Goal: Task Accomplishment & Management: Manage account settings

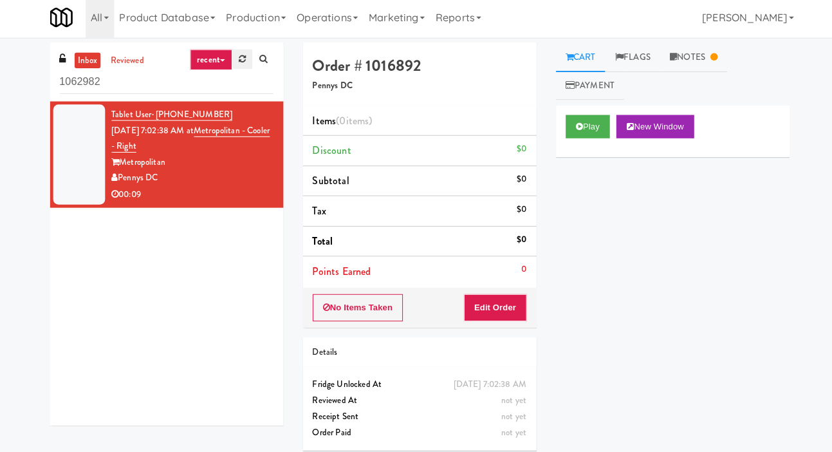
click at [244, 70] on link at bounding box center [240, 62] width 20 height 19
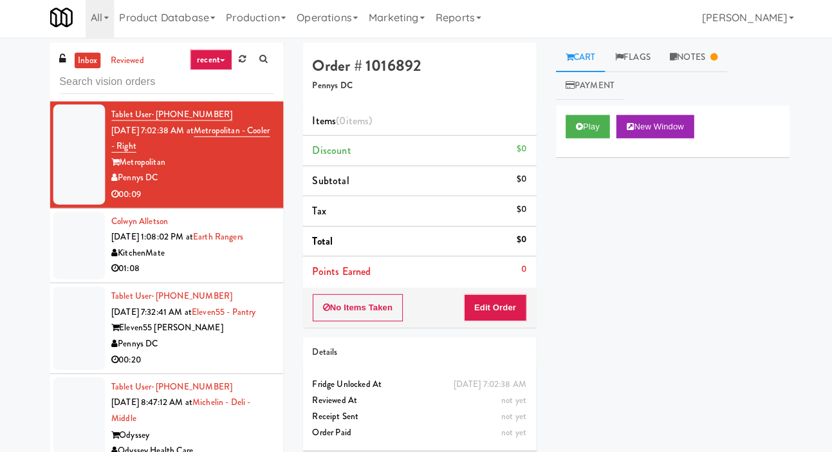
click at [61, 258] on div at bounding box center [78, 247] width 51 height 67
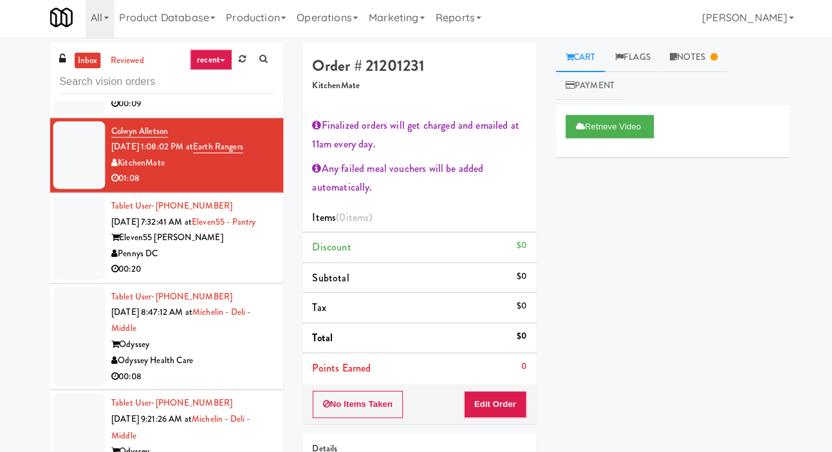
click at [71, 247] on div at bounding box center [78, 239] width 51 height 83
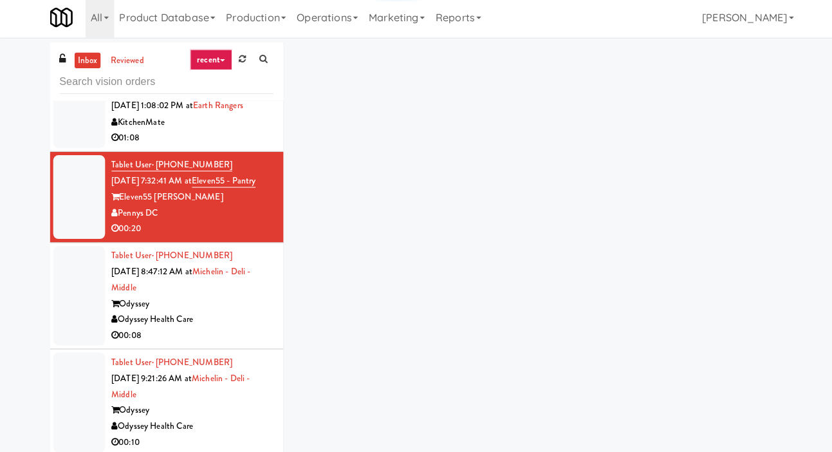
scroll to position [142, 0]
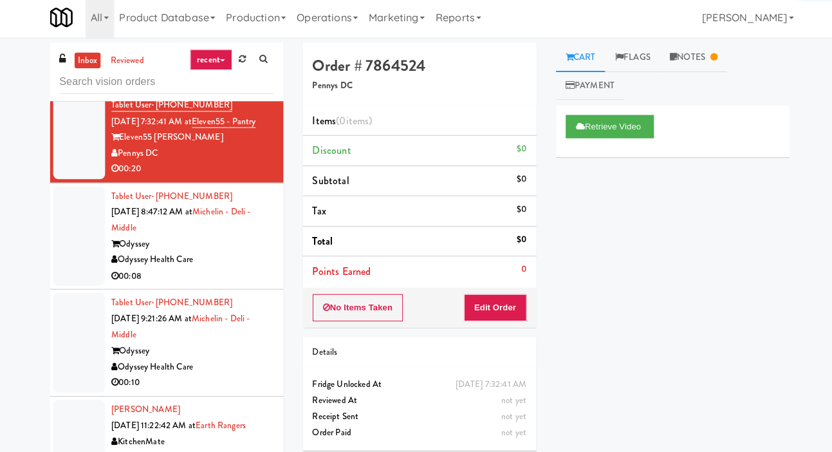
click at [80, 250] on div at bounding box center [78, 238] width 51 height 99
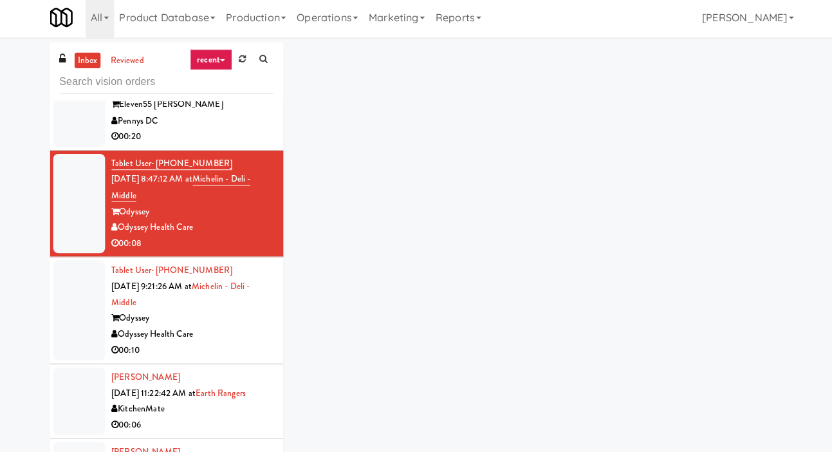
scroll to position [227, 0]
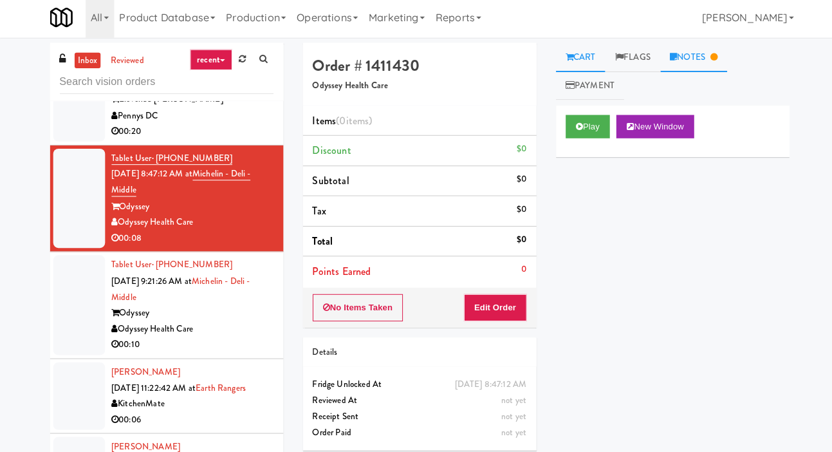
click at [691, 70] on link "Notes" at bounding box center [688, 60] width 67 height 29
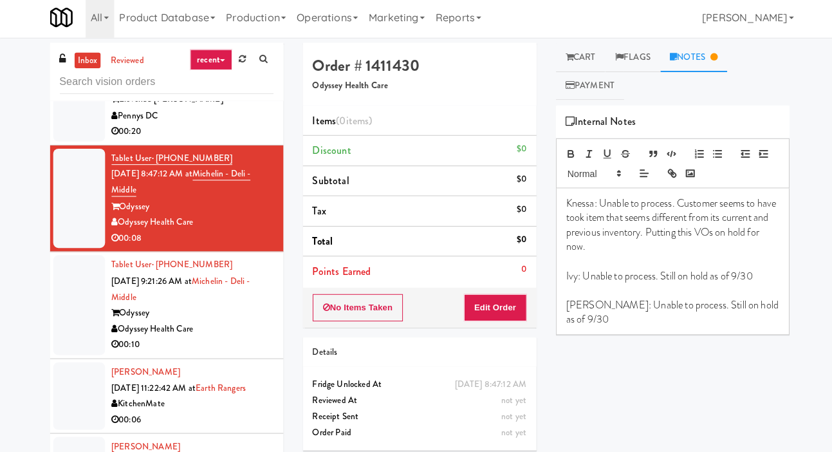
click at [52, 348] on li "Tablet User · (580) 563-7082 Sep 30, 2025 9:21:26 AM at Michelin - Deli - Middl…" at bounding box center [166, 307] width 232 height 106
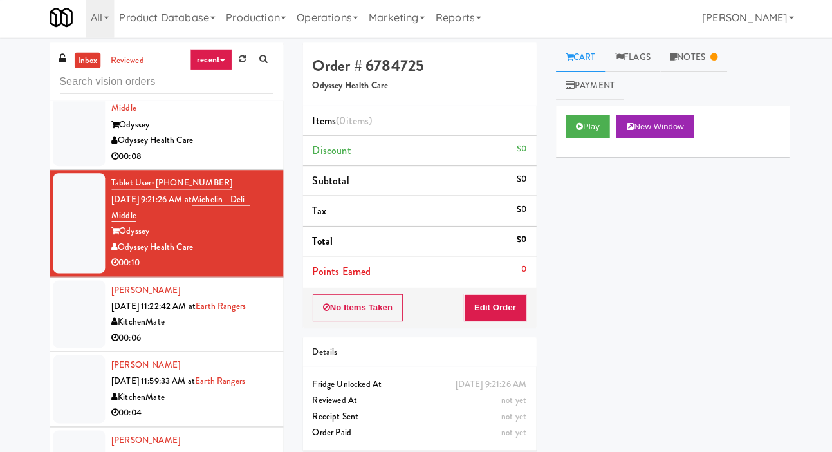
scroll to position [313, 0]
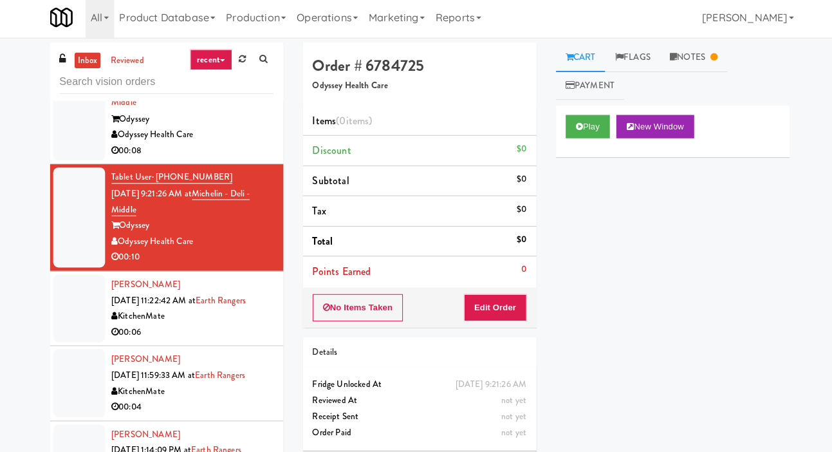
click at [51, 347] on li "Dylan Burns Sep 30, 2025 11:22:42 AM at Earth Rangers KitchenMate 00:06" at bounding box center [166, 310] width 232 height 74
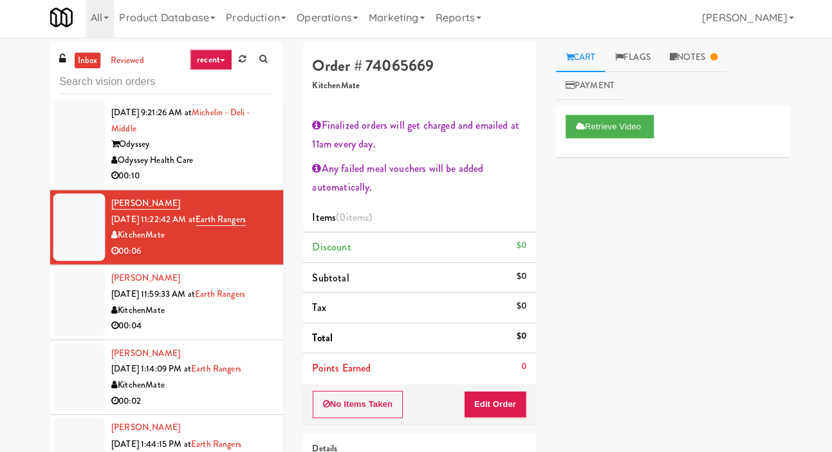
click at [71, 335] on div at bounding box center [78, 303] width 51 height 67
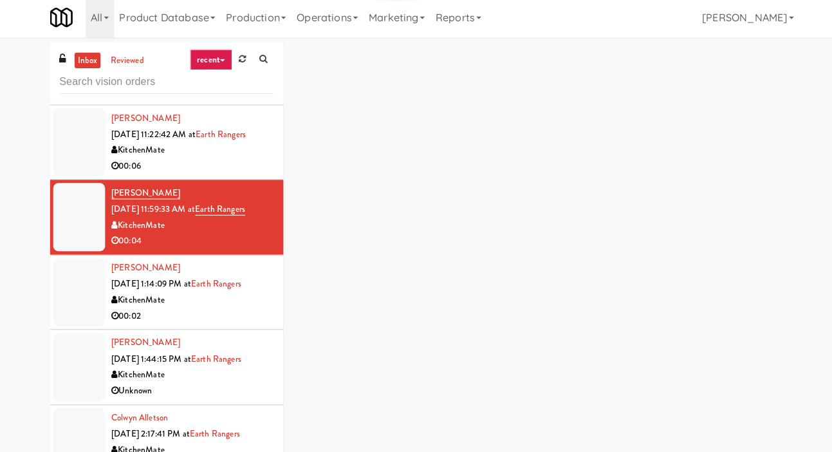
click at [70, 315] on div at bounding box center [78, 293] width 51 height 67
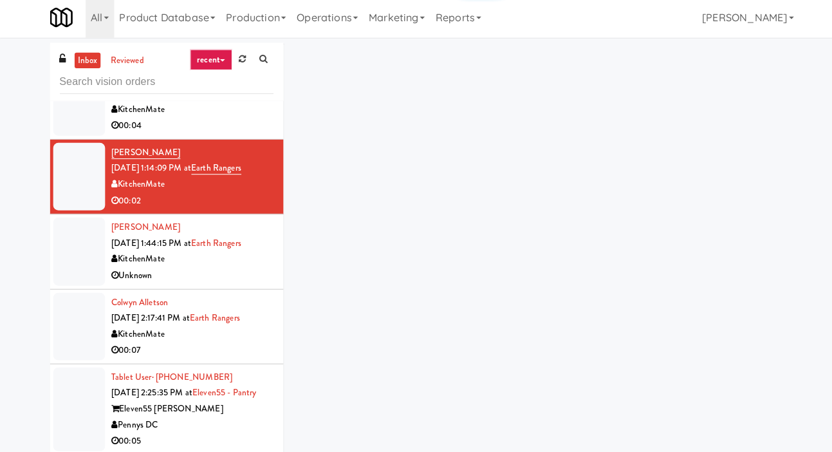
click at [75, 315] on div at bounding box center [78, 327] width 51 height 67
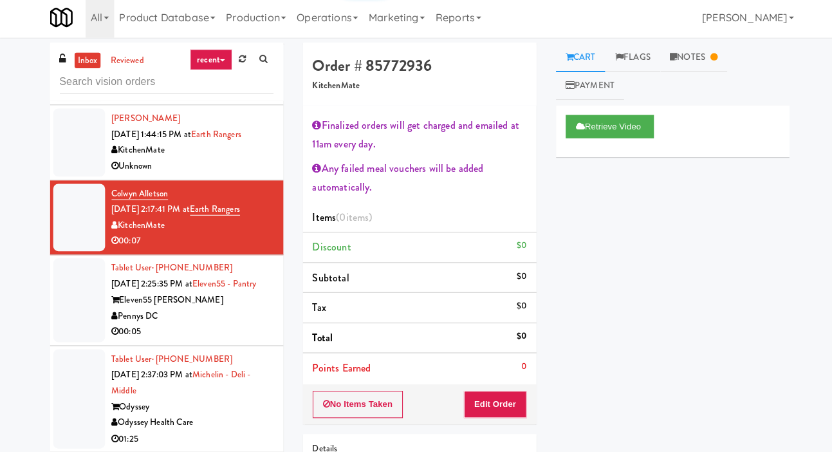
click at [77, 310] on div at bounding box center [78, 301] width 51 height 83
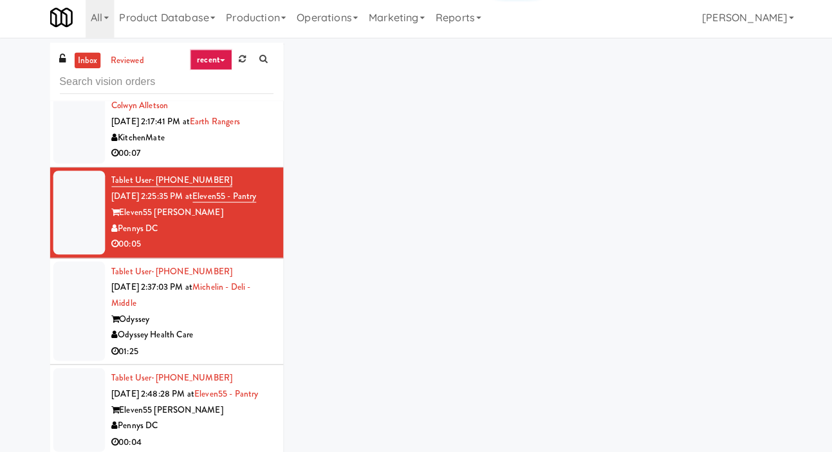
scroll to position [790, 0]
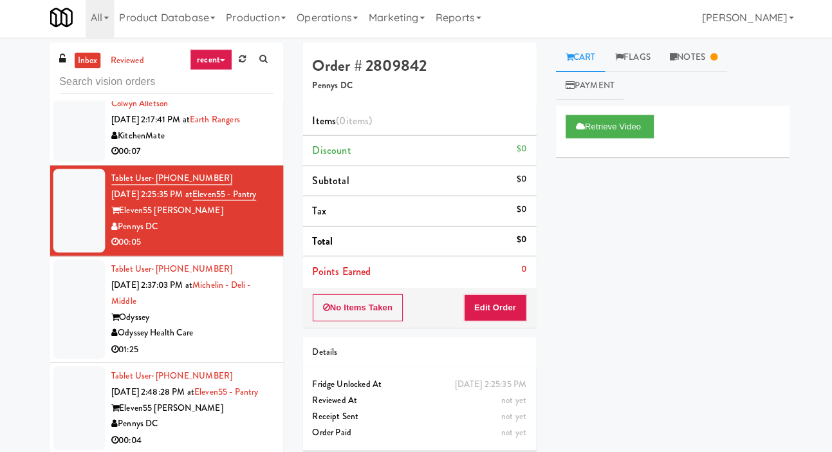
click at [53, 332] on div at bounding box center [78, 310] width 51 height 99
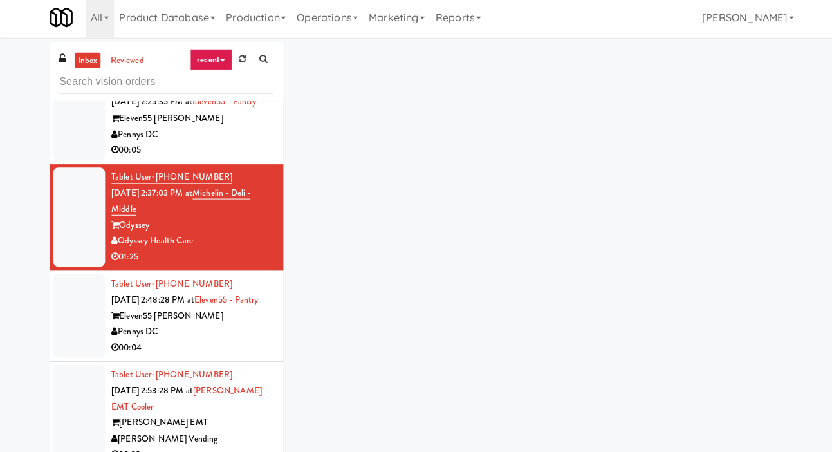
scroll to position [884, 0]
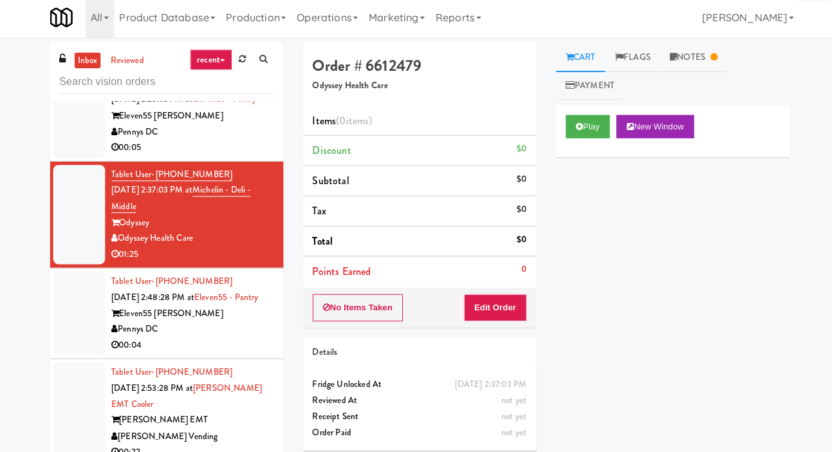
click at [82, 339] on div at bounding box center [78, 314] width 51 height 83
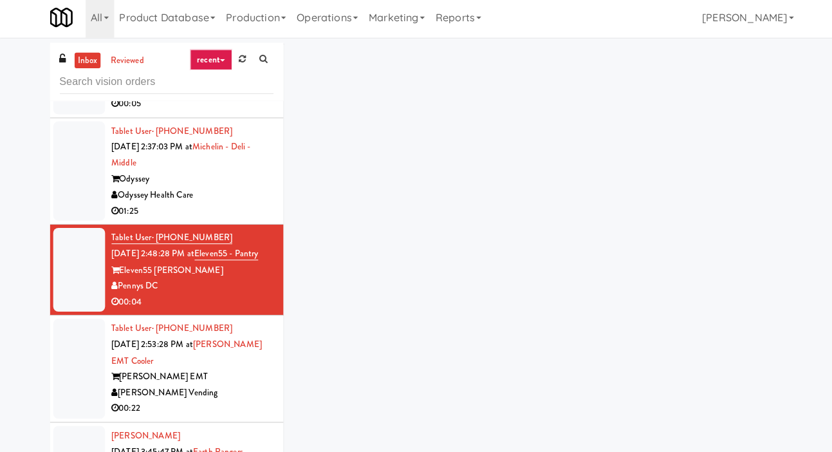
scroll to position [944, 0]
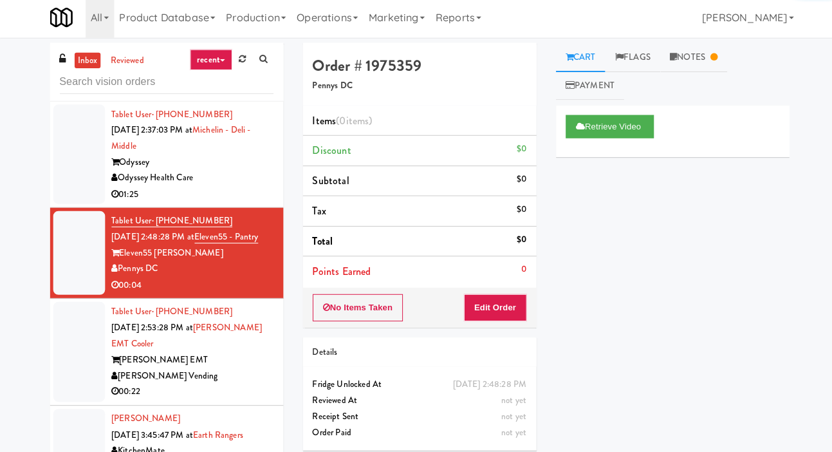
click at [66, 391] on div at bounding box center [78, 352] width 51 height 99
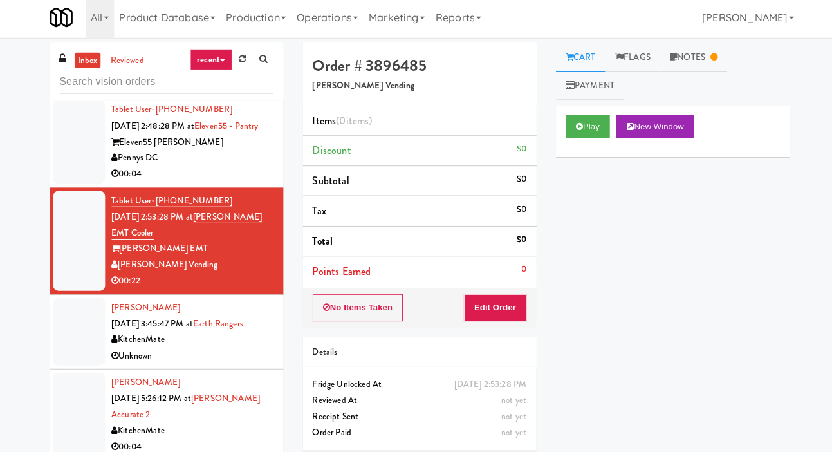
scroll to position [1056, 0]
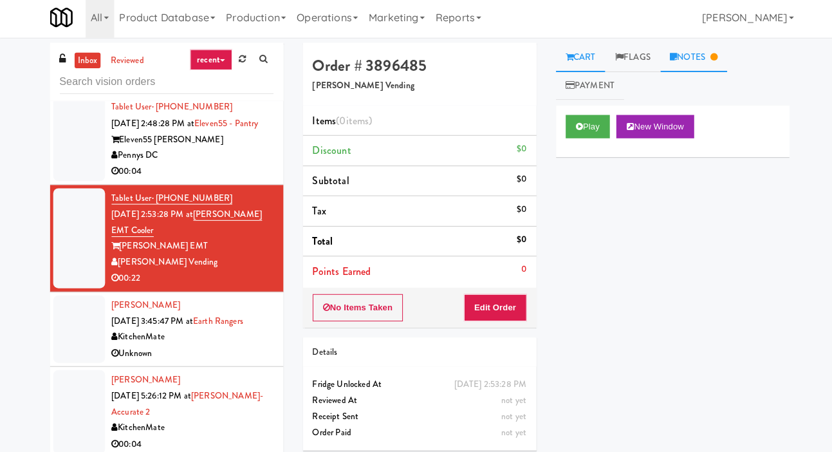
click at [677, 71] on link "Notes" at bounding box center [688, 60] width 67 height 29
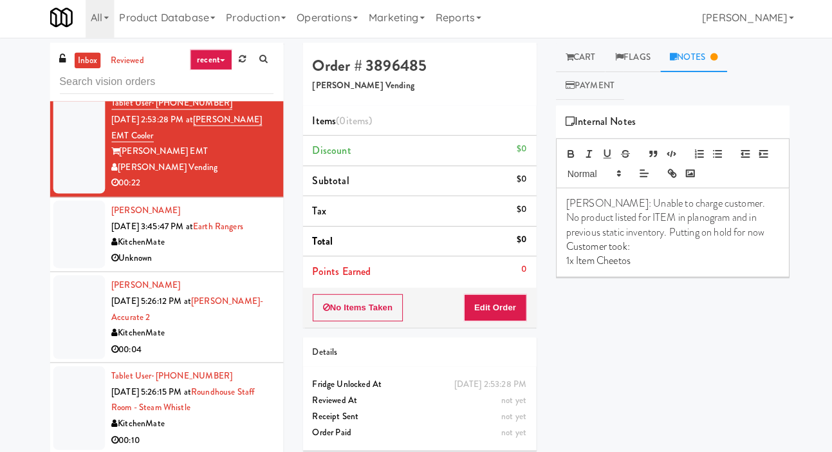
click at [66, 270] on div at bounding box center [78, 236] width 51 height 67
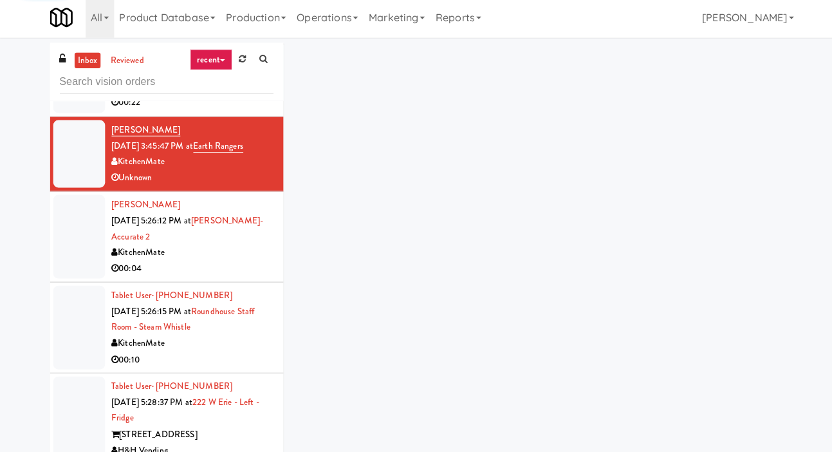
scroll to position [1229, 0]
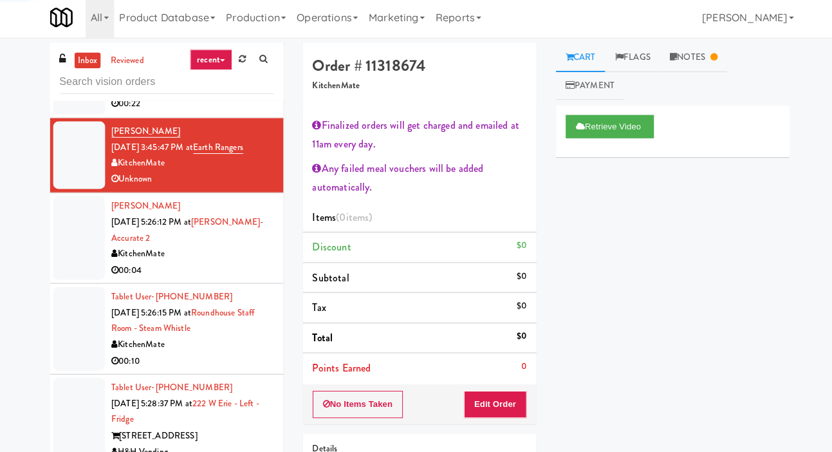
click at [73, 281] on div at bounding box center [78, 239] width 51 height 83
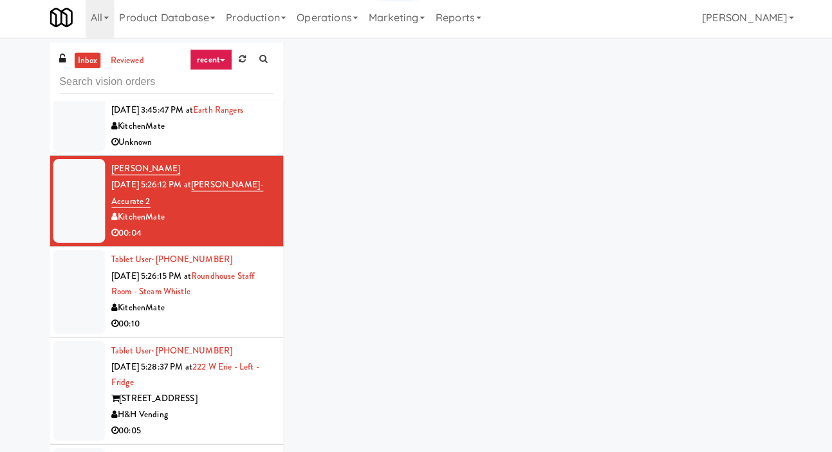
scroll to position [1280, 0]
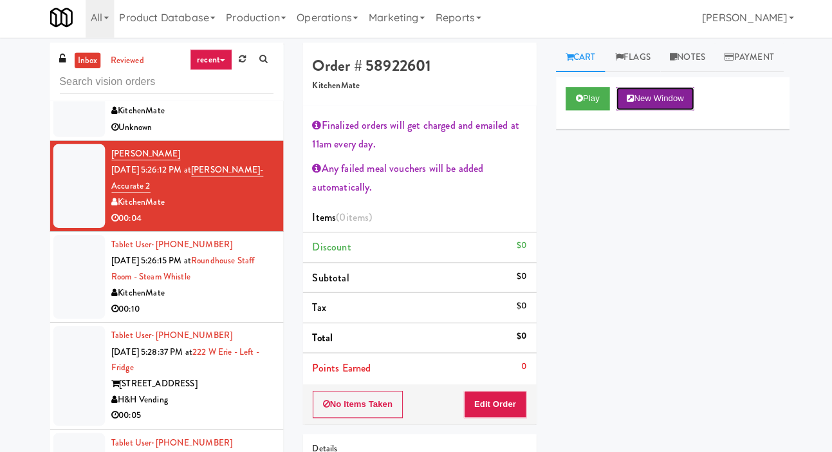
click at [616, 113] on button "New Window" at bounding box center [649, 101] width 77 height 23
click at [572, 113] on button "Play" at bounding box center [583, 101] width 44 height 23
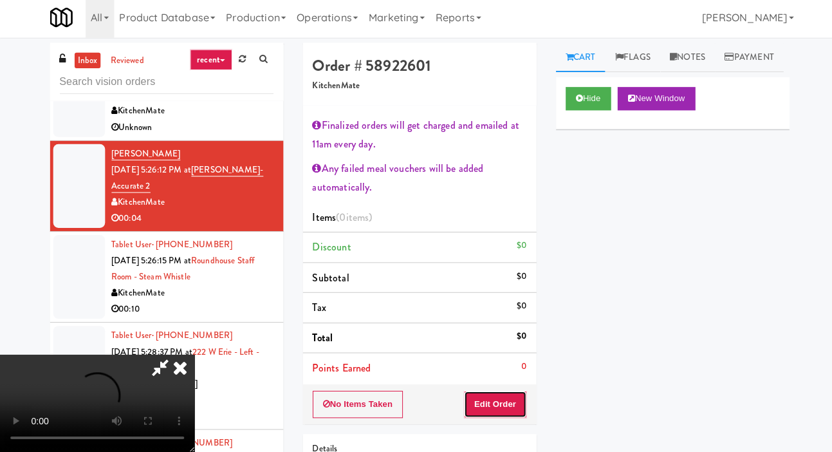
click at [487, 392] on button "Edit Order" at bounding box center [491, 404] width 62 height 27
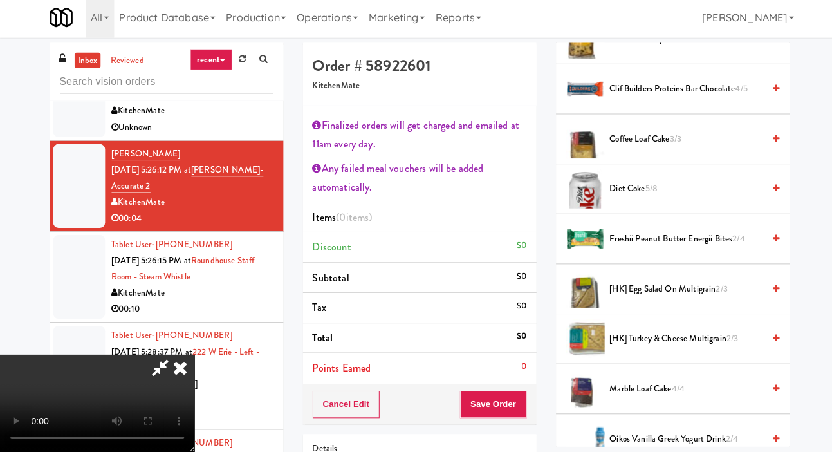
scroll to position [261, 0]
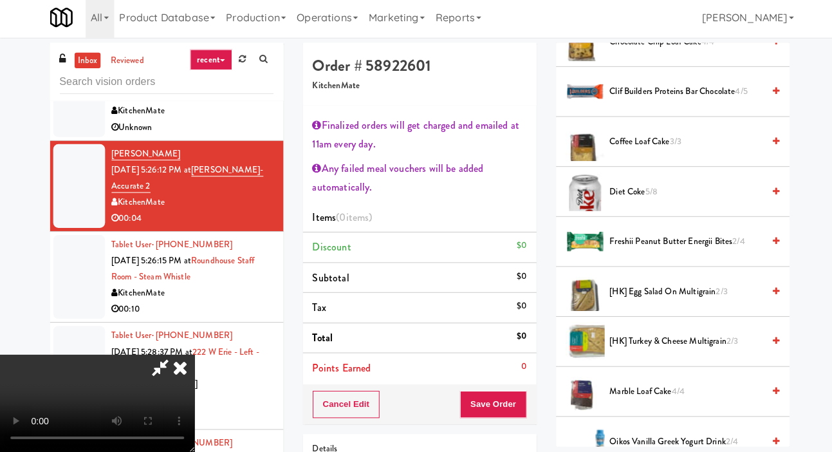
click at [659, 301] on span "[HK] Egg Salad on Multigrain 2/3" at bounding box center [681, 293] width 153 height 16
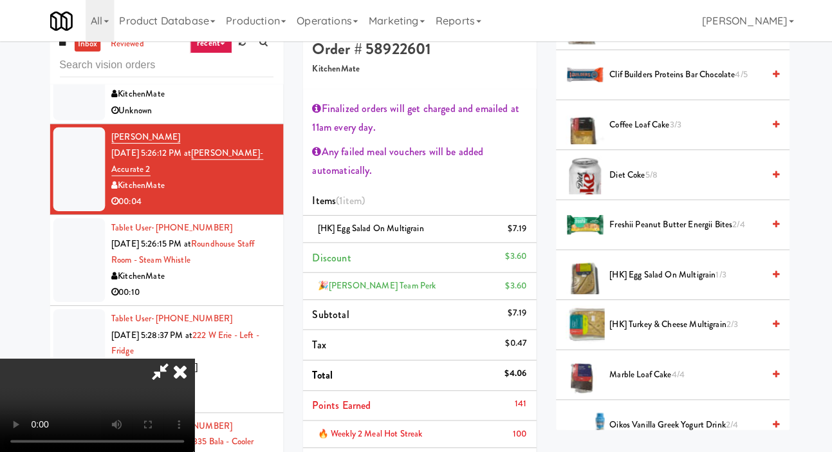
scroll to position [19, 0]
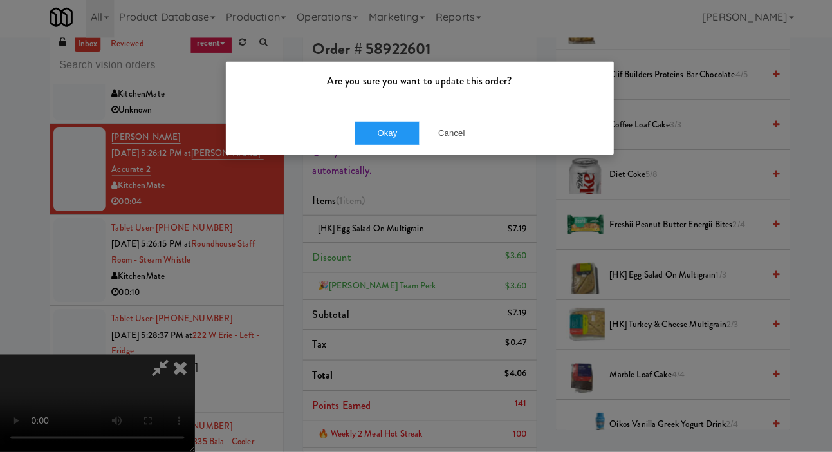
scroll to position [17, 0]
click at [376, 97] on div "Are you sure you want to update this order?" at bounding box center [416, 89] width 385 height 49
click at [353, 156] on div "Okay Cancel" at bounding box center [416, 135] width 385 height 43
click at [375, 131] on button "Okay" at bounding box center [384, 135] width 64 height 23
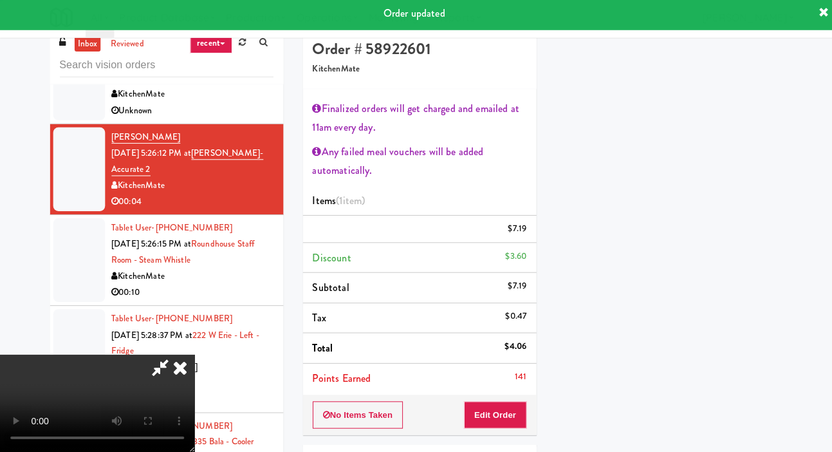
scroll to position [75, 0]
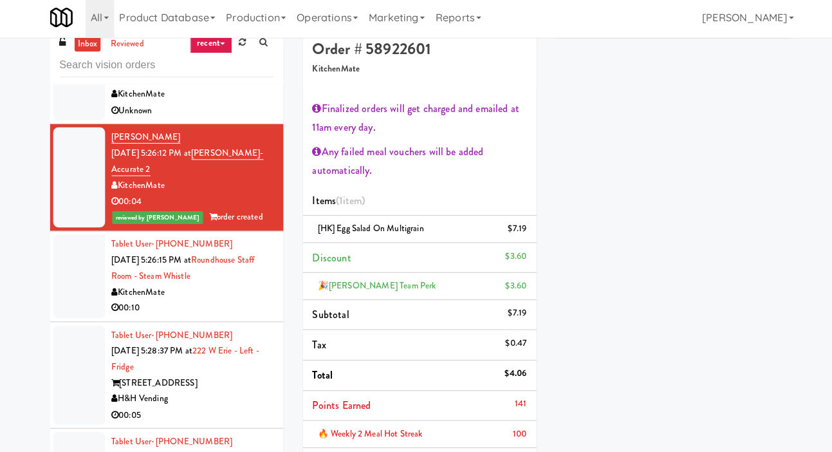
click at [77, 306] on div at bounding box center [78, 277] width 51 height 83
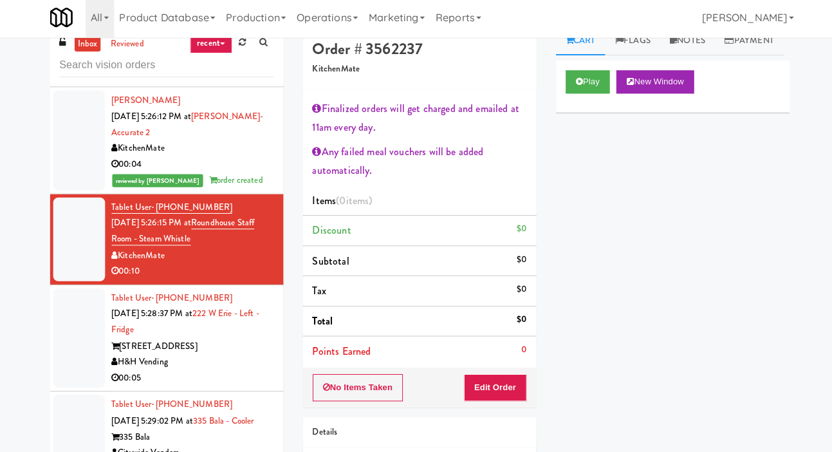
scroll to position [1332, 0]
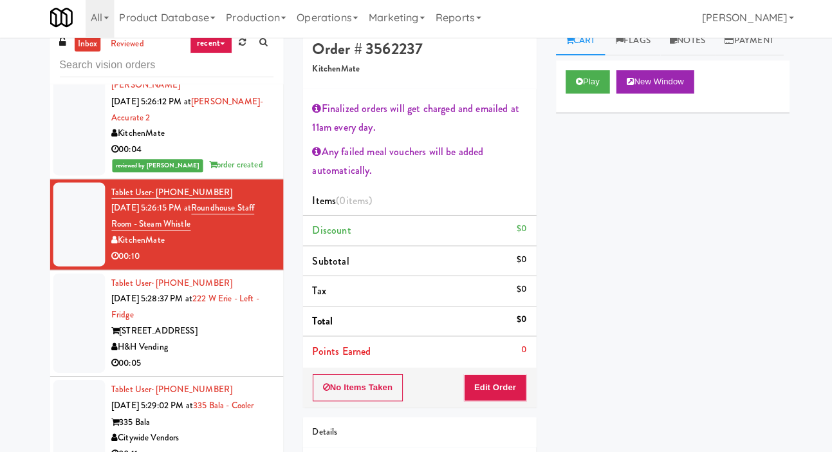
click at [558, 148] on div "Play New Window Primary Flag Clear Flag if unable to determine what was taken o…" at bounding box center [668, 305] width 232 height 483
click at [579, 97] on button "Play" at bounding box center [583, 84] width 44 height 23
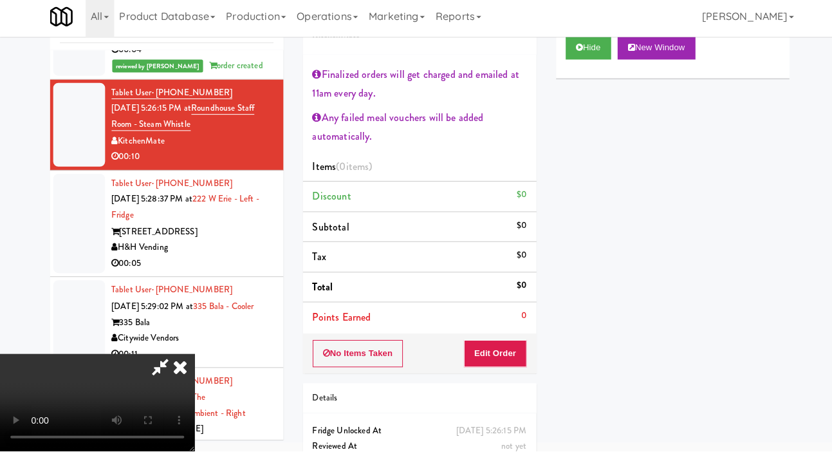
scroll to position [0, 0]
click at [521, 343] on button "Edit Order" at bounding box center [491, 355] width 62 height 27
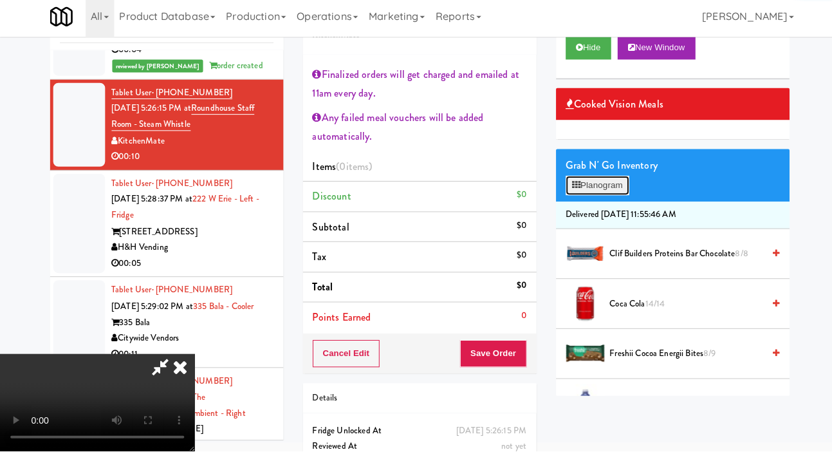
click at [597, 198] on button "Planogram" at bounding box center [592, 188] width 63 height 19
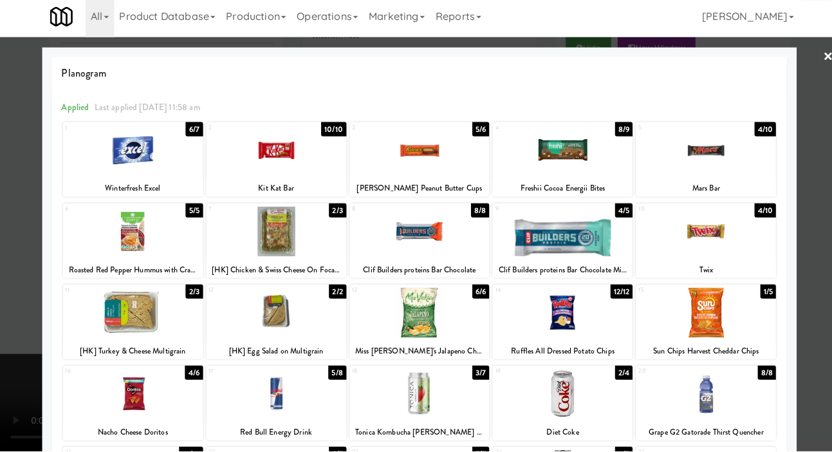
click at [579, 153] on div at bounding box center [558, 154] width 139 height 50
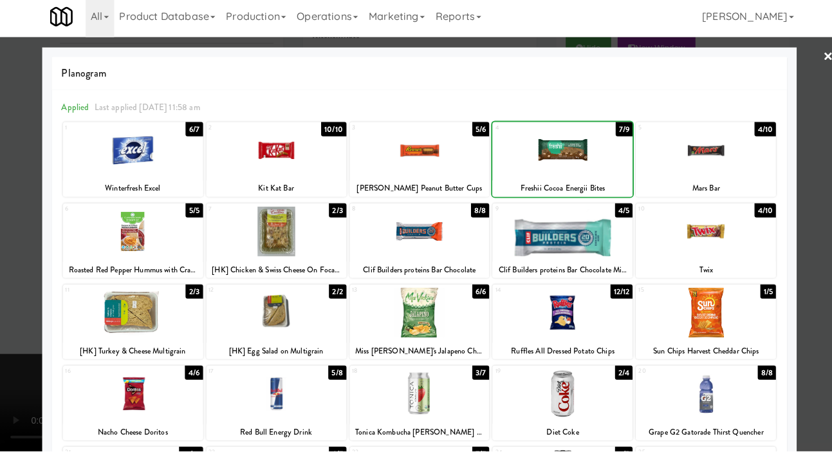
click at [5, 256] on div at bounding box center [416, 226] width 832 height 452
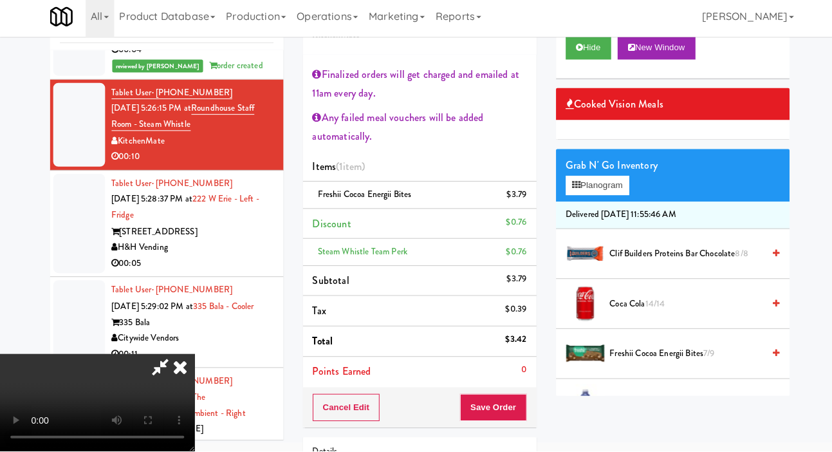
click at [554, 143] on div at bounding box center [668, 133] width 232 height 19
click at [529, 194] on li "Freshii Cocoa Energii Bites $3.79" at bounding box center [417, 198] width 232 height 27
click at [523, 202] on icon at bounding box center [523, 202] width 6 height 8
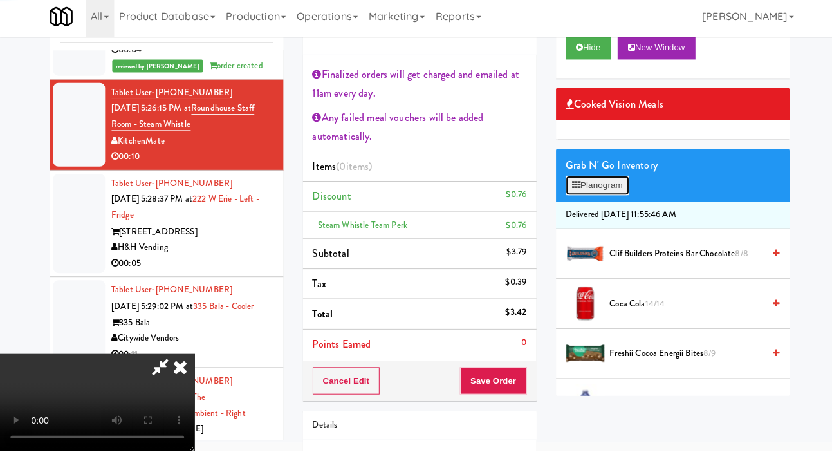
click at [574, 198] on button "Planogram" at bounding box center [592, 188] width 63 height 19
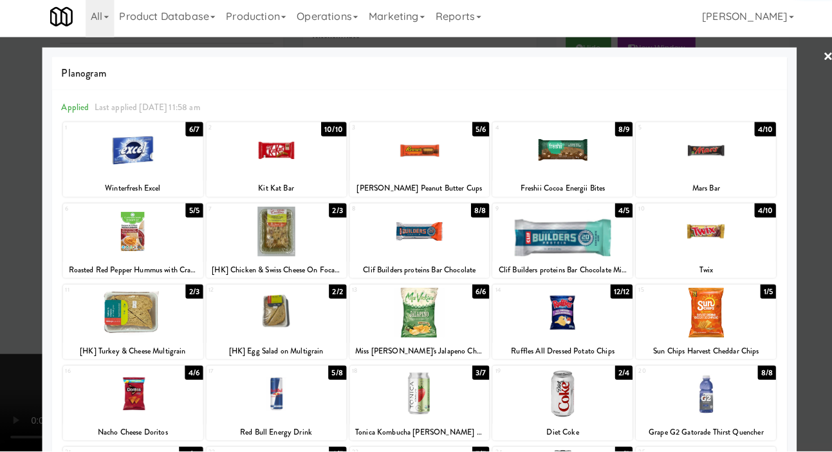
click at [716, 166] on div at bounding box center [700, 154] width 139 height 50
click at [5, 283] on div at bounding box center [416, 226] width 832 height 452
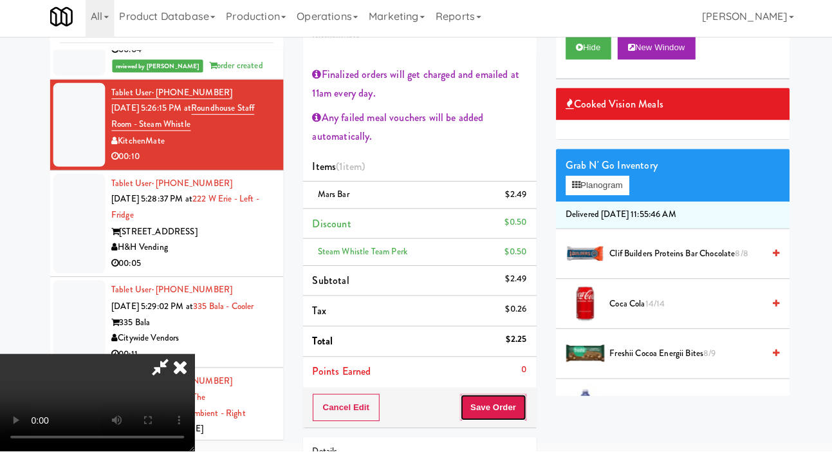
click at [516, 413] on button "Save Order" at bounding box center [489, 408] width 66 height 27
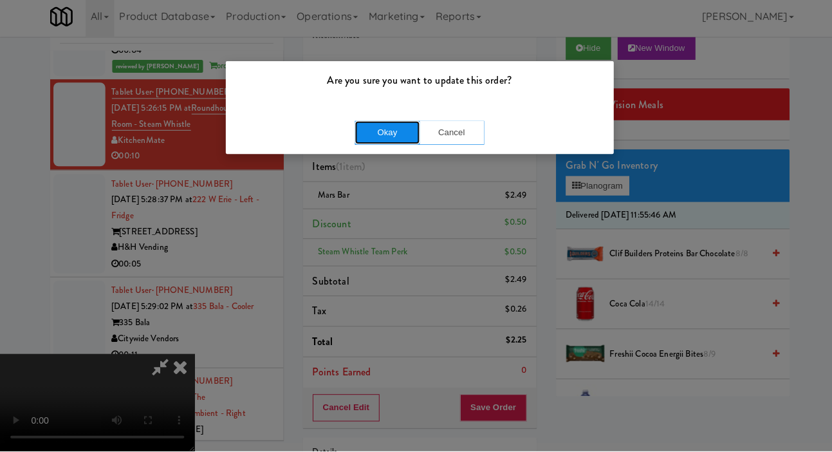
click at [380, 144] on button "Okay" at bounding box center [384, 135] width 64 height 23
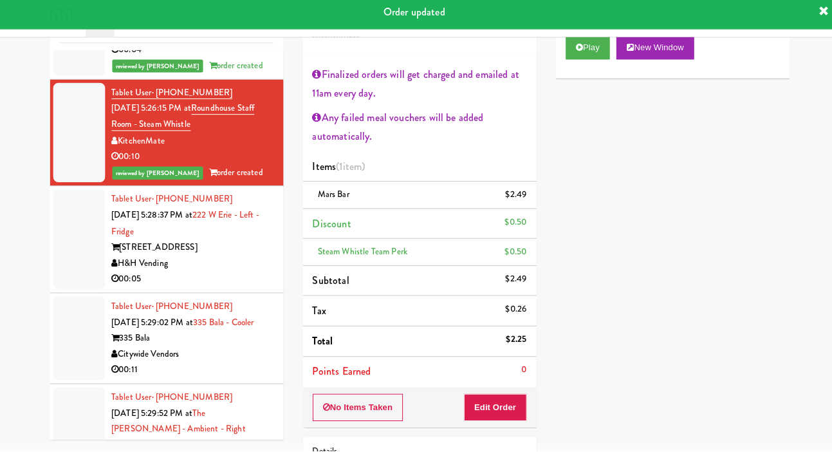
click at [53, 292] on div at bounding box center [78, 241] width 51 height 99
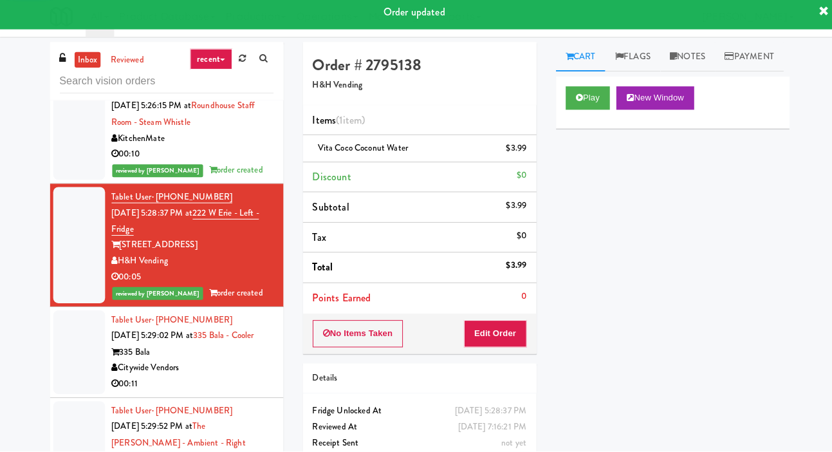
click at [72, 385] on div at bounding box center [78, 353] width 51 height 83
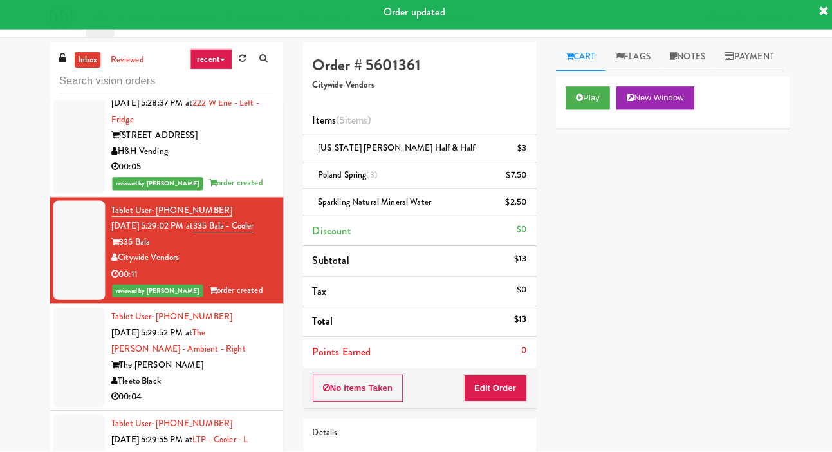
click at [70, 403] on div at bounding box center [78, 358] width 51 height 99
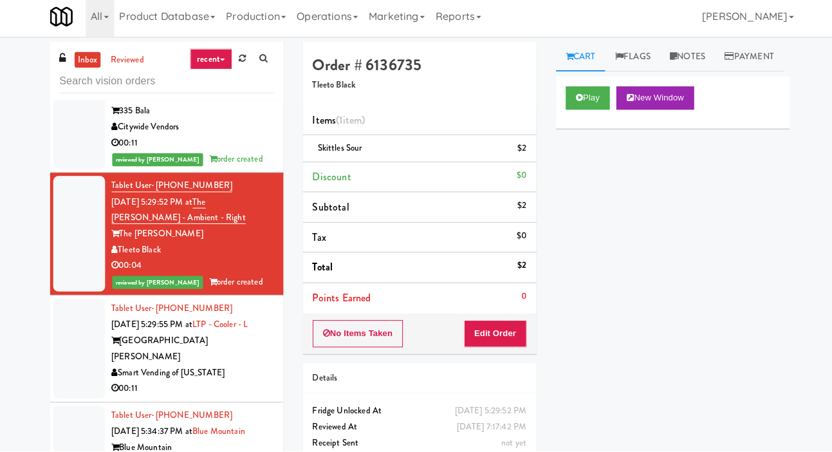
click at [73, 389] on div at bounding box center [78, 350] width 51 height 99
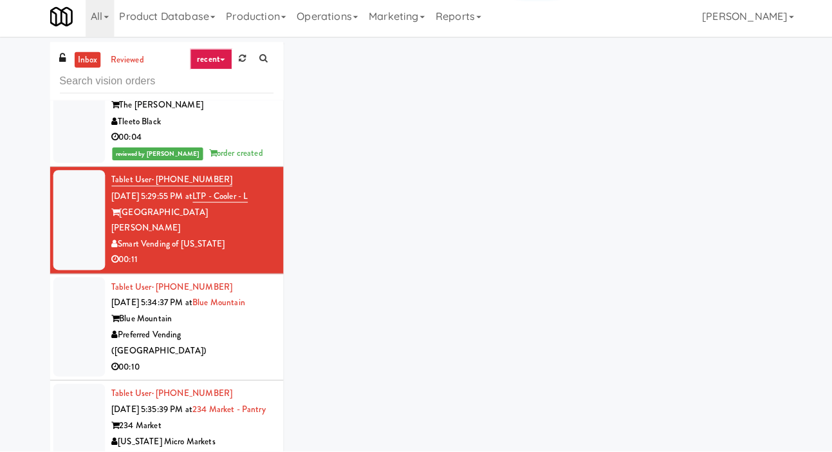
scroll to position [1807, 0]
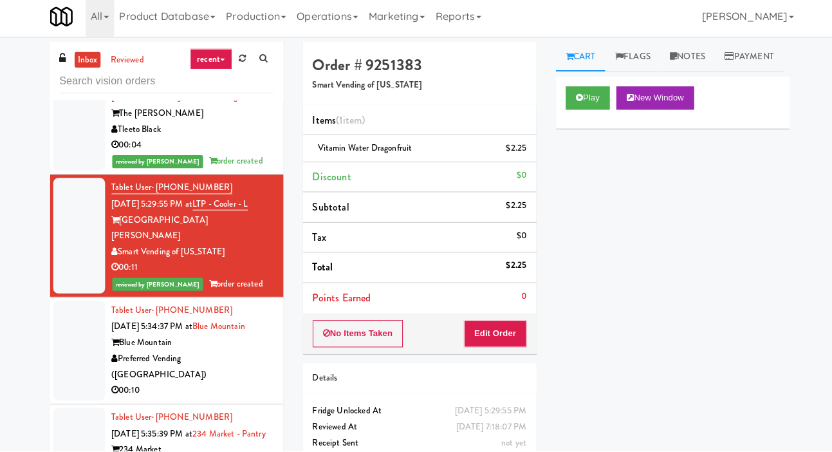
click at [73, 402] on div at bounding box center [78, 352] width 51 height 99
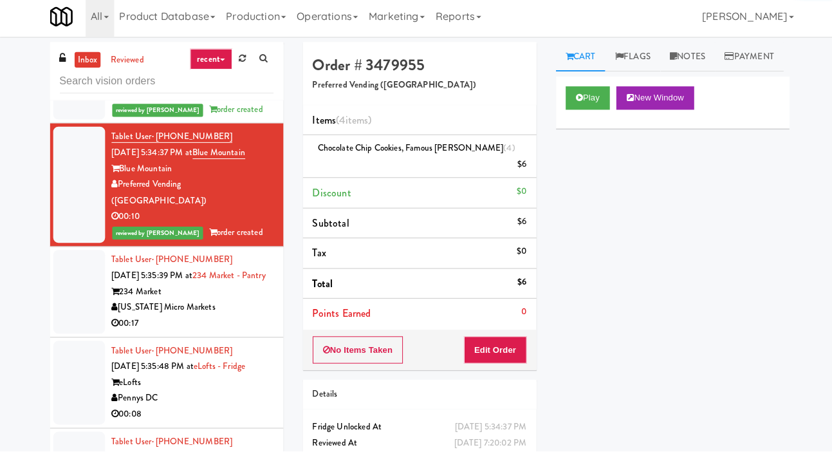
click at [73, 320] on div at bounding box center [78, 293] width 51 height 83
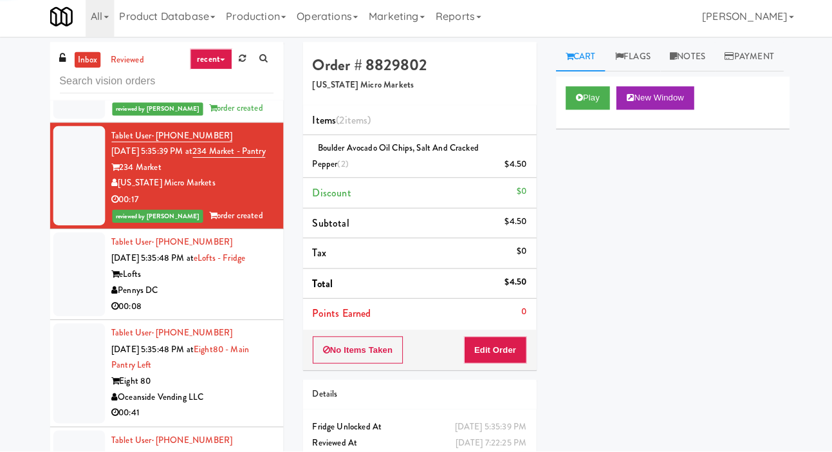
click at [68, 295] on div at bounding box center [78, 276] width 51 height 83
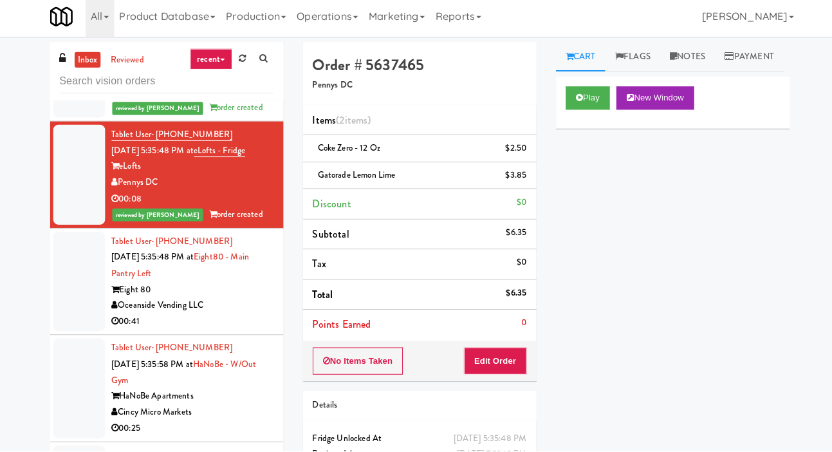
click at [68, 306] on div at bounding box center [78, 283] width 51 height 99
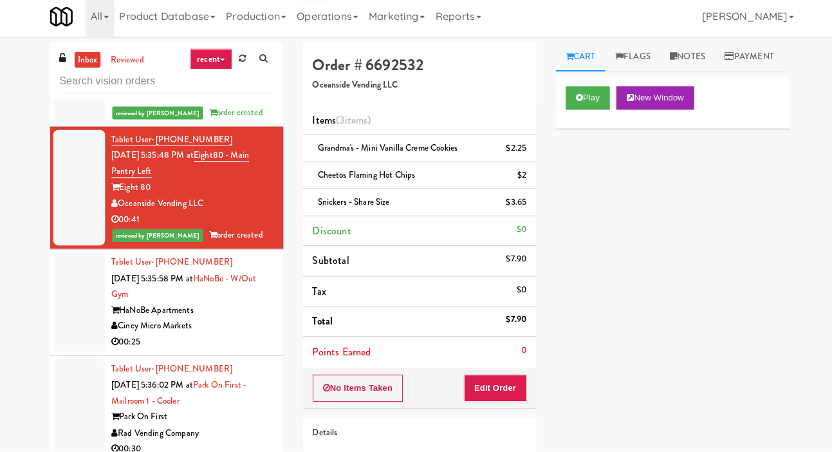
click at [77, 331] on div at bounding box center [78, 304] width 51 height 99
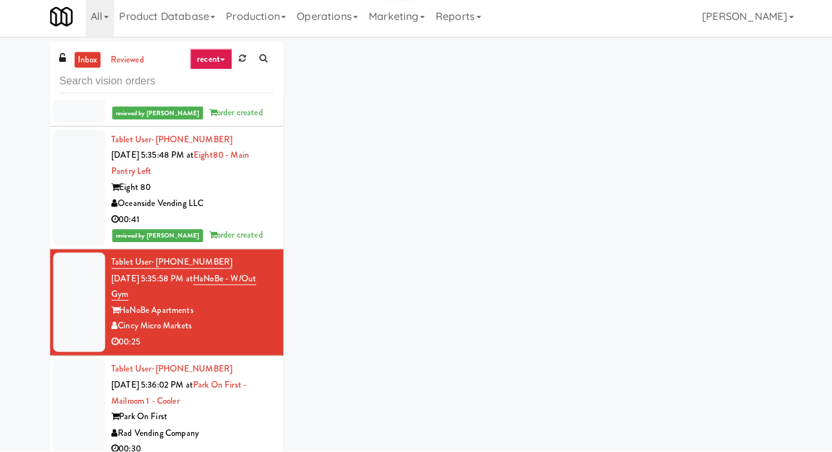
click at [71, 354] on div at bounding box center [78, 304] width 51 height 99
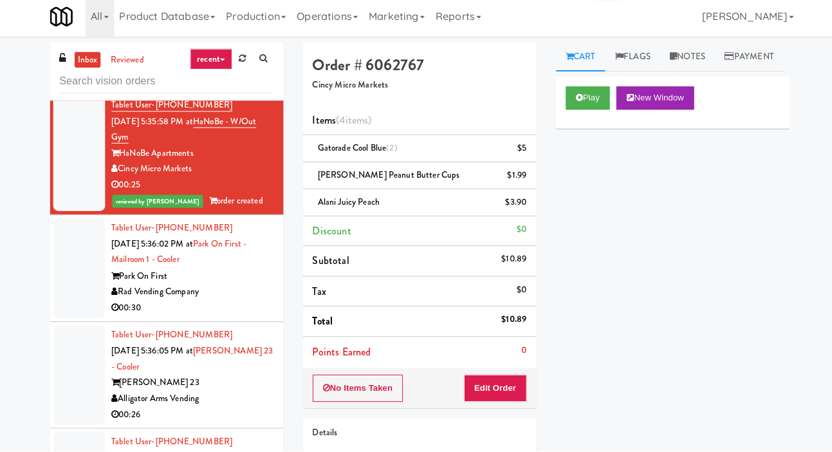
scroll to position [2463, 0]
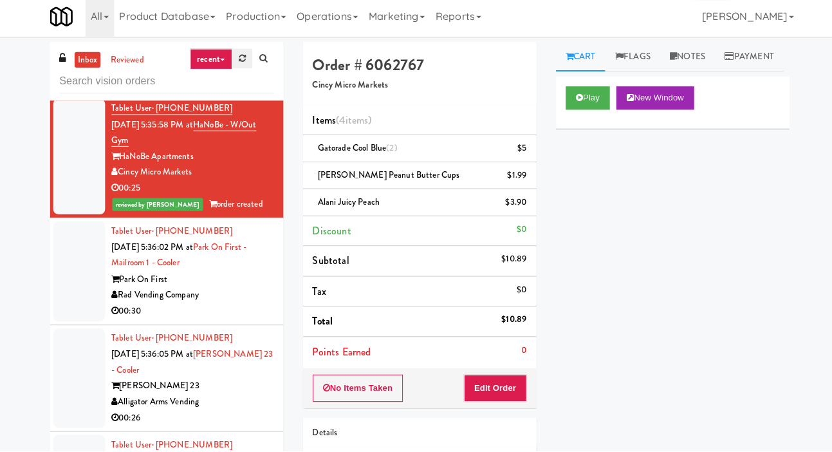
click at [236, 68] on link at bounding box center [240, 62] width 20 height 19
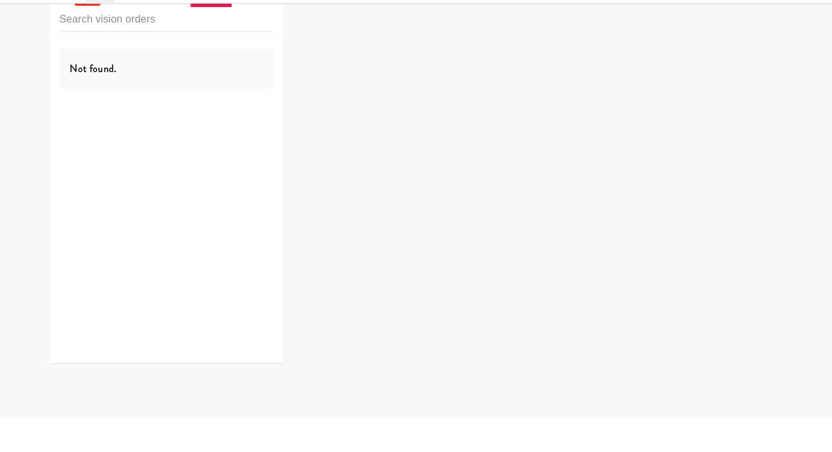
click at [5, 185] on div "inbox reviewed recent all unclear take inventory issue suspicious failed recent…" at bounding box center [416, 212] width 832 height 389
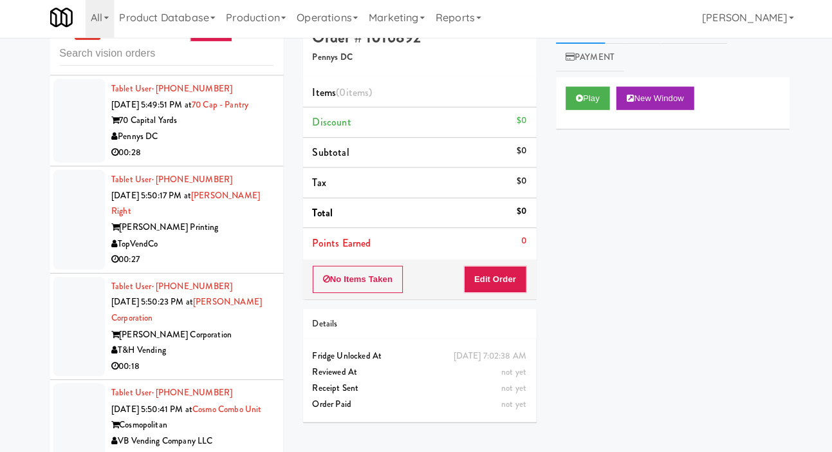
click at [60, 165] on div at bounding box center [78, 123] width 51 height 83
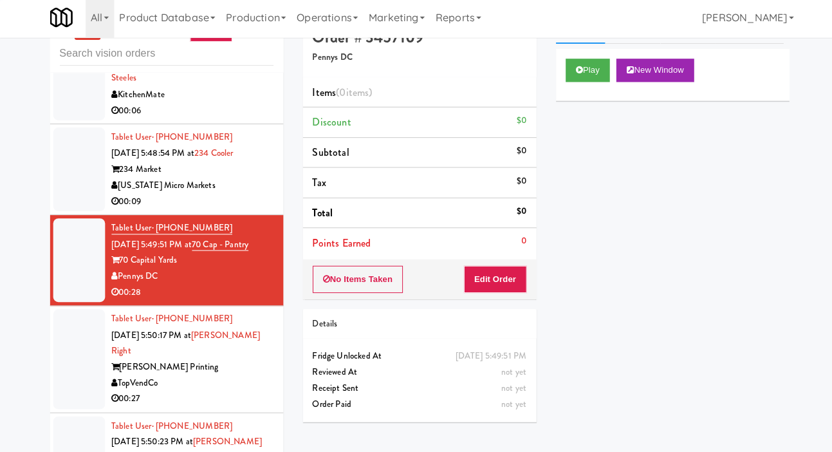
click at [70, 123] on div at bounding box center [78, 81] width 51 height 83
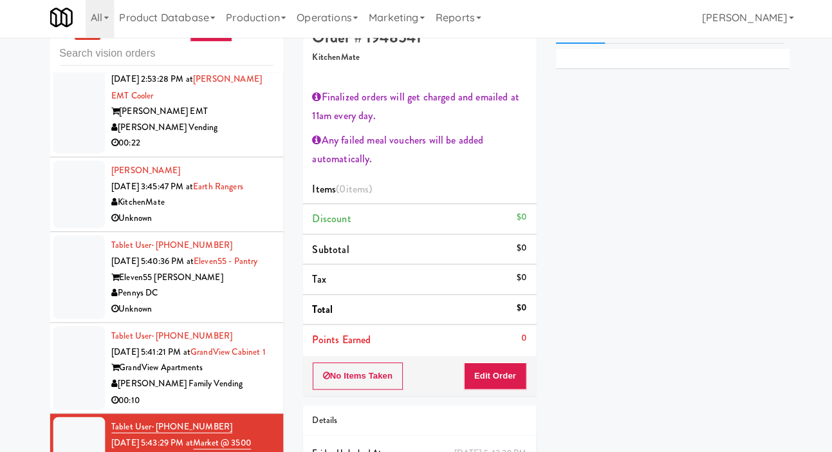
click at [75, 230] on div at bounding box center [78, 196] width 51 height 67
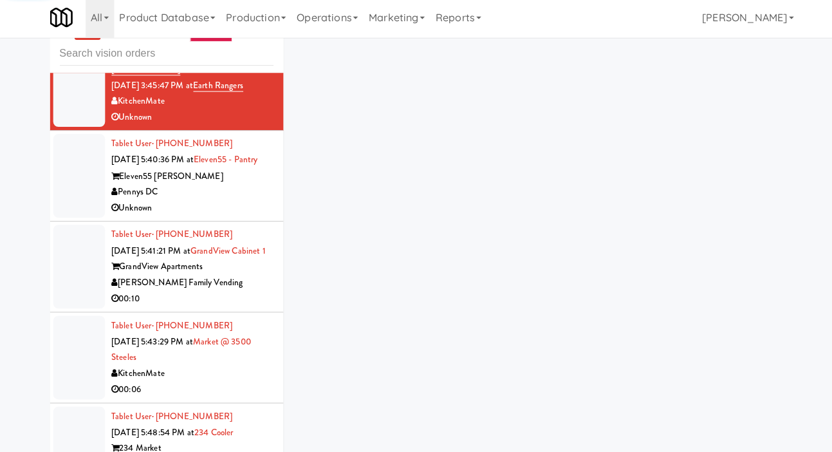
click at [71, 219] on div at bounding box center [78, 177] width 51 height 83
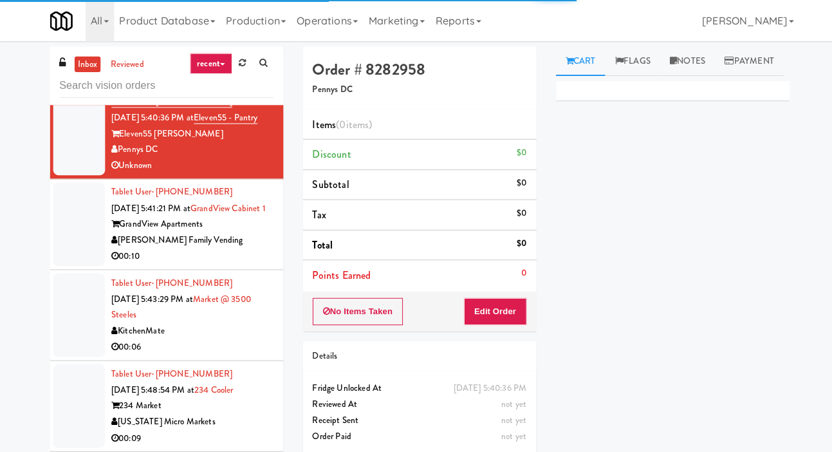
click at [71, 264] on div at bounding box center [78, 222] width 51 height 83
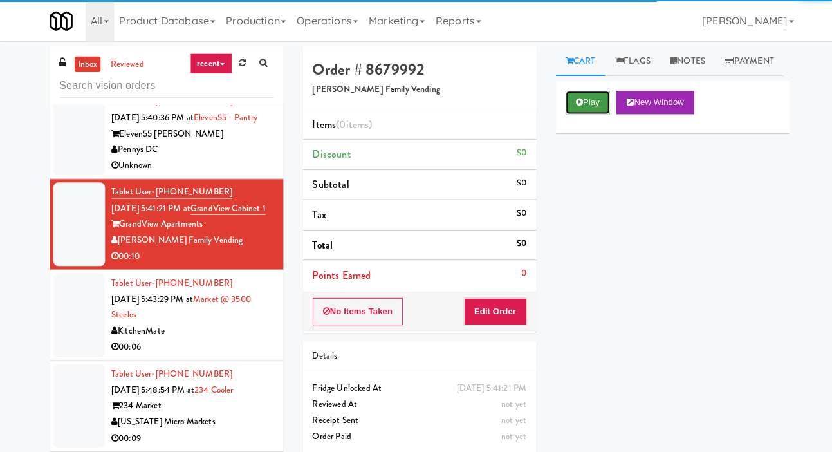
click at [583, 113] on button "Play" at bounding box center [583, 101] width 44 height 23
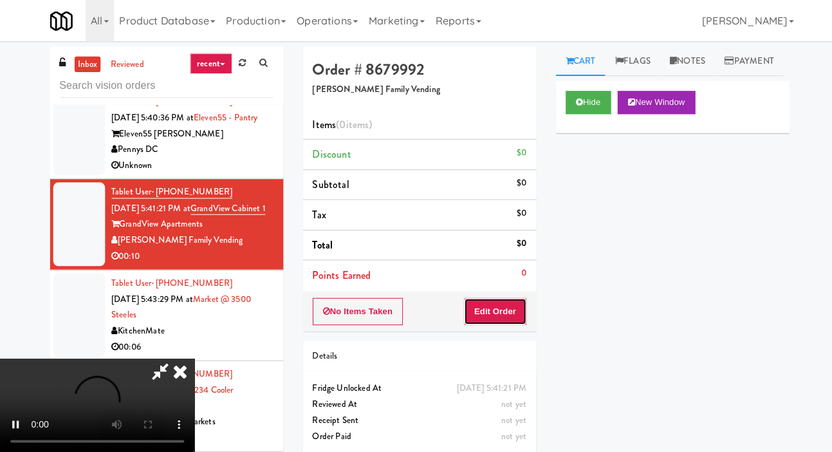
click at [496, 295] on button "Edit Order" at bounding box center [491, 308] width 62 height 27
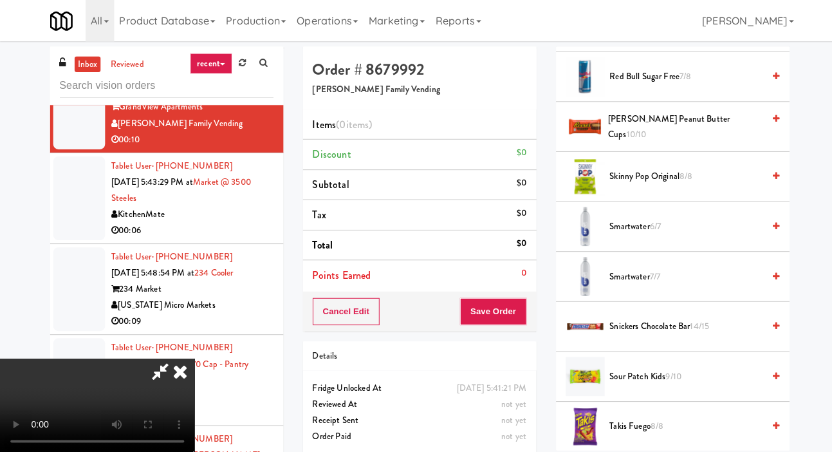
scroll to position [1260, 0]
click at [701, 182] on span "Skinny Pop Original 8/8" at bounding box center [681, 174] width 153 height 16
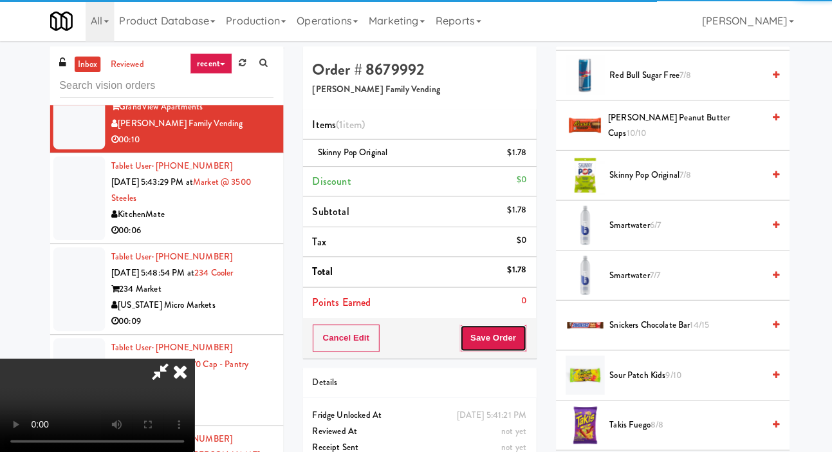
click at [503, 341] on button "Save Order" at bounding box center [489, 335] width 66 height 27
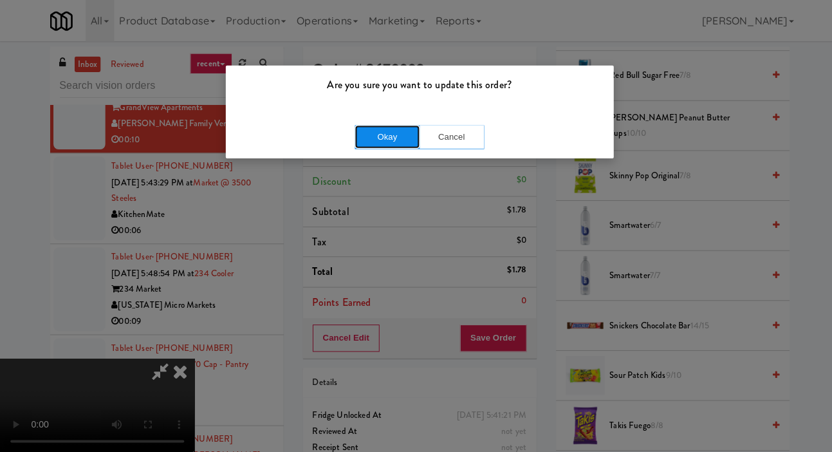
click at [379, 125] on button "Okay" at bounding box center [384, 135] width 64 height 23
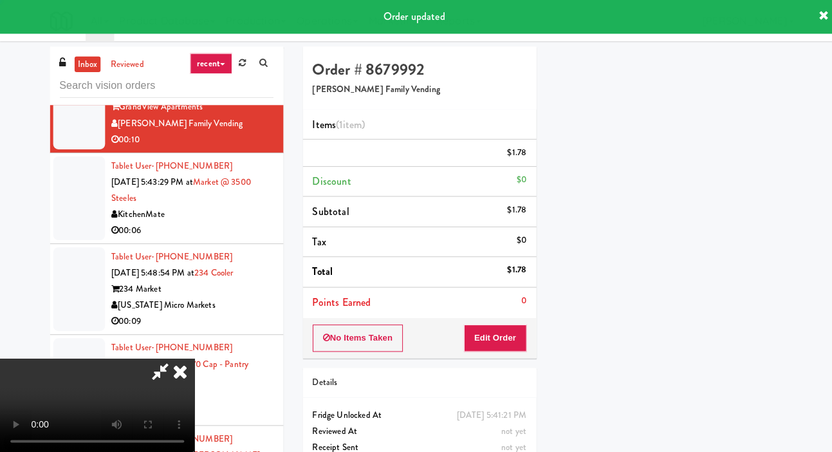
scroll to position [75, 0]
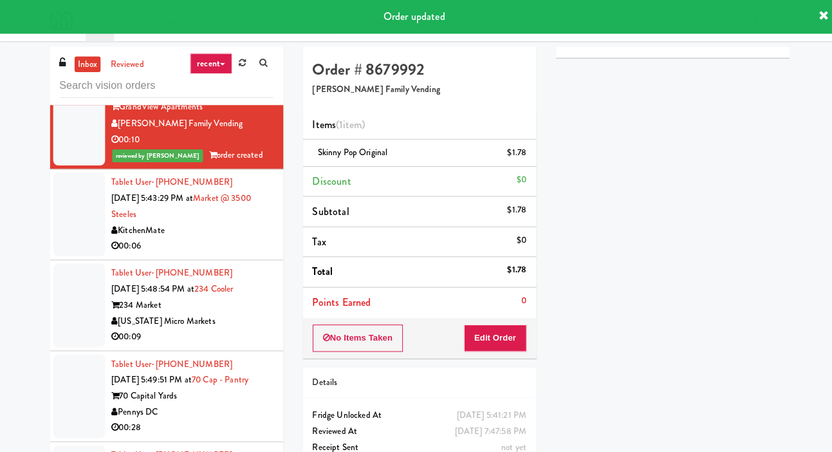
click at [76, 254] on div at bounding box center [78, 212] width 51 height 83
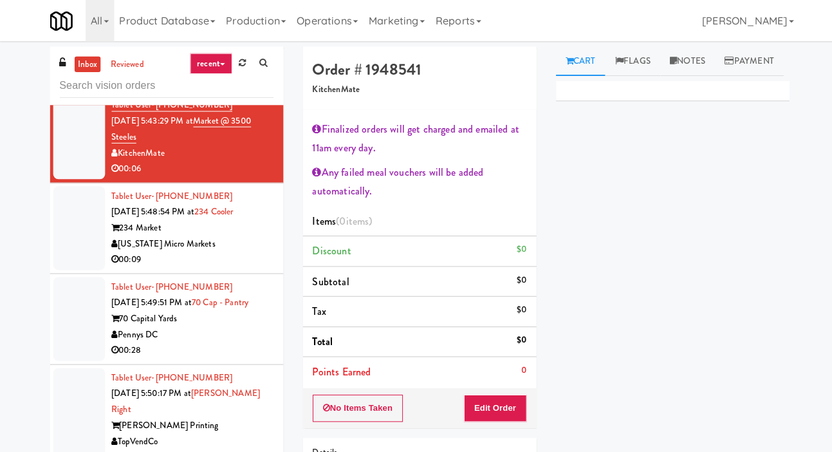
click at [80, 268] on div at bounding box center [78, 226] width 51 height 83
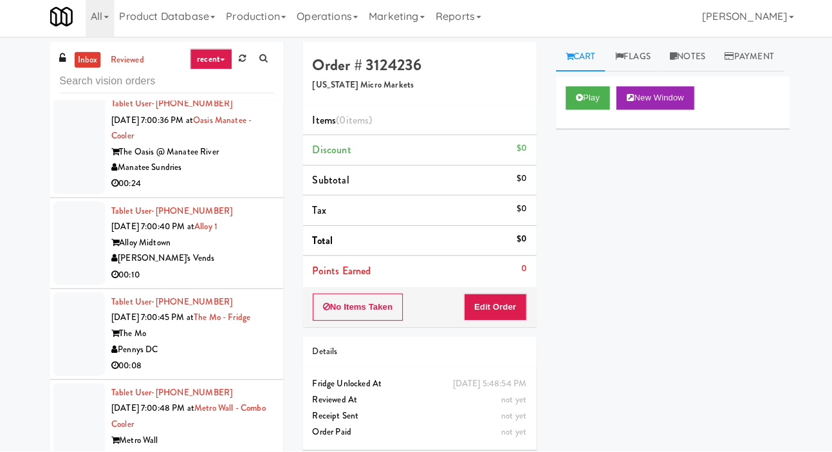
scroll to position [18546, 0]
click at [578, 113] on button "Play" at bounding box center [583, 101] width 44 height 23
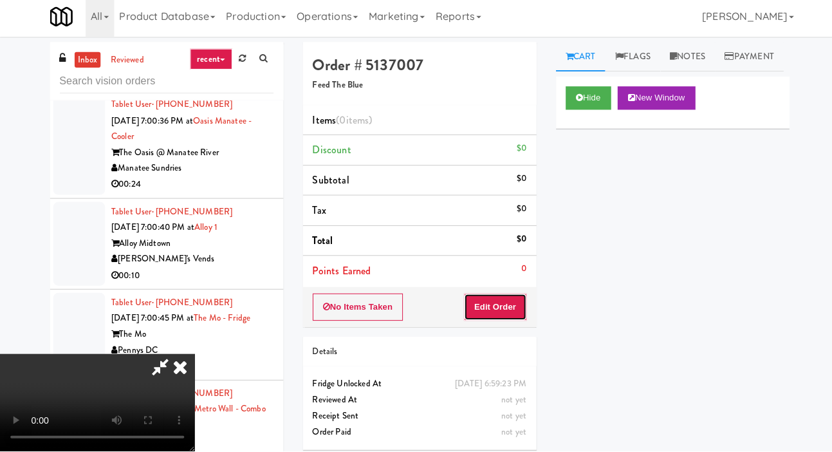
click at [492, 306] on button "Edit Order" at bounding box center [491, 308] width 62 height 27
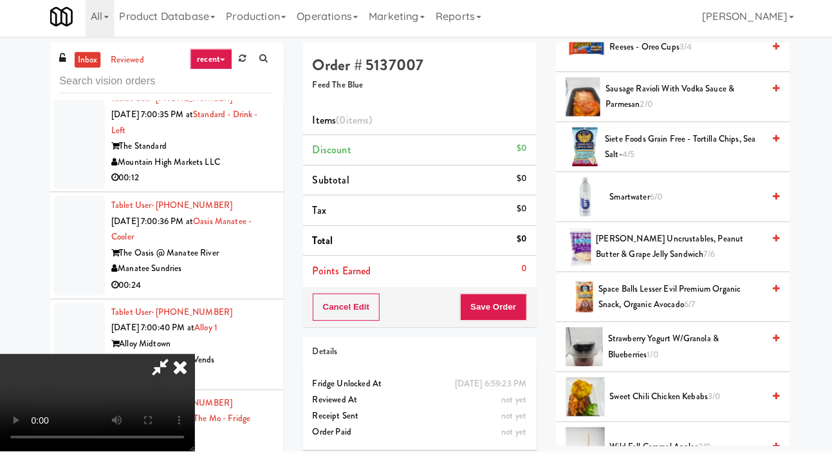
scroll to position [1141, 0]
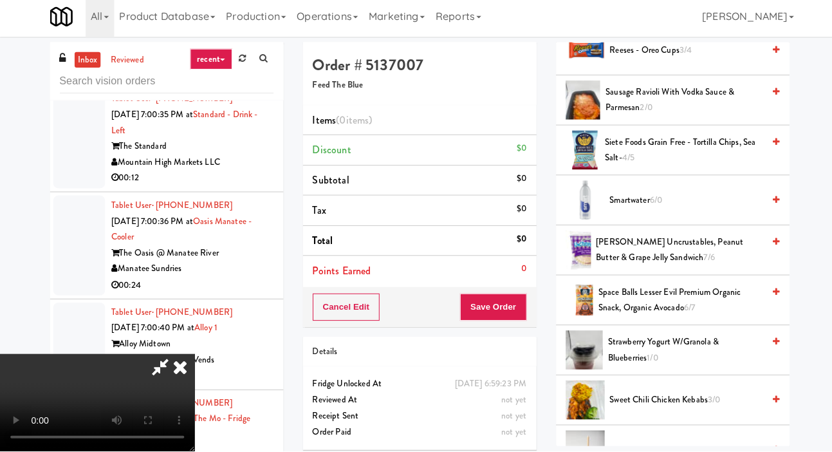
click at [646, 211] on span "Smartwater 6/0" at bounding box center [681, 203] width 153 height 16
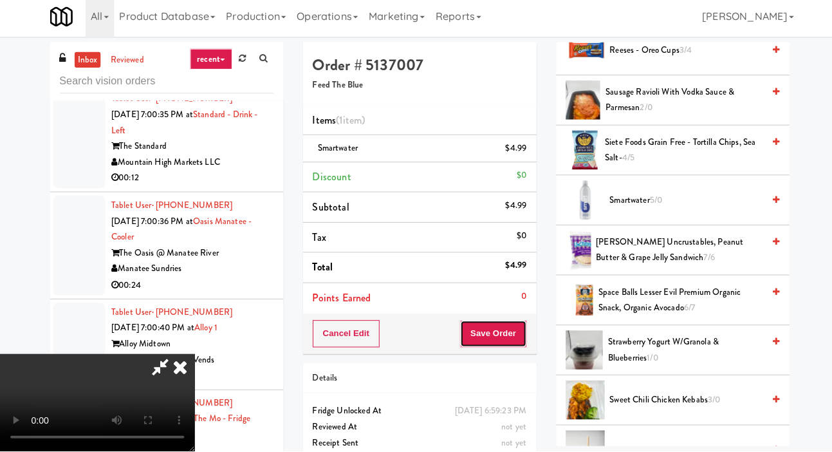
click at [513, 322] on button "Save Order" at bounding box center [489, 335] width 66 height 27
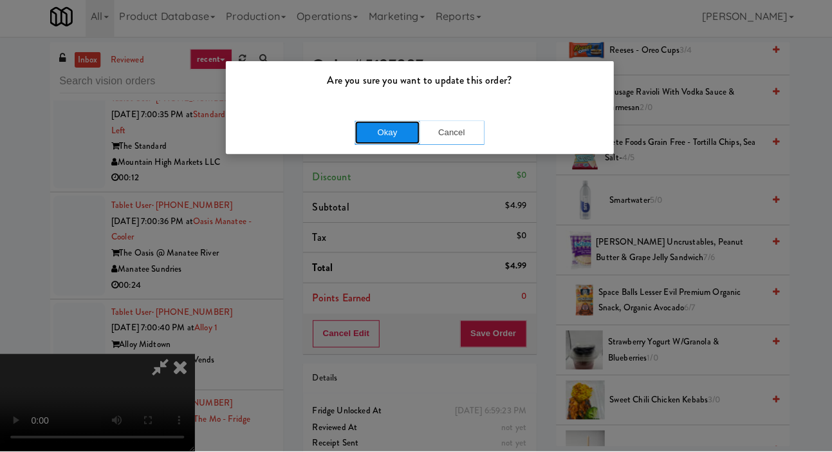
click at [365, 127] on button "Okay" at bounding box center [384, 135] width 64 height 23
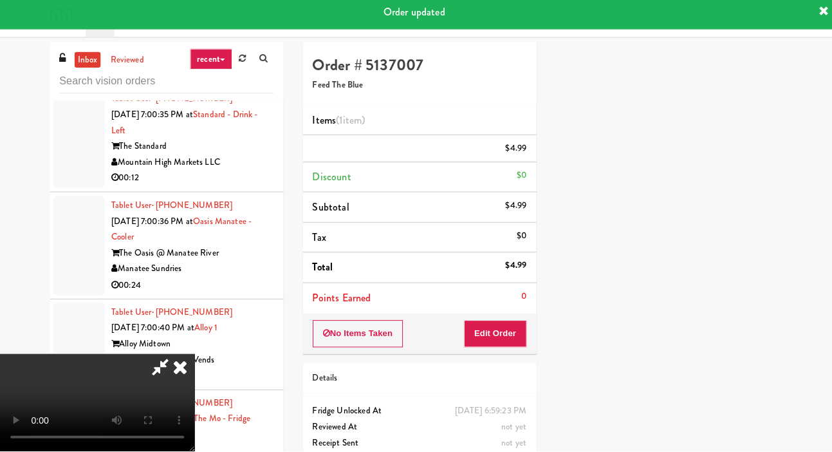
scroll to position [75, 0]
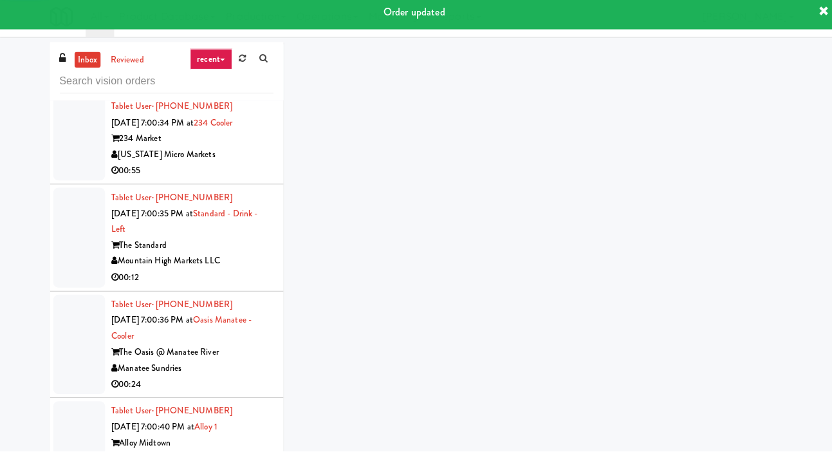
scroll to position [18326, 0]
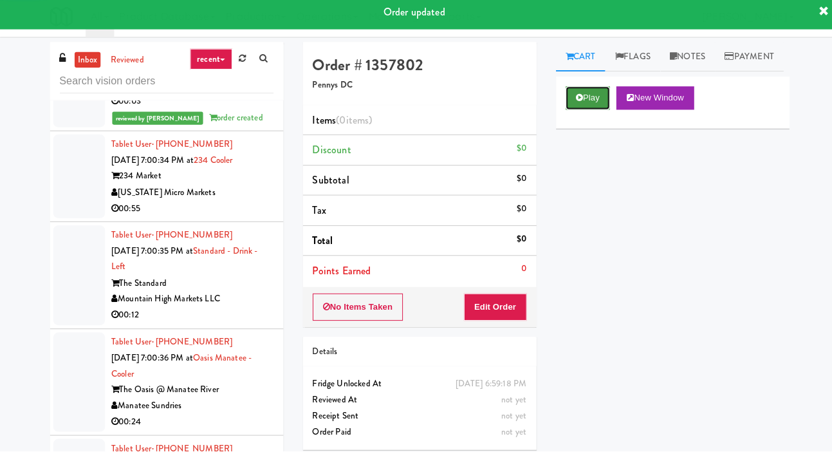
click at [579, 113] on button "Play" at bounding box center [583, 101] width 44 height 23
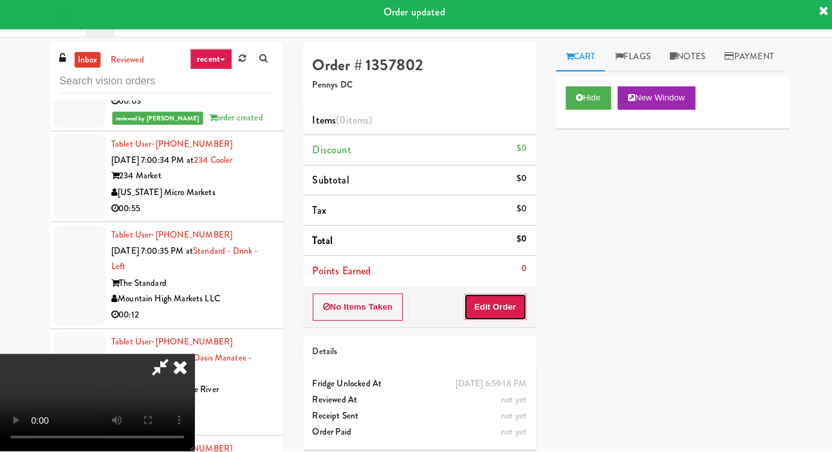
click at [490, 319] on button "Edit Order" at bounding box center [491, 308] width 62 height 27
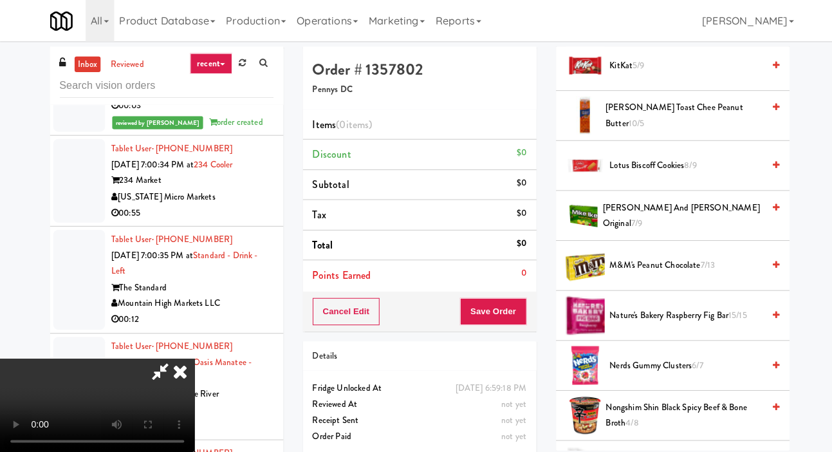
scroll to position [677, 0]
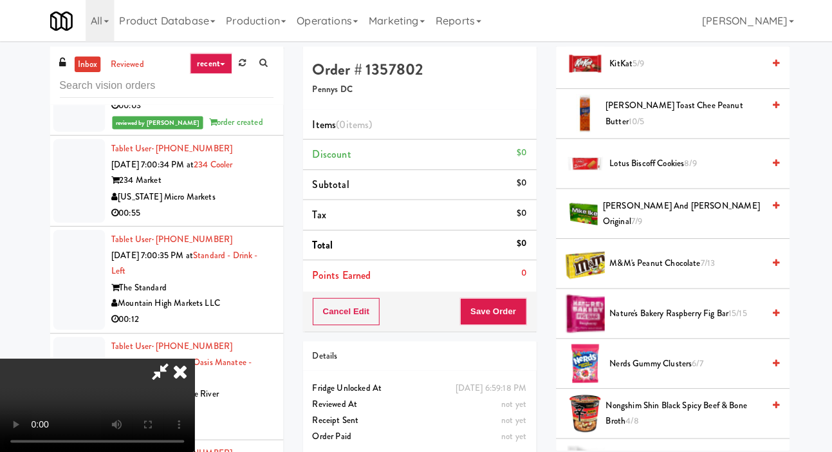
click at [638, 228] on span "Mike and Ike Original 7/9" at bounding box center [677, 212] width 159 height 32
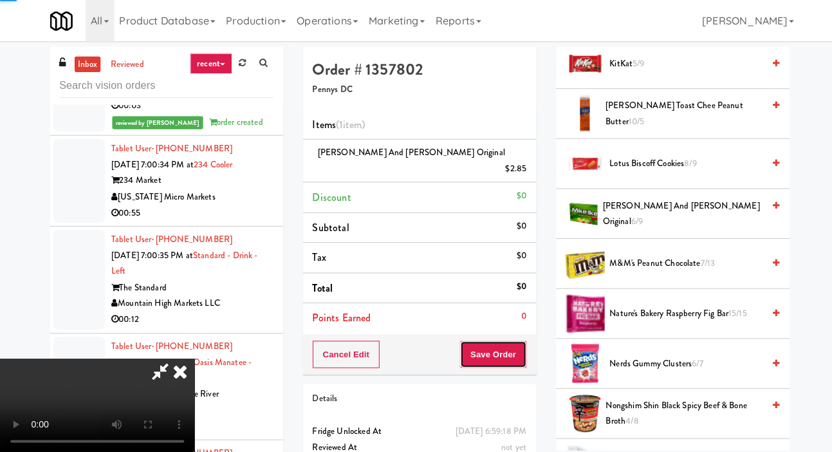
click at [515, 339] on button "Save Order" at bounding box center [489, 351] width 66 height 27
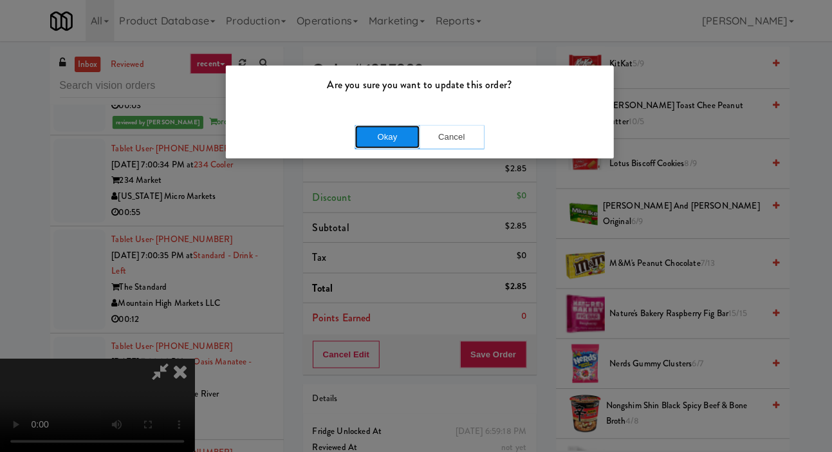
click at [380, 135] on button "Okay" at bounding box center [384, 135] width 64 height 23
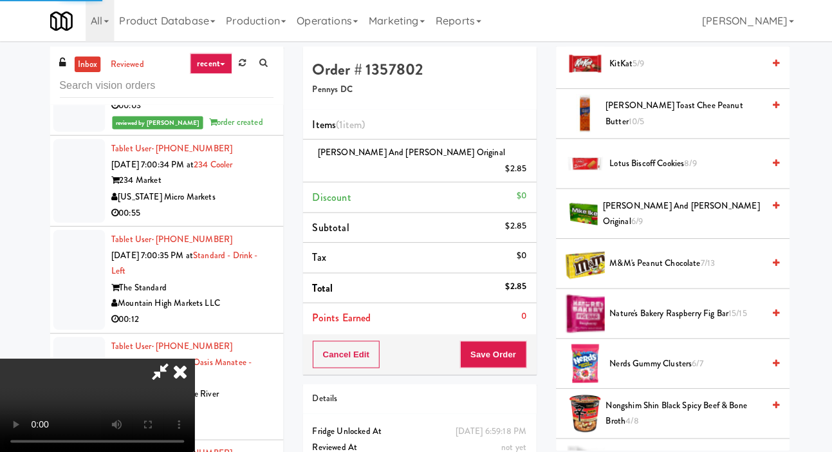
scroll to position [75, 0]
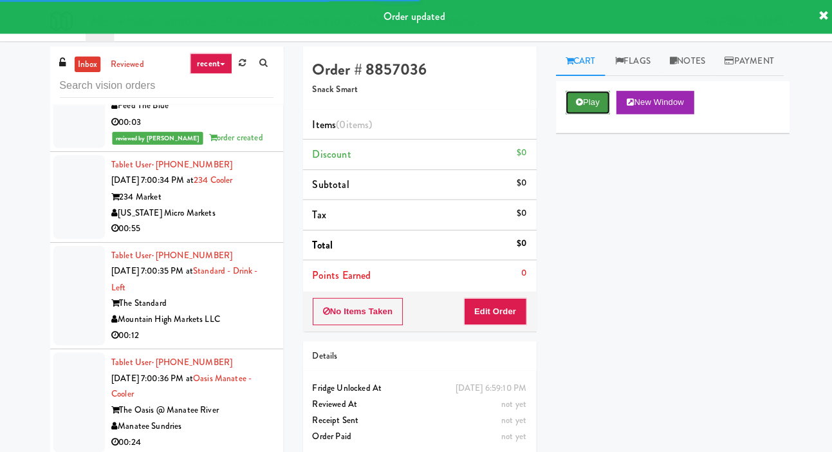
click at [572, 106] on icon at bounding box center [575, 101] width 7 height 8
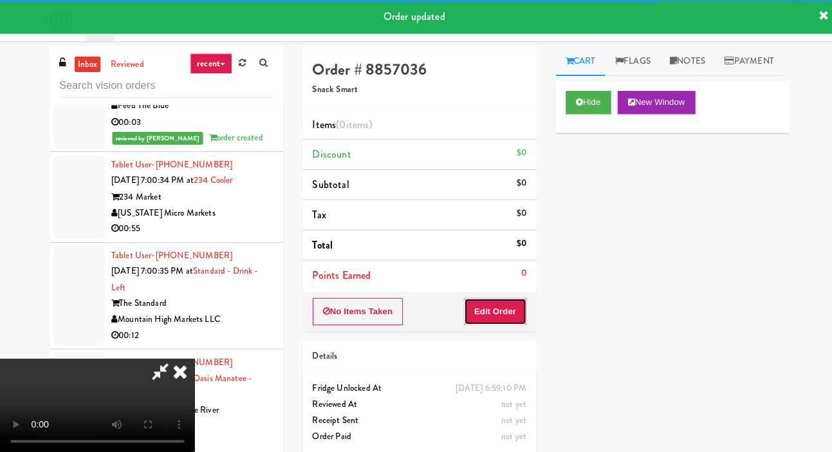
click at [494, 320] on button "Edit Order" at bounding box center [491, 308] width 62 height 27
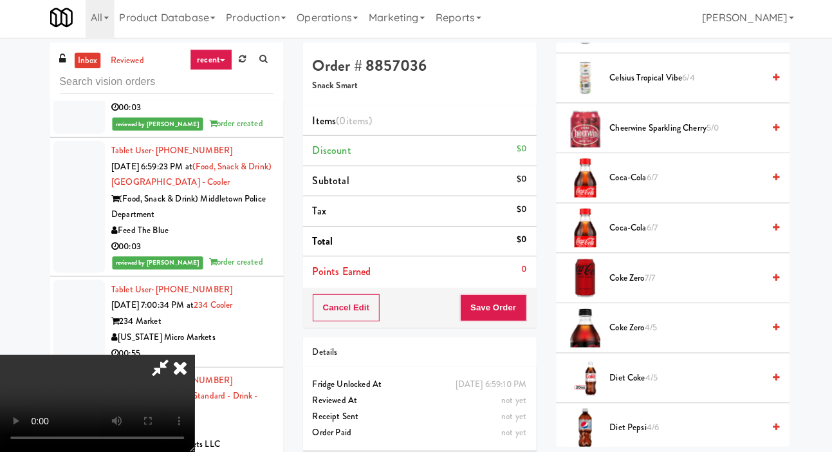
scroll to position [423, 0]
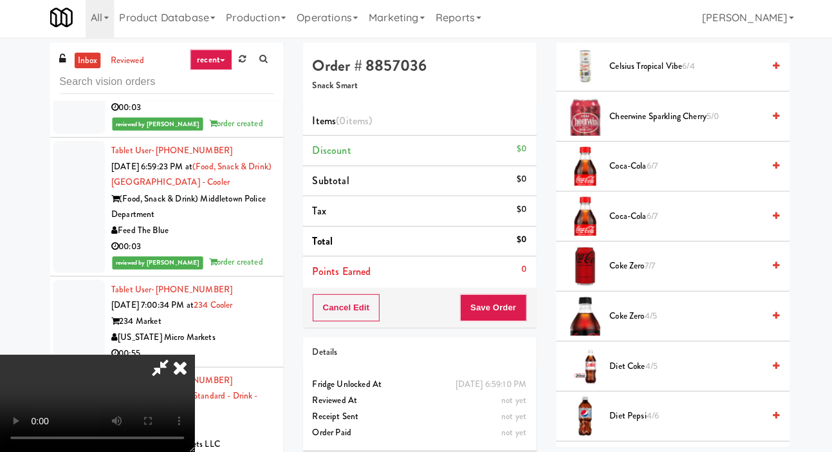
click at [665, 326] on span "Coke Zero 4/5" at bounding box center [681, 318] width 153 height 16
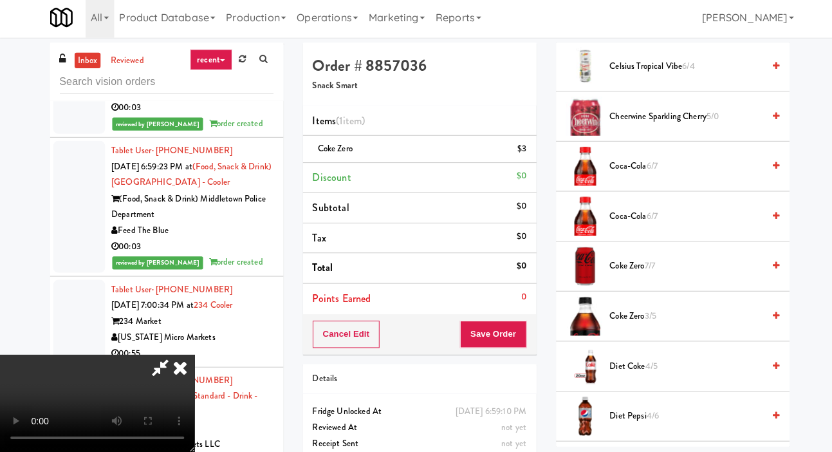
click at [667, 326] on span "Coke Zero 3/5" at bounding box center [681, 318] width 153 height 16
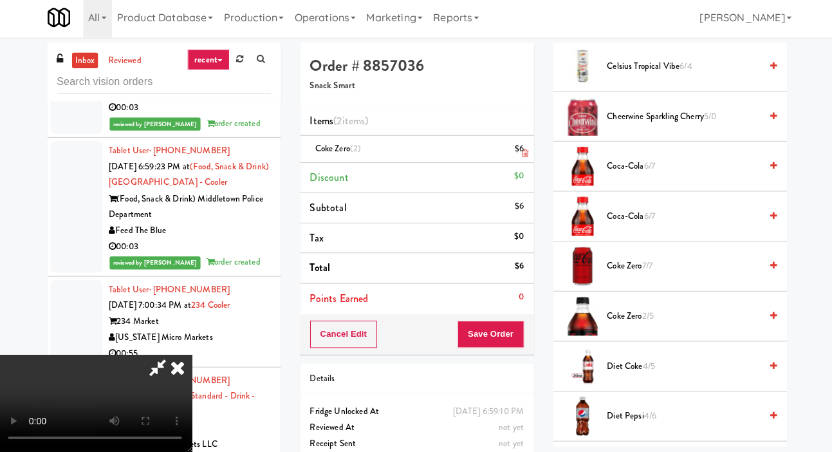
click at [518, 155] on div "$6" at bounding box center [517, 152] width 9 height 16
click at [524, 156] on icon at bounding box center [523, 156] width 6 height 8
click at [521, 327] on button "Save Order" at bounding box center [489, 335] width 66 height 27
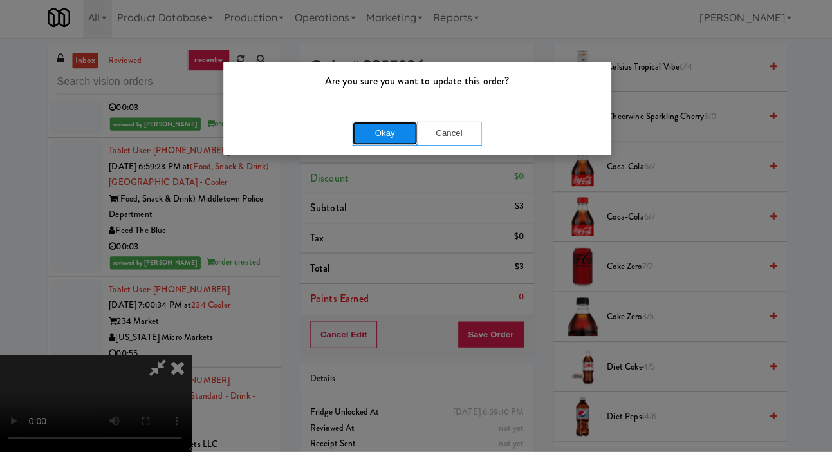
click at [363, 143] on button "Okay" at bounding box center [384, 135] width 64 height 23
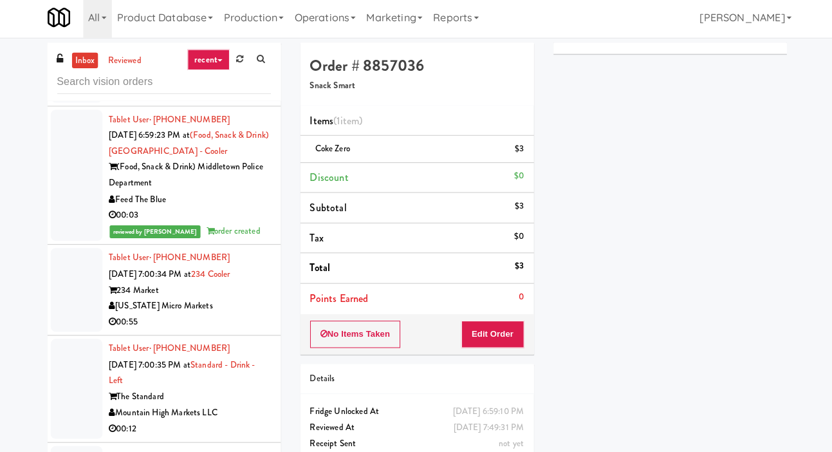
scroll to position [18247, 0]
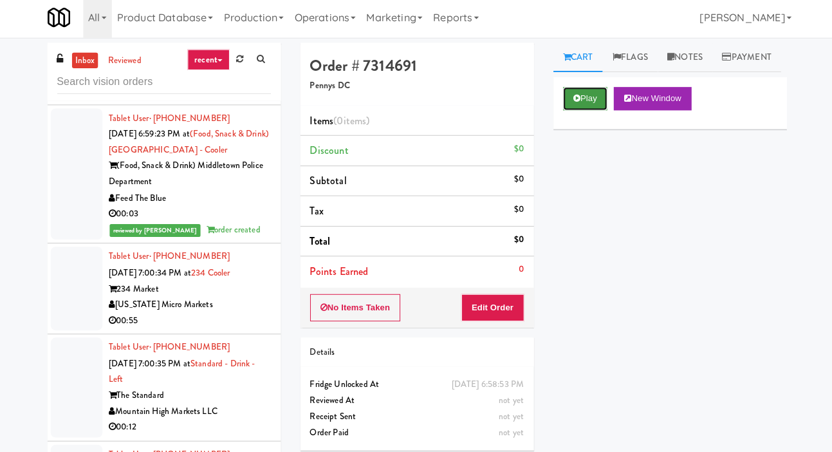
click at [566, 113] on button "Play" at bounding box center [583, 101] width 44 height 23
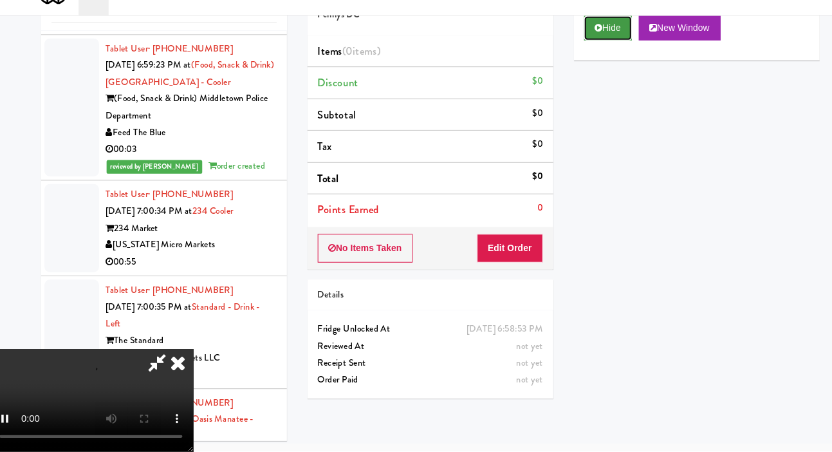
scroll to position [57, 0]
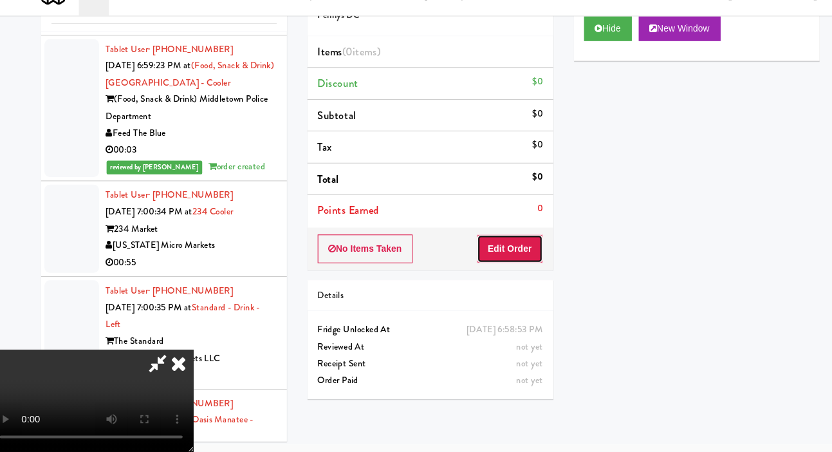
click at [515, 255] on button "Edit Order" at bounding box center [491, 260] width 62 height 27
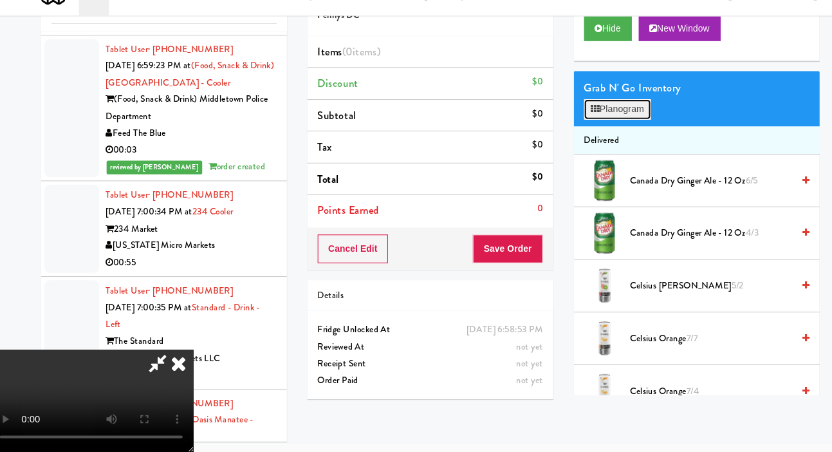
click at [590, 139] on button "Planogram" at bounding box center [592, 129] width 63 height 19
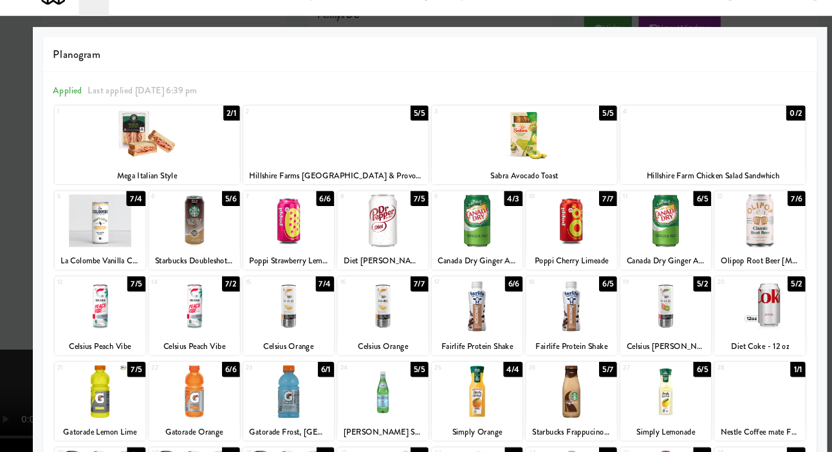
click at [737, 301] on div at bounding box center [727, 315] width 86 height 50
click at [792, 155] on div at bounding box center [416, 226] width 832 height 452
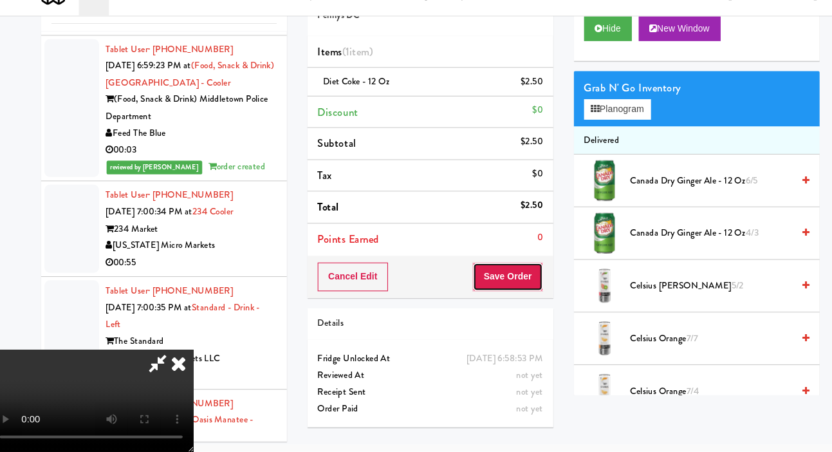
click at [509, 274] on button "Save Order" at bounding box center [489, 287] width 66 height 27
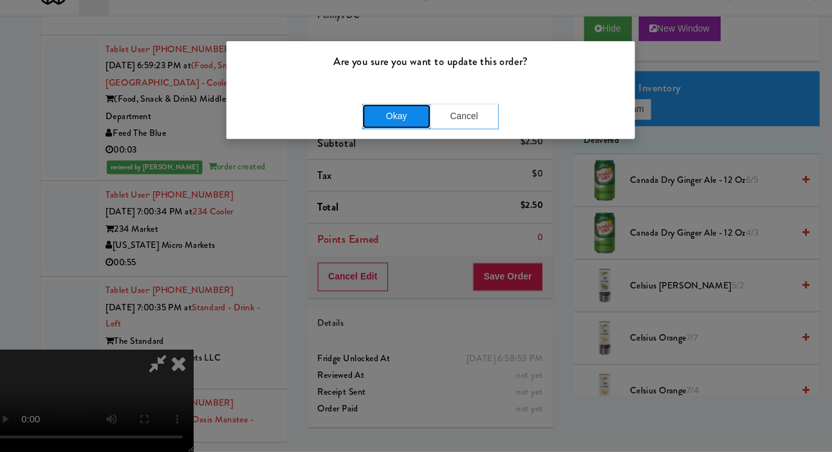
click at [391, 132] on button "Okay" at bounding box center [384, 135] width 64 height 23
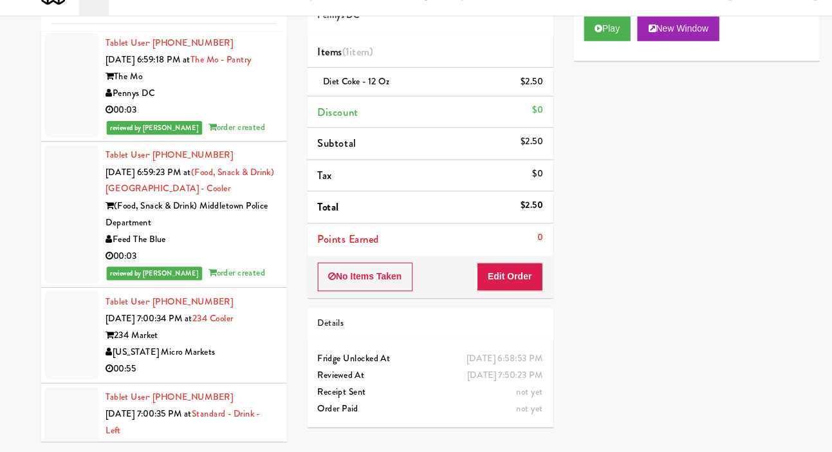
scroll to position [18164, 0]
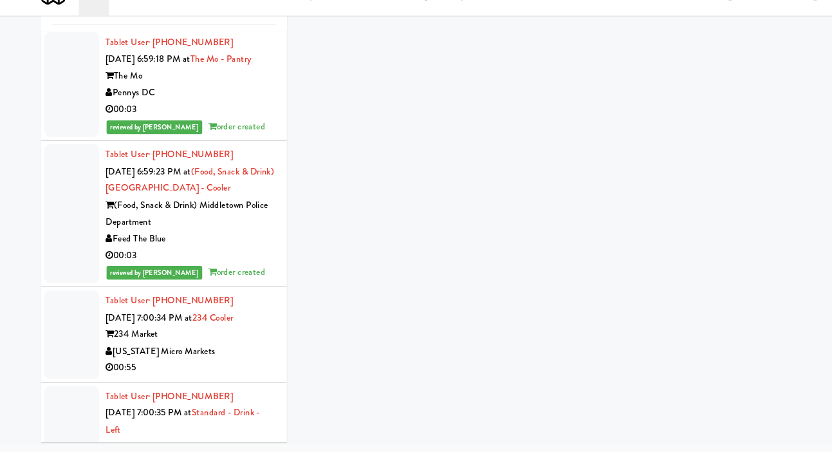
scroll to position [57, 0]
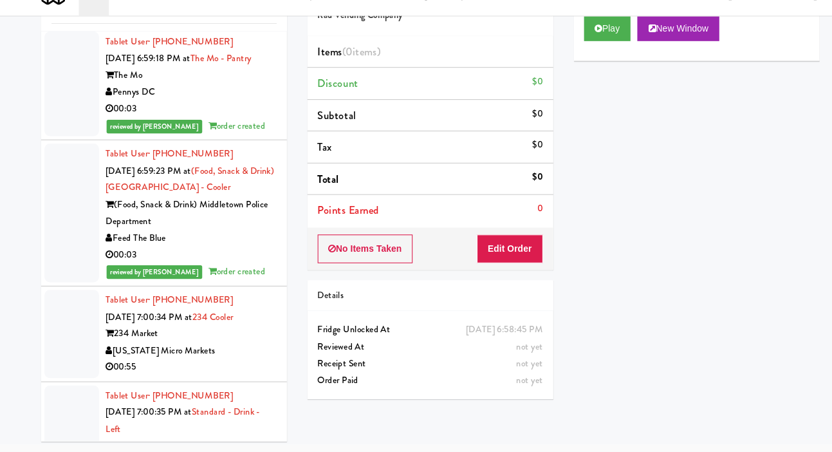
click at [709, 27] on link "Payment" at bounding box center [743, 12] width 68 height 29
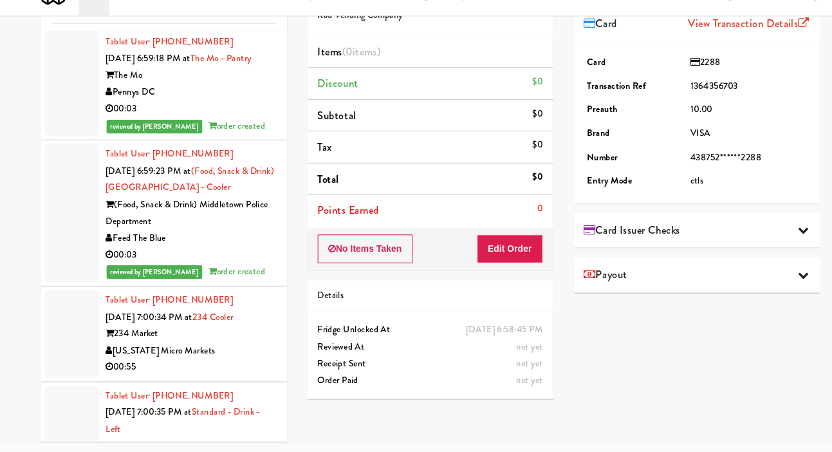
scroll to position [0, 0]
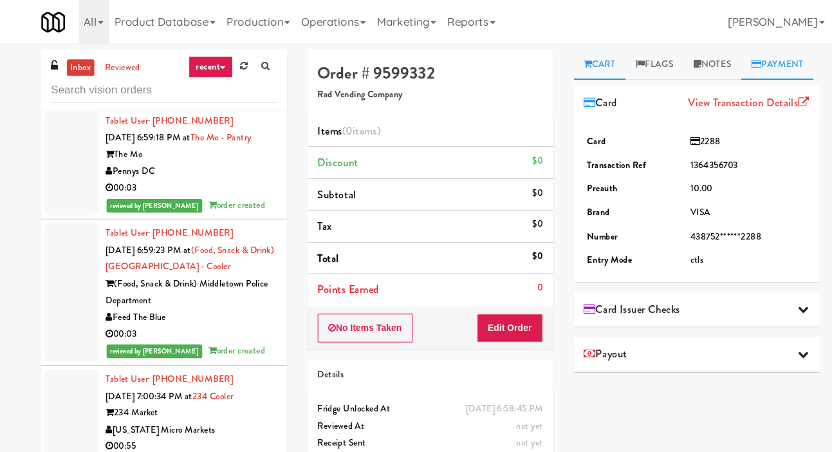
click at [582, 52] on link "Cart" at bounding box center [577, 60] width 50 height 29
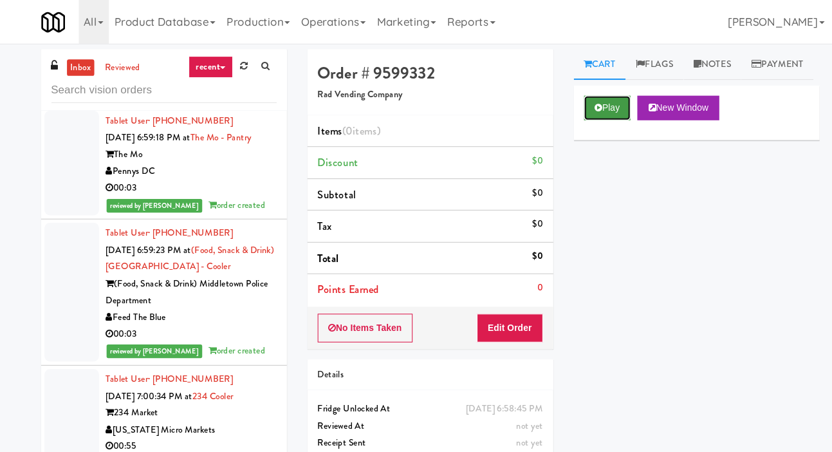
click at [566, 113] on button "Play" at bounding box center [583, 101] width 44 height 23
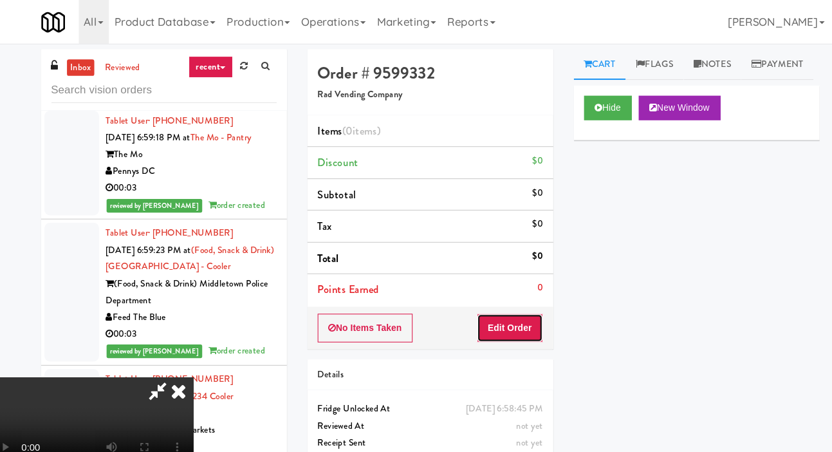
click at [502, 297] on button "Edit Order" at bounding box center [491, 308] width 62 height 27
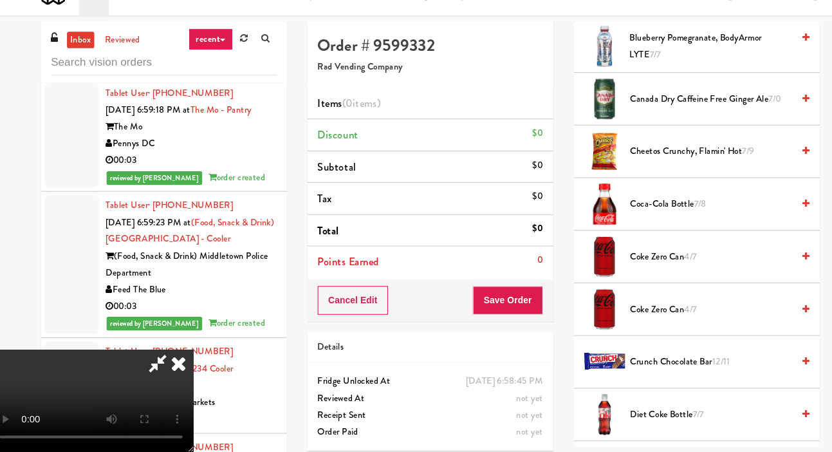
scroll to position [333, 0]
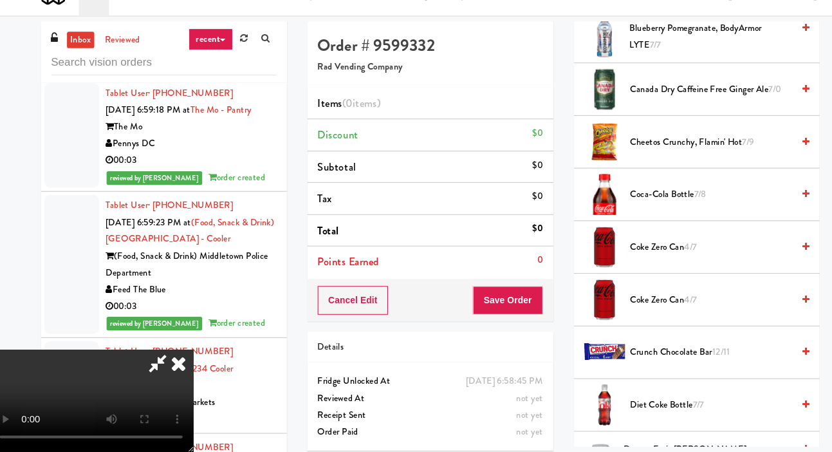
click at [648, 267] on span "Coke Zero Can 4/7" at bounding box center [681, 259] width 153 height 16
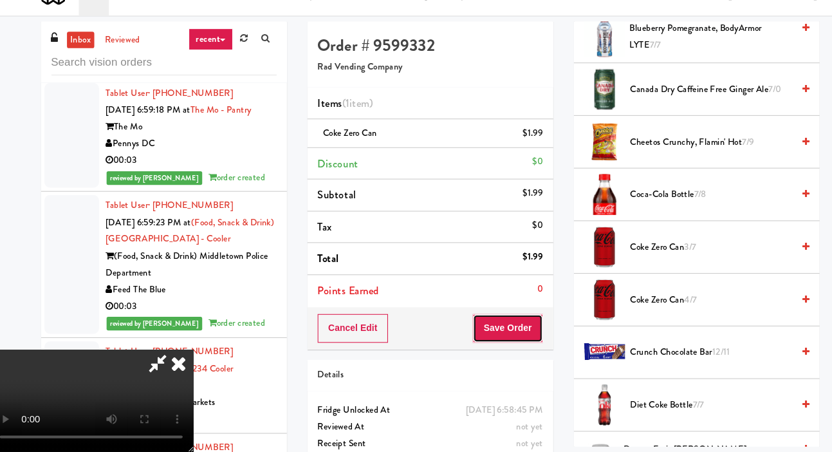
click at [521, 335] on button "Save Order" at bounding box center [489, 335] width 66 height 27
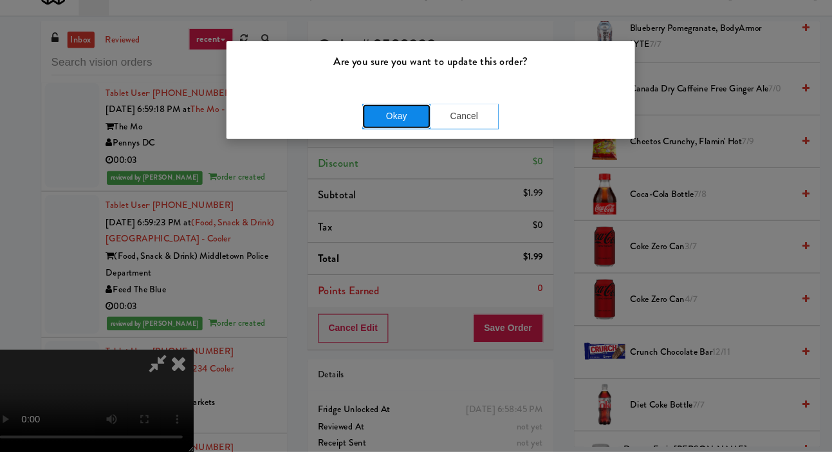
click at [403, 124] on button "Okay" at bounding box center [384, 135] width 64 height 23
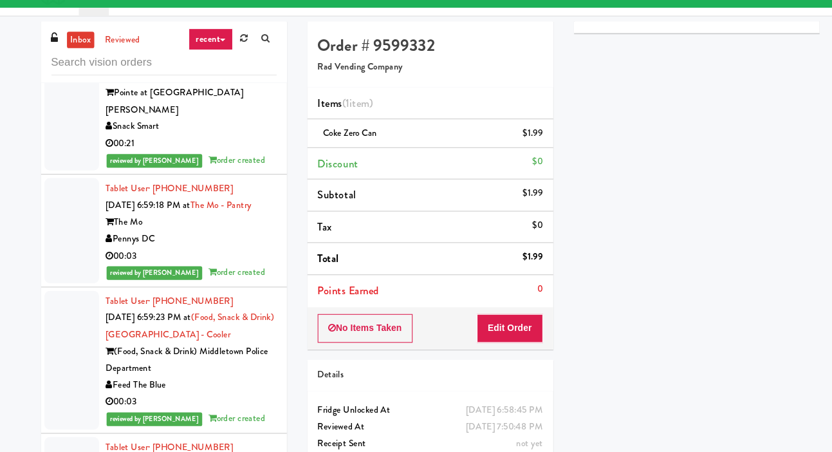
scroll to position [18087, 0]
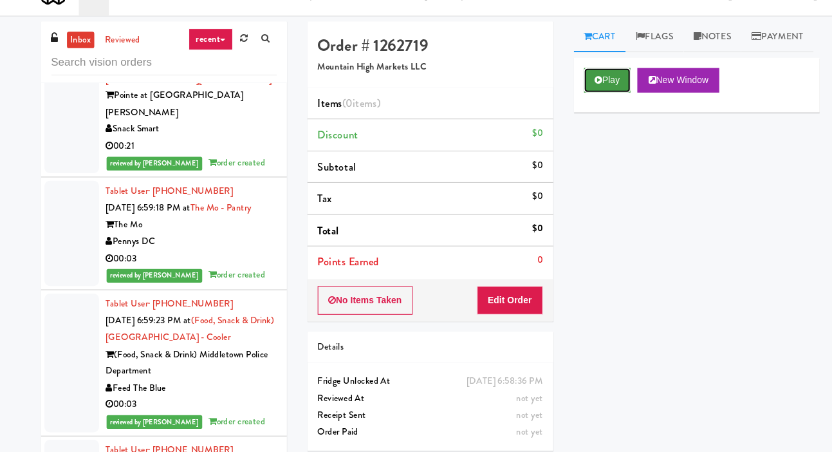
click at [574, 113] on button "Play" at bounding box center [583, 101] width 44 height 23
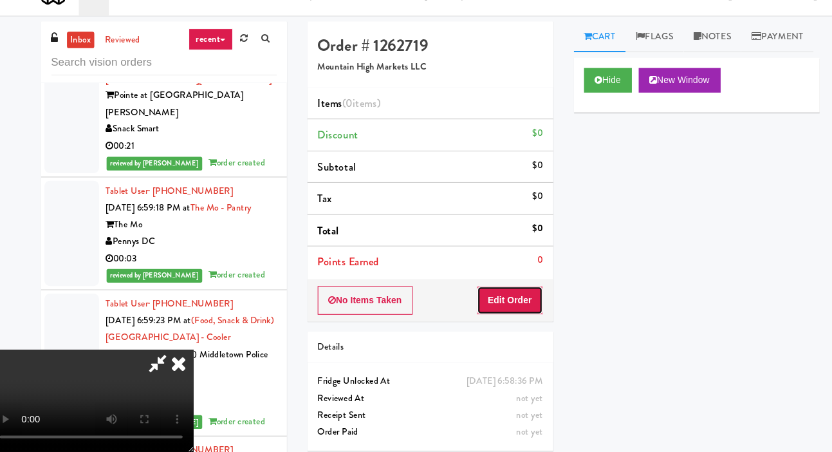
click at [505, 297] on button "Edit Order" at bounding box center [491, 308] width 62 height 27
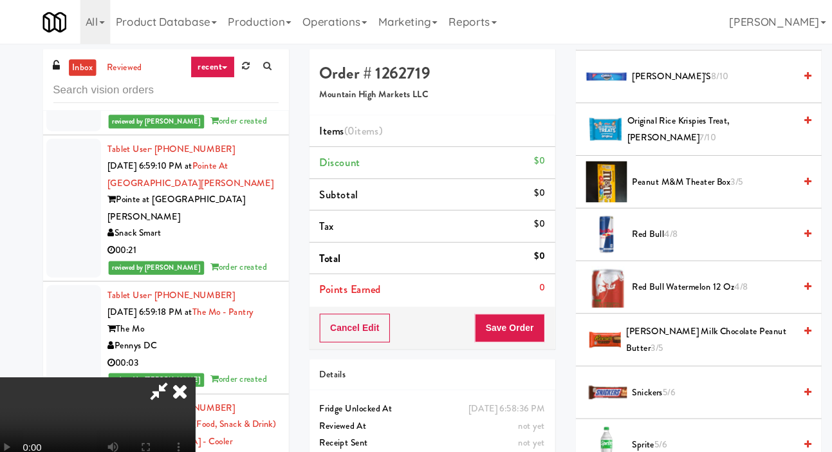
scroll to position [1562, 0]
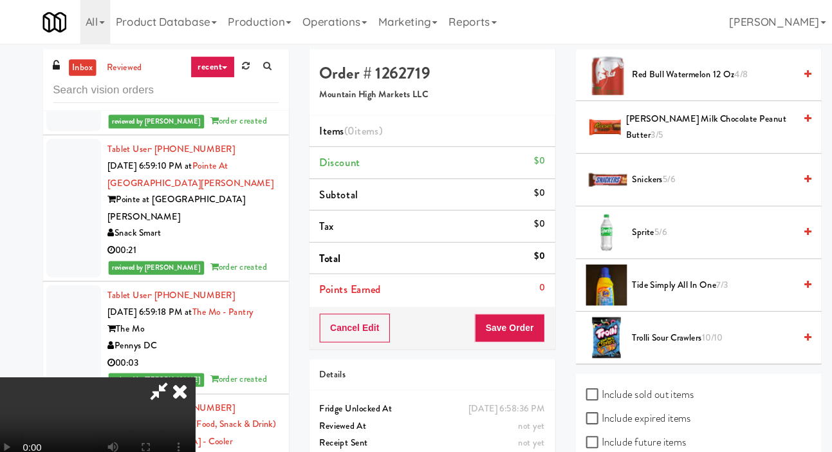
click at [610, 381] on label "Include sold out items" at bounding box center [612, 371] width 102 height 19
click at [576, 377] on input "Include sold out items" at bounding box center [568, 372] width 15 height 10
checkbox input "true"
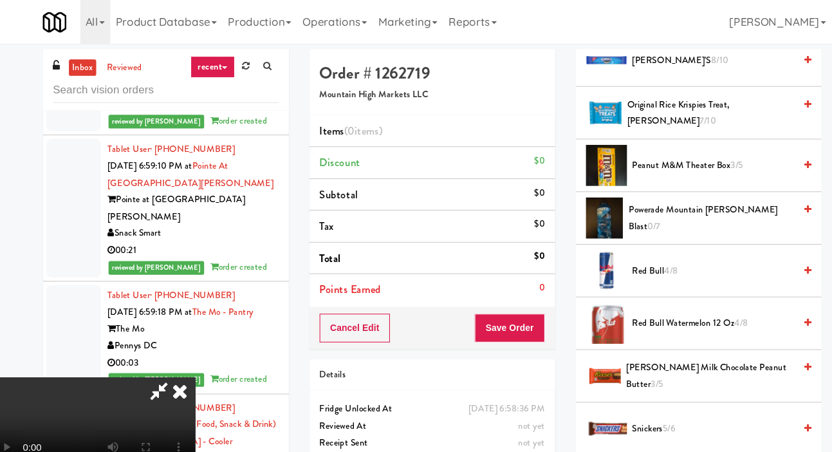
scroll to position [1377, 0]
click at [650, 222] on span "Powerade Mountain Berry Blast 0/7" at bounding box center [679, 207] width 156 height 32
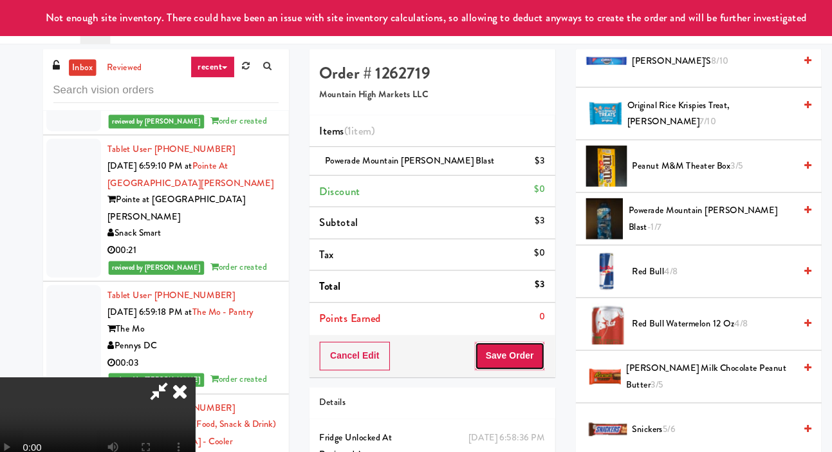
click at [512, 333] on button "Save Order" at bounding box center [489, 335] width 66 height 27
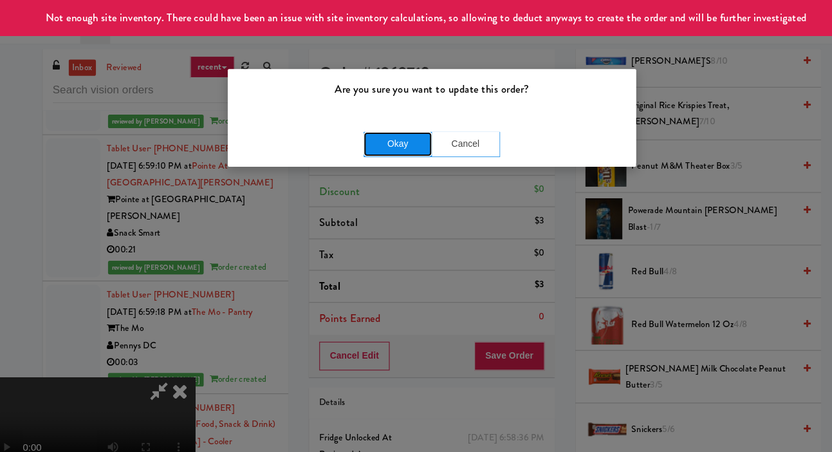
click at [384, 145] on button "Okay" at bounding box center [384, 135] width 64 height 23
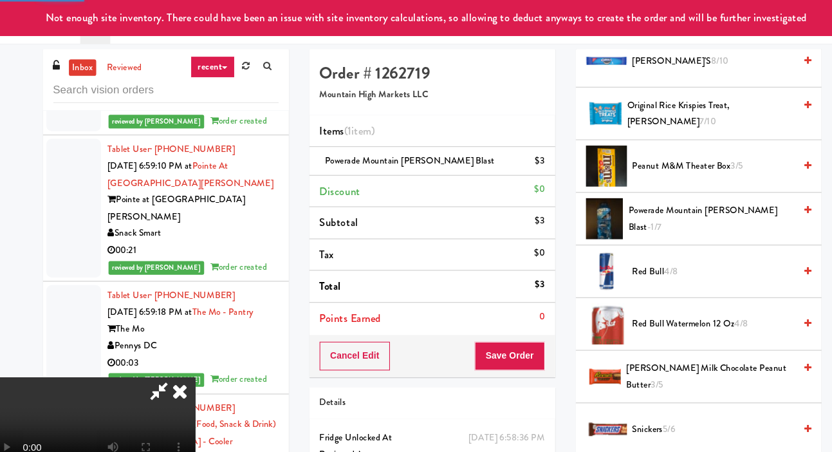
scroll to position [75, 0]
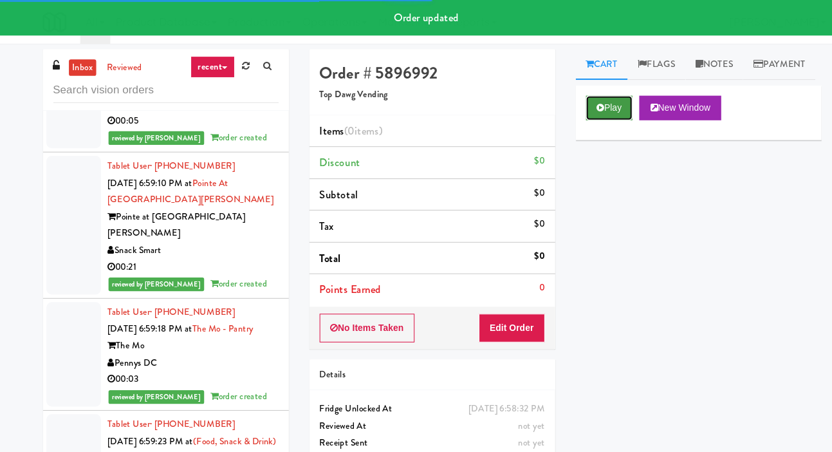
click at [569, 113] on button "Play" at bounding box center [583, 101] width 44 height 23
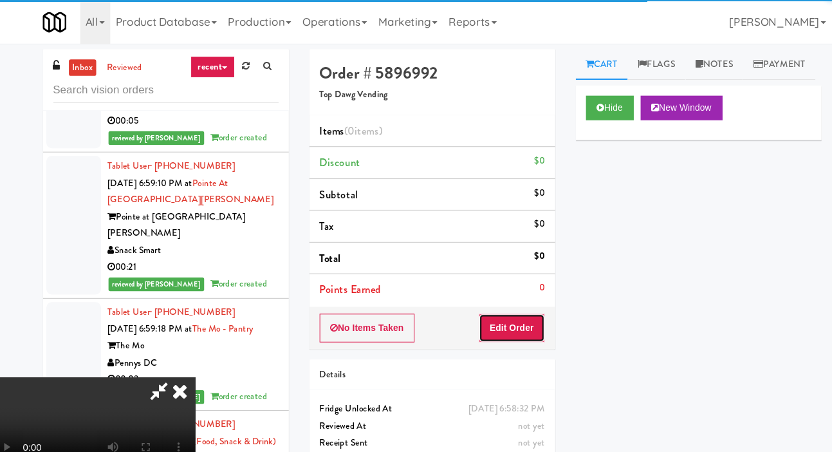
click at [496, 302] on button "Edit Order" at bounding box center [491, 308] width 62 height 27
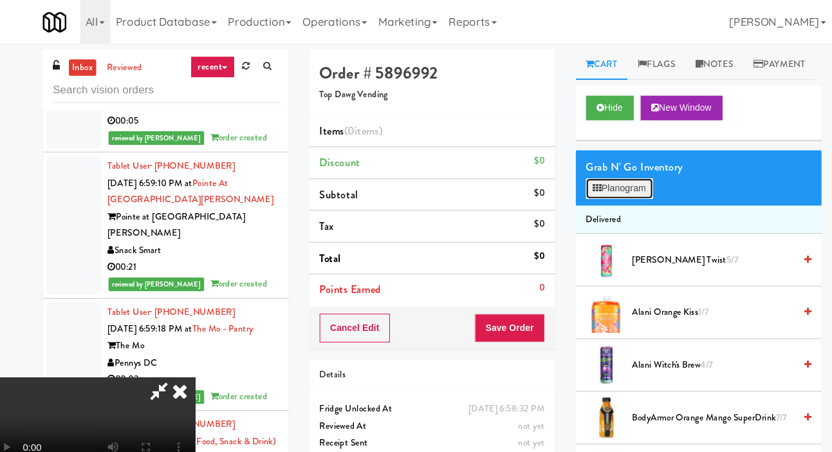
click at [584, 187] on button "Planogram" at bounding box center [592, 177] width 63 height 19
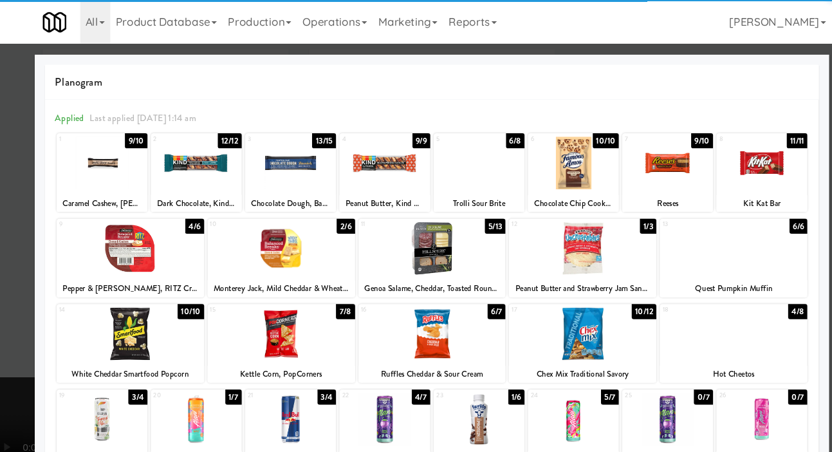
click at [236, 247] on div at bounding box center [274, 234] width 139 height 50
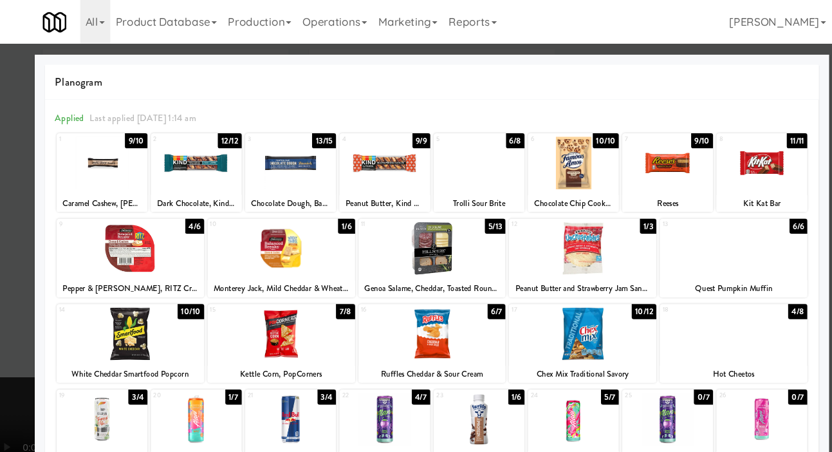
click at [22, 175] on div at bounding box center [416, 226] width 832 height 452
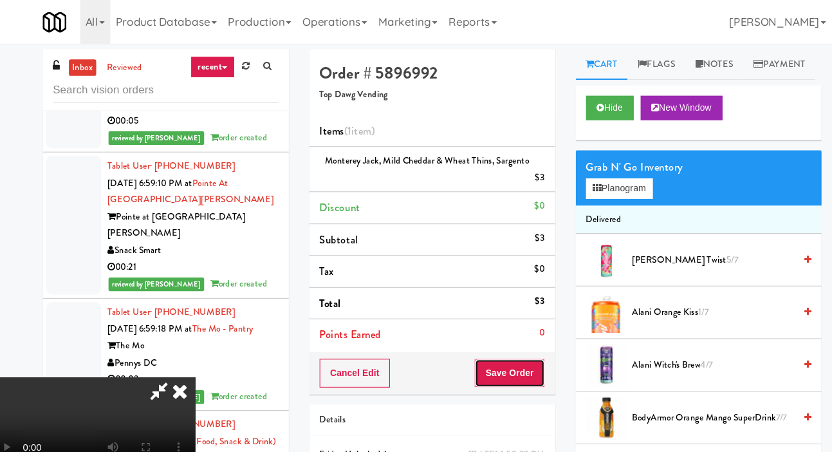
click at [514, 357] on button "Save Order" at bounding box center [489, 351] width 66 height 27
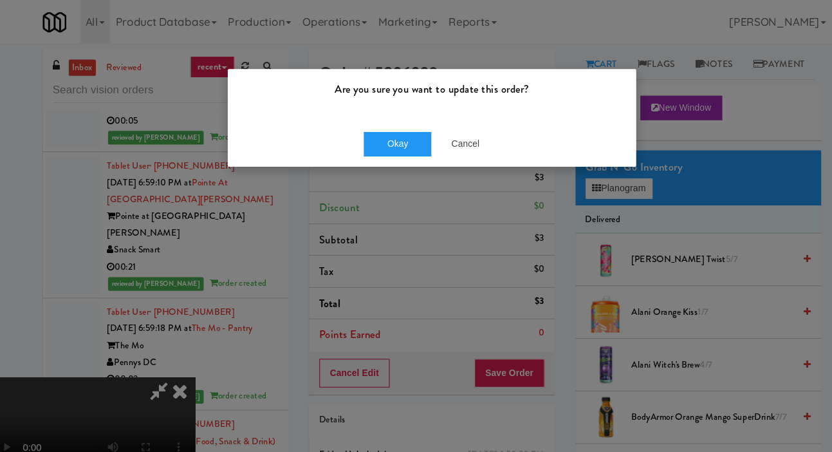
click at [378, 156] on div "Okay Cancel" at bounding box center [416, 135] width 385 height 43
click at [364, 145] on button "Okay" at bounding box center [384, 135] width 64 height 23
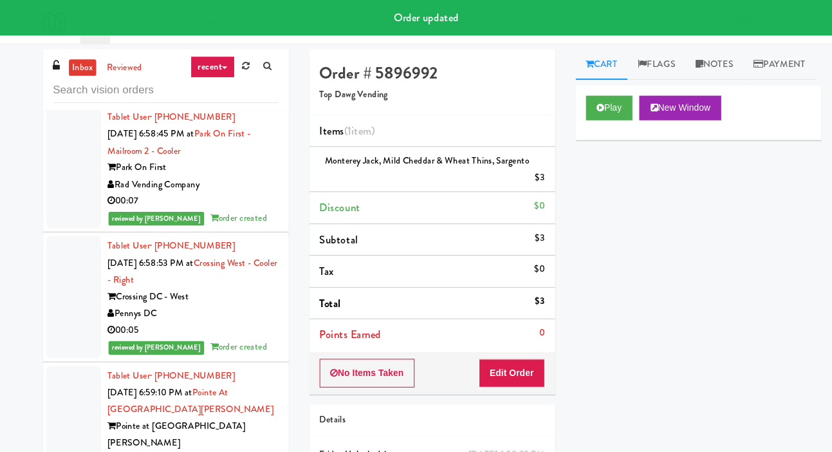
scroll to position [17833, 0]
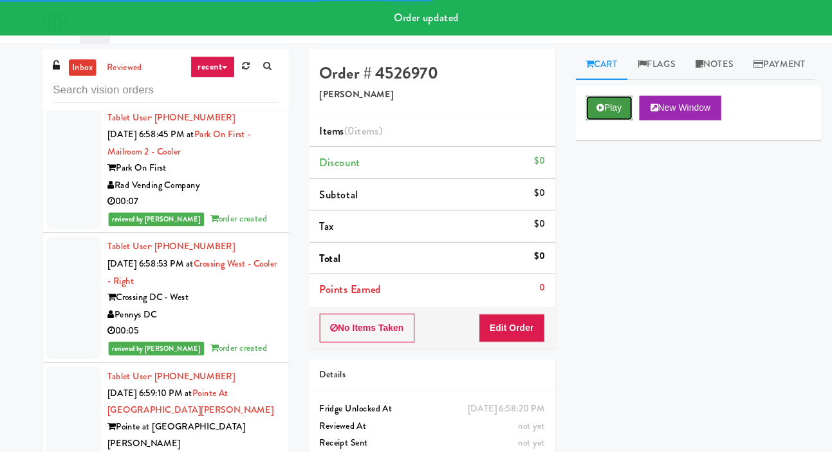
click at [585, 113] on button "Play" at bounding box center [583, 101] width 44 height 23
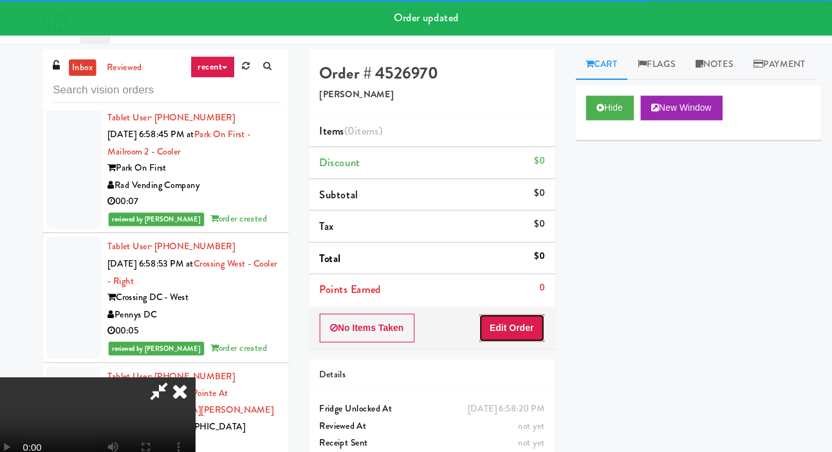
click at [489, 306] on button "Edit Order" at bounding box center [491, 308] width 62 height 27
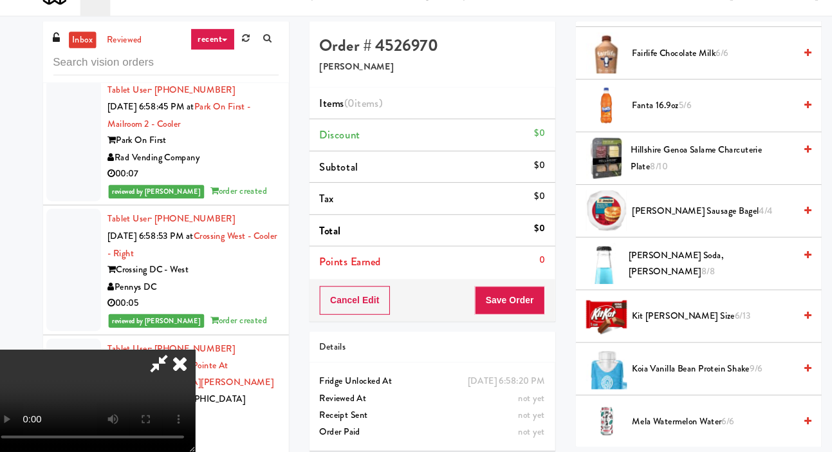
scroll to position [715, 0]
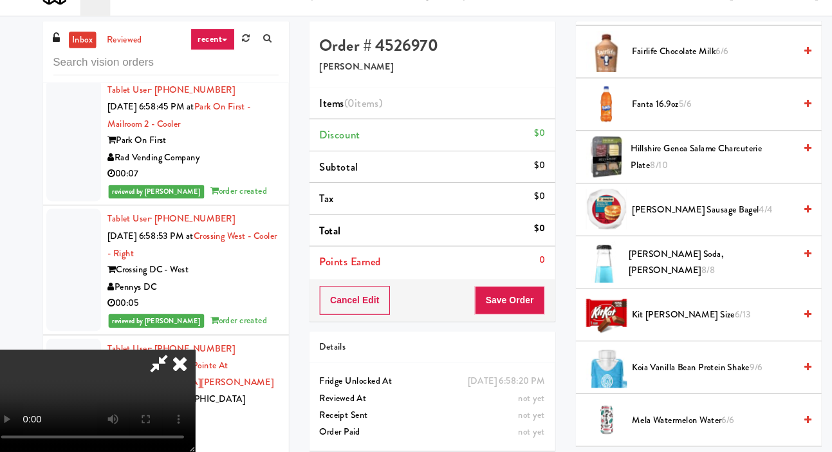
click at [631, 331] on span "Kit Kat King Size 6/13" at bounding box center [681, 323] width 153 height 16
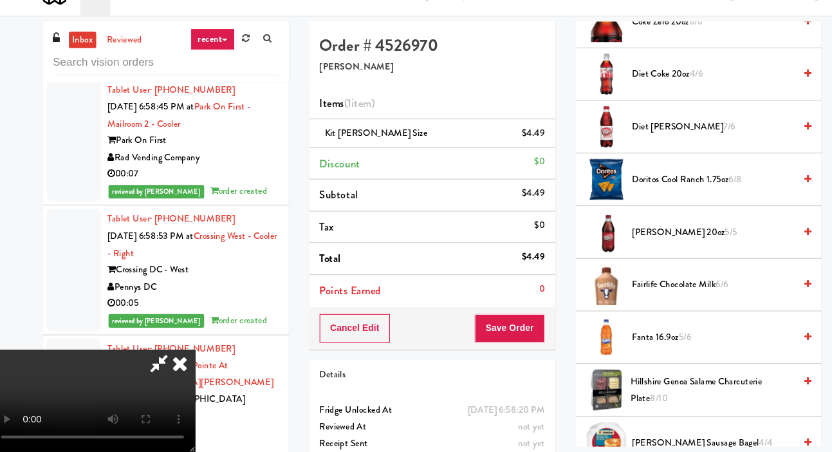
scroll to position [488, 0]
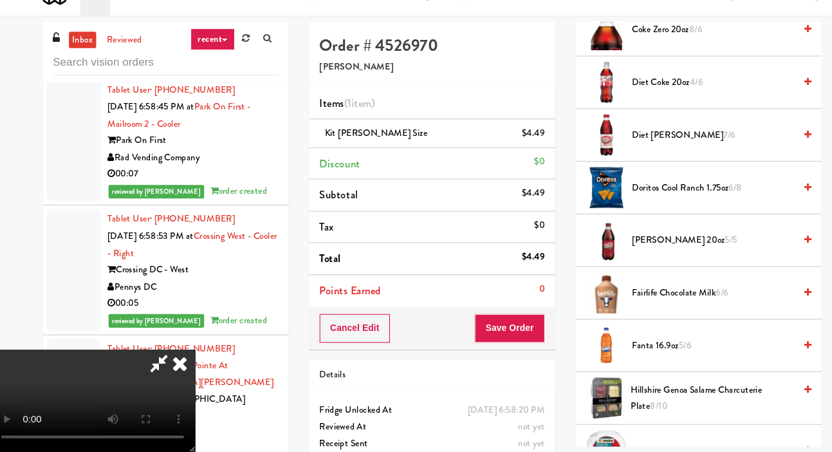
click at [656, 261] on span "Dr. Pepper 20oz 5/5" at bounding box center [681, 253] width 153 height 16
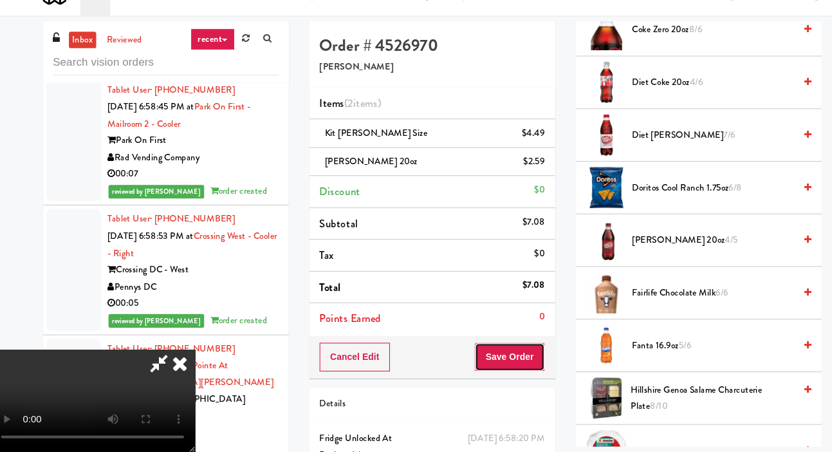
click at [512, 350] on button "Save Order" at bounding box center [489, 362] width 66 height 27
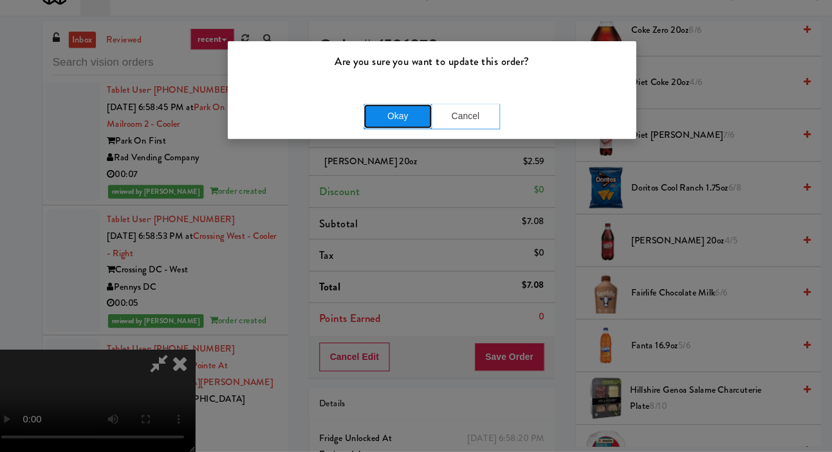
click at [405, 141] on button "Okay" at bounding box center [384, 135] width 64 height 23
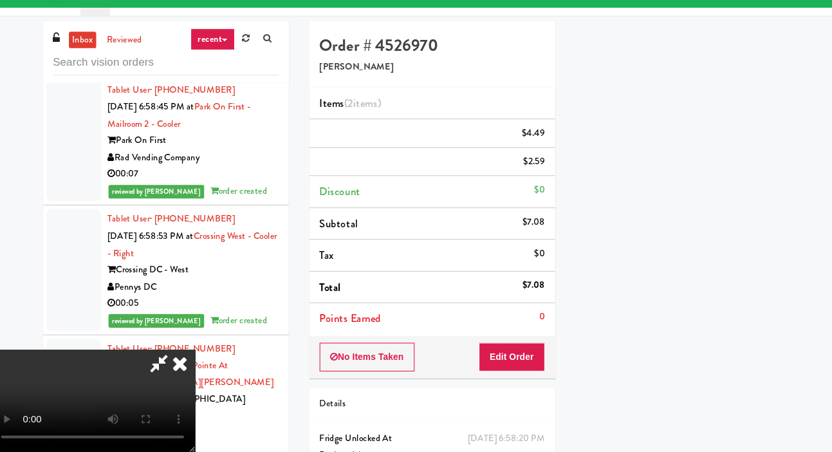
scroll to position [75, 0]
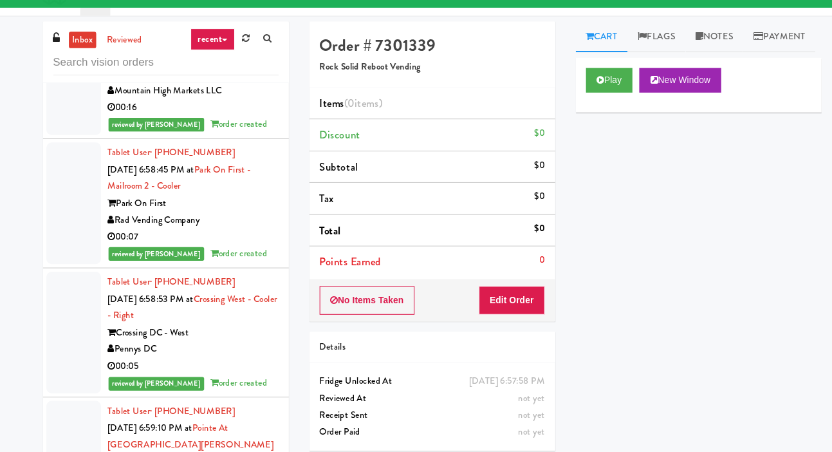
scroll to position [17790, 0]
click at [580, 113] on button "Play" at bounding box center [583, 101] width 44 height 23
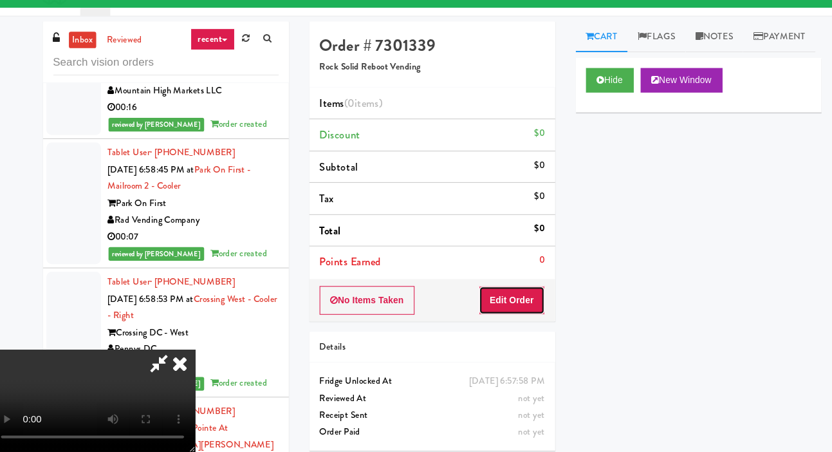
click at [501, 315] on button "Edit Order" at bounding box center [491, 308] width 62 height 27
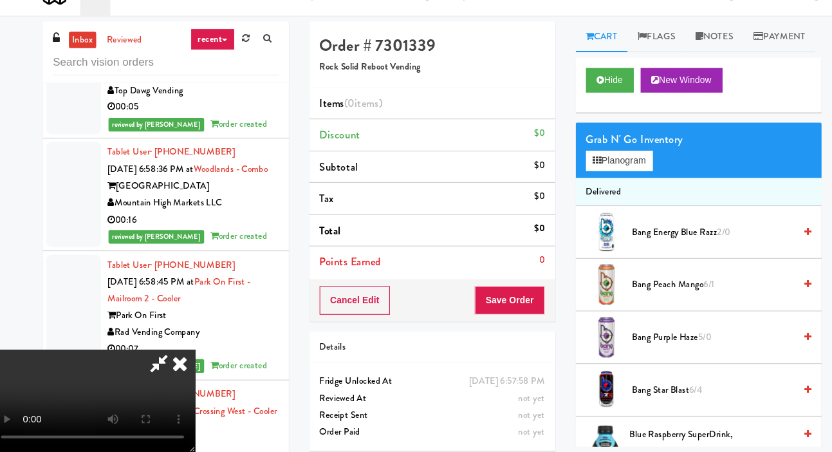
scroll to position [0, 0]
click at [599, 187] on button "Planogram" at bounding box center [592, 177] width 63 height 19
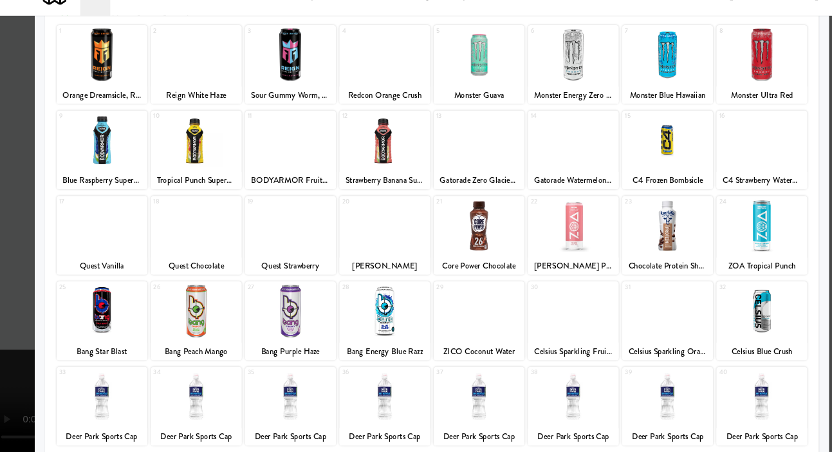
scroll to position [180, 0]
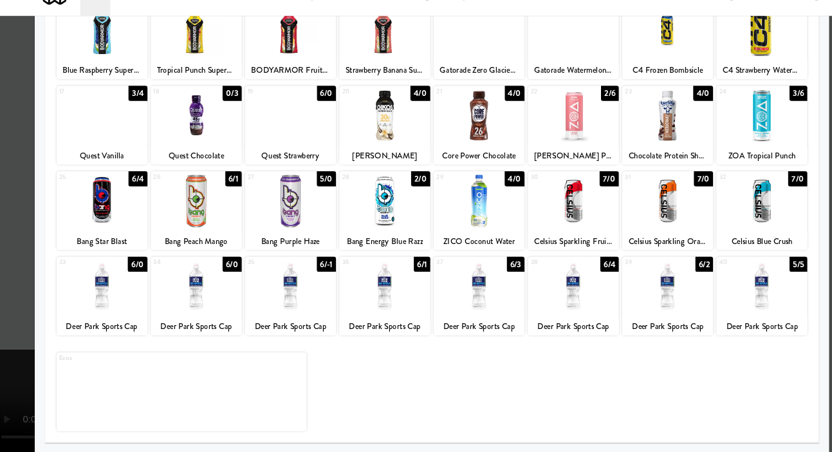
click at [242, 311] on div at bounding box center [283, 296] width 86 height 50
click at [11, 233] on div at bounding box center [416, 226] width 832 height 452
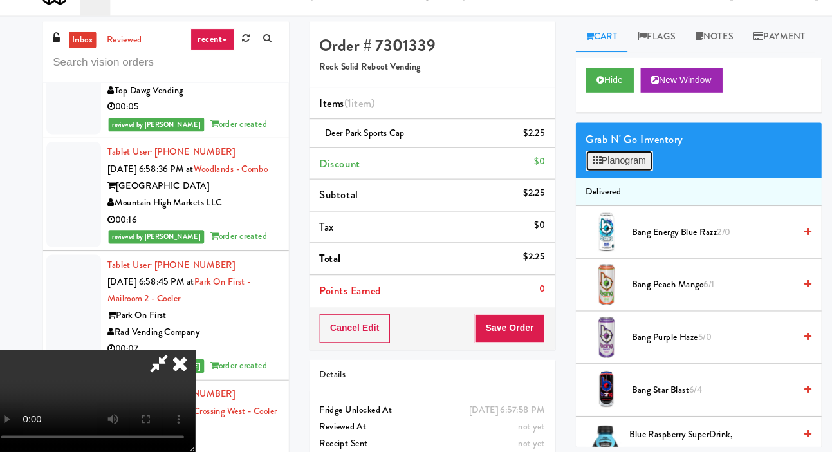
click at [602, 187] on button "Planogram" at bounding box center [592, 177] width 63 height 19
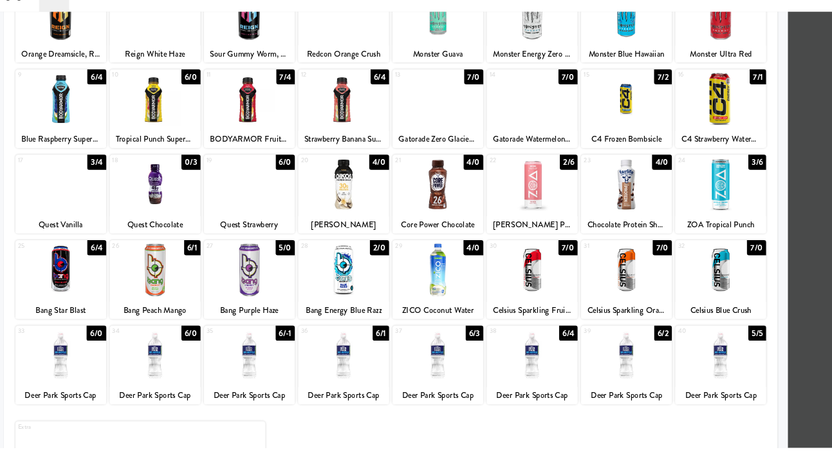
click at [257, 381] on div at bounding box center [283, 365] width 86 height 50
click at [485, 381] on div at bounding box center [461, 365] width 86 height 50
click at [478, 379] on div at bounding box center [461, 365] width 86 height 50
click at [51, 238] on div "Applied Last applied Tuesday 2:18 pm 1 6/3 Orange Dreamsicle, Reign 2 6/1 Reign…" at bounding box center [416, 247] width 730 height 529
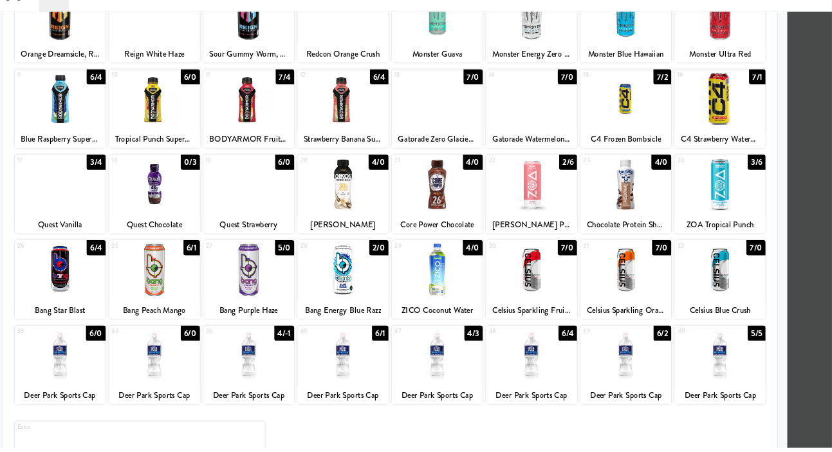
click at [50, 231] on div "Planogram Applied Last applied Tuesday 2:18 pm 1 6/3 Orange Dreamsicle, Reign 2…" at bounding box center [416, 231] width 749 height 581
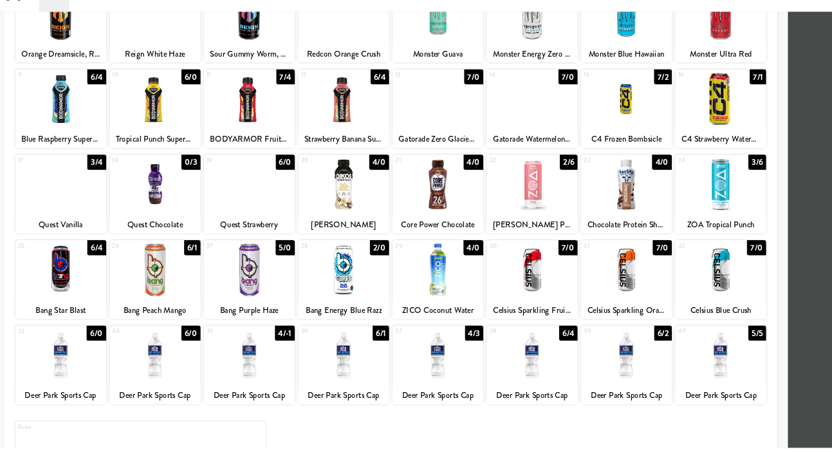
click at [816, 154] on div at bounding box center [416, 226] width 832 height 452
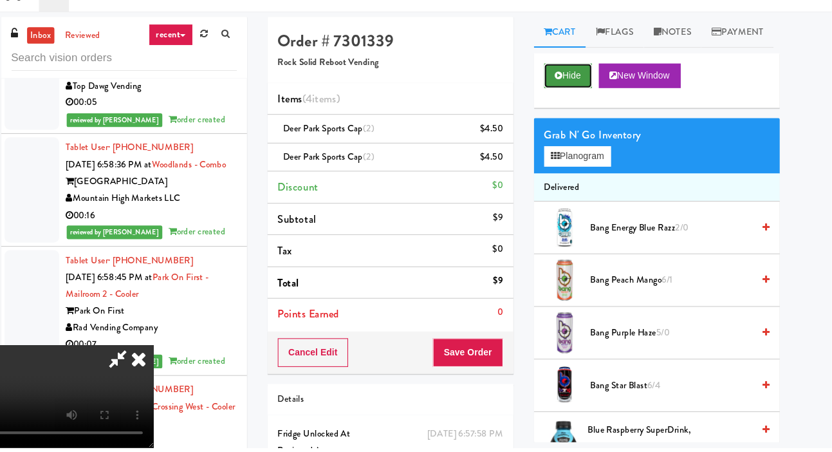
click at [579, 113] on button "Hide" at bounding box center [583, 101] width 45 height 23
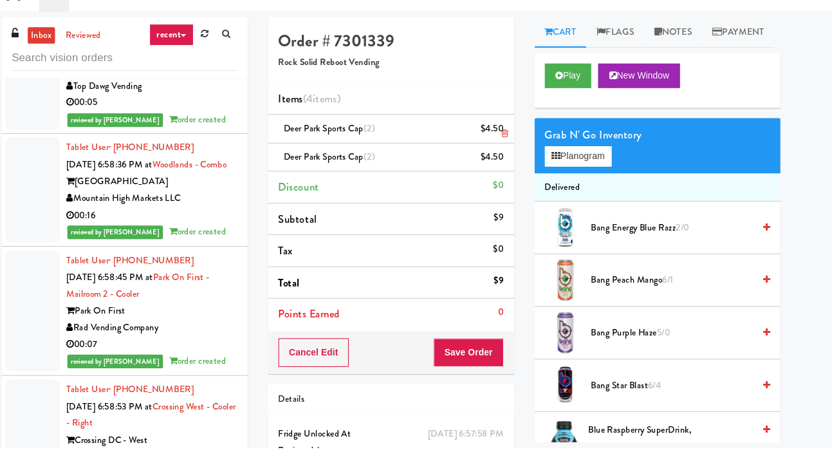
click at [521, 149] on div "$4.50" at bounding box center [512, 152] width 22 height 16
click at [516, 149] on link at bounding box center [521, 157] width 12 height 16
click at [518, 149] on link at bounding box center [521, 157] width 12 height 16
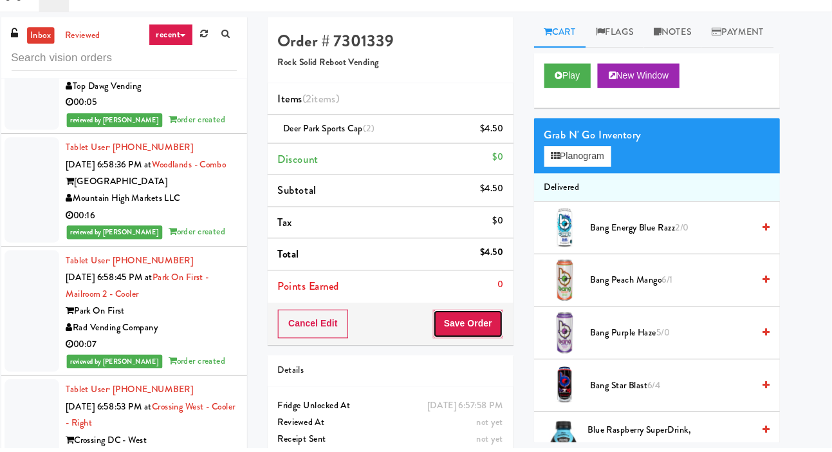
click at [494, 341] on button "Save Order" at bounding box center [489, 335] width 66 height 27
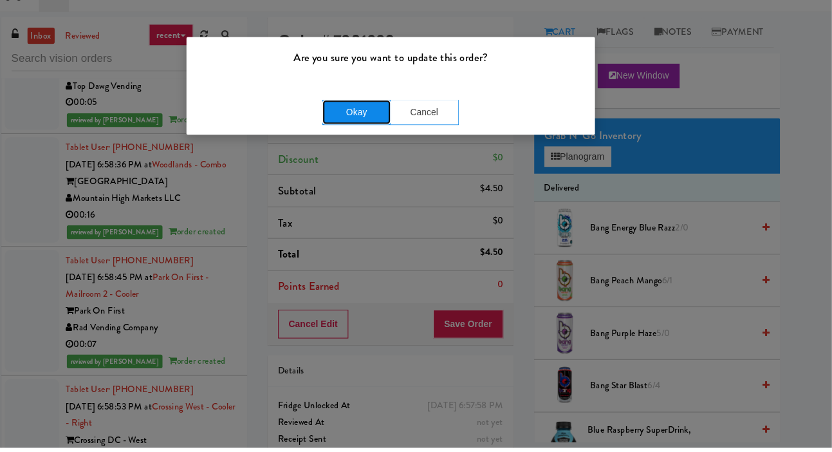
click at [386, 144] on button "Okay" at bounding box center [384, 135] width 64 height 23
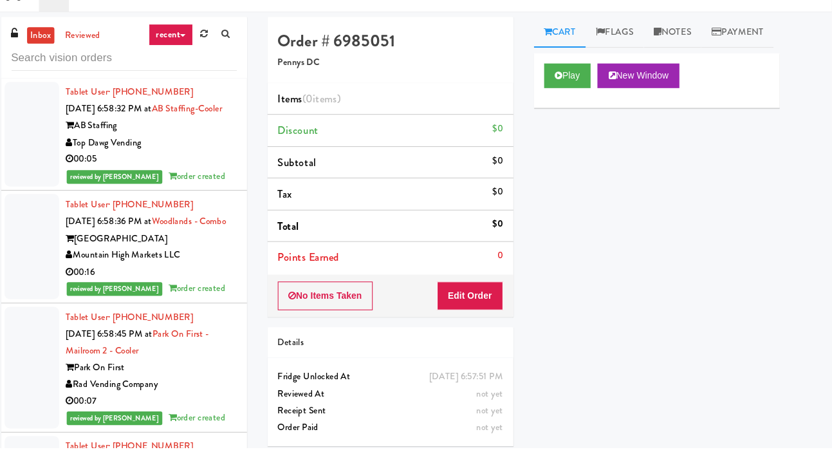
scroll to position [17622, 0]
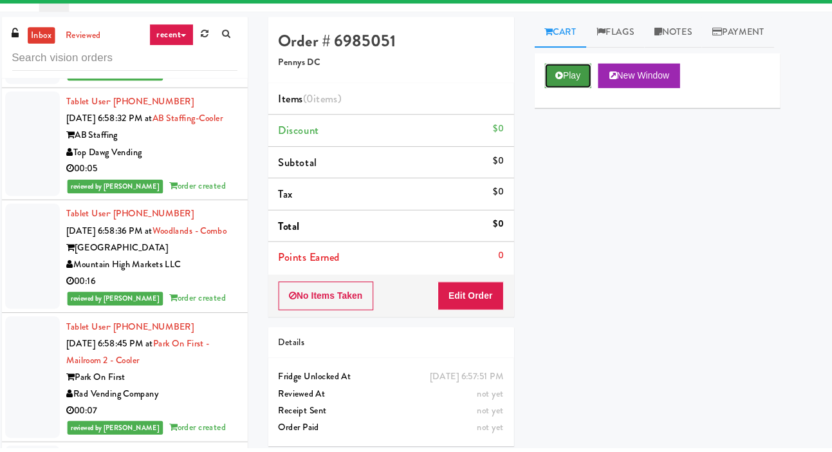
click at [580, 113] on button "Play" at bounding box center [583, 101] width 44 height 23
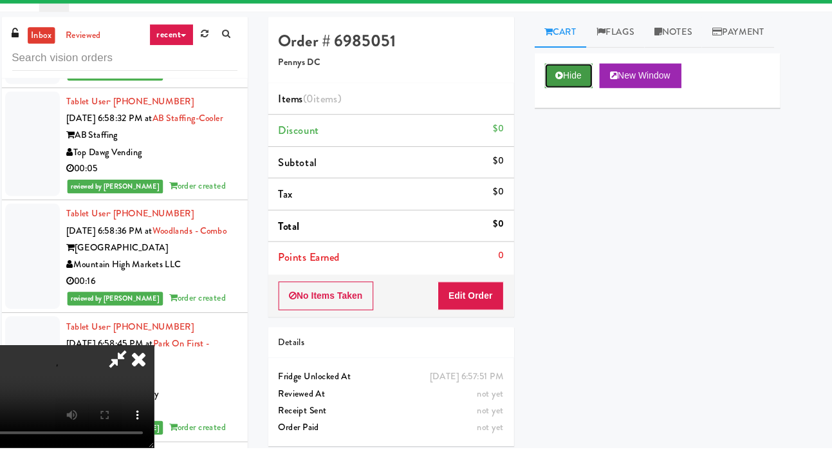
scroll to position [0, 0]
click at [485, 319] on button "Edit Order" at bounding box center [491, 308] width 62 height 27
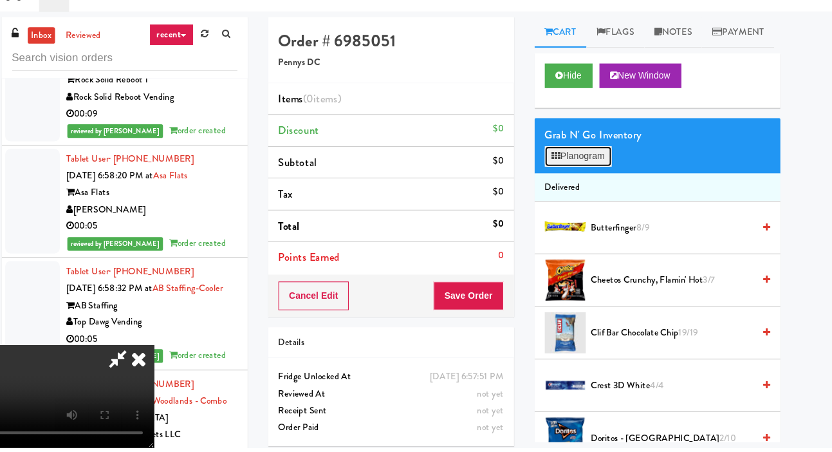
click at [600, 187] on button "Planogram" at bounding box center [592, 177] width 63 height 19
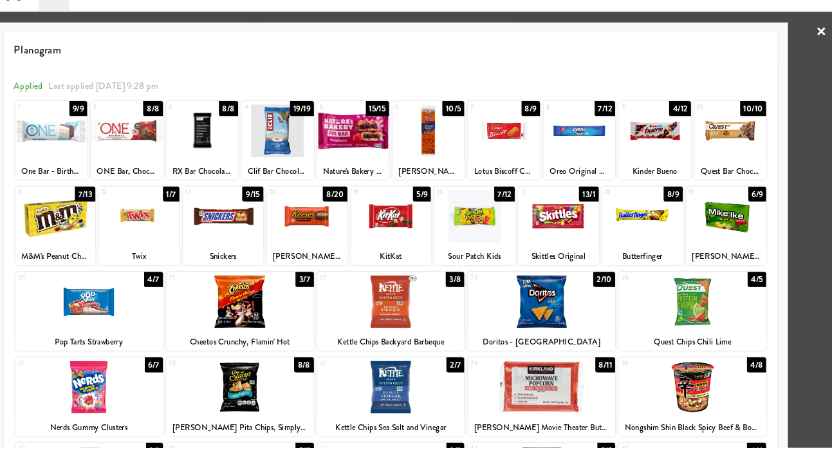
click at [586, 238] on div at bounding box center [574, 234] width 76 height 50
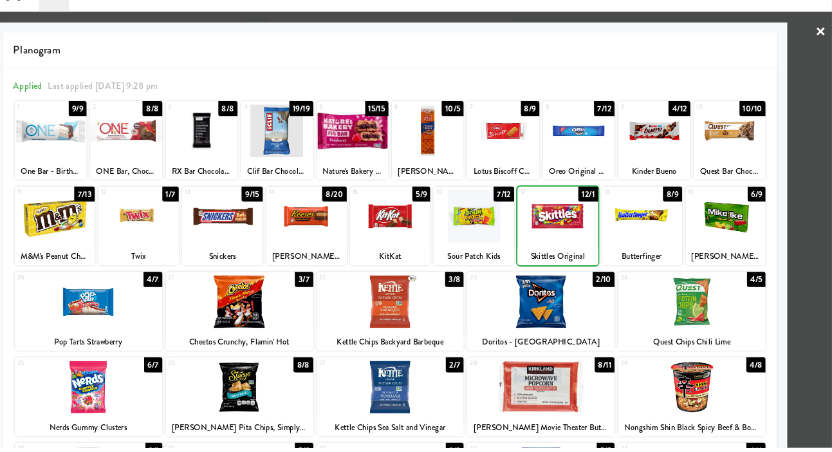
click at [54, 219] on div "Applied Last applied Wednesday 9:28 pm 1 9/9 One Bar - Birthday Cake 2 8/8 ONE …" at bounding box center [416, 358] width 730 height 529
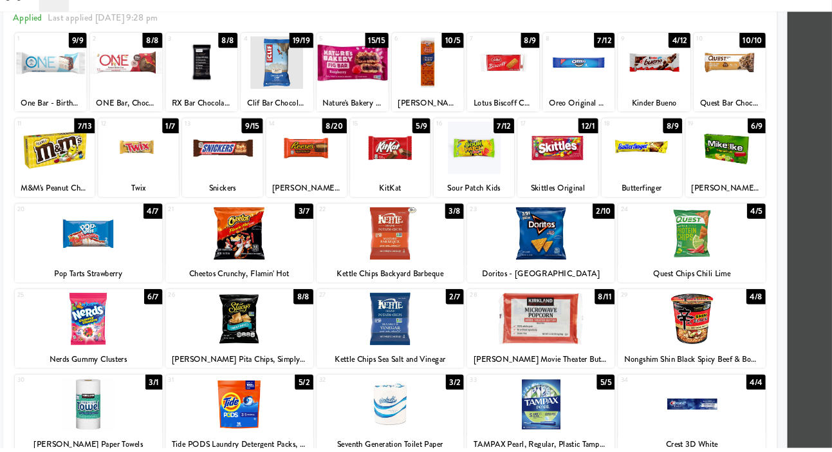
click at [52, 218] on div "Applied Last applied Wednesday 9:28 pm 1 9/9 One Bar - Birthday Cake 2 8/8 ONE …" at bounding box center [416, 294] width 730 height 529
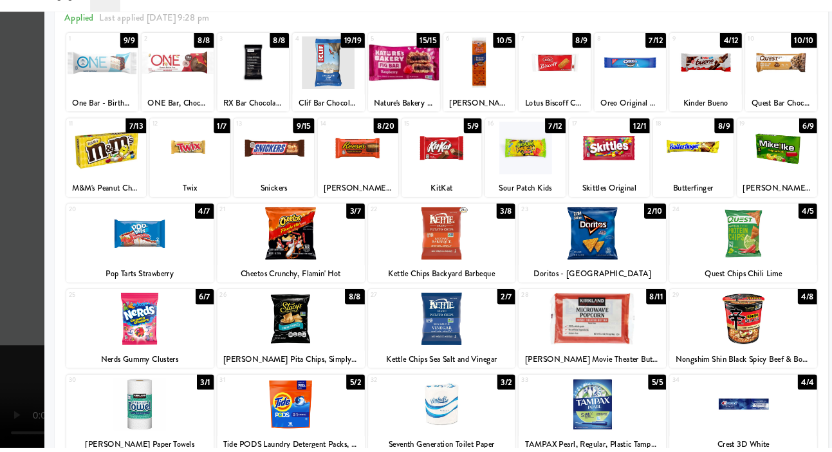
click at [4, 223] on div at bounding box center [416, 226] width 832 height 452
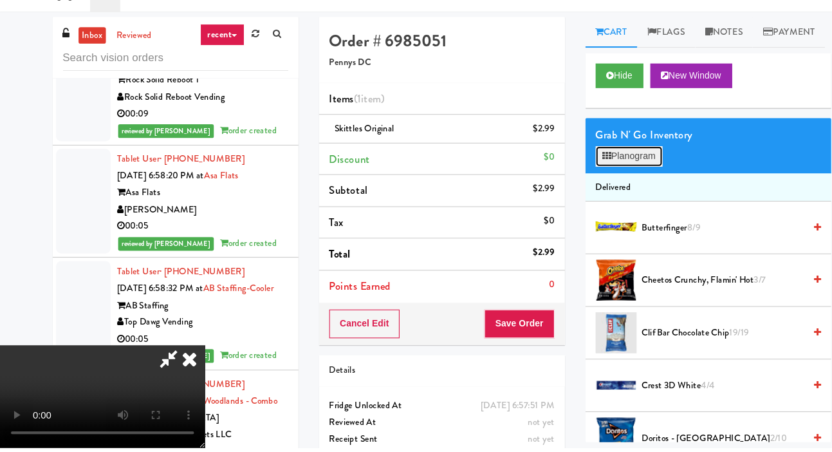
click at [597, 187] on button "Planogram" at bounding box center [592, 177] width 63 height 19
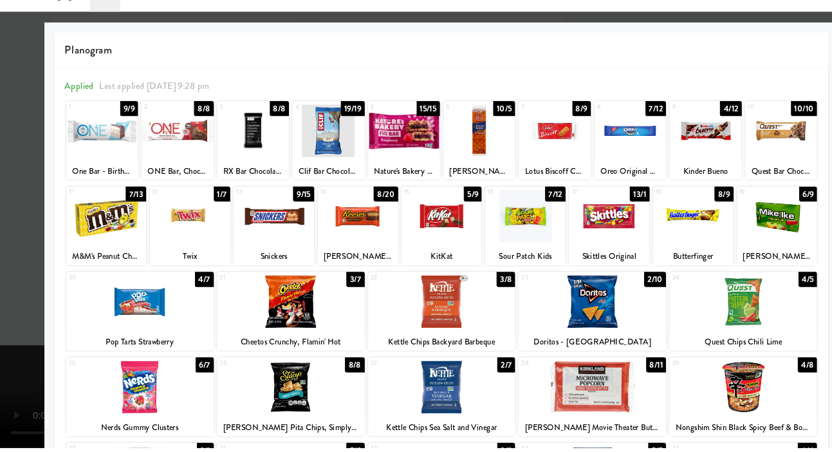
click at [574, 250] on div at bounding box center [574, 234] width 76 height 50
click at [745, 236] on div at bounding box center [733, 234] width 76 height 50
click at [8, 213] on div at bounding box center [416, 226] width 832 height 452
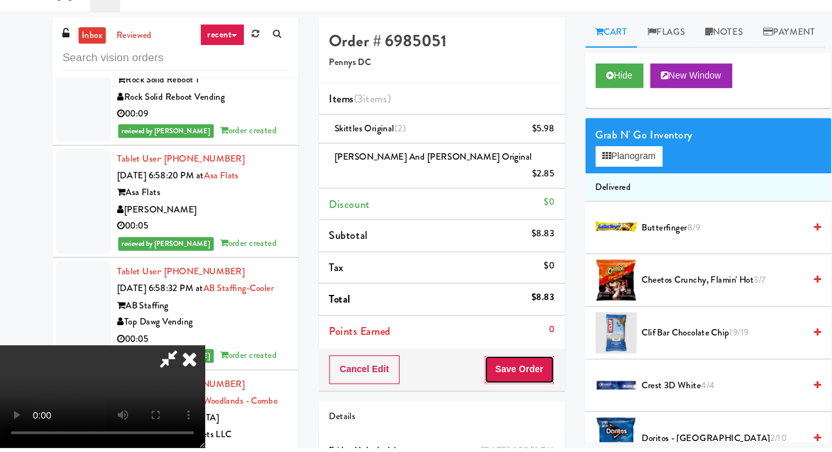
click at [512, 365] on button "Save Order" at bounding box center [489, 378] width 66 height 27
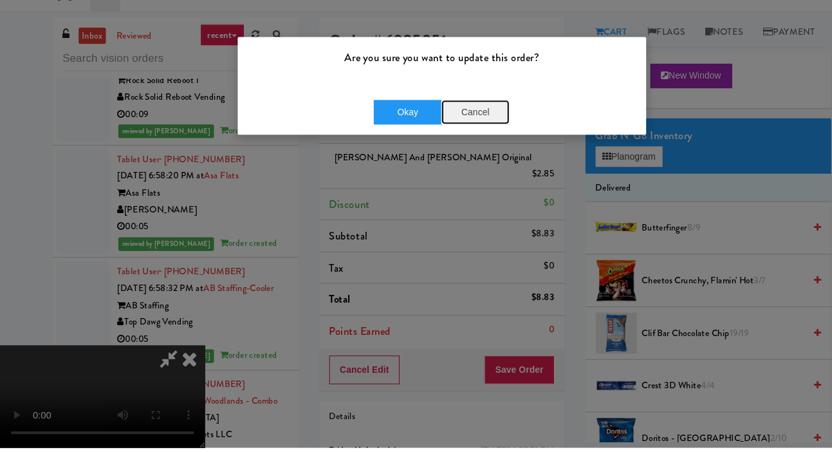
click at [459, 128] on button "Cancel" at bounding box center [448, 135] width 64 height 23
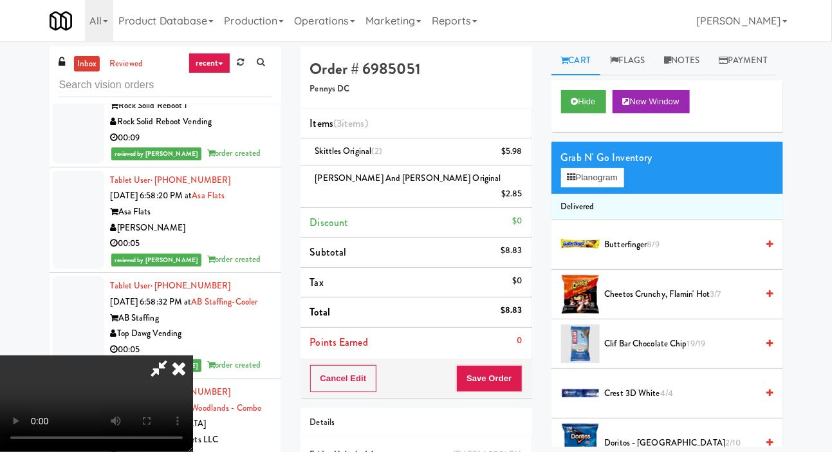
scroll to position [3, 0]
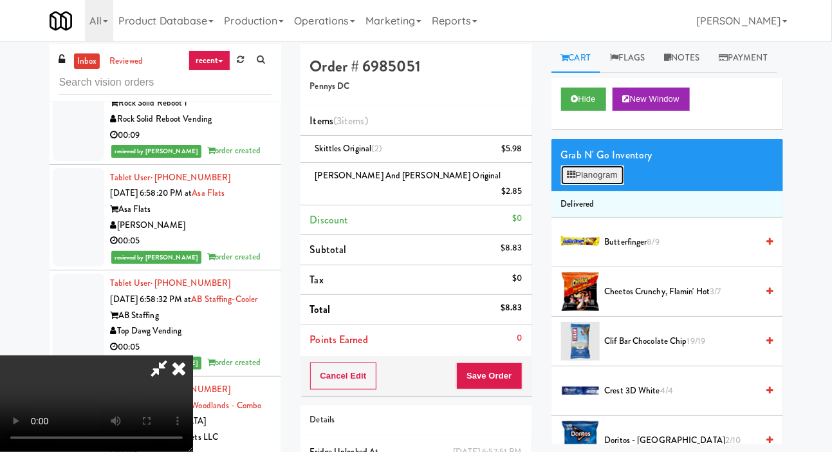
click at [575, 185] on button "Planogram" at bounding box center [592, 174] width 63 height 19
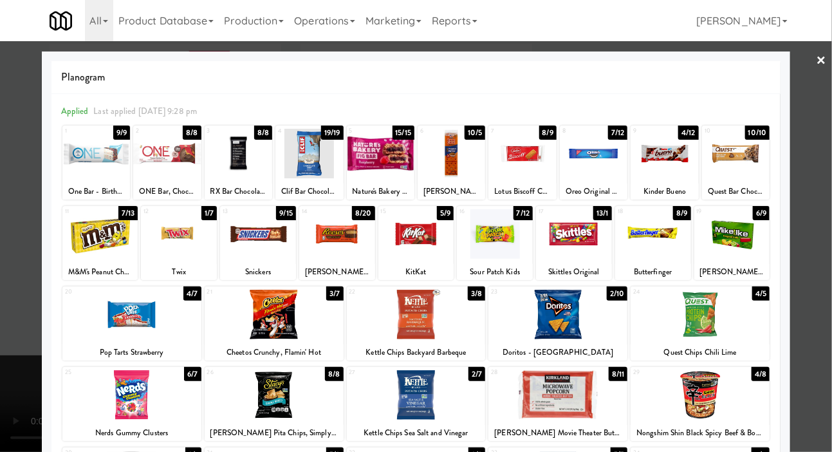
click at [15, 226] on div at bounding box center [416, 226] width 832 height 452
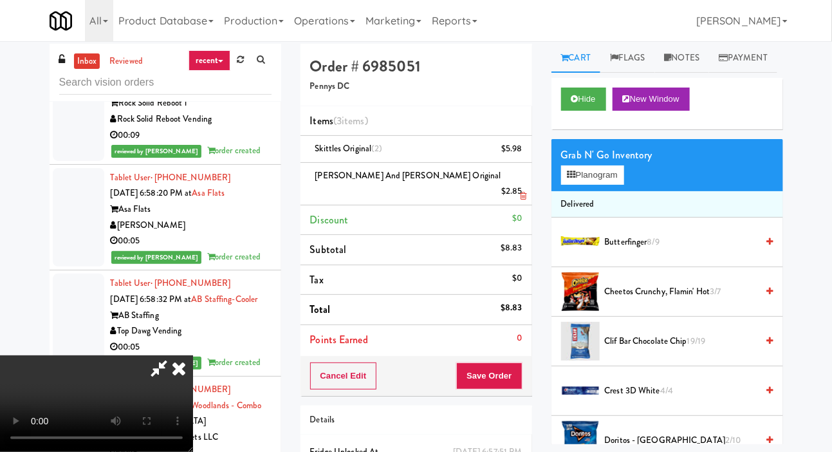
click at [516, 183] on li "Mike and Ike Original $2.85" at bounding box center [417, 184] width 232 height 42
click at [517, 189] on link at bounding box center [521, 197] width 12 height 16
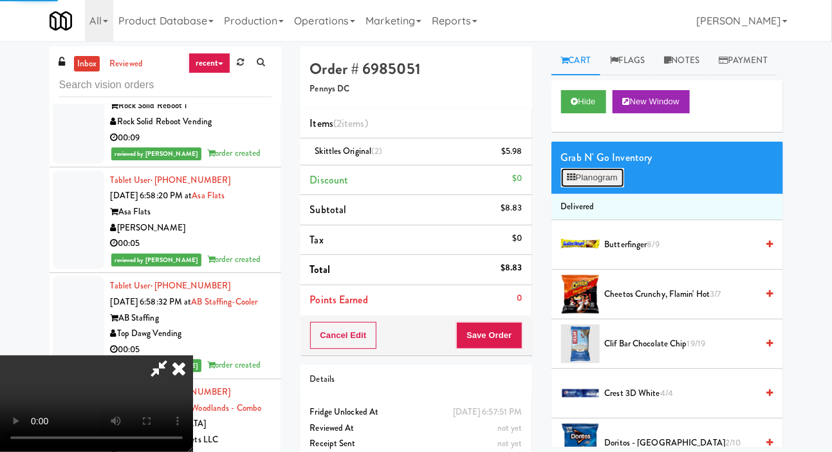
click at [587, 187] on button "Planogram" at bounding box center [592, 177] width 63 height 19
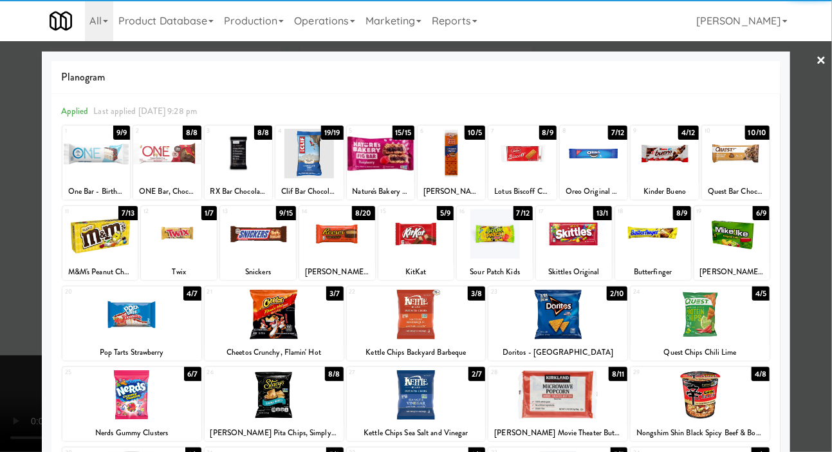
click at [93, 233] on div at bounding box center [100, 234] width 76 height 50
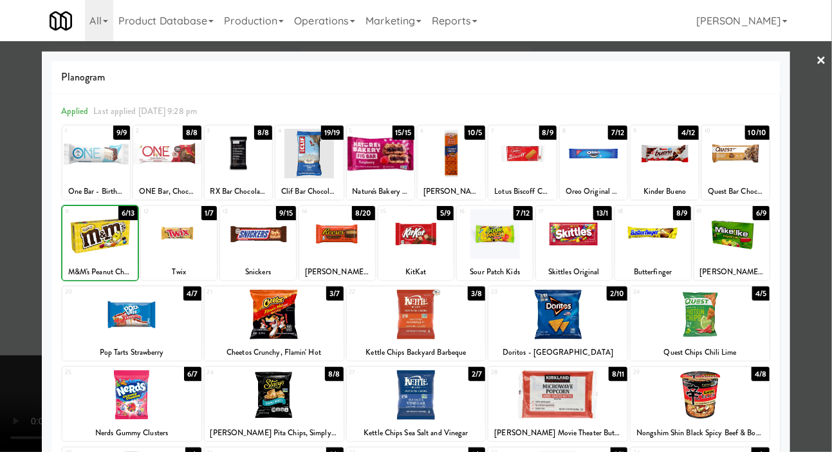
click at [8, 210] on div at bounding box center [416, 226] width 832 height 452
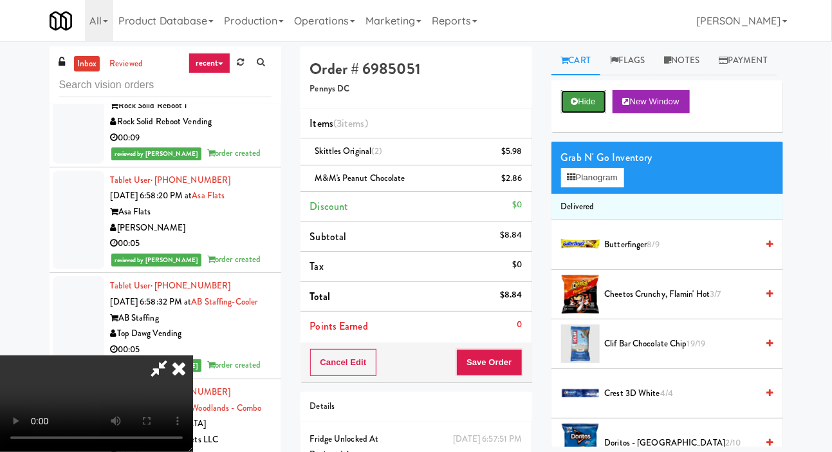
click at [574, 106] on icon at bounding box center [575, 101] width 7 height 8
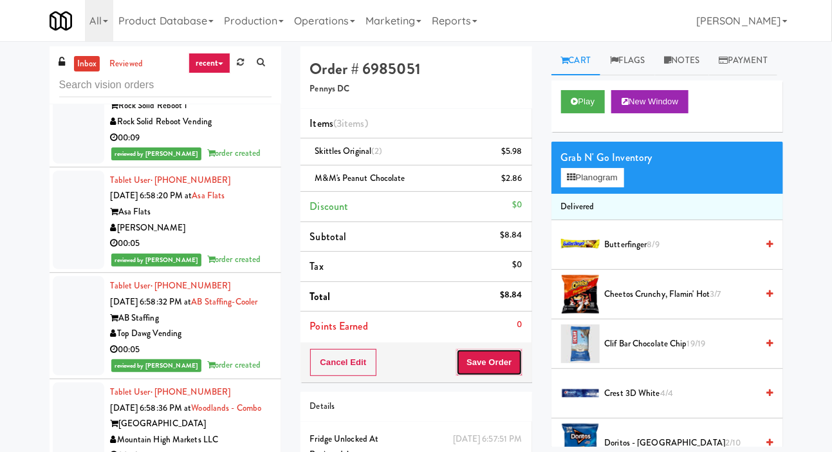
click at [487, 353] on button "Save Order" at bounding box center [489, 362] width 66 height 27
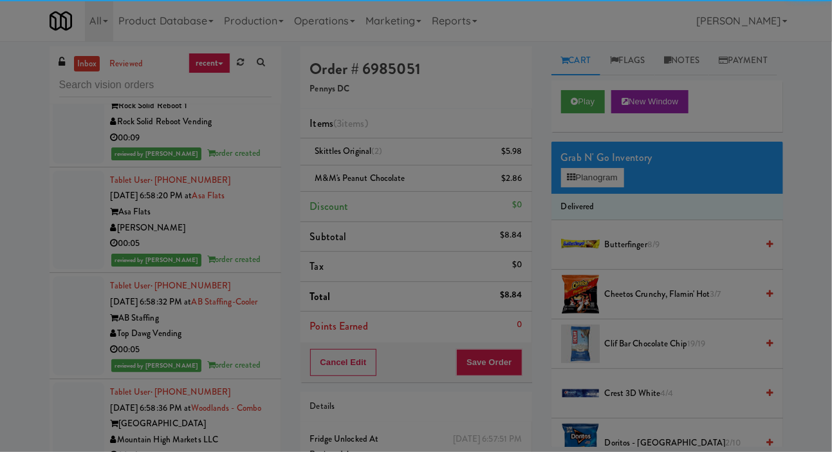
click at [0, 0] on div "Are you sure you want to update this order? Okay Cancel" at bounding box center [0, 0] width 0 height 0
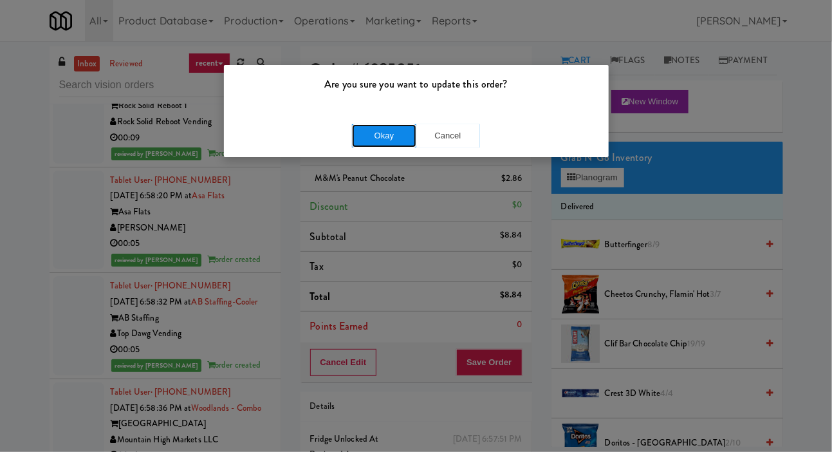
click at [393, 133] on button "Okay" at bounding box center [384, 135] width 64 height 23
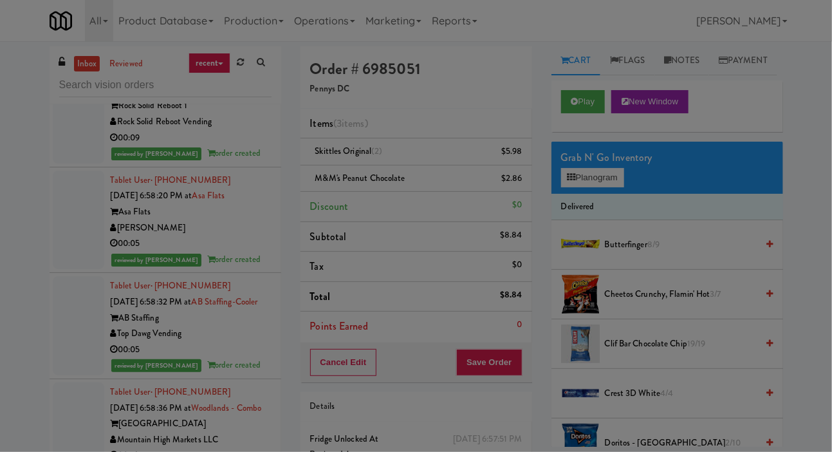
click at [830, 153] on div "Are you sure you want to update this order? Okay Cancel" at bounding box center [416, 226] width 832 height 452
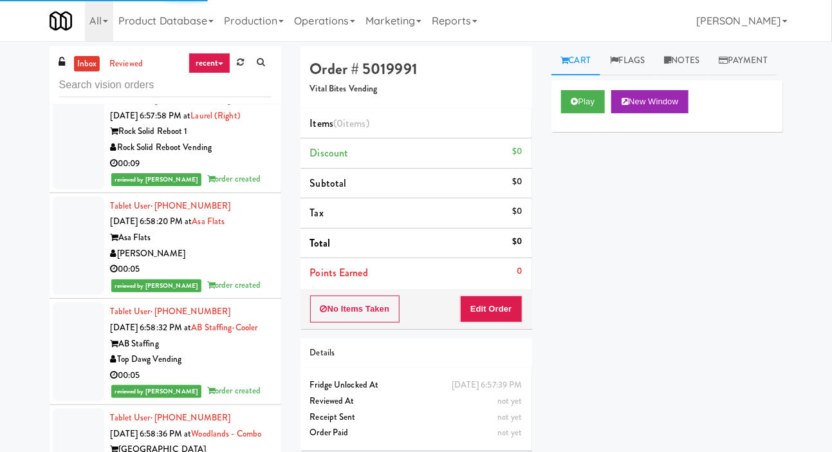
scroll to position [17450, 0]
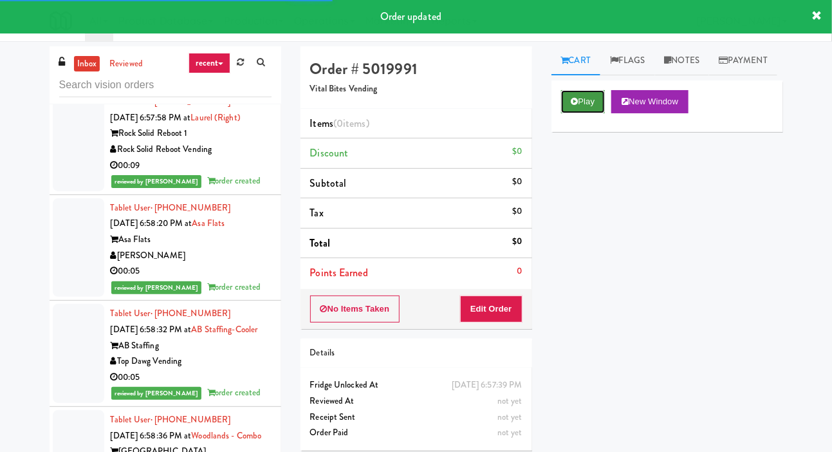
click at [593, 113] on button "Play" at bounding box center [583, 101] width 44 height 23
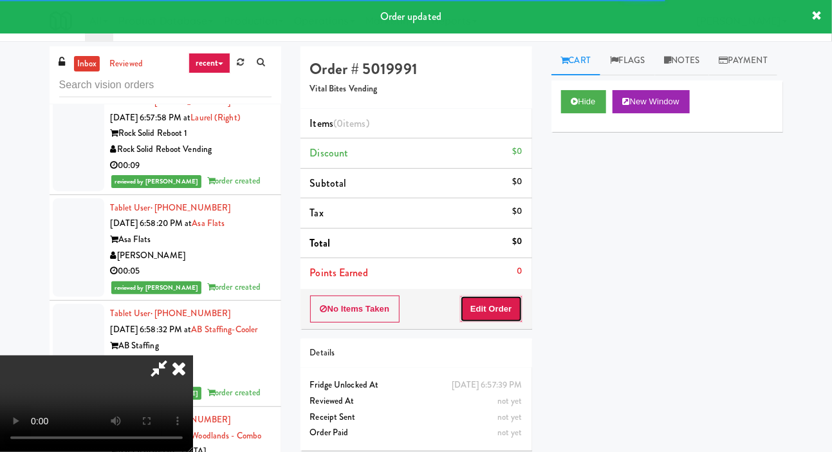
click at [497, 313] on button "Edit Order" at bounding box center [491, 308] width 62 height 27
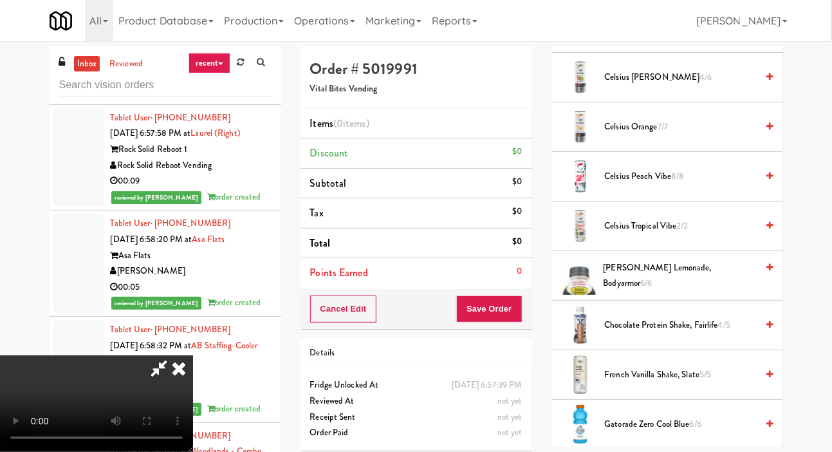
scroll to position [565, 0]
click at [673, 333] on span "Chocolate Protein Shake, Fairlife 4/5" at bounding box center [681, 325] width 153 height 16
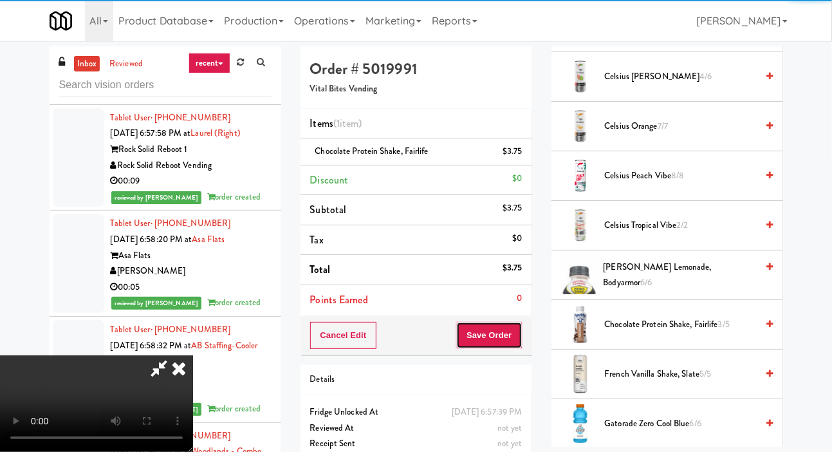
click at [522, 338] on button "Save Order" at bounding box center [489, 335] width 66 height 27
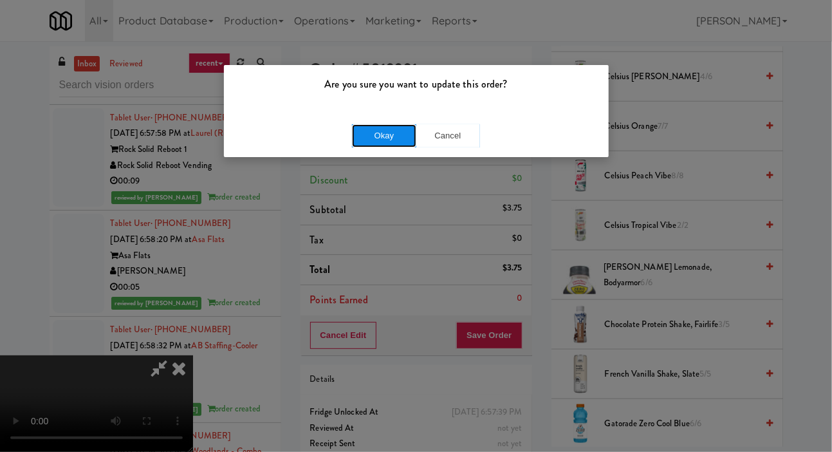
click at [400, 145] on button "Okay" at bounding box center [384, 135] width 64 height 23
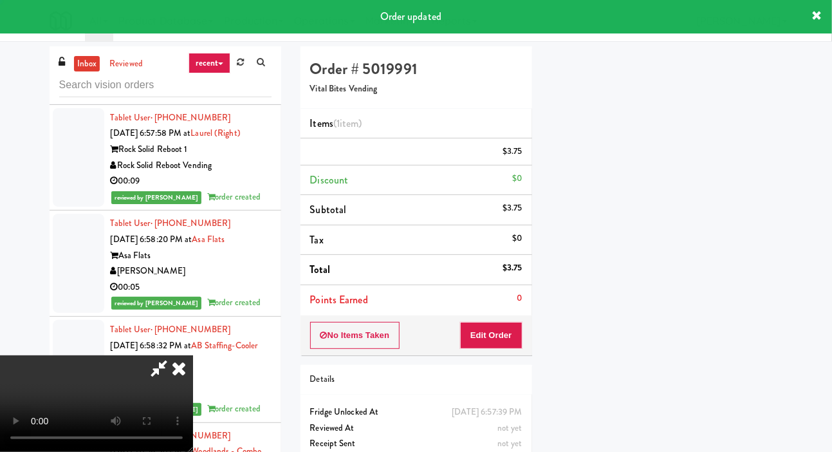
scroll to position [75, 0]
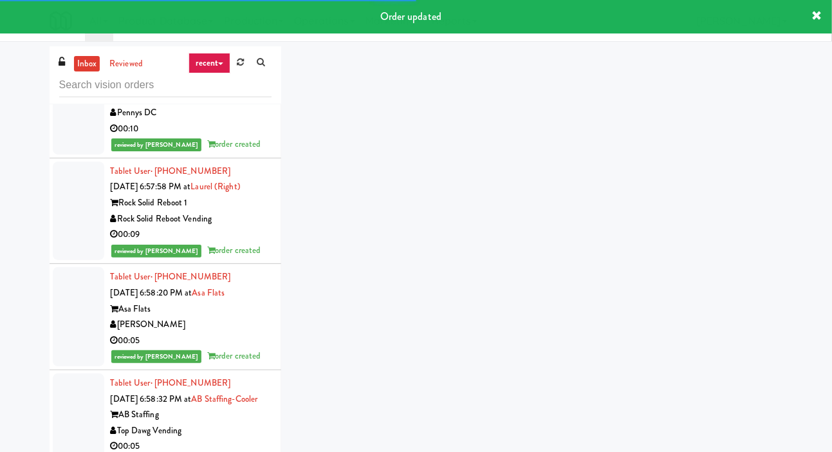
scroll to position [17394, 0]
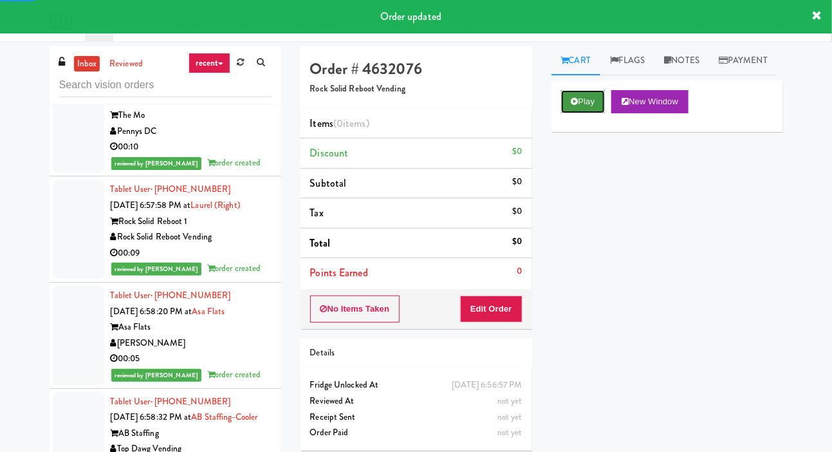
click at [582, 113] on button "Play" at bounding box center [583, 101] width 44 height 23
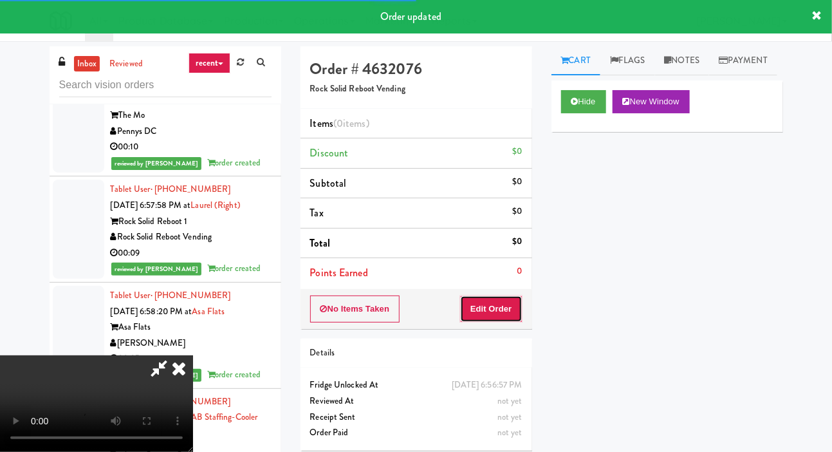
click at [495, 295] on button "Edit Order" at bounding box center [491, 308] width 62 height 27
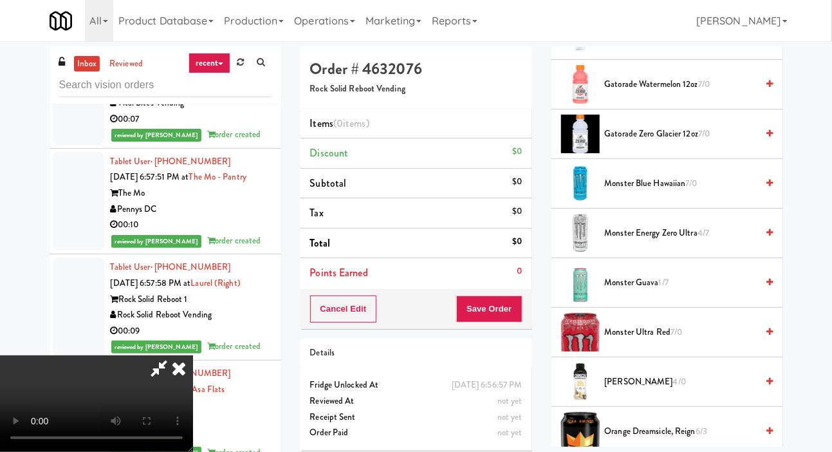
scroll to position [1201, 0]
click at [667, 241] on span "Monster Energy Zero Ultra 4/7" at bounding box center [681, 233] width 153 height 16
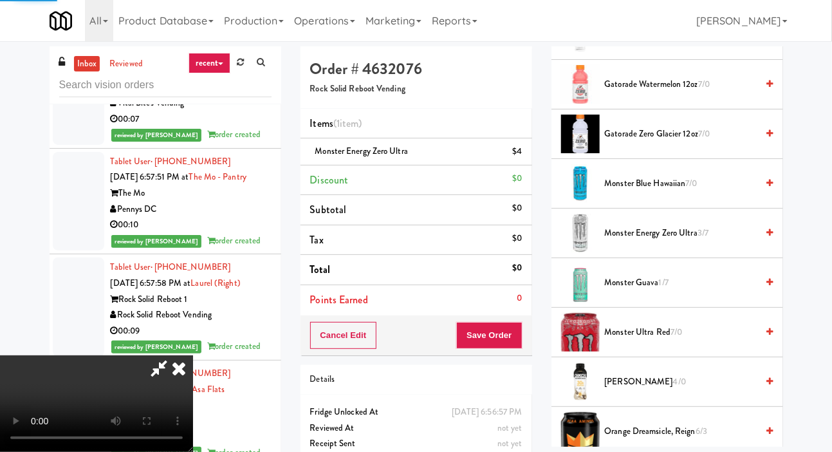
click at [512, 356] on div "Order # 4632076 Rock Solid Reboot Vending Items (1 item ) Monster Energy Zero U…" at bounding box center [416, 266] width 251 height 440
click at [507, 322] on button "Save Order" at bounding box center [489, 335] width 66 height 27
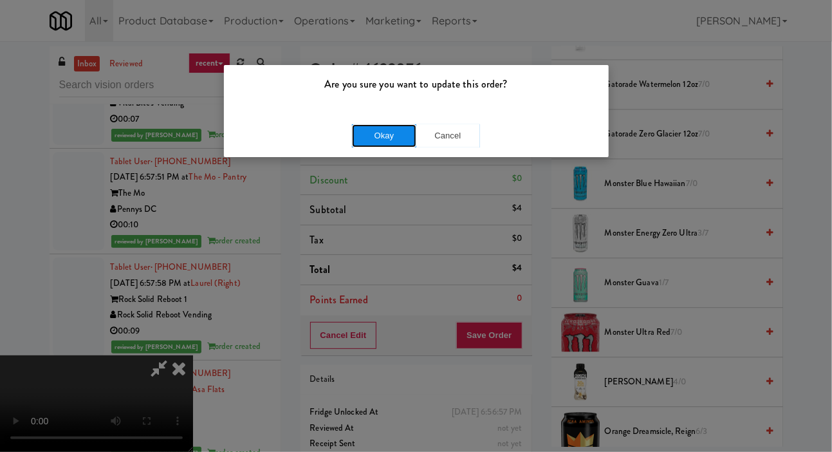
click at [391, 144] on button "Okay" at bounding box center [384, 135] width 64 height 23
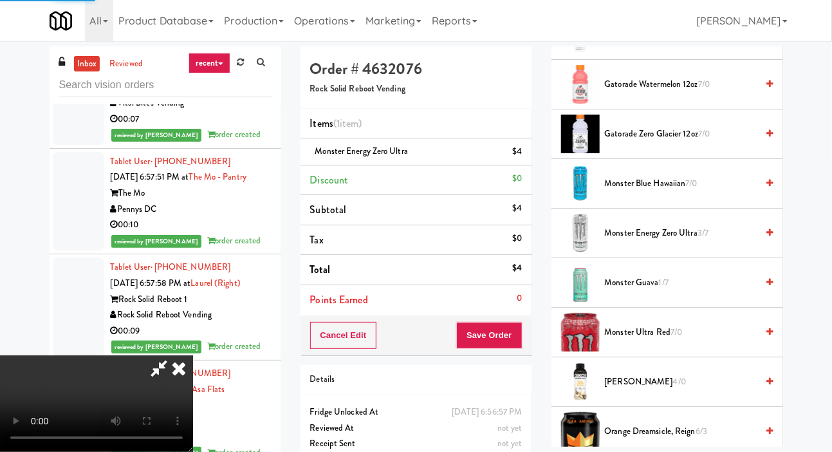
scroll to position [75, 0]
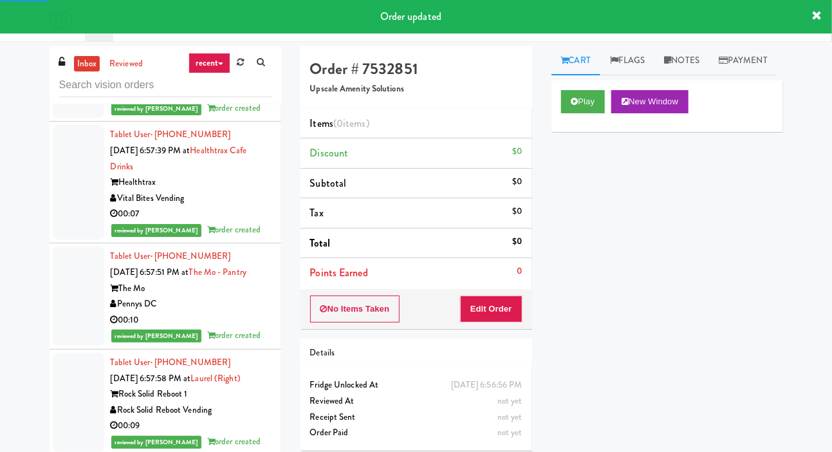
scroll to position [17236, 0]
click at [572, 106] on icon at bounding box center [575, 101] width 7 height 8
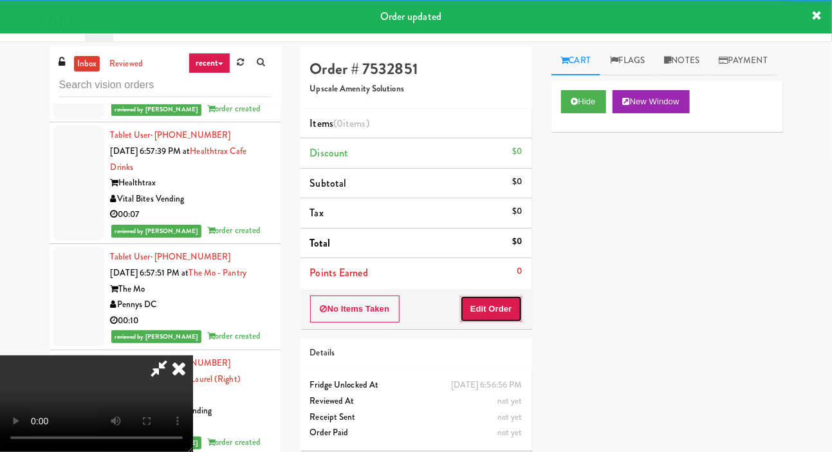
click at [485, 309] on button "Edit Order" at bounding box center [491, 308] width 62 height 27
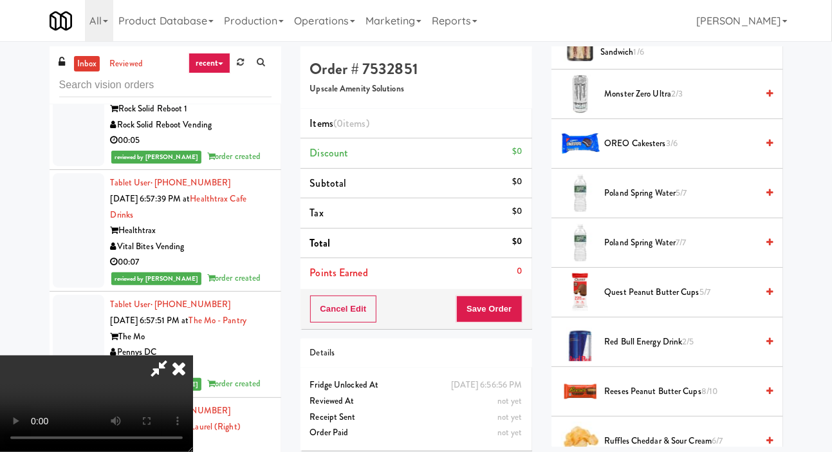
scroll to position [1093, 0]
click at [714, 250] on span "Poland Spring Water 7/7" at bounding box center [681, 242] width 153 height 16
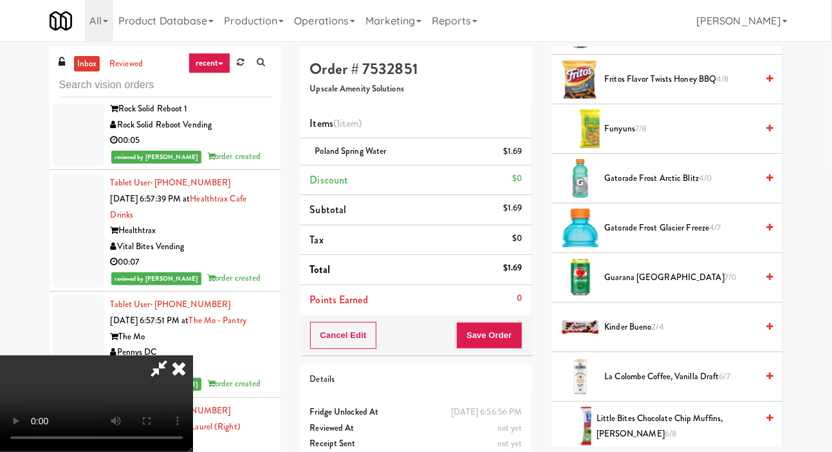
scroll to position [657, 0]
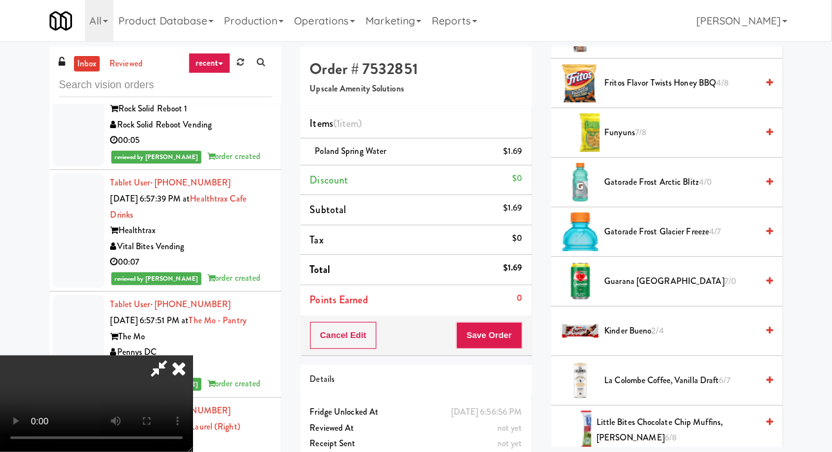
click at [684, 240] on span "Gatorade Frost Glacier Freeze 4/7" at bounding box center [681, 232] width 153 height 16
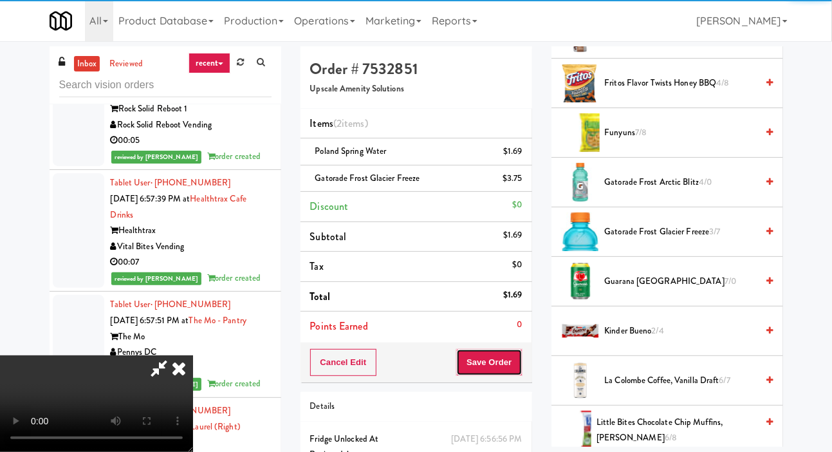
click at [517, 356] on button "Save Order" at bounding box center [489, 362] width 66 height 27
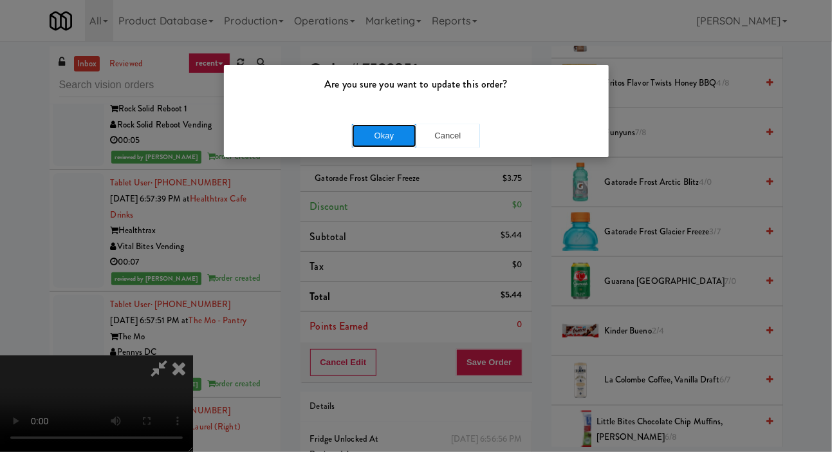
click at [398, 130] on button "Okay" at bounding box center [384, 135] width 64 height 23
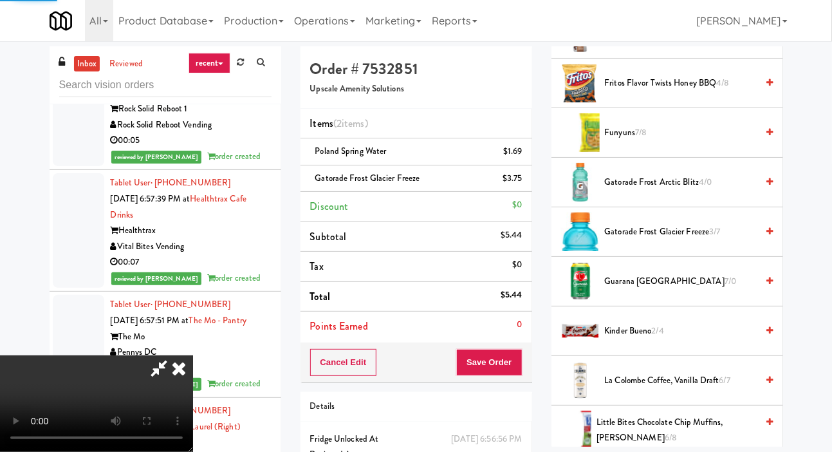
scroll to position [75, 0]
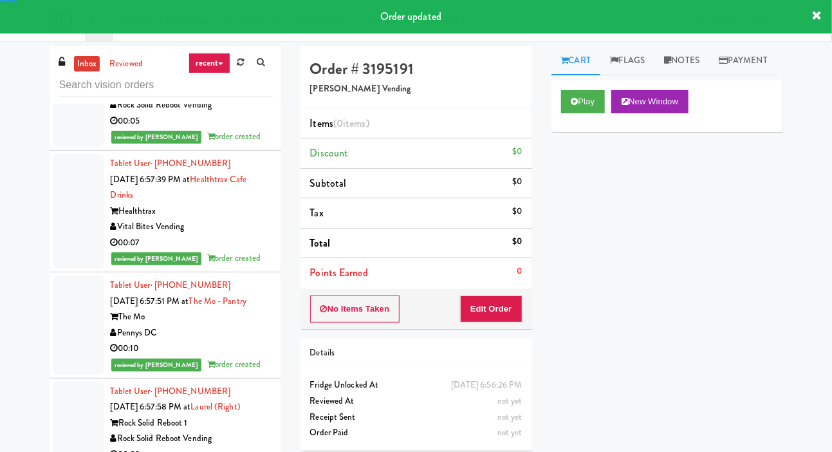
scroll to position [17225, 0]
click at [572, 106] on icon at bounding box center [575, 101] width 7 height 8
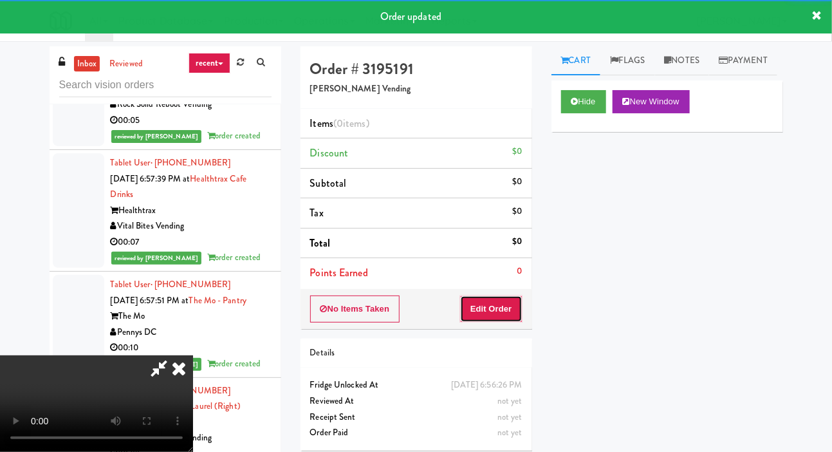
click at [485, 311] on button "Edit Order" at bounding box center [491, 308] width 62 height 27
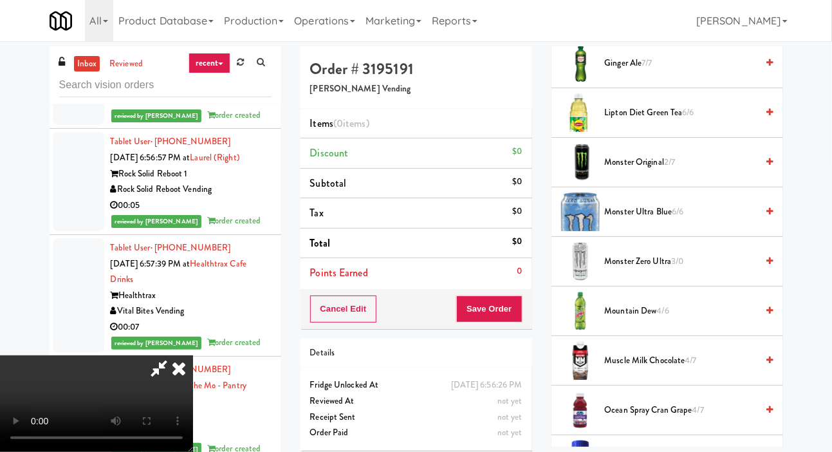
scroll to position [1383, 0]
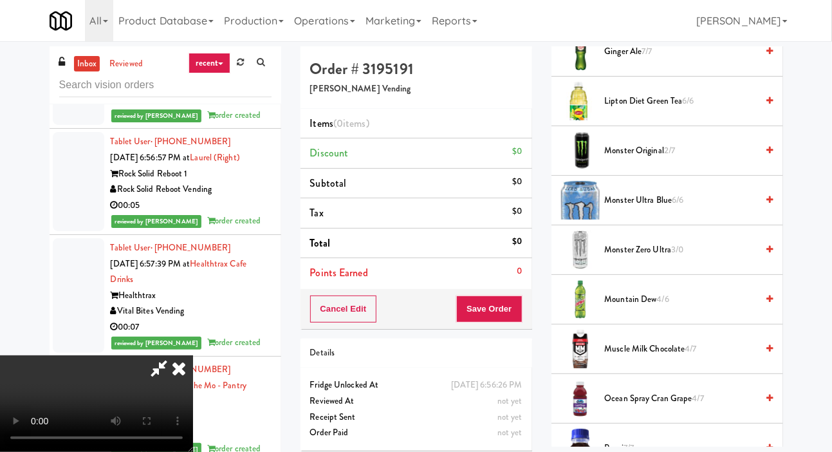
click at [642, 258] on span "Monster Zero Ultra 3/0" at bounding box center [681, 250] width 153 height 16
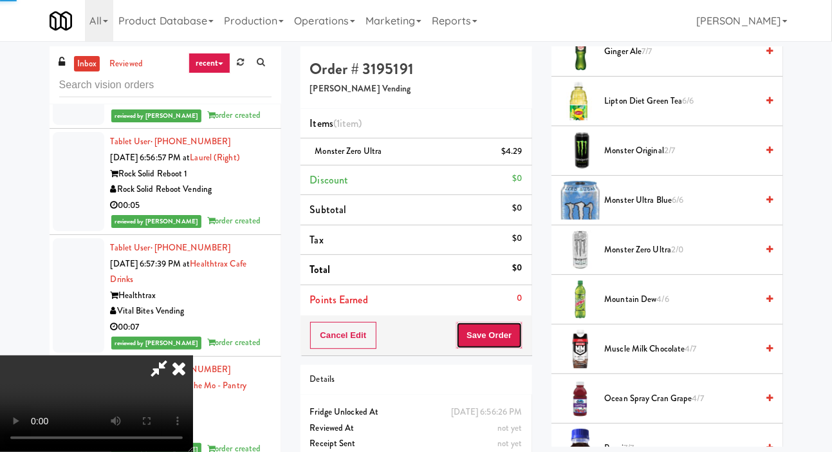
click at [521, 340] on button "Save Order" at bounding box center [489, 335] width 66 height 27
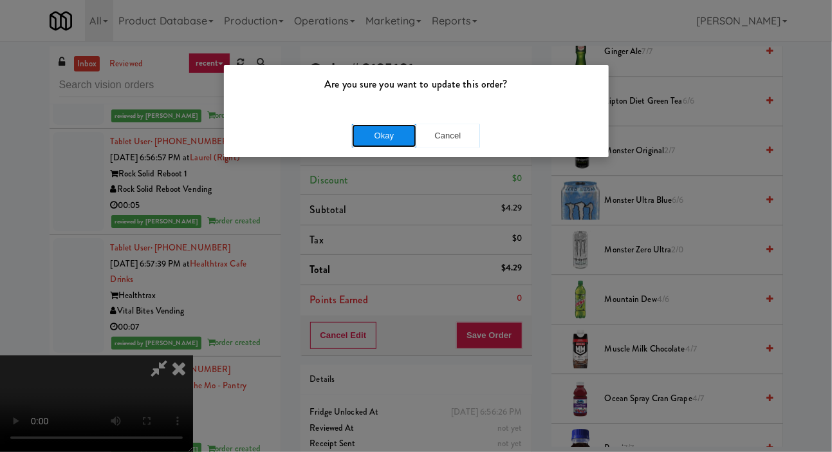
click at [381, 137] on button "Okay" at bounding box center [384, 135] width 64 height 23
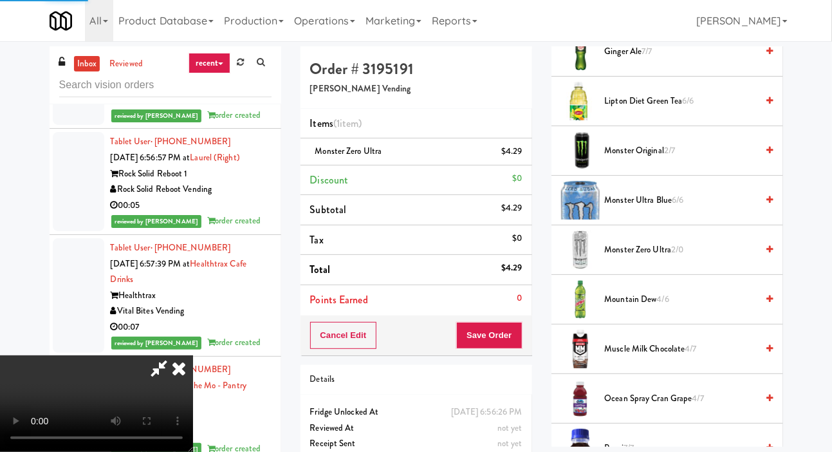
scroll to position [75, 0]
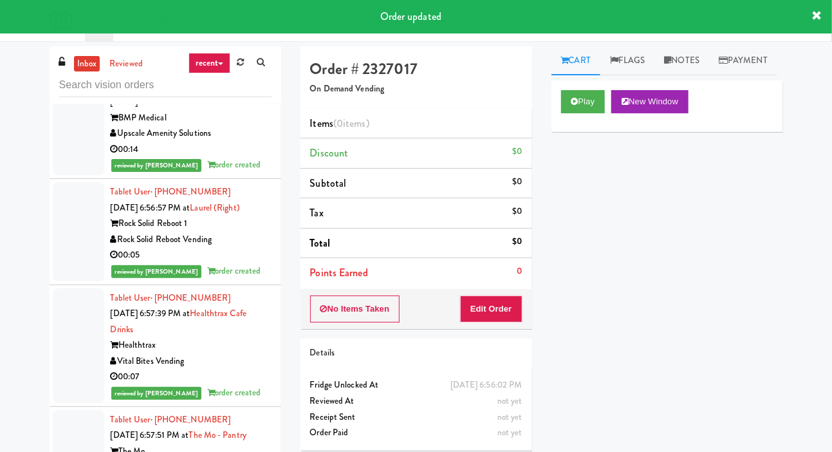
scroll to position [17104, 0]
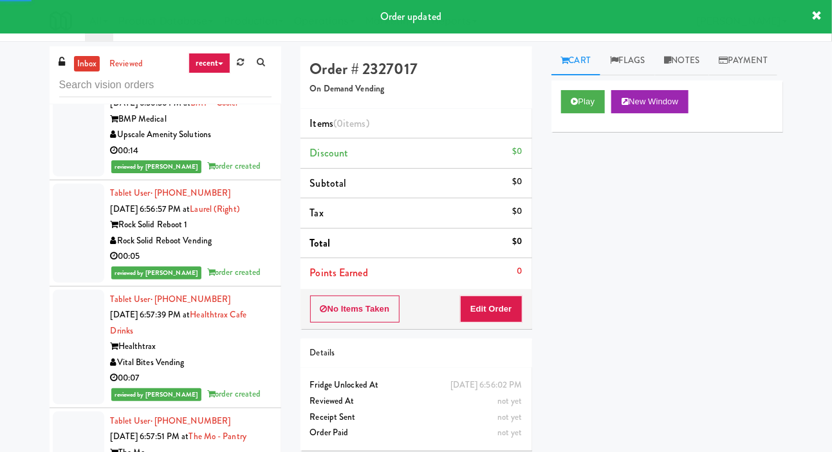
click at [553, 123] on div "Play New Window" at bounding box center [668, 105] width 232 height 51
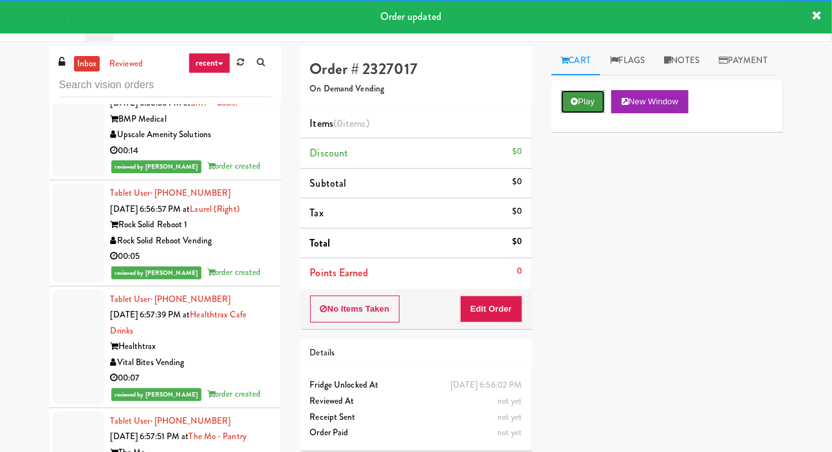
click at [577, 113] on button "Play" at bounding box center [583, 101] width 44 height 23
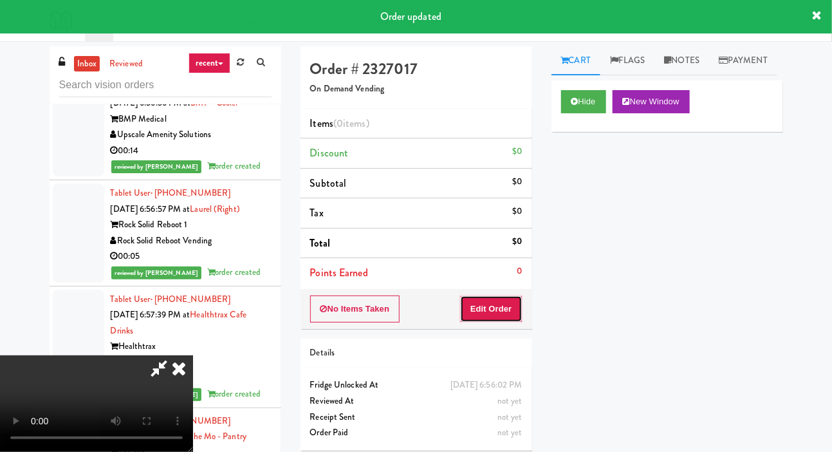
click at [494, 315] on button "Edit Order" at bounding box center [491, 308] width 62 height 27
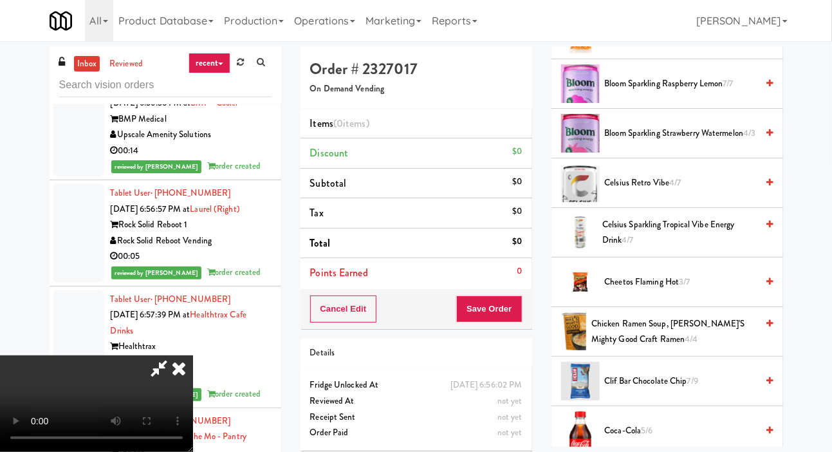
scroll to position [213, 0]
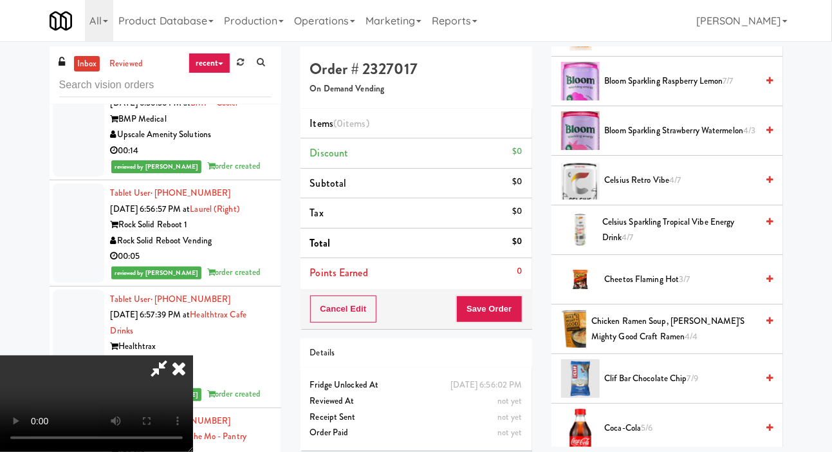
click at [692, 189] on span "Celsius Retro Vibe 4/7" at bounding box center [681, 181] width 153 height 16
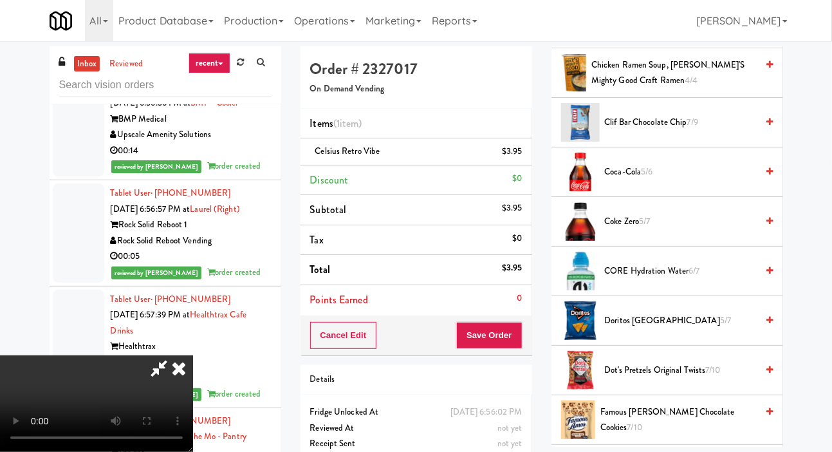
scroll to position [479, 0]
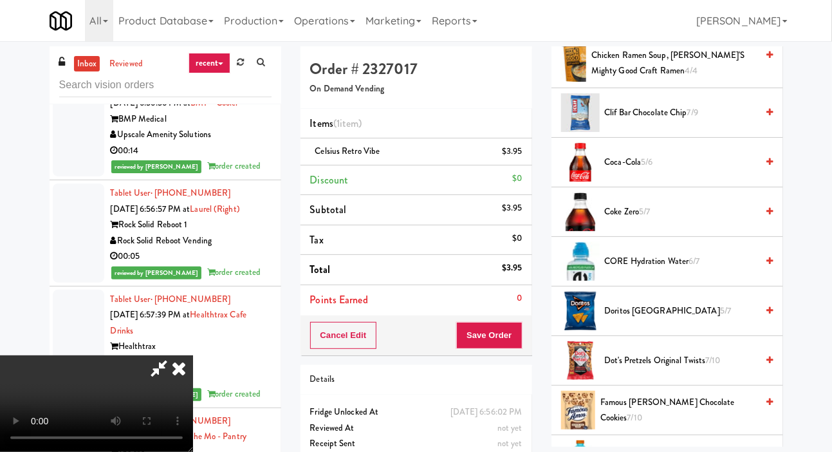
click at [671, 270] on span "CORE Hydration Water 6/7" at bounding box center [681, 262] width 153 height 16
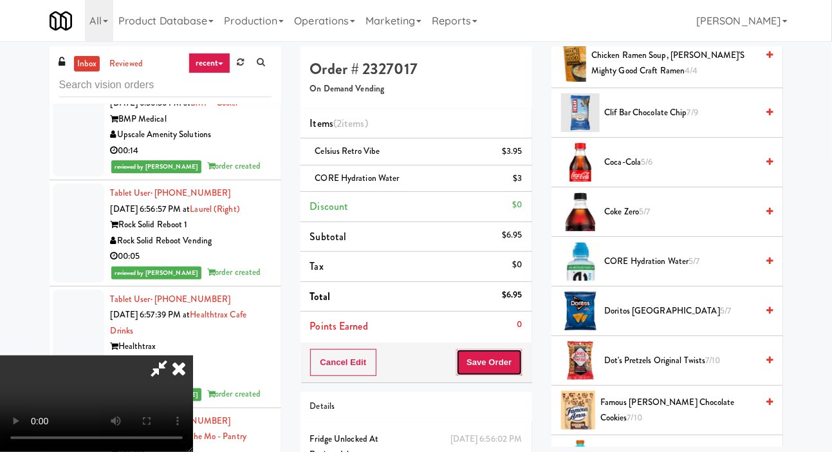
click at [514, 360] on button "Save Order" at bounding box center [489, 362] width 66 height 27
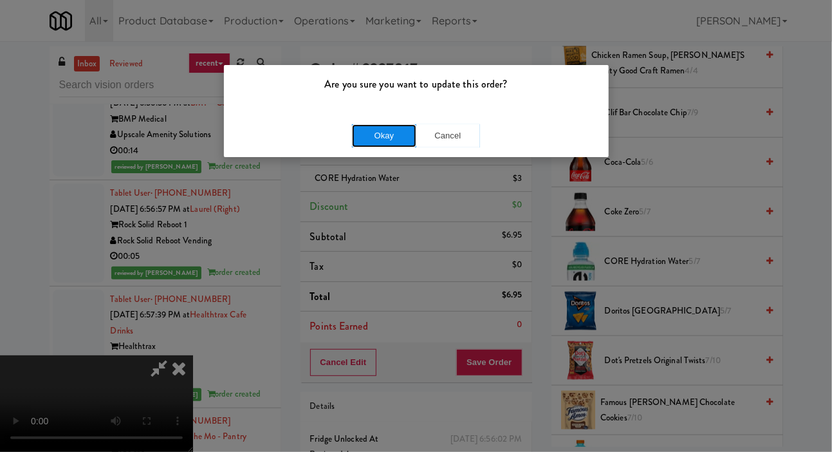
click at [382, 144] on button "Okay" at bounding box center [384, 135] width 64 height 23
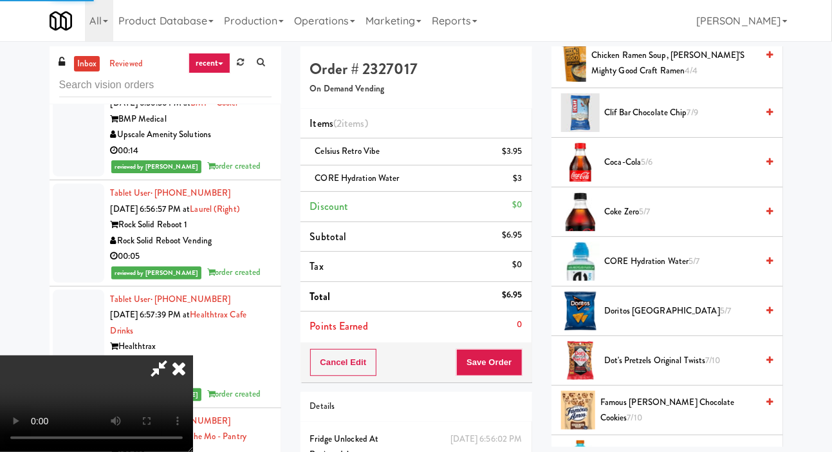
scroll to position [75, 0]
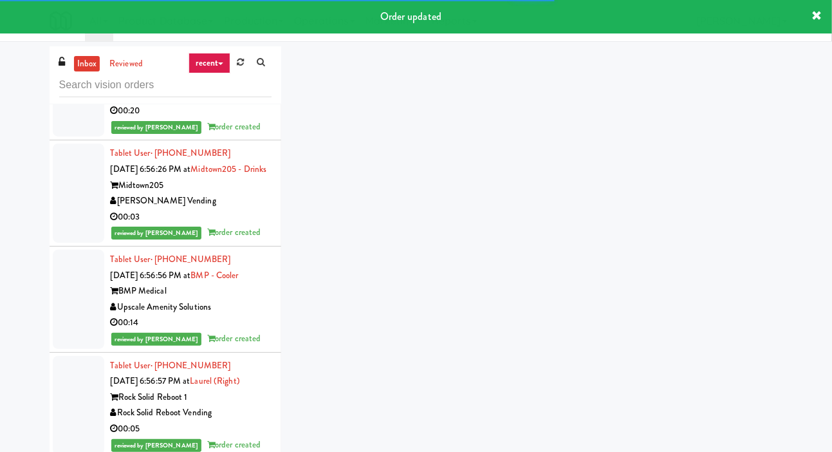
scroll to position [16931, 0]
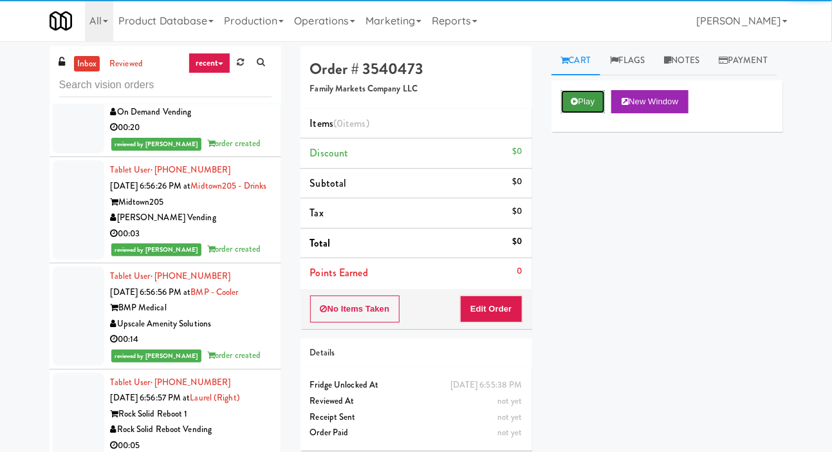
click at [565, 113] on button "Play" at bounding box center [583, 101] width 44 height 23
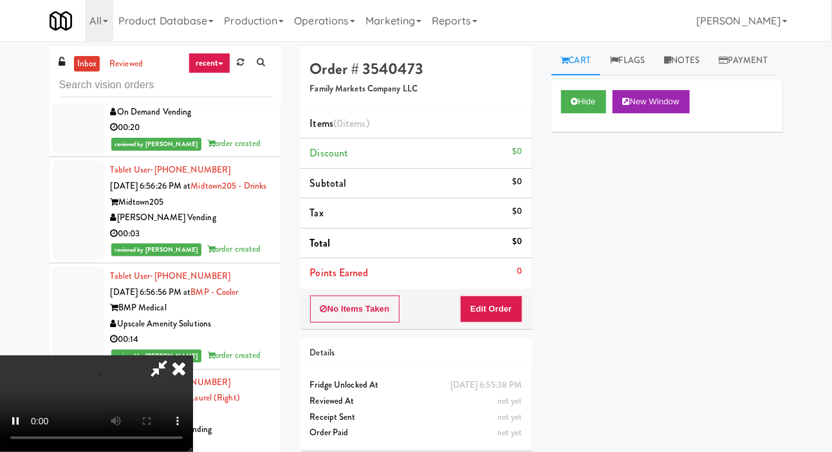
click at [488, 258] on li "Points Earned 0" at bounding box center [417, 273] width 232 height 30
click at [478, 279] on li "Points Earned 0" at bounding box center [417, 273] width 232 height 30
click at [519, 306] on button "Edit Order" at bounding box center [491, 308] width 62 height 27
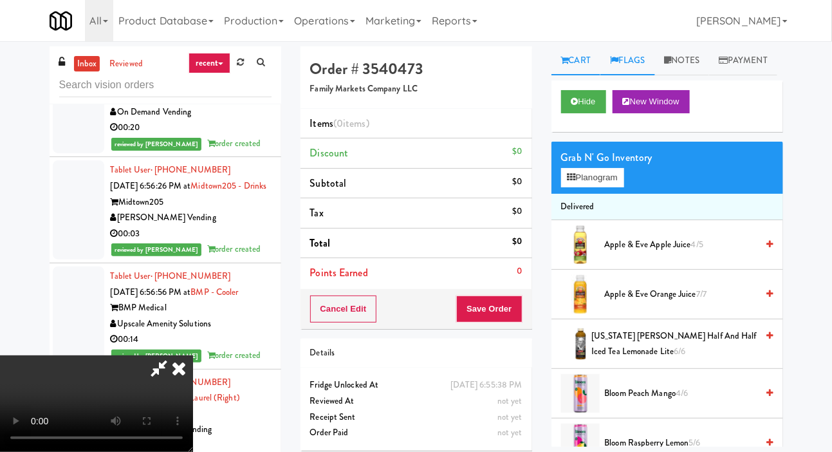
click at [655, 53] on link "Flags" at bounding box center [628, 60] width 55 height 29
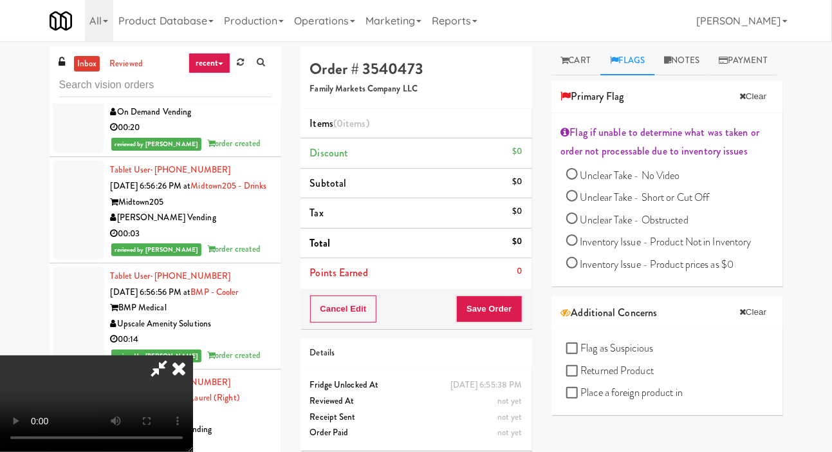
click at [821, 90] on div "inbox reviewed recent all unclear take inventory issue suspicious failed recent…" at bounding box center [416, 273] width 832 height 454
click at [586, 57] on link "Cart" at bounding box center [577, 60] width 50 height 29
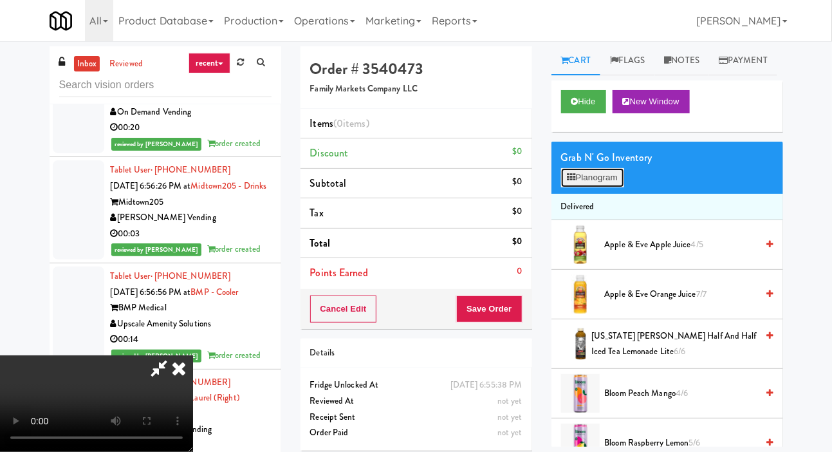
click at [565, 187] on button "Planogram" at bounding box center [592, 177] width 63 height 19
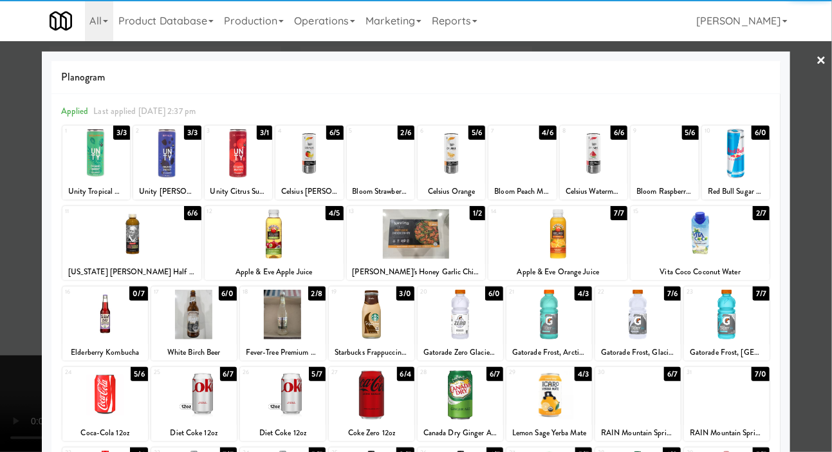
click at [400, 161] on div at bounding box center [381, 154] width 68 height 50
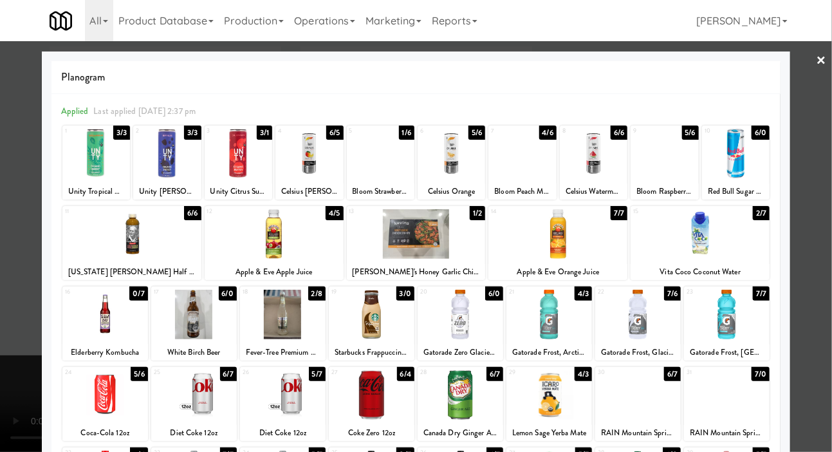
click at [24, 248] on div at bounding box center [416, 226] width 832 height 452
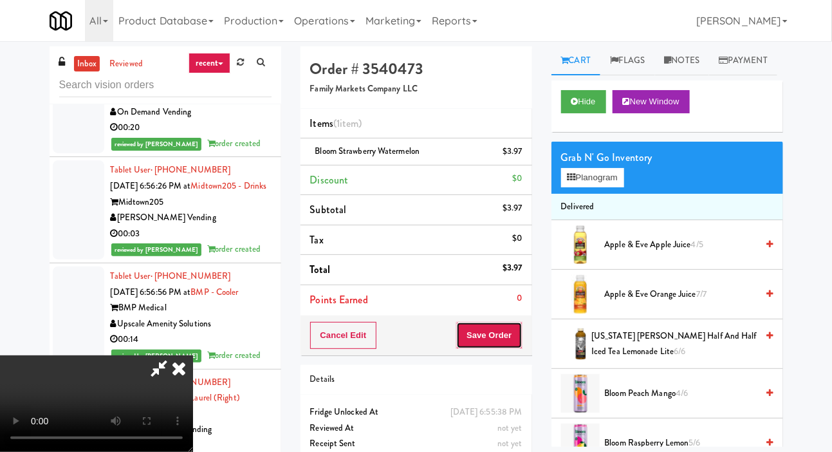
click at [514, 330] on button "Save Order" at bounding box center [489, 335] width 66 height 27
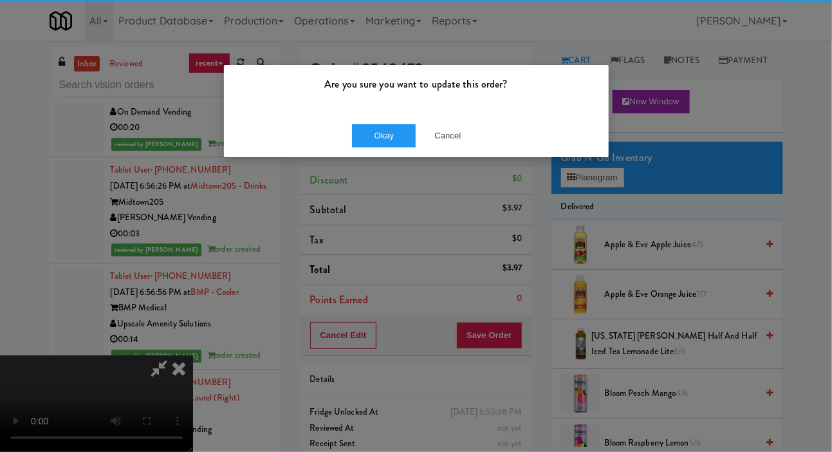
click at [383, 109] on div "Are you sure you want to update this order?" at bounding box center [416, 89] width 385 height 49
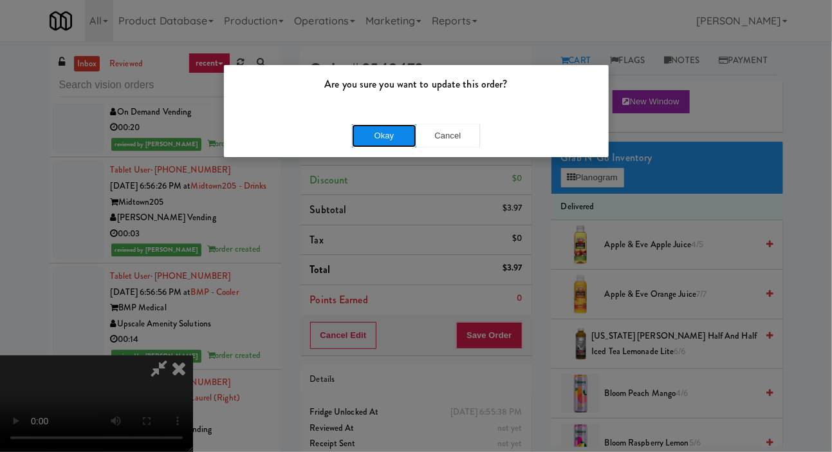
click at [381, 129] on button "Okay" at bounding box center [384, 135] width 64 height 23
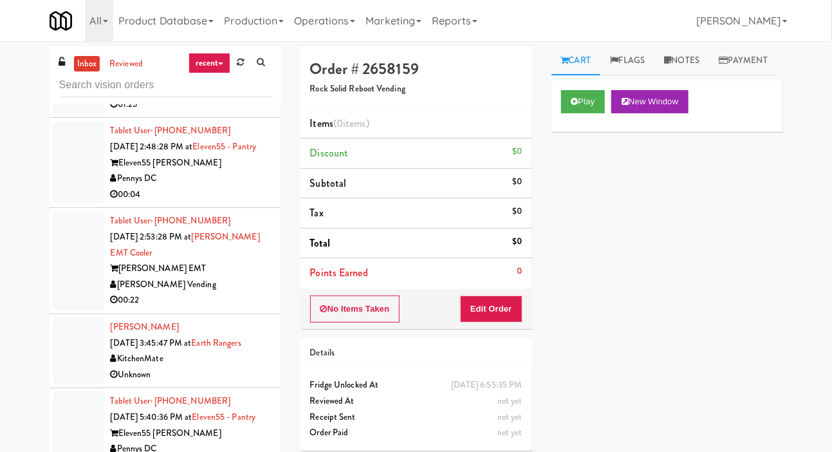
click at [84, 204] on div at bounding box center [78, 162] width 51 height 83
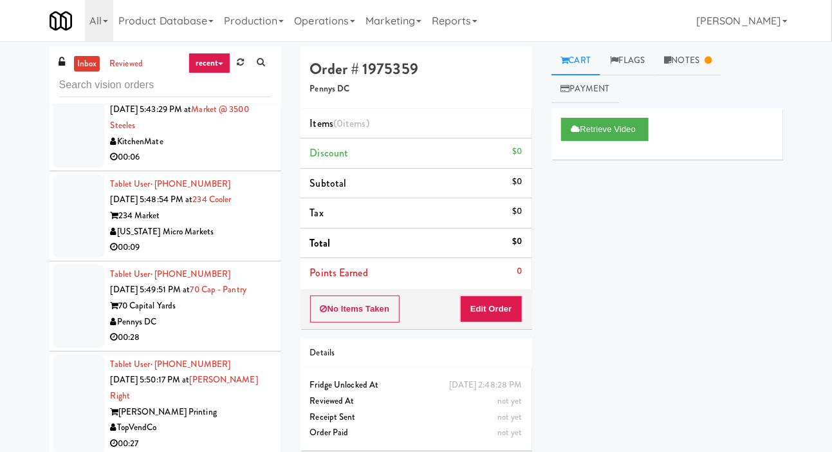
click at [83, 167] on div at bounding box center [78, 125] width 51 height 83
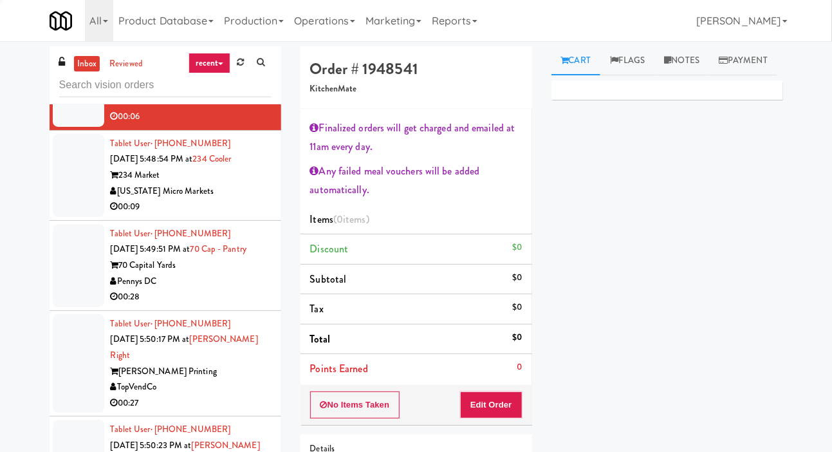
click at [94, 217] on div at bounding box center [78, 175] width 51 height 83
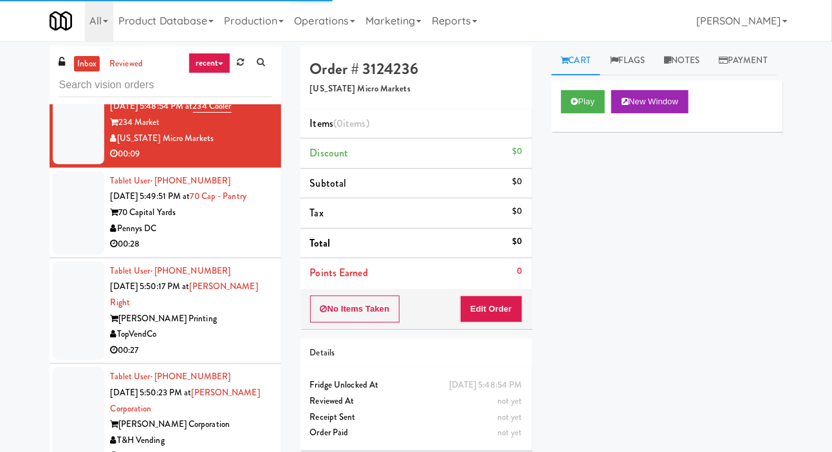
click at [101, 254] on div at bounding box center [78, 212] width 51 height 83
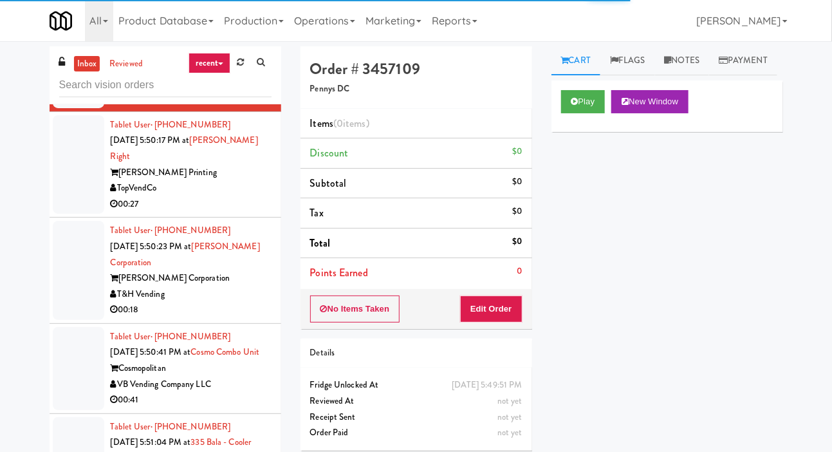
scroll to position [1778, 0]
click at [82, 214] on div at bounding box center [78, 164] width 51 height 99
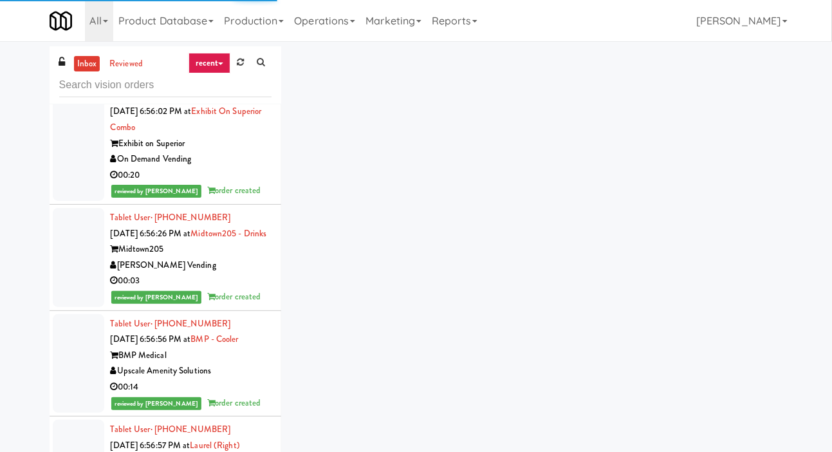
scroll to position [16873, 0]
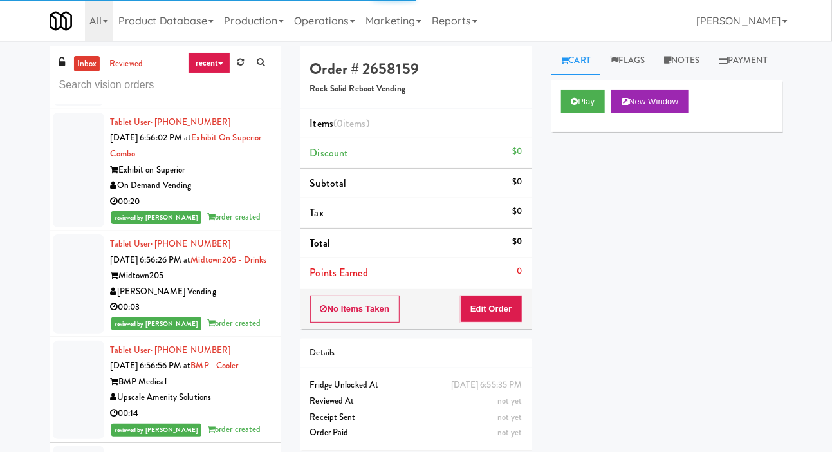
click at [547, 110] on div "Cart Flags Notes Payment Play New Window Primary Flag Clear Flag if unable to d…" at bounding box center [667, 246] width 251 height 400
click at [572, 106] on icon at bounding box center [575, 101] width 7 height 8
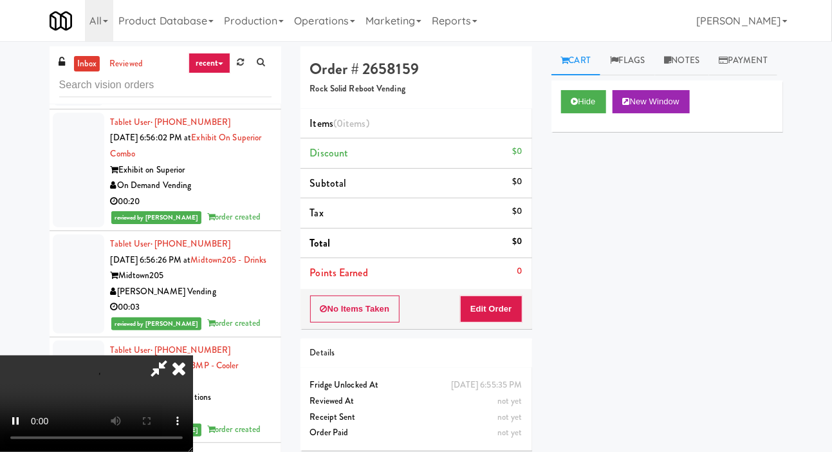
click at [490, 275] on li "Points Earned 0" at bounding box center [417, 273] width 232 height 30
click at [505, 320] on button "Edit Order" at bounding box center [491, 308] width 62 height 27
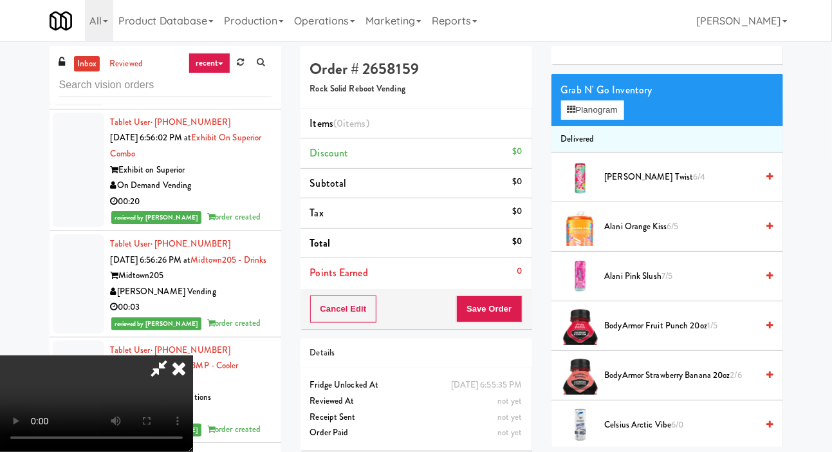
scroll to position [70, 0]
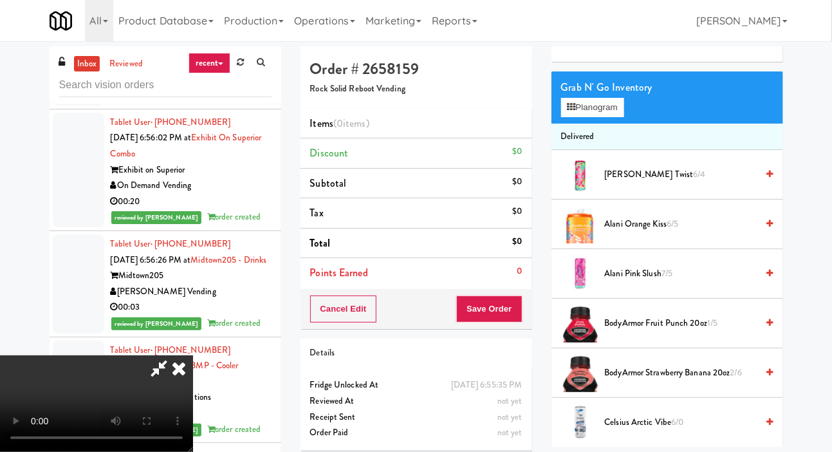
click at [635, 232] on span "Alani Orange Kiss 6/5" at bounding box center [681, 224] width 153 height 16
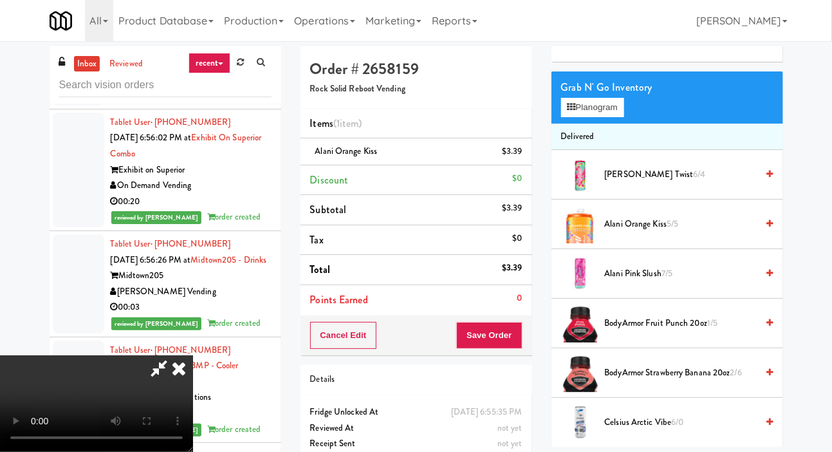
click at [628, 183] on span "Alani Cherry Twist 6/4" at bounding box center [681, 175] width 153 height 16
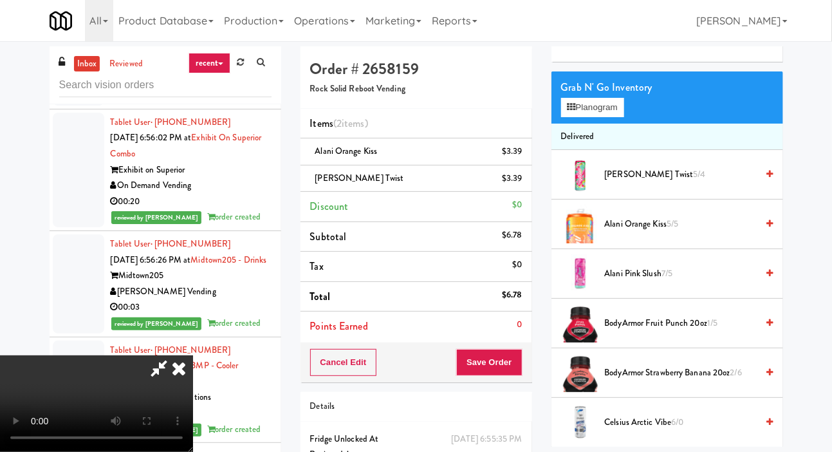
click at [577, 97] on div "Grab N' Go Inventory" at bounding box center [667, 87] width 212 height 19
click at [570, 151] on li "Delivered" at bounding box center [668, 137] width 232 height 27
click at [599, 117] on button "Planogram" at bounding box center [592, 107] width 63 height 19
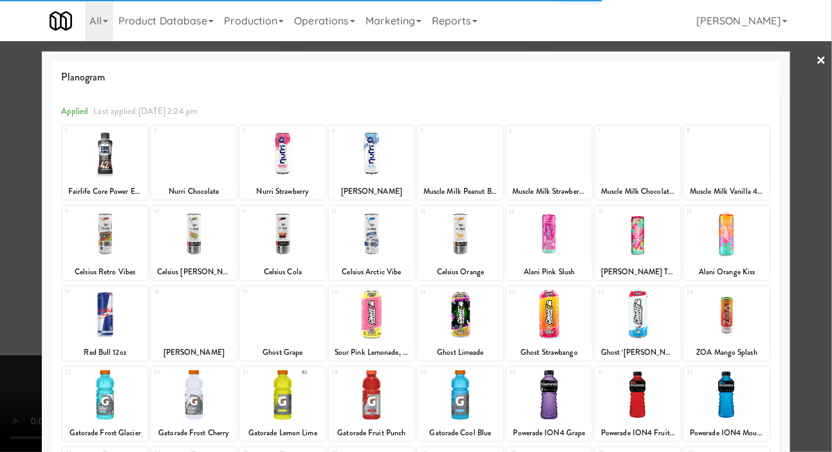
click at [3, 120] on div at bounding box center [416, 226] width 832 height 452
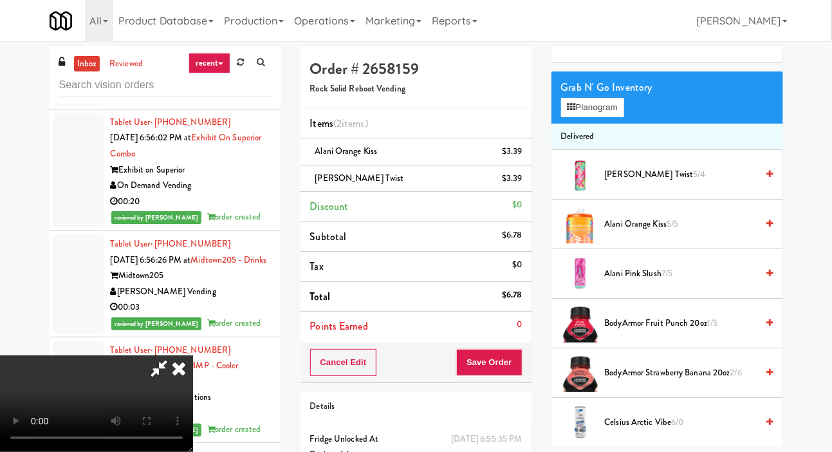
scroll to position [8, 0]
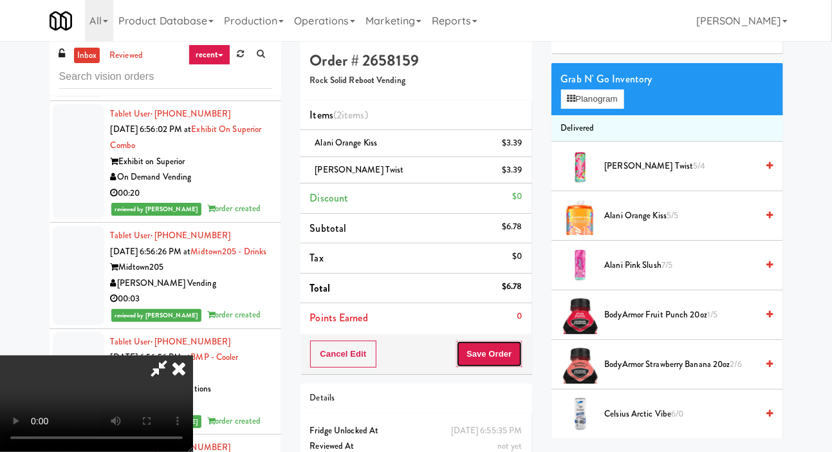
click at [515, 353] on button "Save Order" at bounding box center [489, 354] width 66 height 27
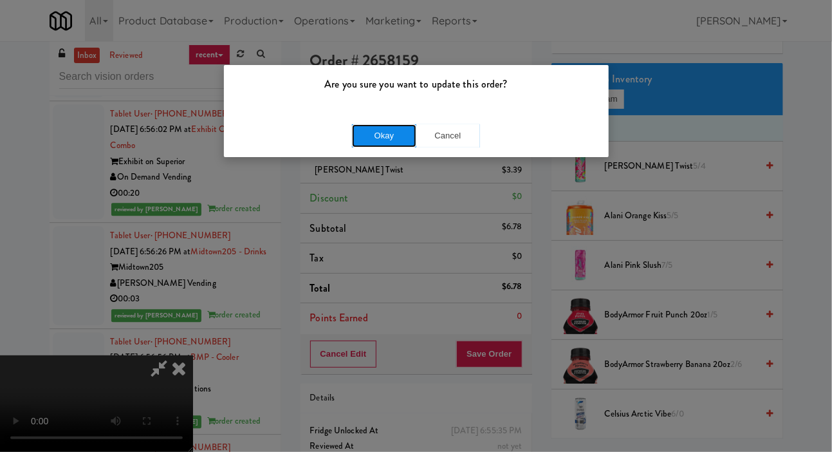
click at [376, 134] on button "Okay" at bounding box center [384, 135] width 64 height 23
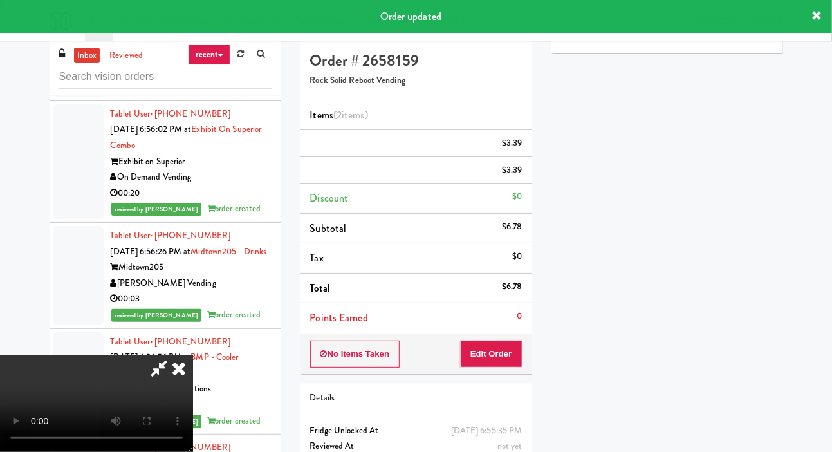
scroll to position [0, 0]
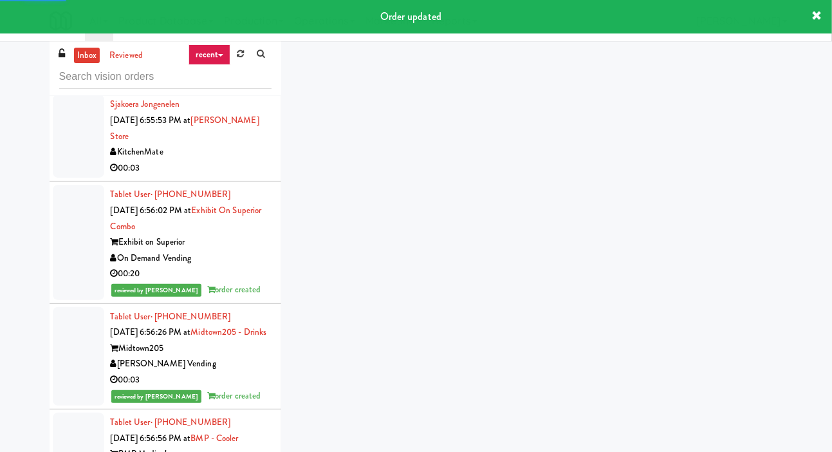
scroll to position [16809, 0]
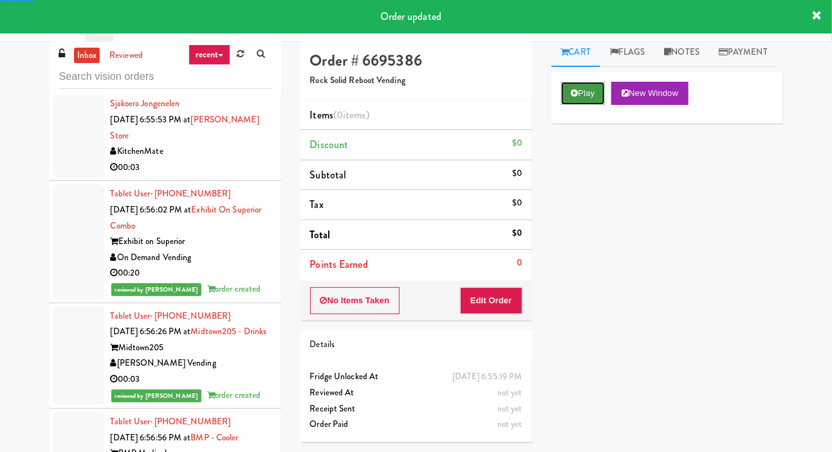
click at [583, 105] on button "Play" at bounding box center [583, 93] width 44 height 23
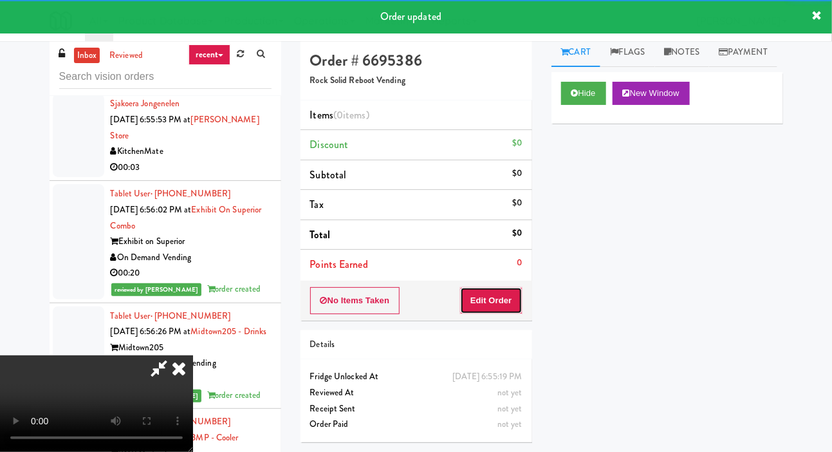
click at [499, 299] on button "Edit Order" at bounding box center [491, 300] width 62 height 27
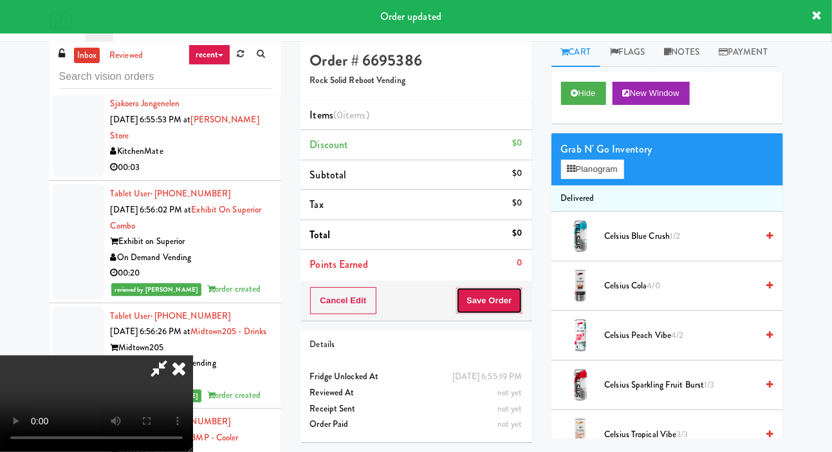
click at [503, 308] on button "Save Order" at bounding box center [489, 300] width 66 height 27
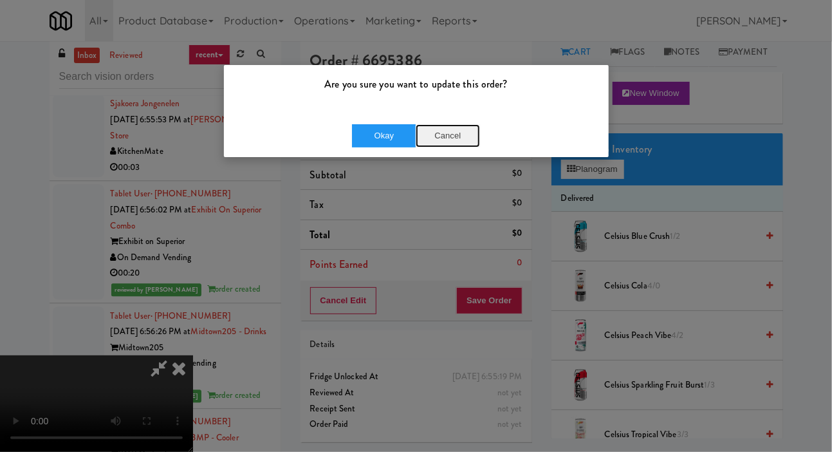
click at [461, 137] on button "Cancel" at bounding box center [448, 135] width 64 height 23
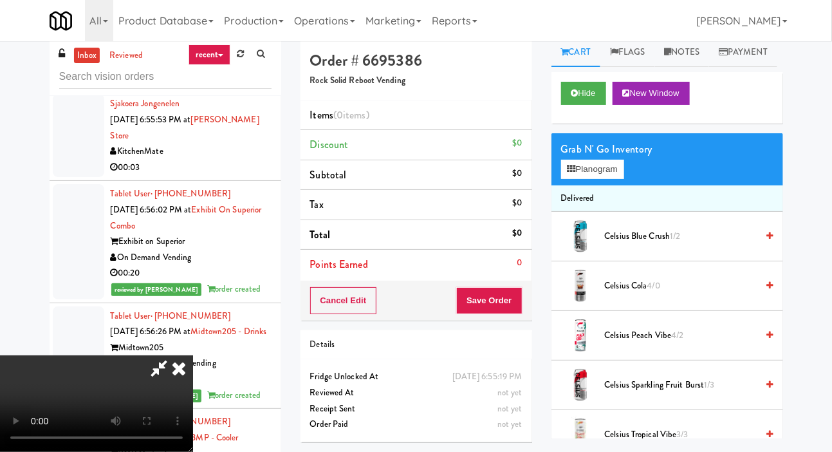
scroll to position [0, 0]
click at [612, 179] on button "Planogram" at bounding box center [592, 169] width 63 height 19
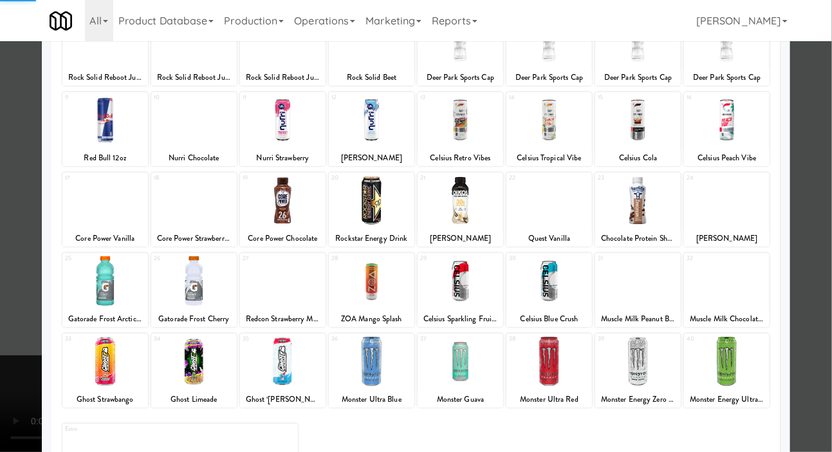
scroll to position [180, 0]
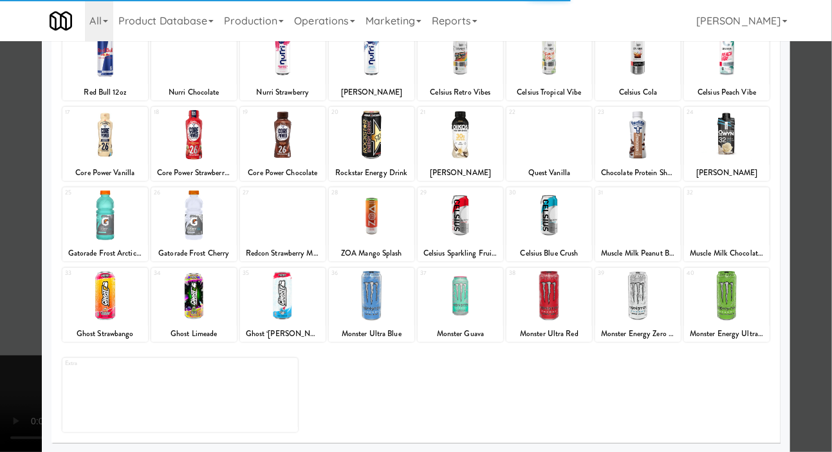
click at [123, 223] on div at bounding box center [105, 216] width 86 height 50
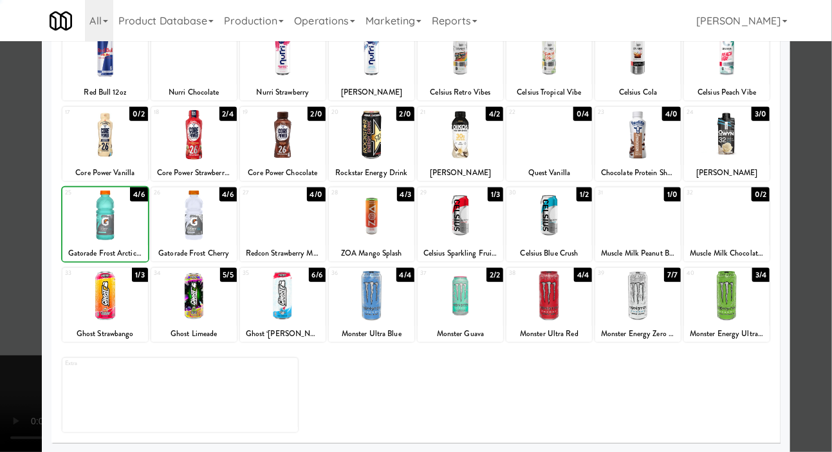
click at [8, 126] on div at bounding box center [416, 226] width 832 height 452
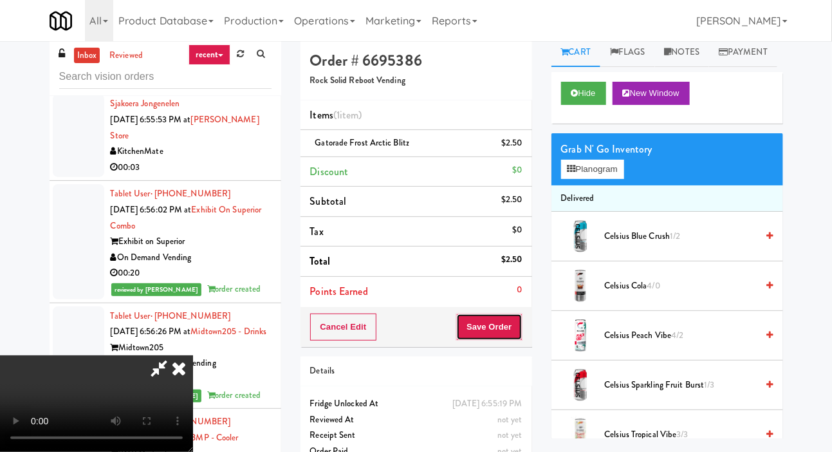
click at [502, 332] on button "Save Order" at bounding box center [489, 326] width 66 height 27
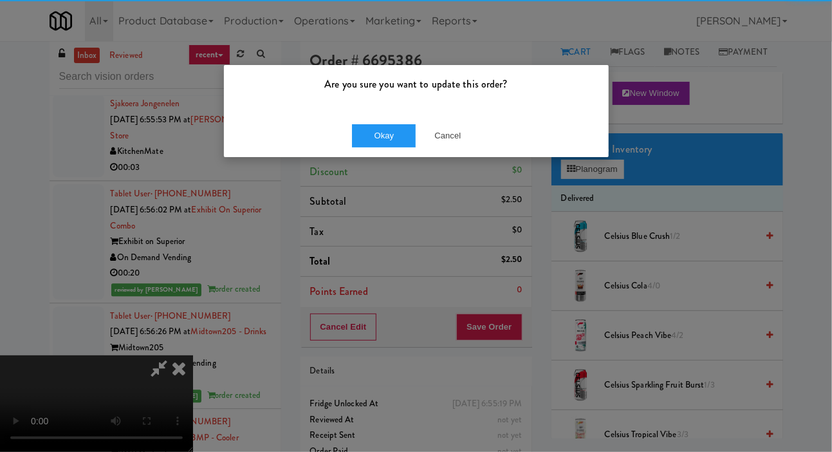
click at [523, 318] on div "Are you sure you want to update this order? Okay Cancel" at bounding box center [416, 226] width 832 height 452
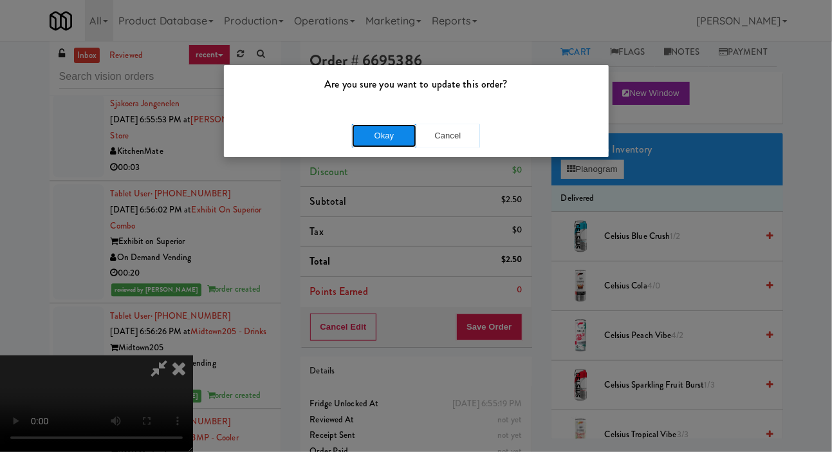
click at [389, 144] on button "Okay" at bounding box center [384, 135] width 64 height 23
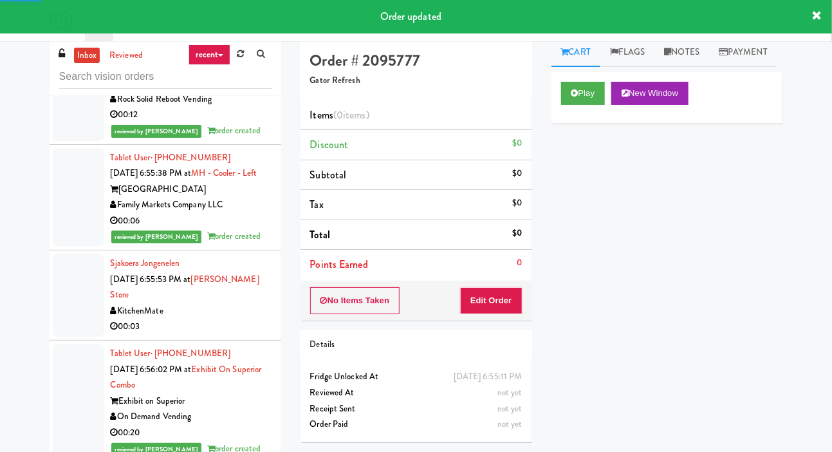
scroll to position [16660, 0]
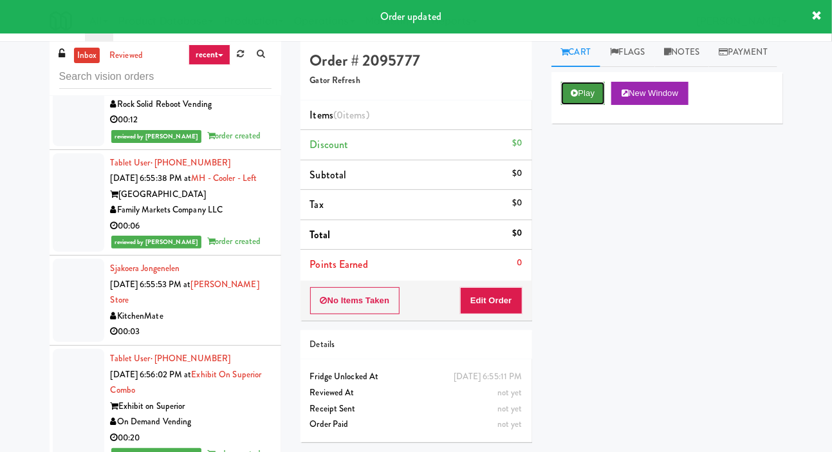
click at [575, 105] on button "Play" at bounding box center [583, 93] width 44 height 23
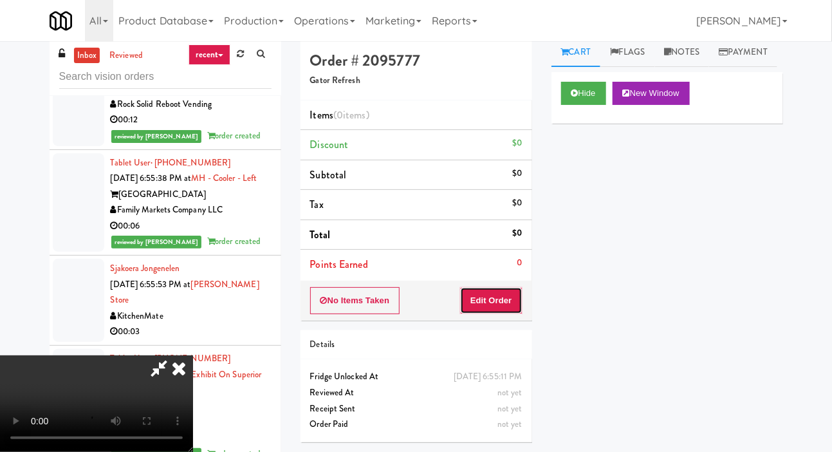
click at [484, 311] on button "Edit Order" at bounding box center [491, 300] width 62 height 27
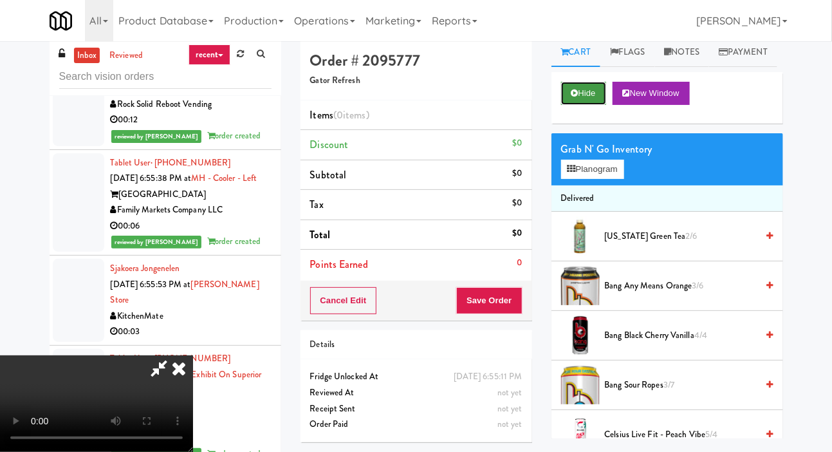
click at [574, 97] on icon at bounding box center [575, 93] width 7 height 8
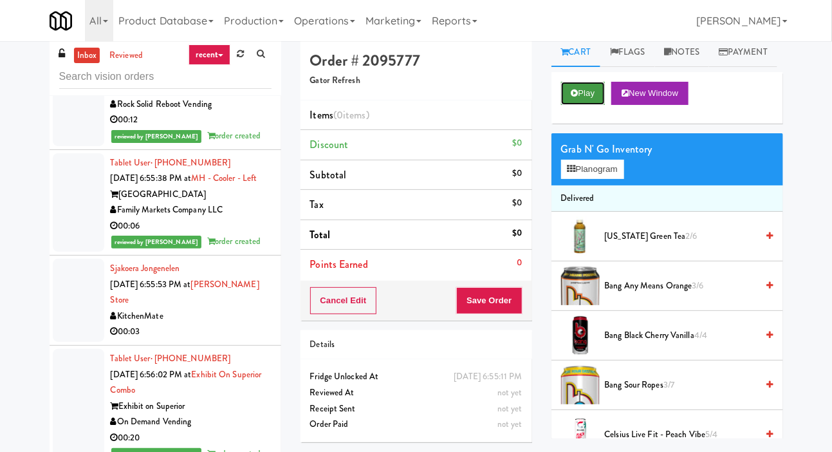
click at [585, 105] on button "Play" at bounding box center [583, 93] width 44 height 23
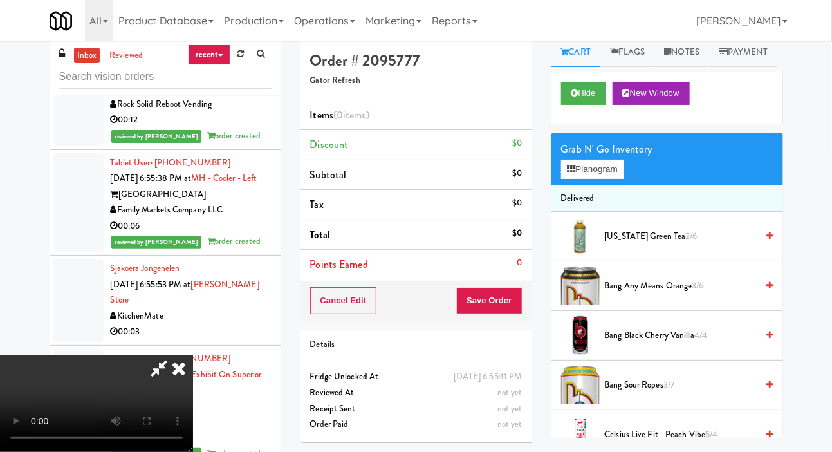
scroll to position [0, 0]
click at [589, 179] on button "Planogram" at bounding box center [592, 169] width 63 height 19
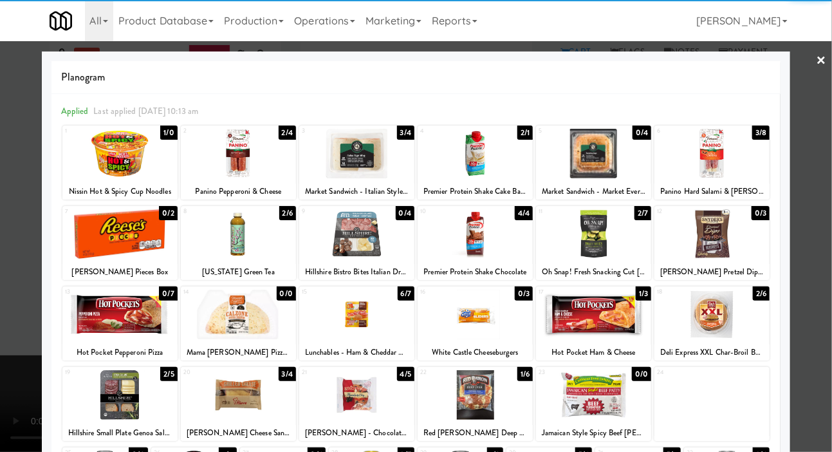
click at [375, 162] on div at bounding box center [356, 154] width 115 height 50
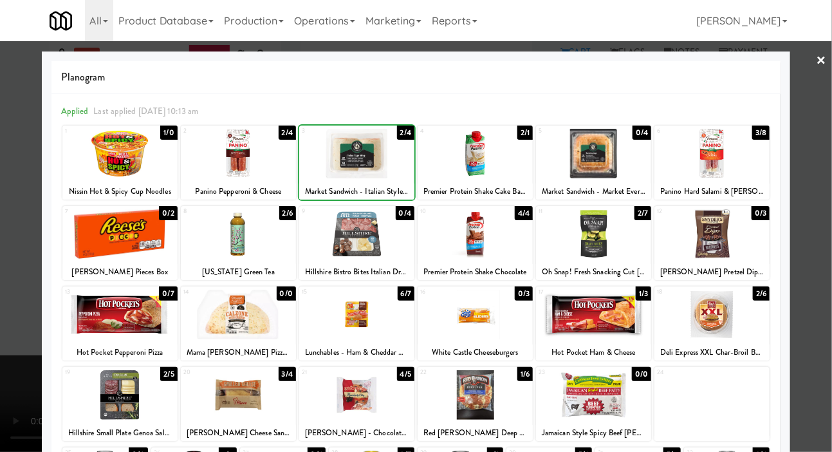
click at [368, 158] on div at bounding box center [356, 154] width 115 height 50
click at [18, 135] on div at bounding box center [416, 226] width 832 height 452
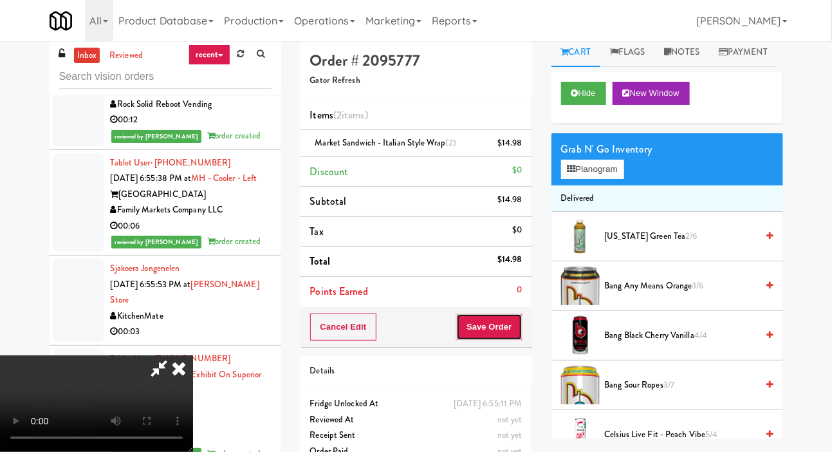
click at [513, 331] on button "Save Order" at bounding box center [489, 326] width 66 height 27
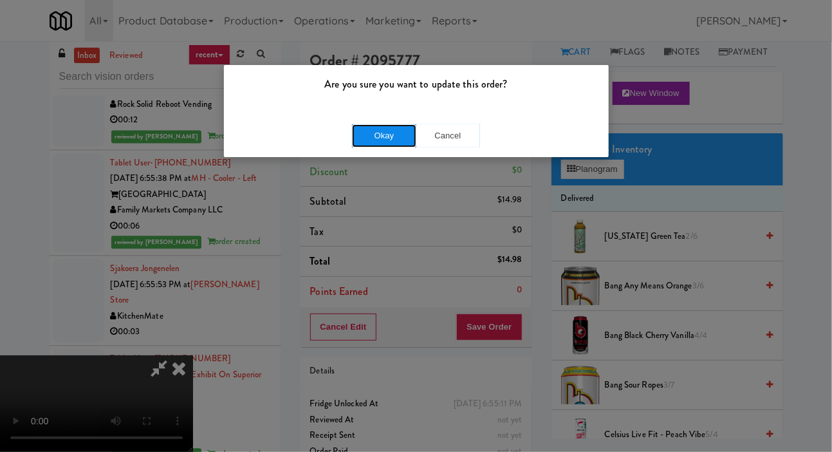
click at [384, 138] on button "Okay" at bounding box center [384, 135] width 64 height 23
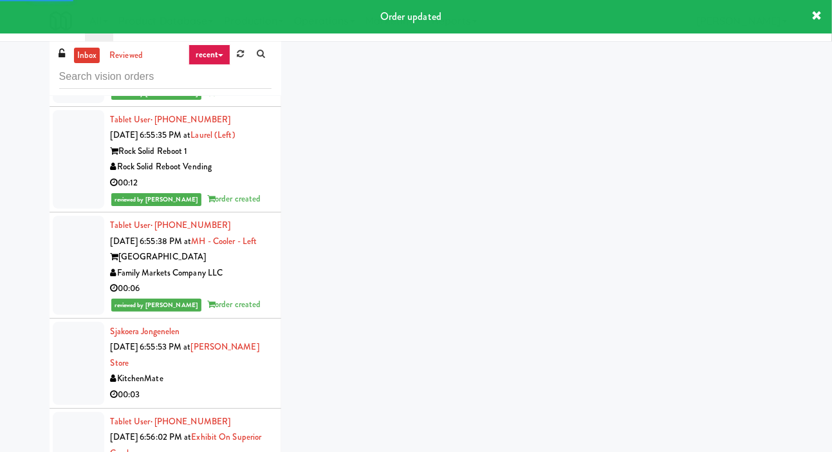
scroll to position [16611, 0]
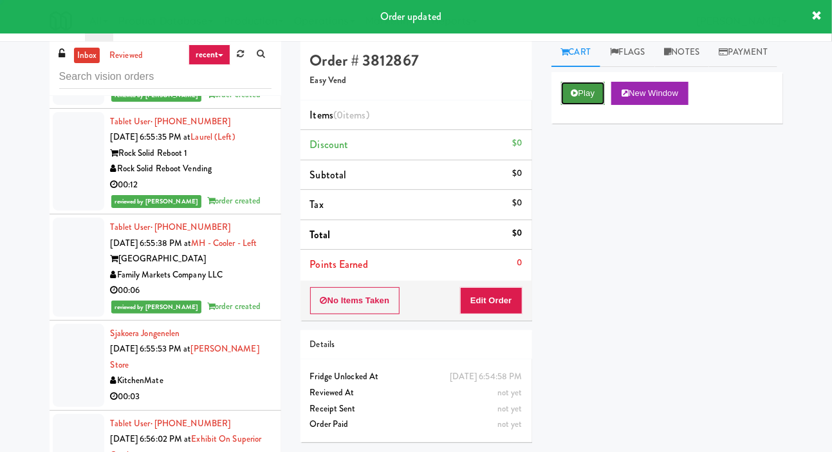
click at [588, 105] on button "Play" at bounding box center [583, 93] width 44 height 23
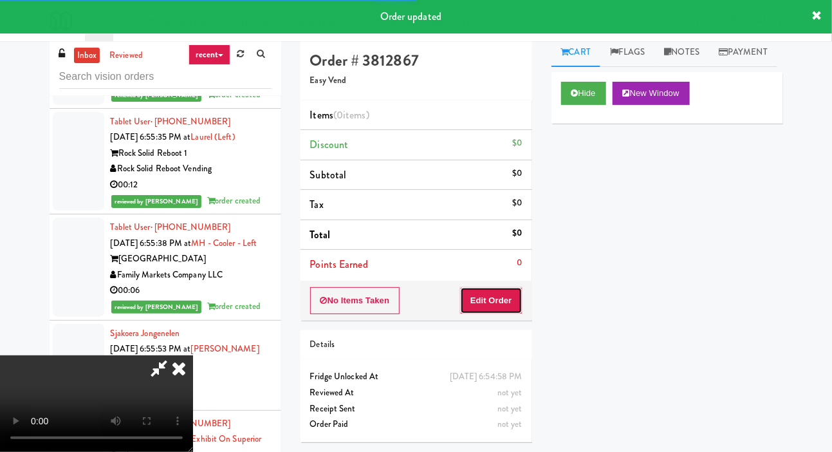
click at [497, 287] on button "Edit Order" at bounding box center [491, 300] width 62 height 27
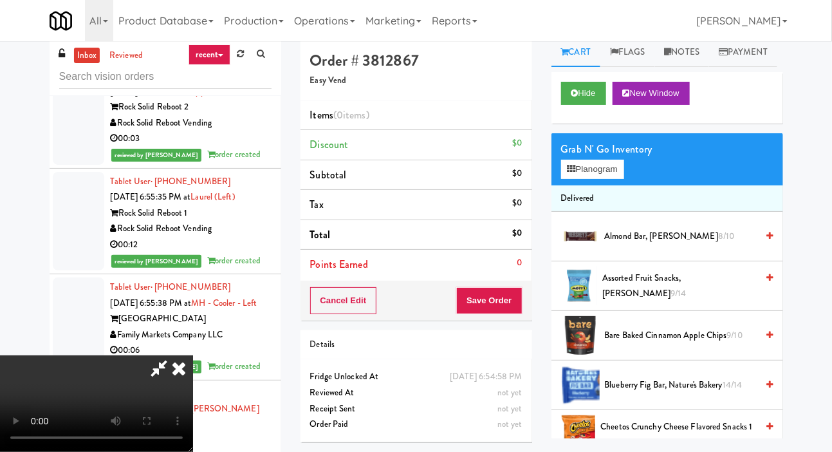
scroll to position [0, 0]
click at [617, 179] on button "Planogram" at bounding box center [592, 169] width 63 height 19
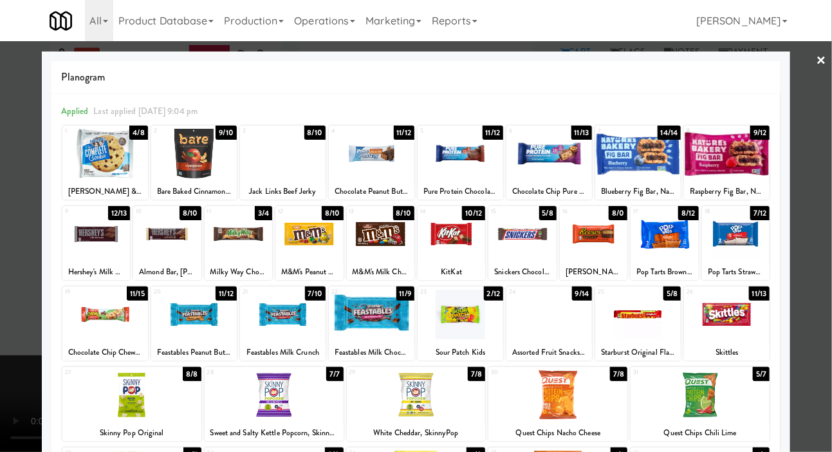
click at [498, 168] on div at bounding box center [461, 154] width 86 height 50
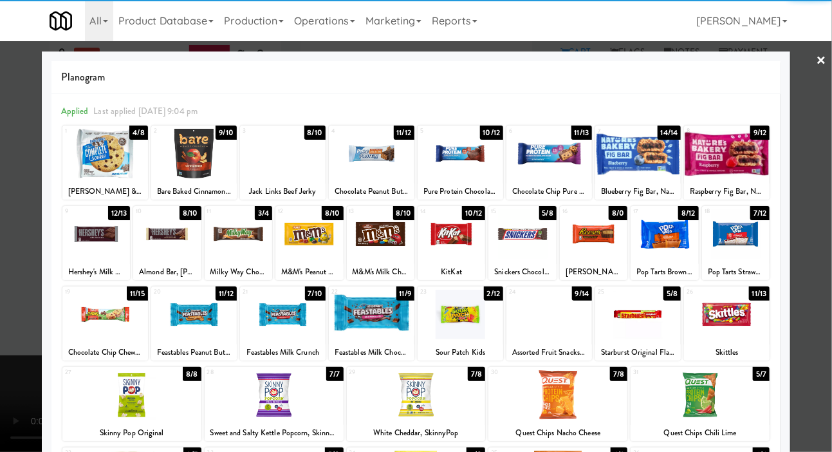
click at [698, 389] on div at bounding box center [700, 395] width 139 height 50
click at [1, 144] on div at bounding box center [416, 226] width 832 height 452
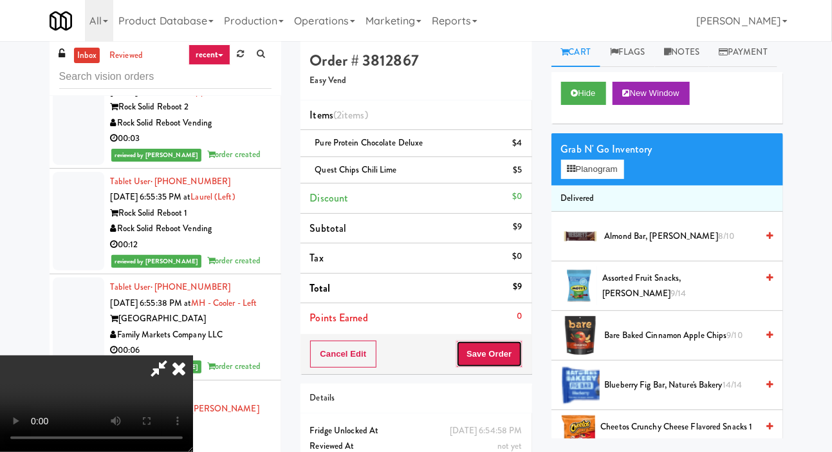
click at [509, 354] on button "Save Order" at bounding box center [489, 354] width 66 height 27
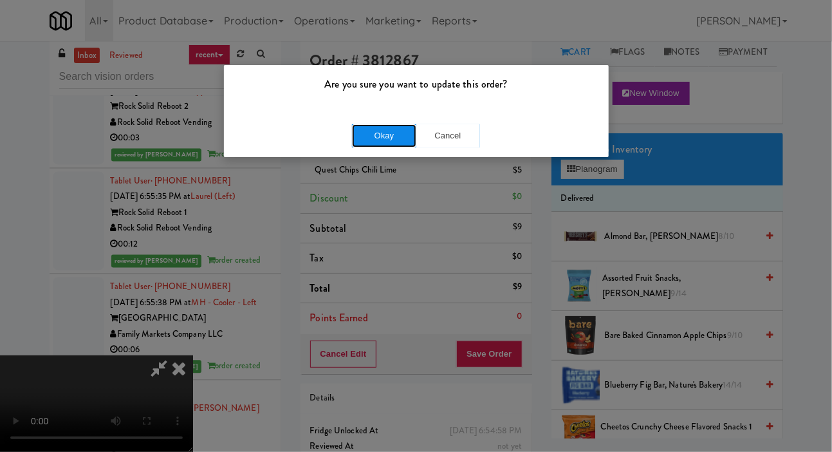
click at [383, 145] on button "Okay" at bounding box center [384, 135] width 64 height 23
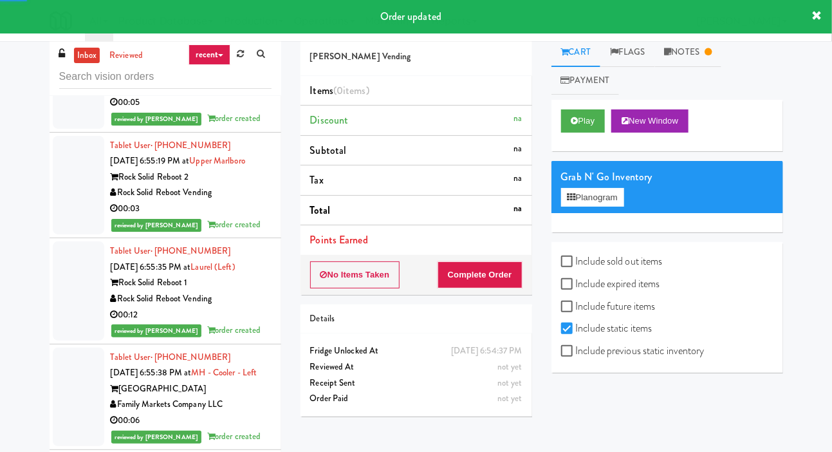
scroll to position [16490, 0]
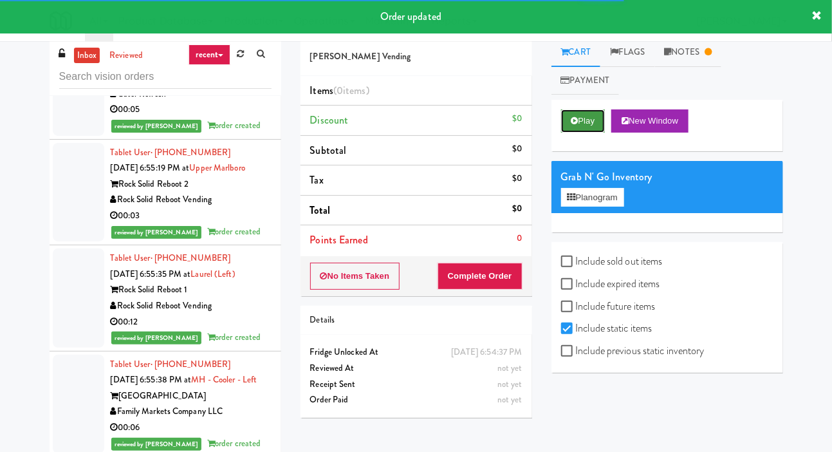
click at [584, 111] on button "Play" at bounding box center [583, 120] width 44 height 23
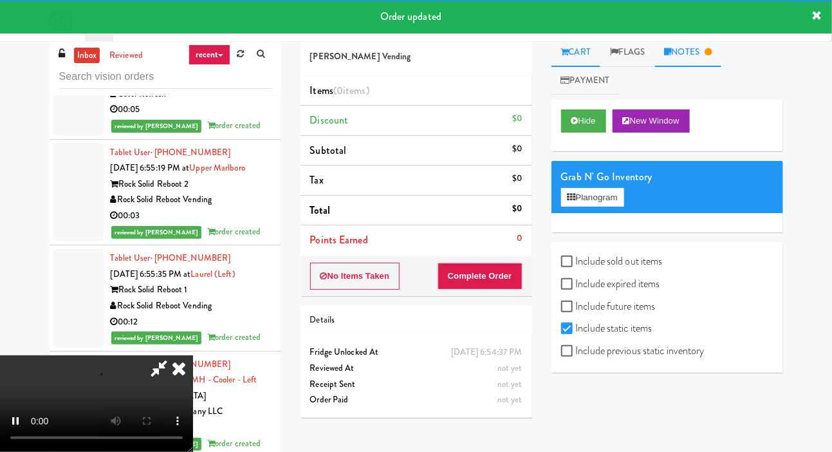
click at [711, 45] on link "Notes" at bounding box center [688, 52] width 67 height 29
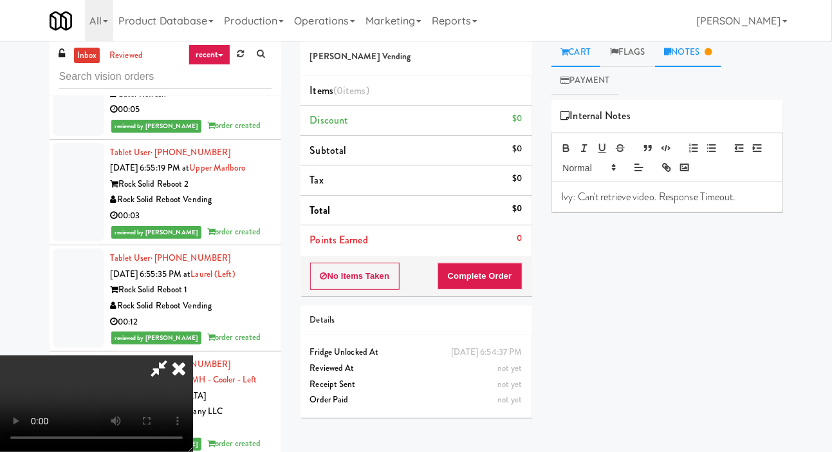
click at [577, 46] on link "Cart" at bounding box center [577, 52] width 50 height 29
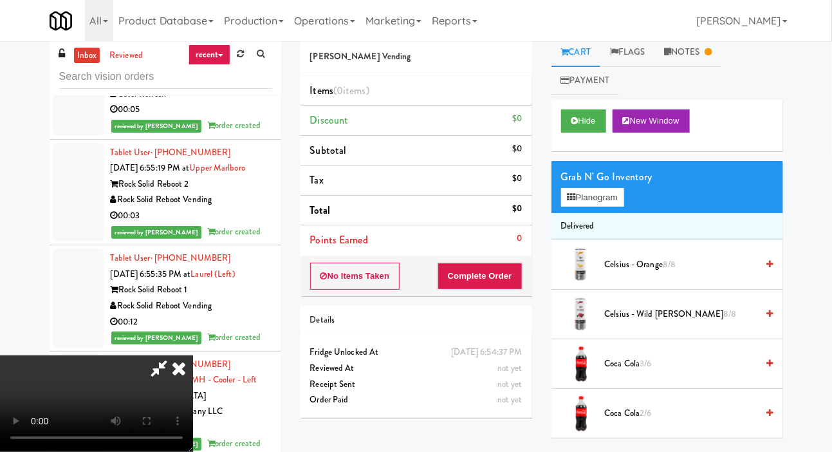
scroll to position [0, 0]
click at [568, 130] on button "Hide" at bounding box center [583, 120] width 45 height 23
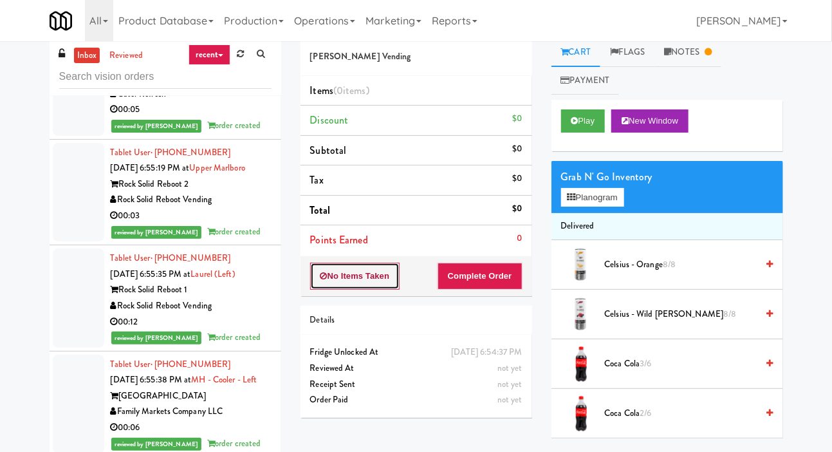
click at [367, 265] on button "No Items Taken" at bounding box center [355, 276] width 90 height 27
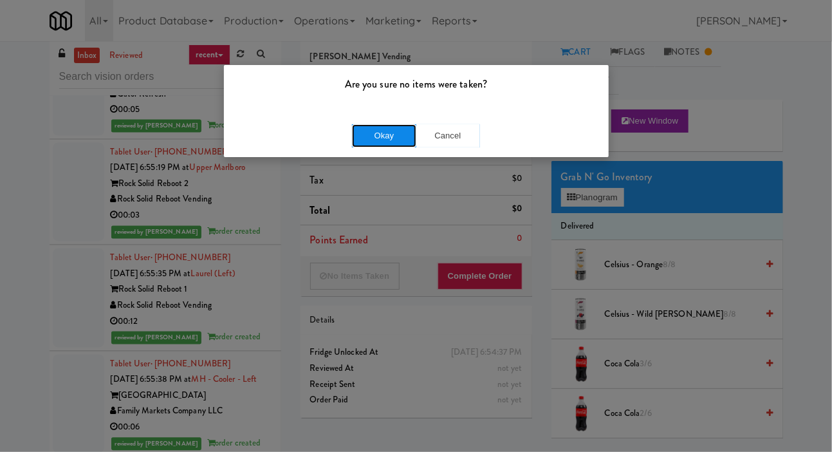
click at [375, 133] on button "Okay" at bounding box center [384, 135] width 64 height 23
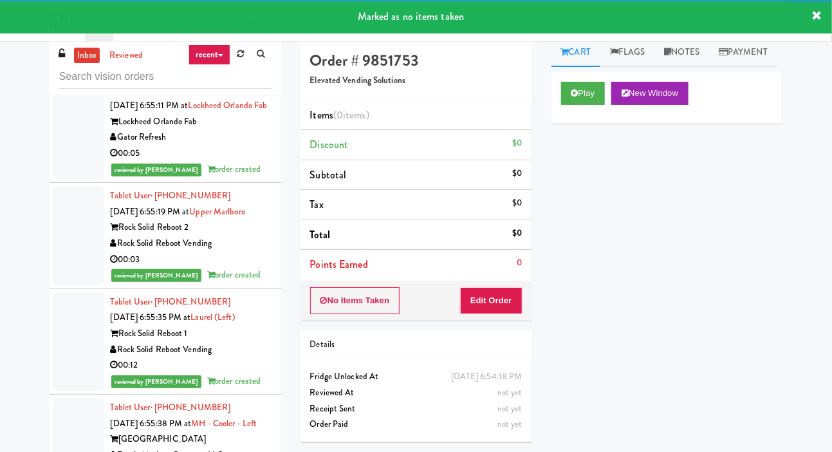
scroll to position [16454, 0]
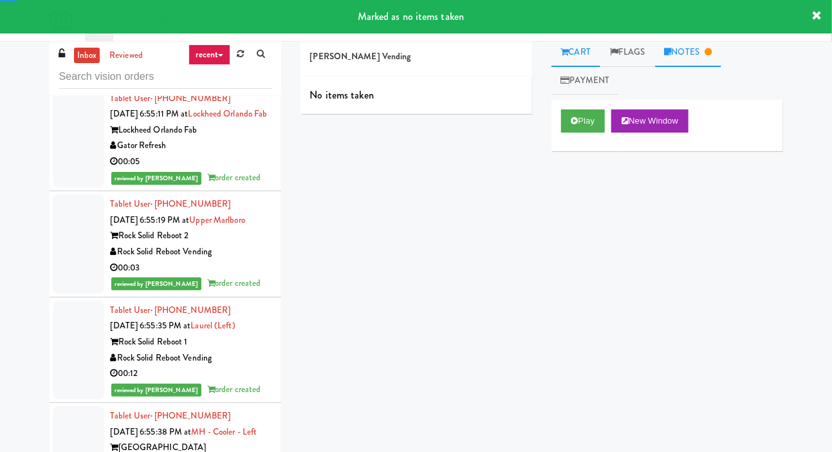
click at [711, 56] on link "Notes" at bounding box center [688, 52] width 67 height 29
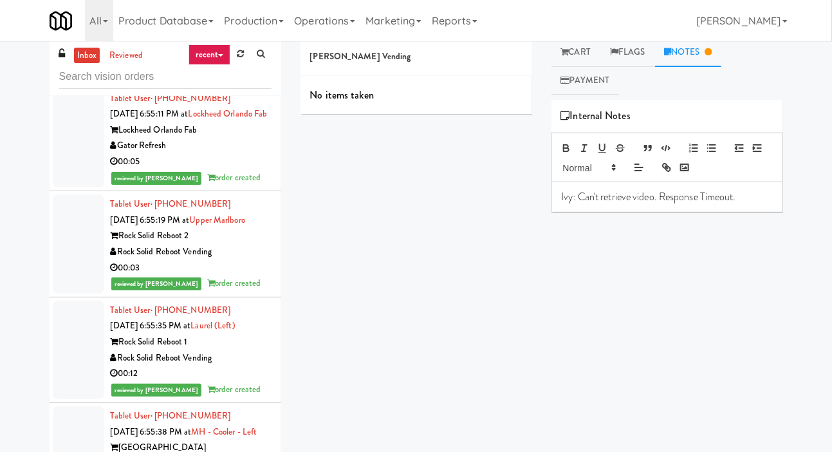
click at [574, 32] on div "All 325 Vending https://classic.micromart.com/vision-orders/1062982?operator_id…" at bounding box center [417, 20] width 734 height 41
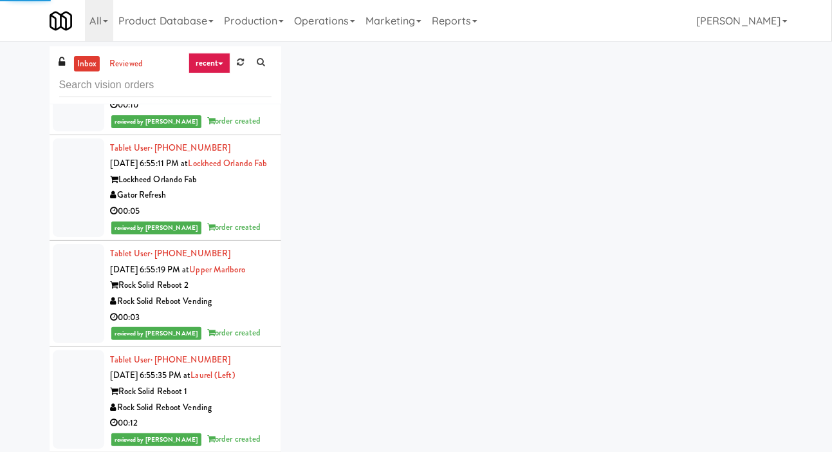
scroll to position [16413, 0]
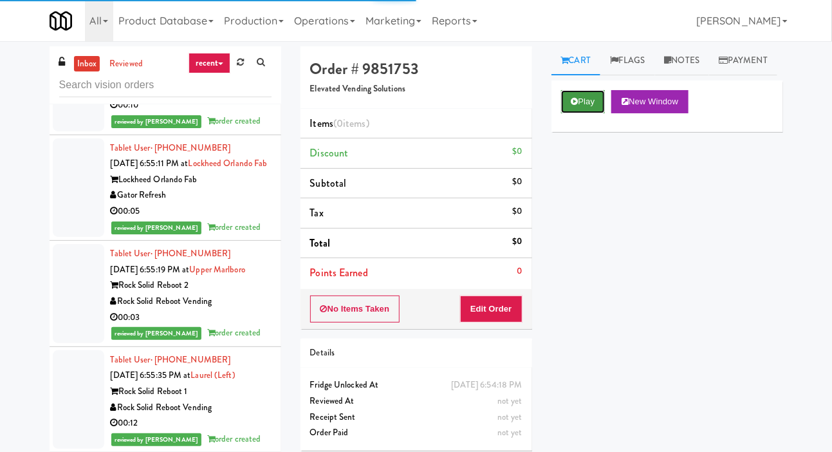
click at [582, 113] on button "Play" at bounding box center [583, 101] width 44 height 23
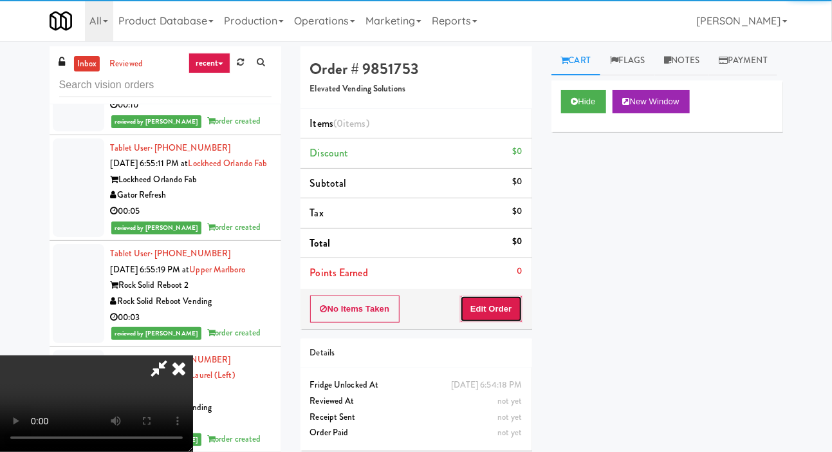
click at [490, 297] on button "Edit Order" at bounding box center [491, 308] width 62 height 27
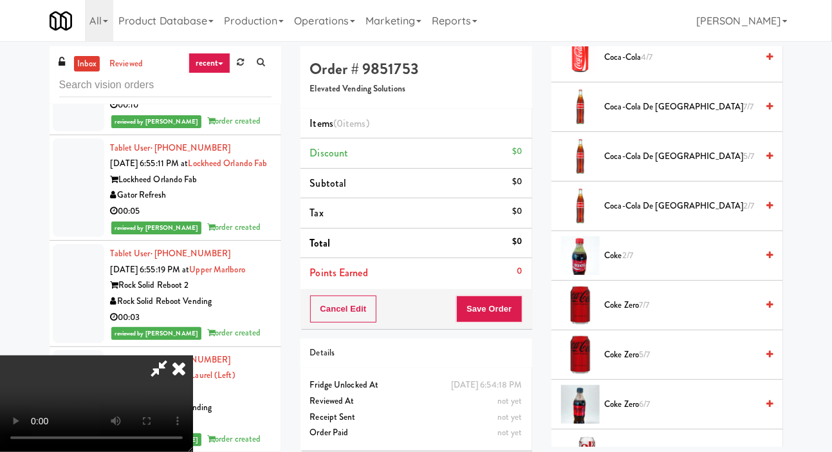
scroll to position [300, 0]
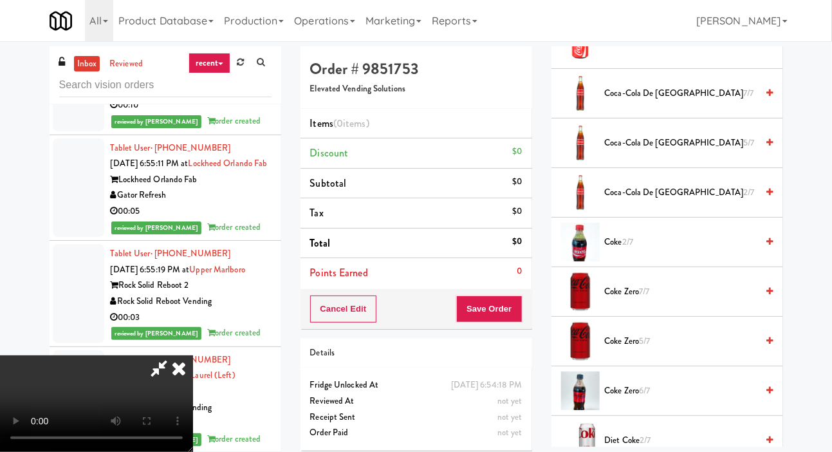
click at [667, 300] on span "Coke Zero 7/7" at bounding box center [681, 292] width 153 height 16
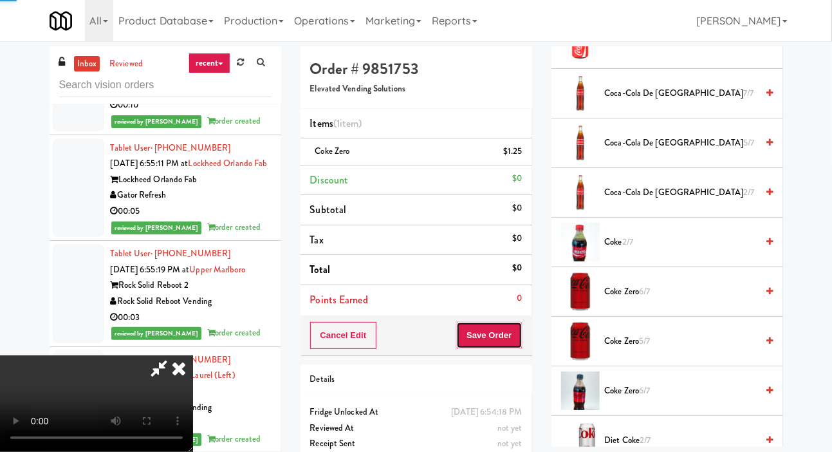
click at [519, 330] on button "Save Order" at bounding box center [489, 335] width 66 height 27
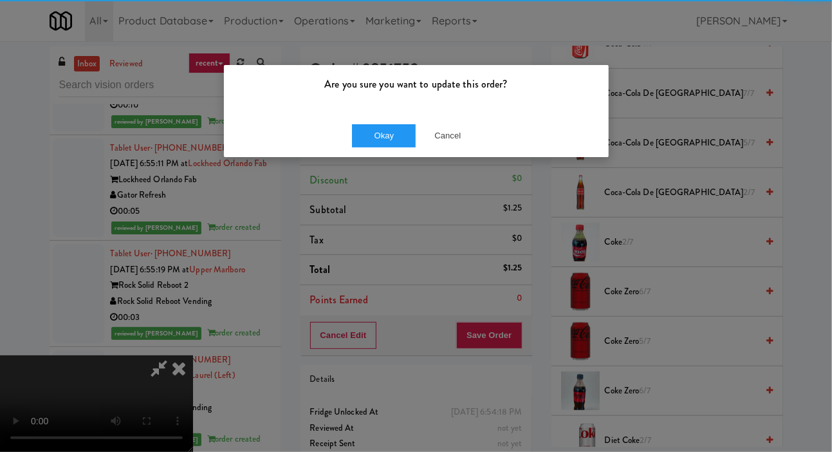
click at [342, 141] on div "Okay Cancel" at bounding box center [416, 135] width 385 height 43
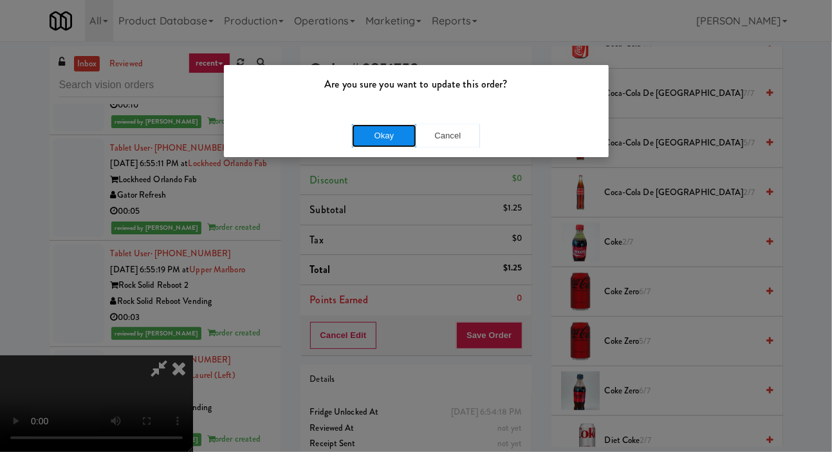
click at [381, 140] on button "Okay" at bounding box center [384, 135] width 64 height 23
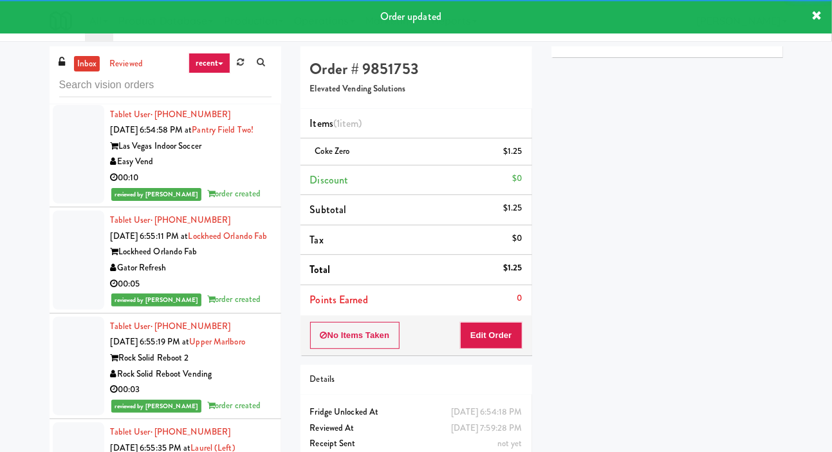
scroll to position [16356, 0]
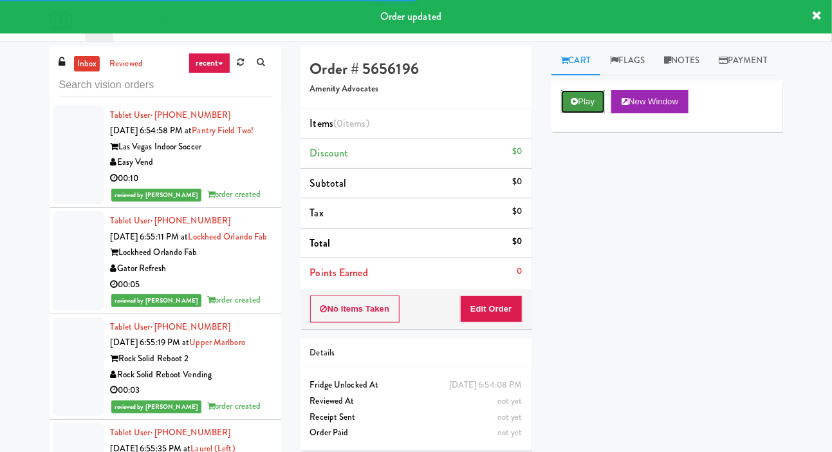
click at [578, 106] on icon at bounding box center [575, 101] width 7 height 8
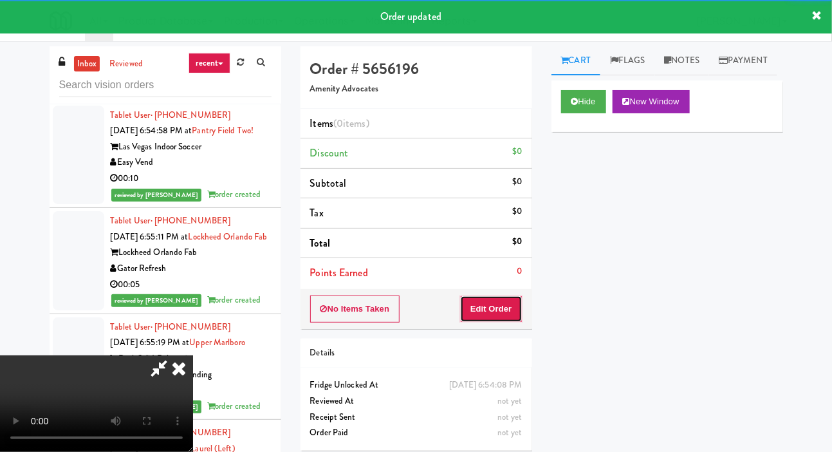
click at [506, 318] on button "Edit Order" at bounding box center [491, 308] width 62 height 27
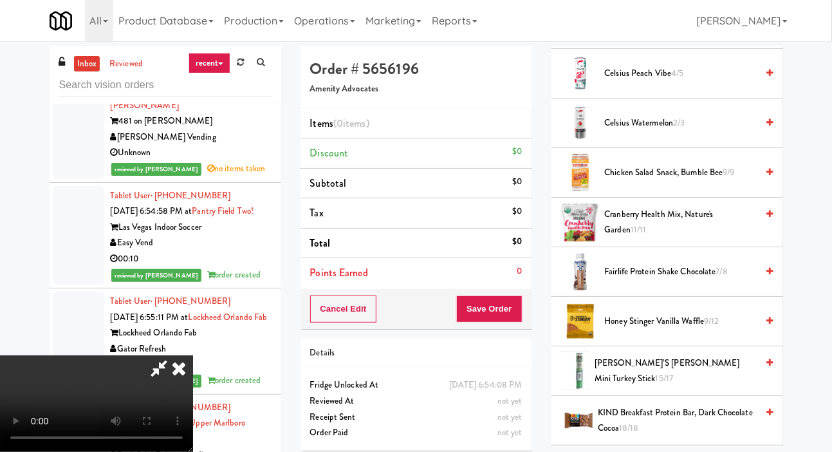
scroll to position [369, 0]
click at [670, 281] on span "Fairlife Protein Shake Chocolate 7/8" at bounding box center [681, 273] width 153 height 16
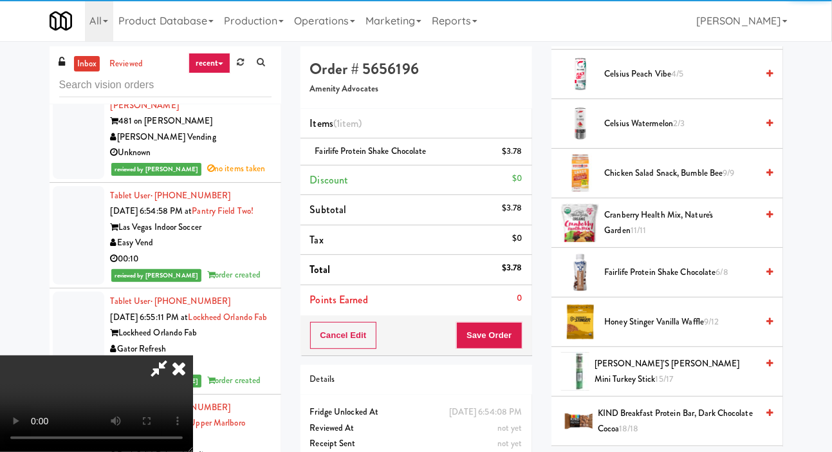
click at [522, 328] on button "Save Order" at bounding box center [489, 335] width 66 height 27
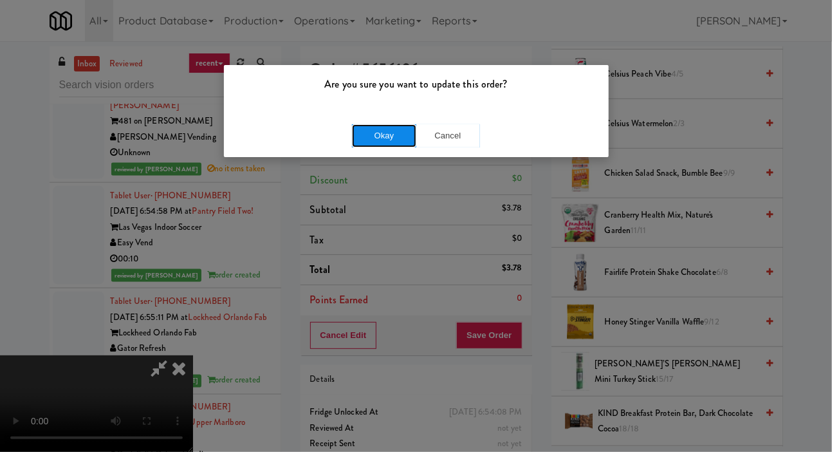
click at [378, 143] on button "Okay" at bounding box center [384, 135] width 64 height 23
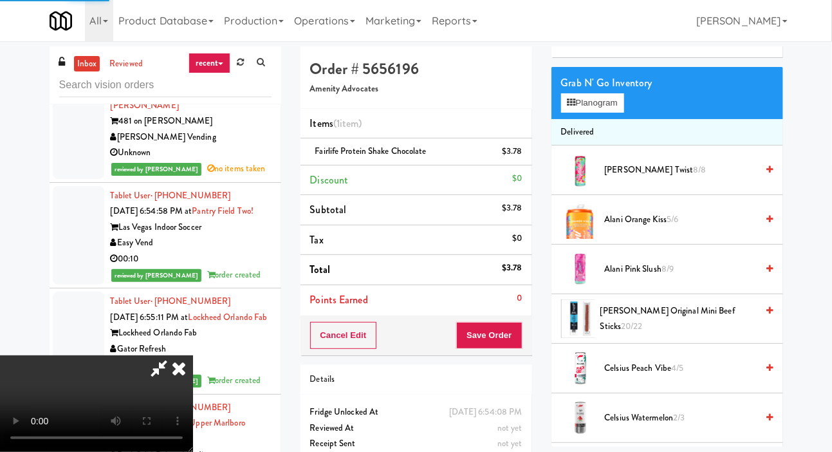
scroll to position [0, 0]
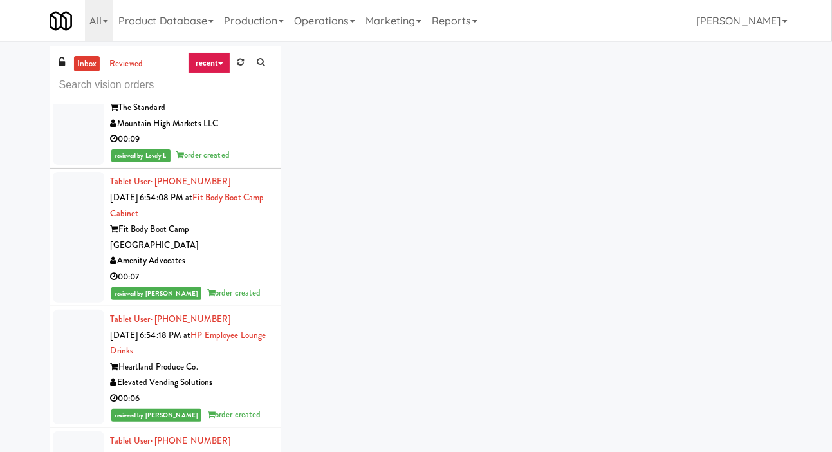
scroll to position [15890, 0]
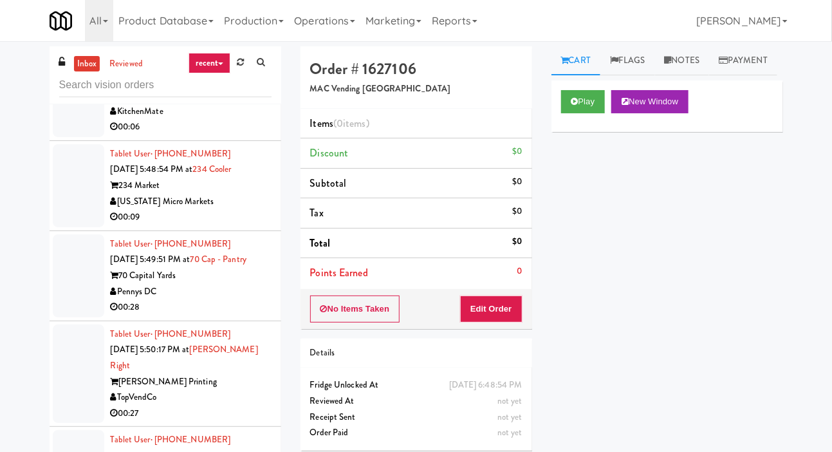
scroll to position [1570, 0]
click at [218, 135] on div "00:06" at bounding box center [191, 126] width 161 height 16
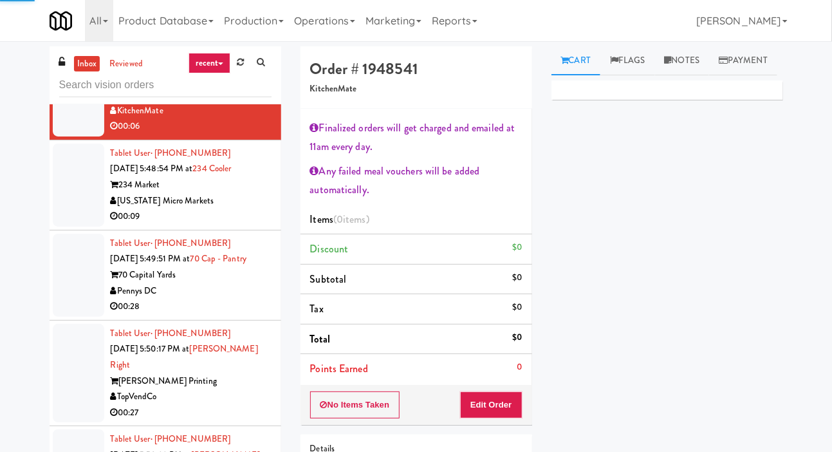
click at [241, 225] on div "00:09" at bounding box center [191, 217] width 161 height 16
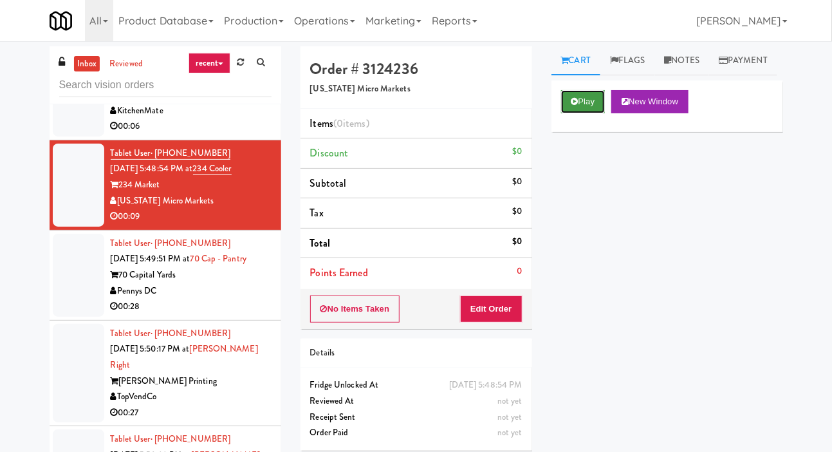
click at [577, 106] on icon at bounding box center [575, 101] width 7 height 8
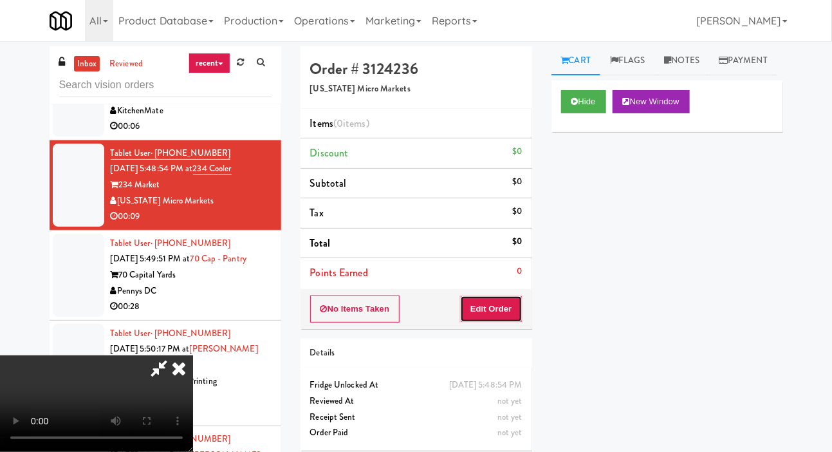
click at [495, 305] on button "Edit Order" at bounding box center [491, 308] width 62 height 27
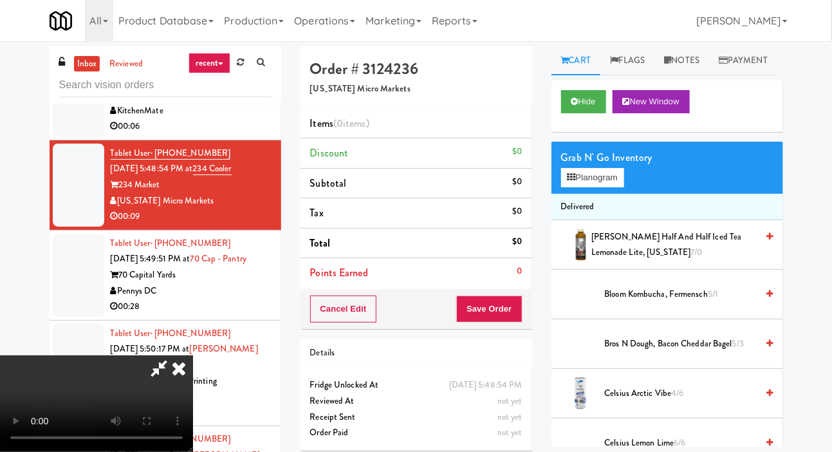
scroll to position [47, 0]
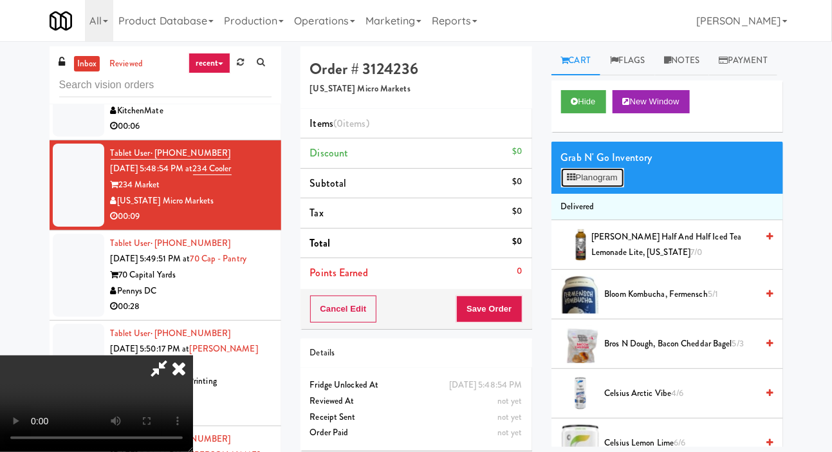
click at [583, 187] on button "Planogram" at bounding box center [592, 177] width 63 height 19
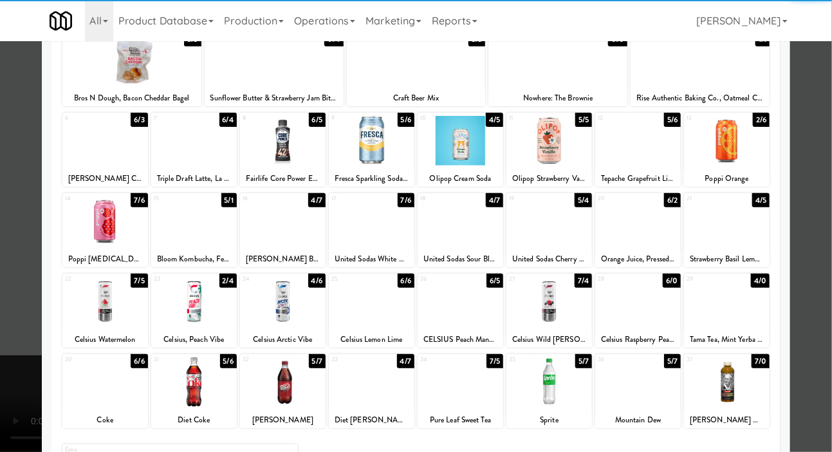
scroll to position [91, 0]
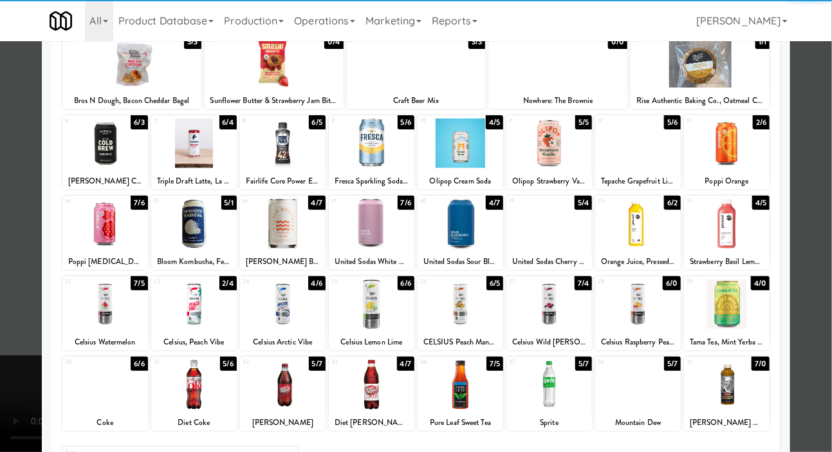
click at [760, 300] on div at bounding box center [727, 304] width 86 height 50
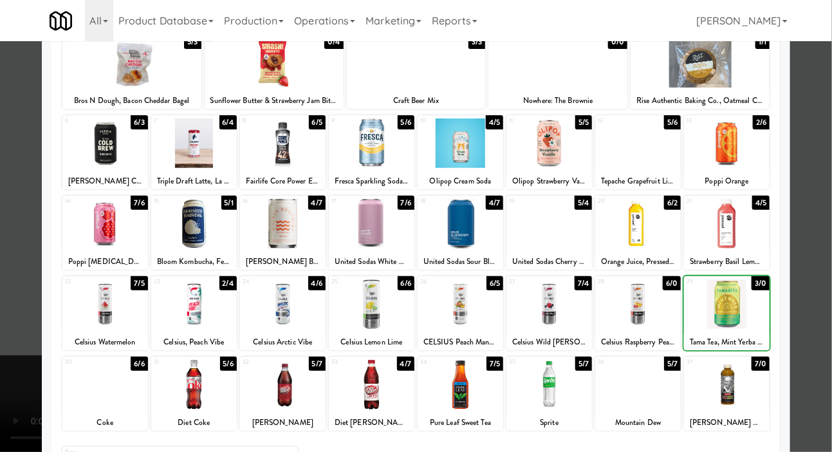
click at [807, 236] on div at bounding box center [416, 226] width 832 height 452
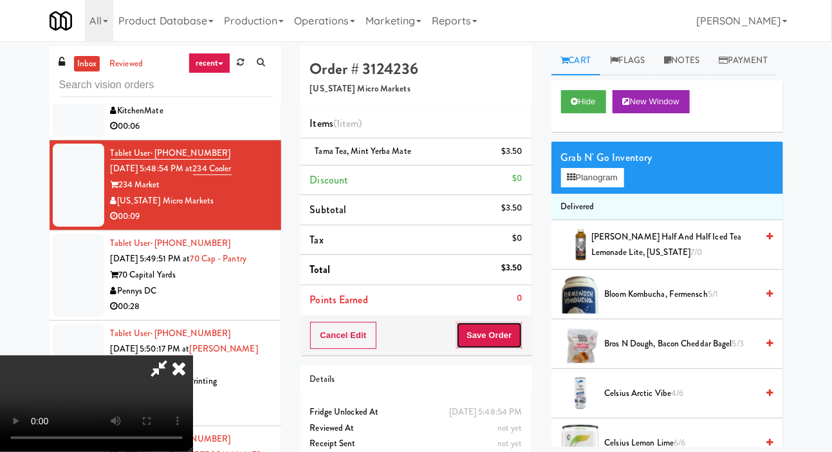
click at [519, 338] on button "Save Order" at bounding box center [489, 335] width 66 height 27
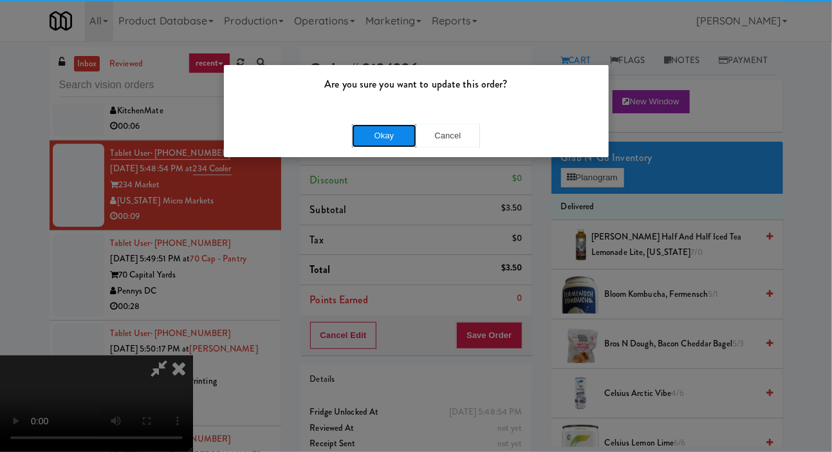
click at [381, 145] on button "Okay" at bounding box center [384, 135] width 64 height 23
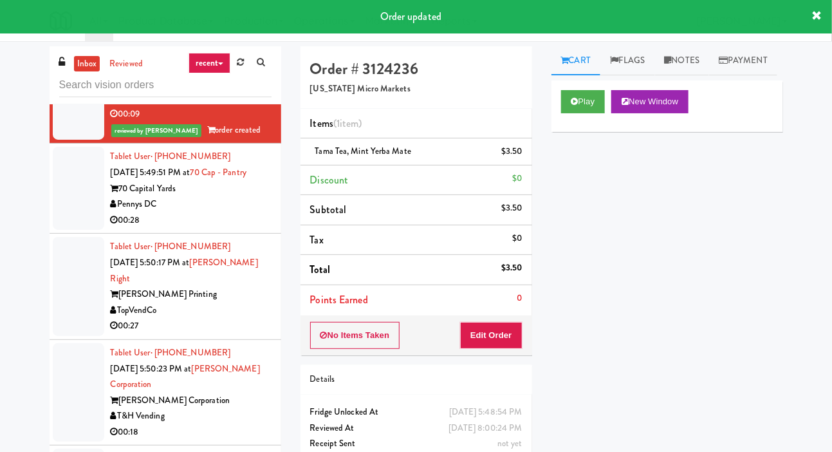
click at [78, 230] on div at bounding box center [78, 188] width 51 height 83
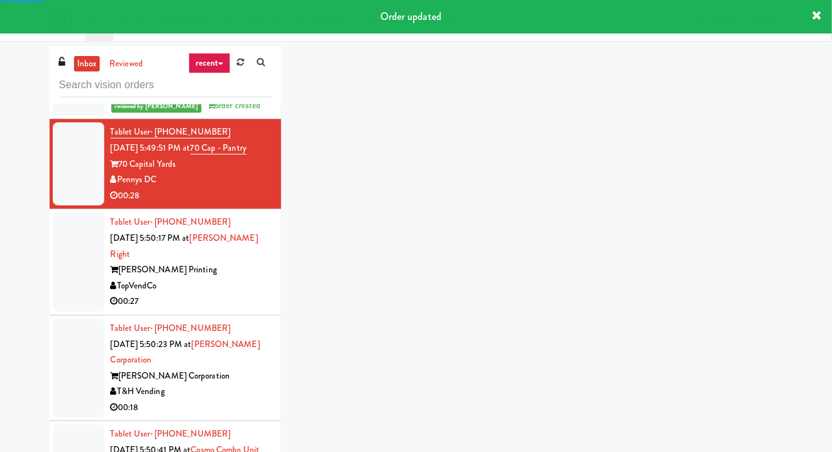
scroll to position [1726, 0]
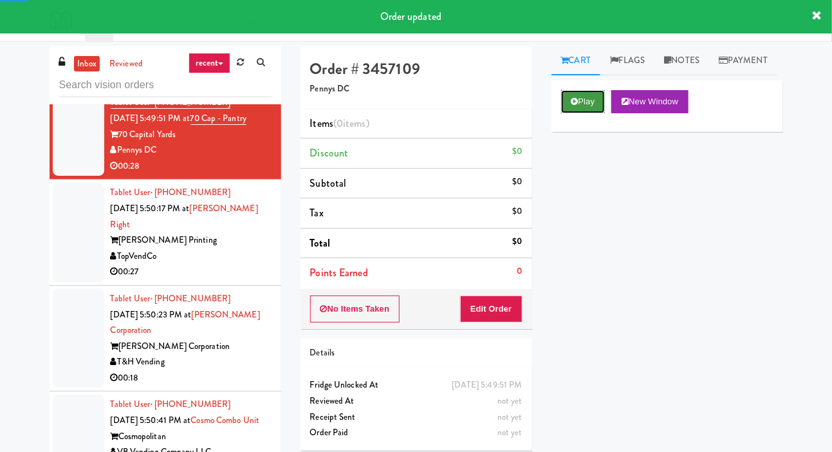
click at [577, 113] on button "Play" at bounding box center [583, 101] width 44 height 23
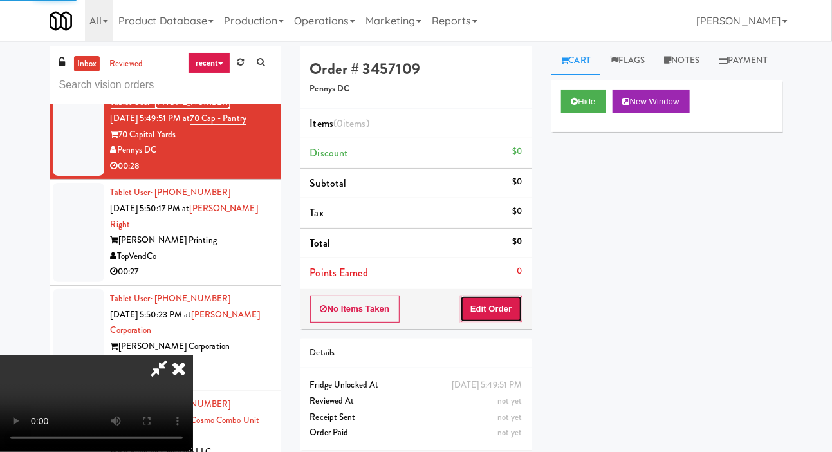
click at [499, 312] on button "Edit Order" at bounding box center [491, 308] width 62 height 27
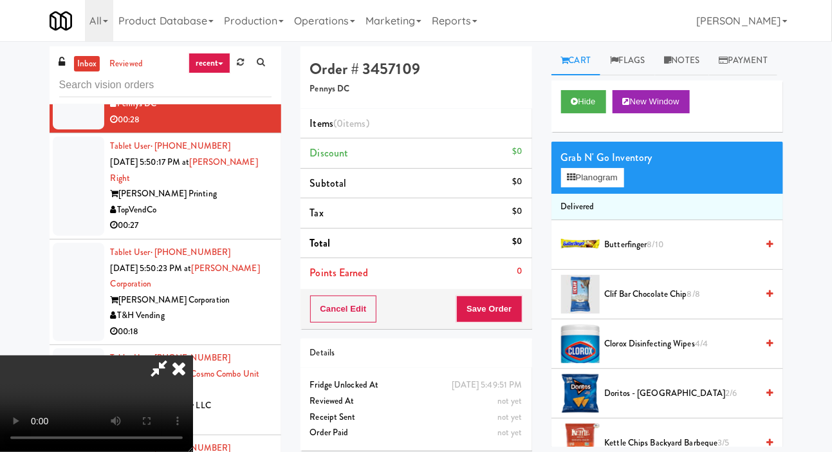
scroll to position [0, 0]
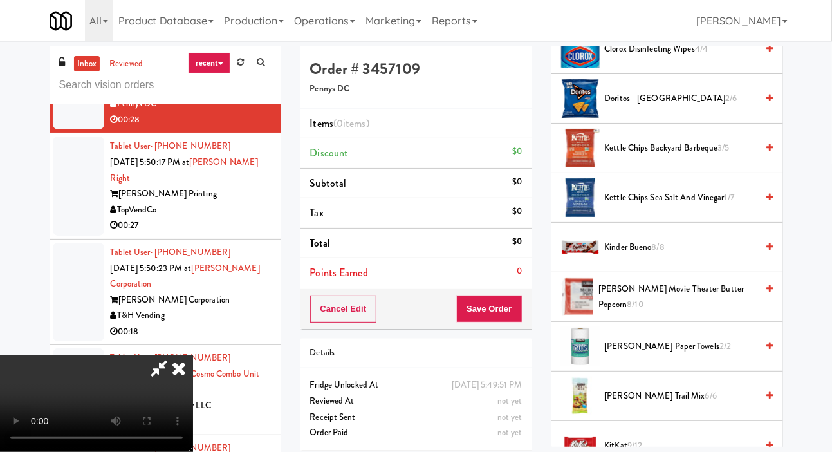
click at [657, 253] on span "8/8" at bounding box center [658, 247] width 13 height 12
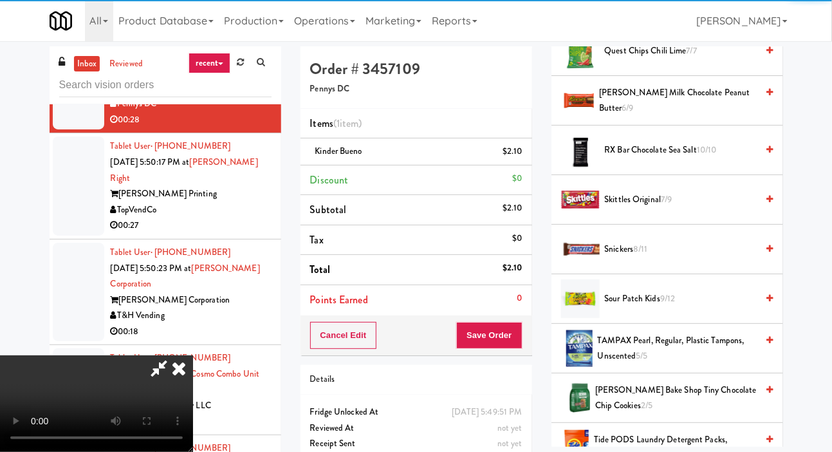
scroll to position [1513, 0]
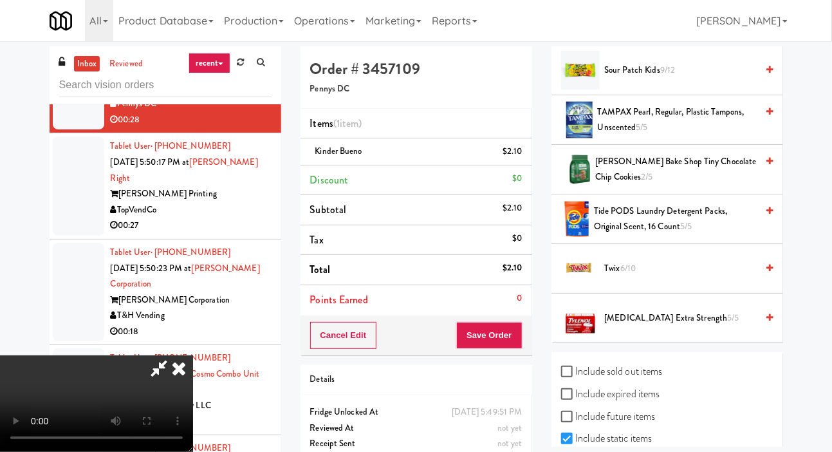
click at [657, 277] on span "Twix 6/10" at bounding box center [681, 269] width 153 height 16
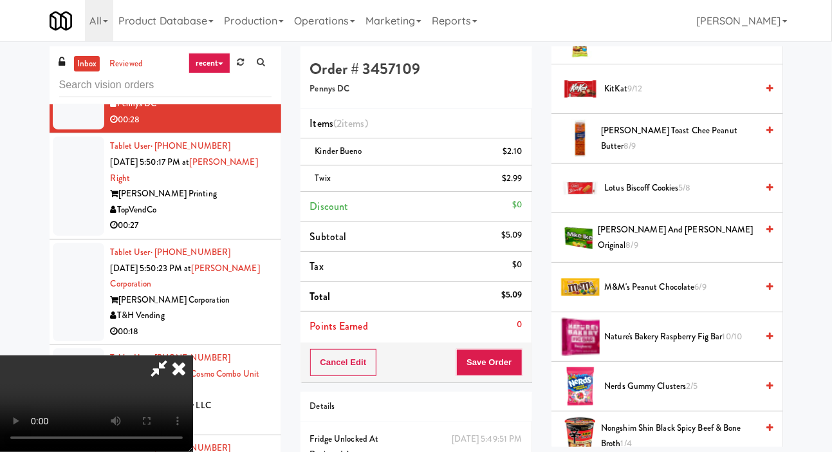
scroll to position [648, 0]
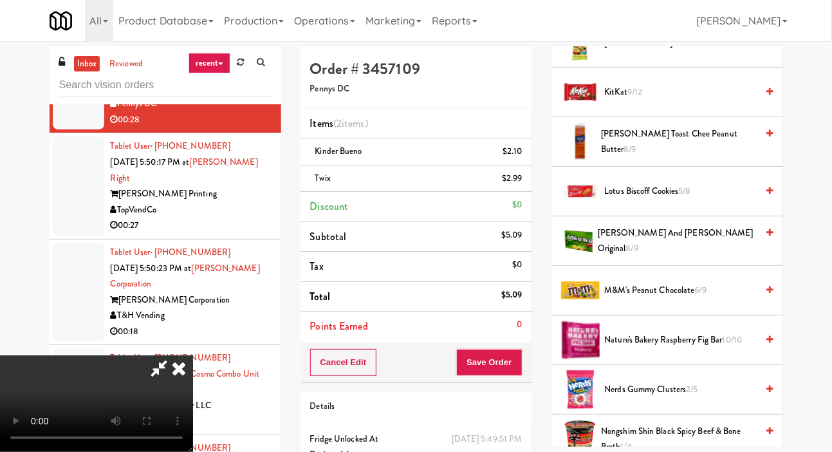
click at [692, 100] on span "KitKat 9/12" at bounding box center [681, 92] width 153 height 16
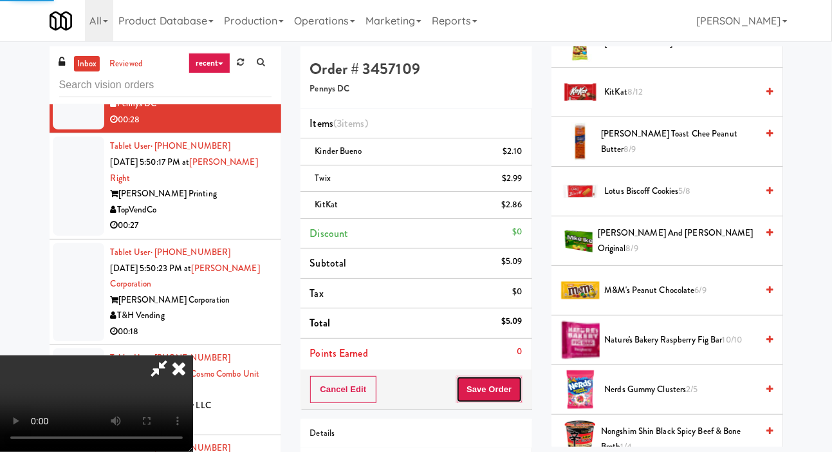
click at [508, 395] on button "Save Order" at bounding box center [489, 389] width 66 height 27
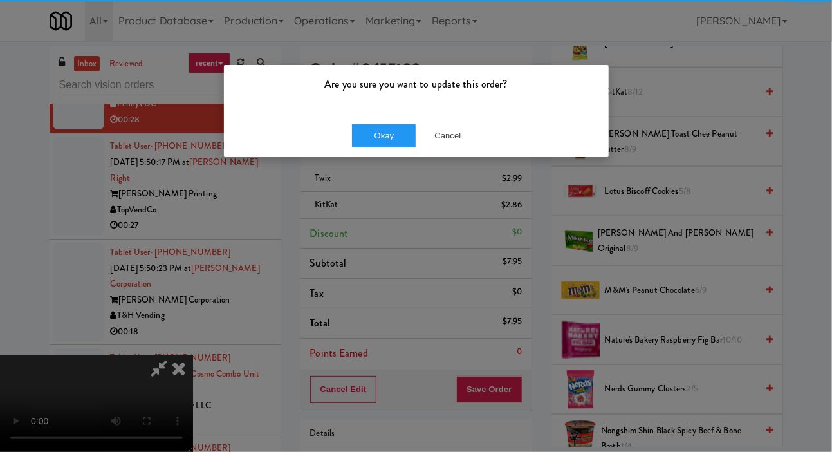
click at [380, 156] on div "Okay Cancel" at bounding box center [416, 135] width 385 height 43
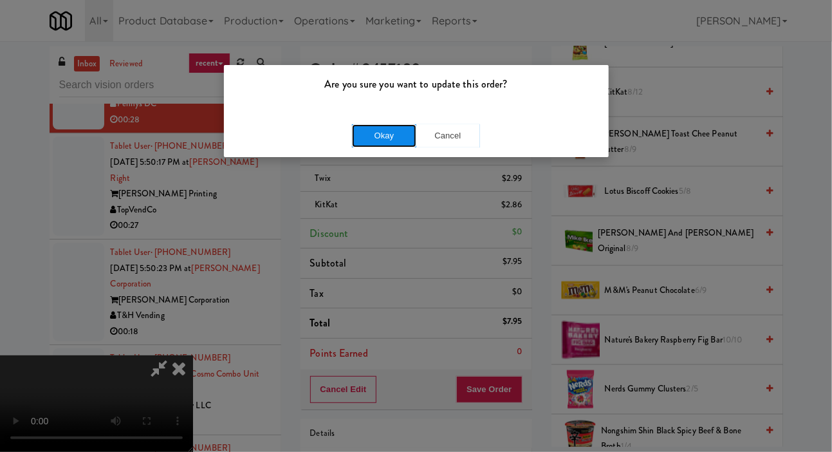
click at [374, 133] on button "Okay" at bounding box center [384, 135] width 64 height 23
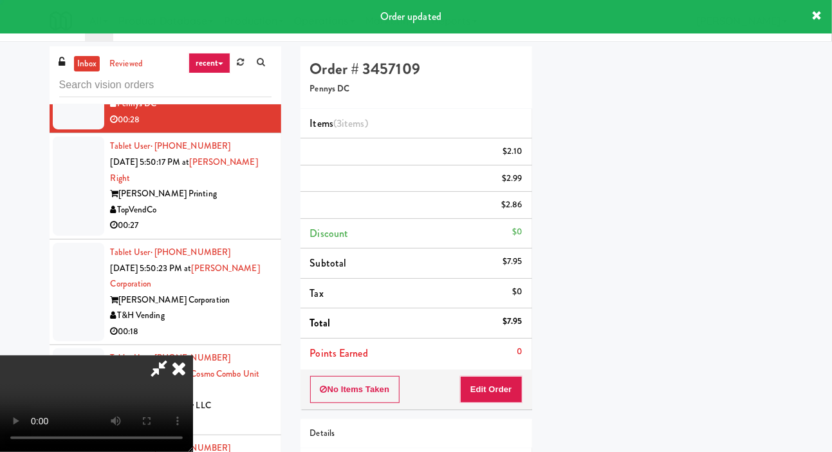
scroll to position [75, 0]
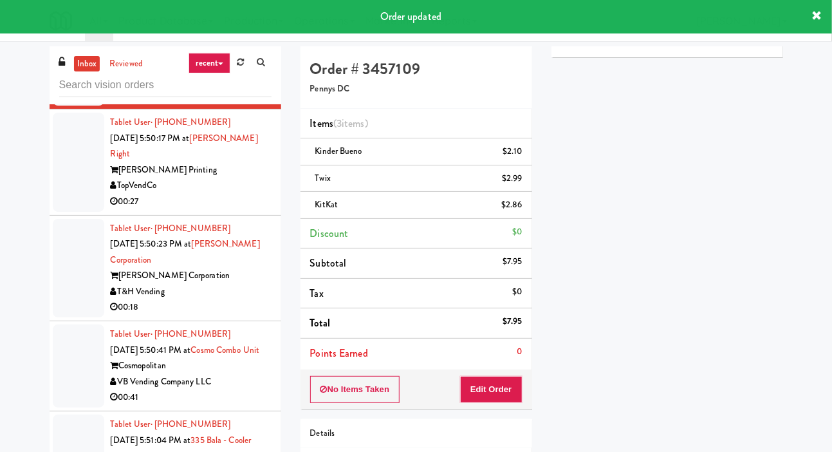
click at [66, 211] on div at bounding box center [78, 162] width 51 height 99
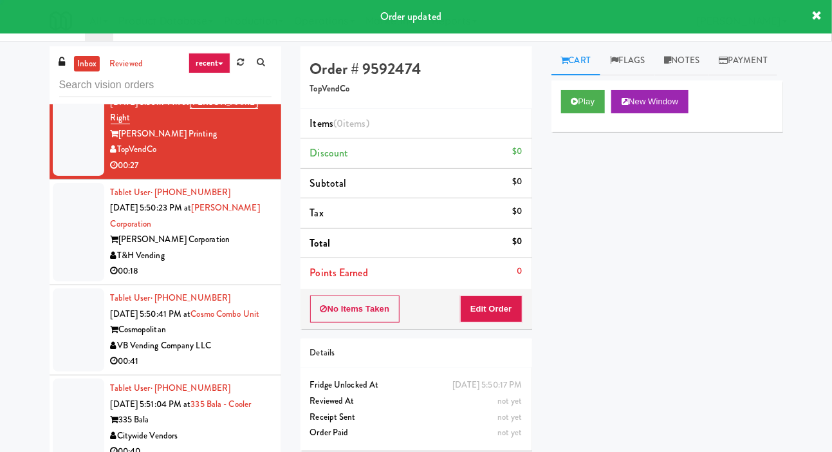
scroll to position [1853, 0]
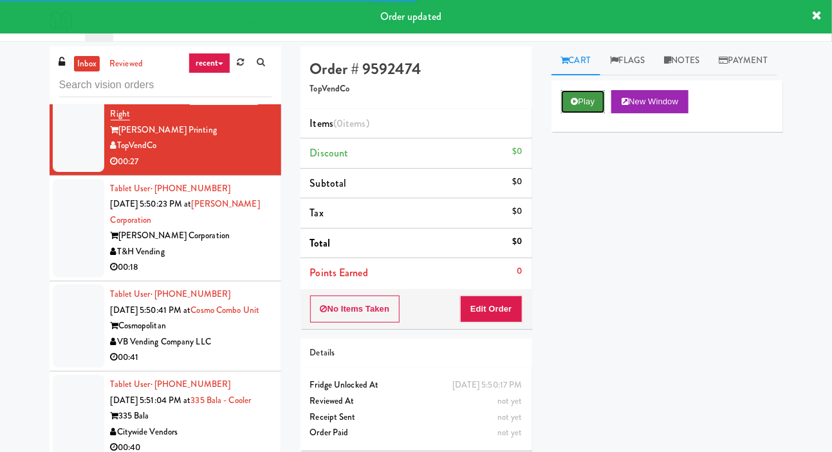
click at [566, 113] on button "Play" at bounding box center [583, 101] width 44 height 23
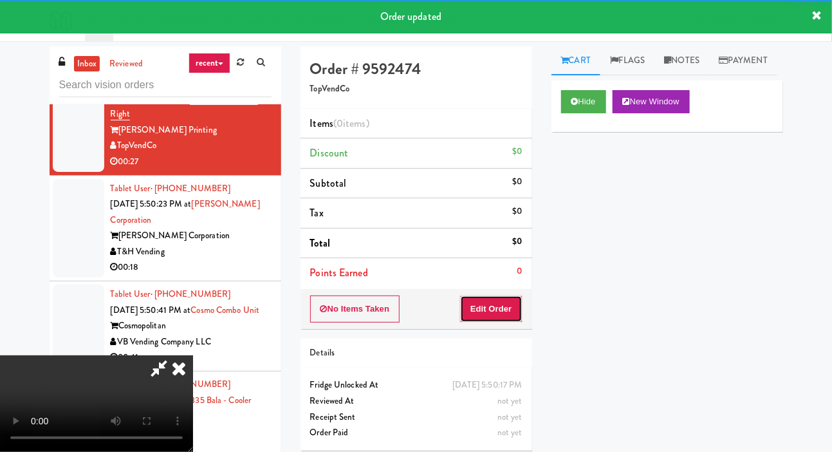
click at [498, 303] on button "Edit Order" at bounding box center [491, 308] width 62 height 27
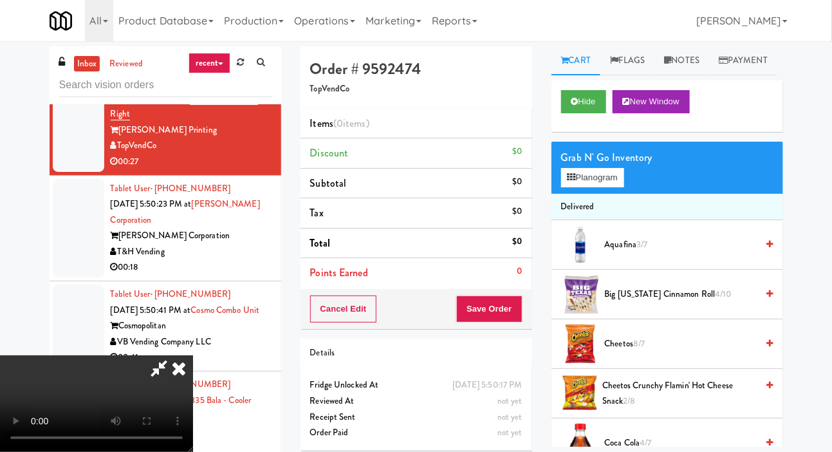
scroll to position [0, 0]
click at [602, 187] on button "Planogram" at bounding box center [592, 177] width 63 height 19
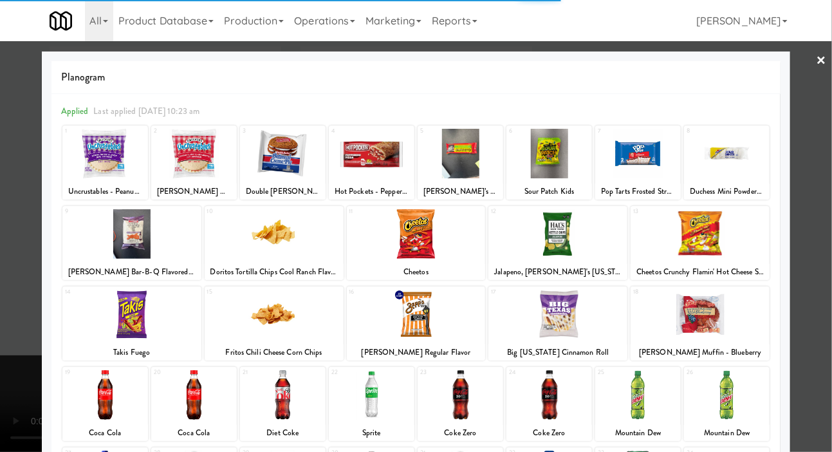
click at [579, 240] on div at bounding box center [558, 234] width 139 height 50
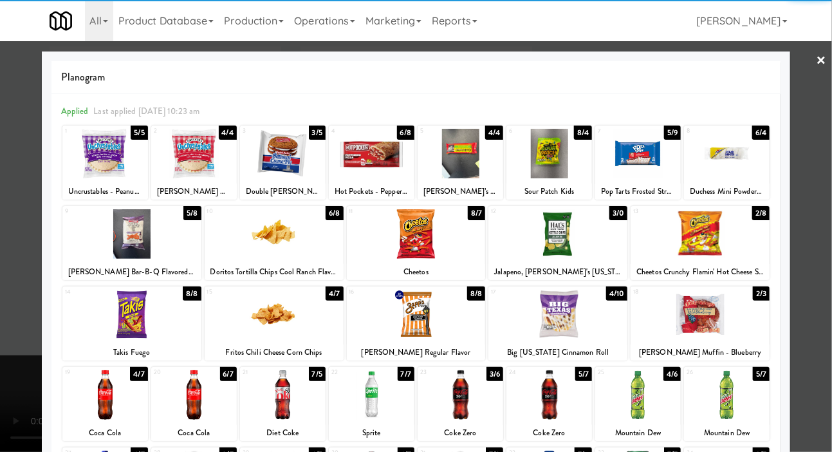
click at [6, 163] on div at bounding box center [416, 226] width 832 height 452
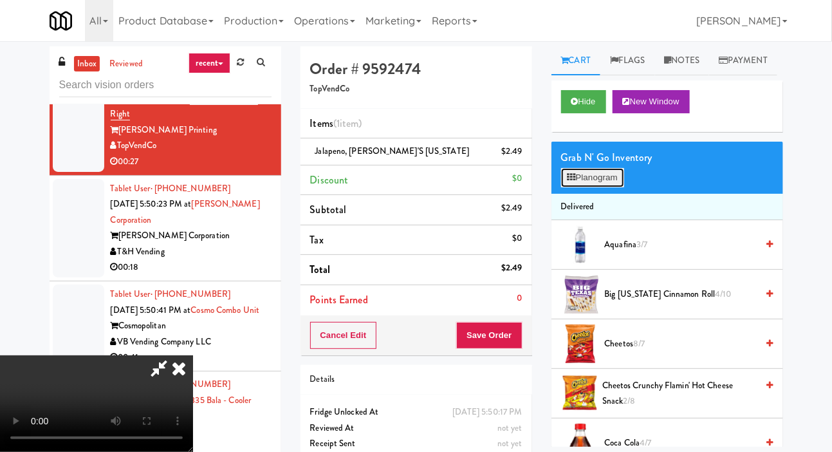
click at [586, 187] on button "Planogram" at bounding box center [592, 177] width 63 height 19
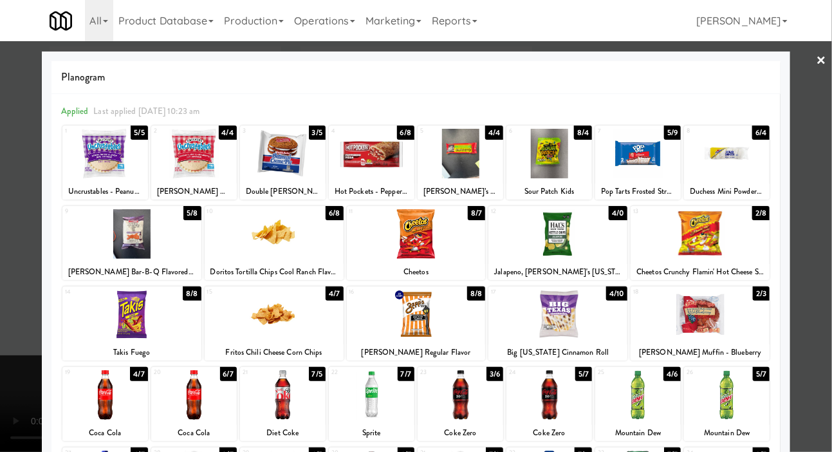
click at [8, 164] on div at bounding box center [416, 226] width 832 height 452
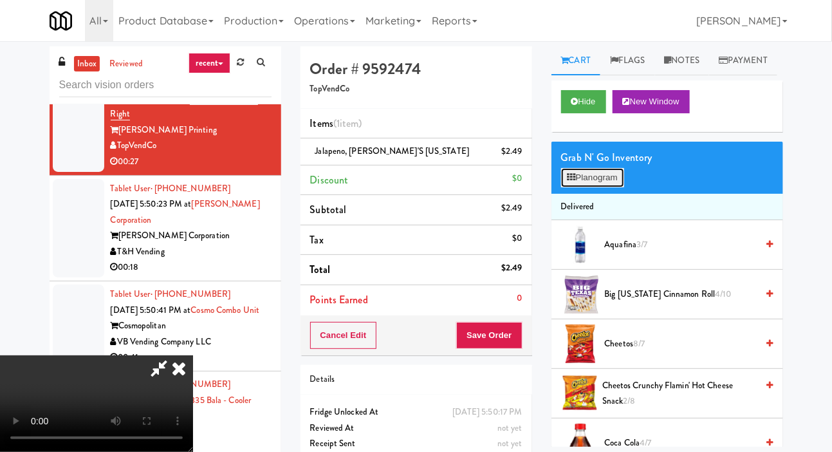
click at [581, 187] on button "Planogram" at bounding box center [592, 177] width 63 height 19
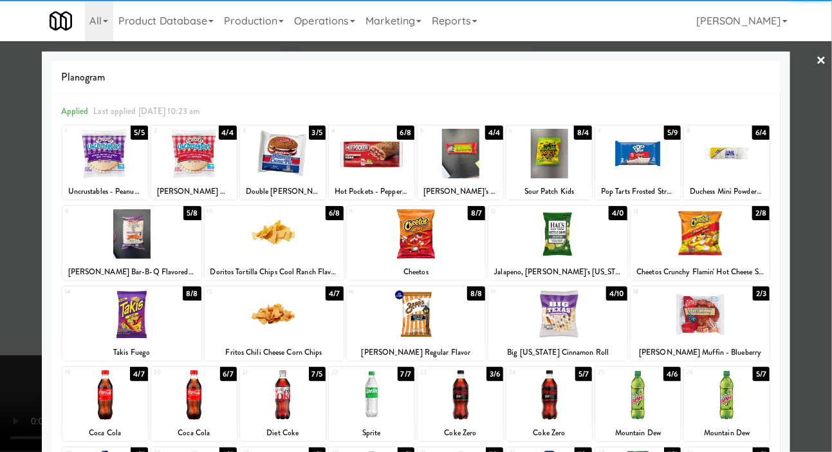
click at [465, 162] on div at bounding box center [461, 154] width 86 height 50
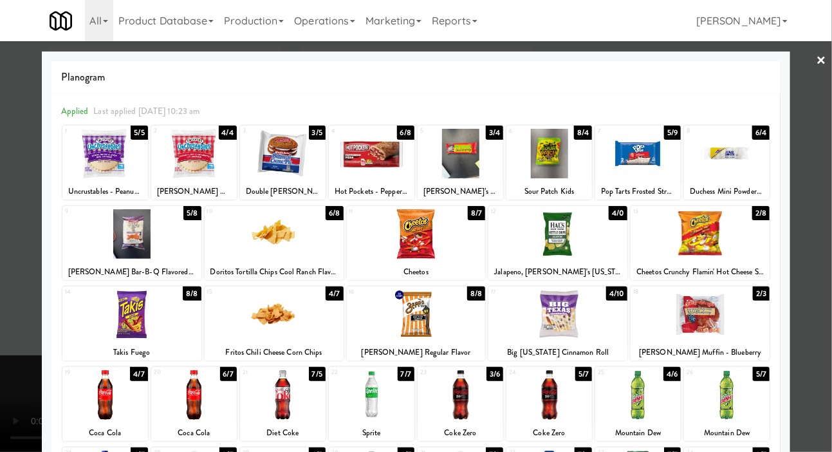
click at [36, 182] on div at bounding box center [416, 226] width 832 height 452
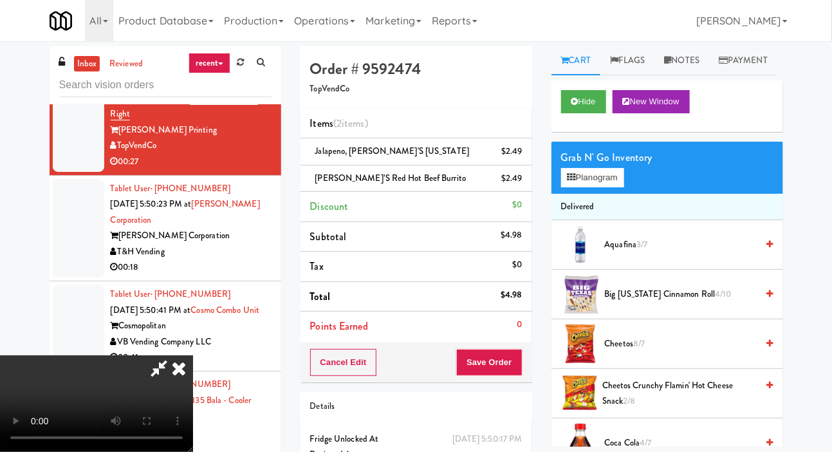
scroll to position [47, 0]
click at [568, 187] on button "Planogram" at bounding box center [592, 177] width 63 height 19
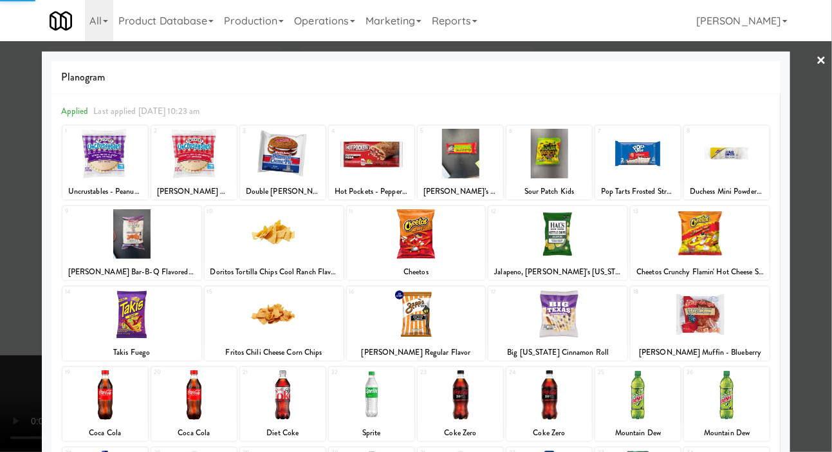
scroll to position [180, 0]
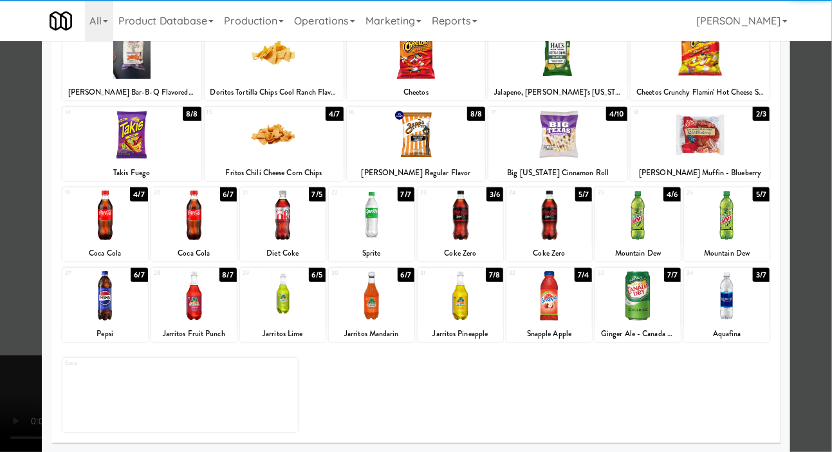
click at [568, 301] on div at bounding box center [550, 296] width 86 height 50
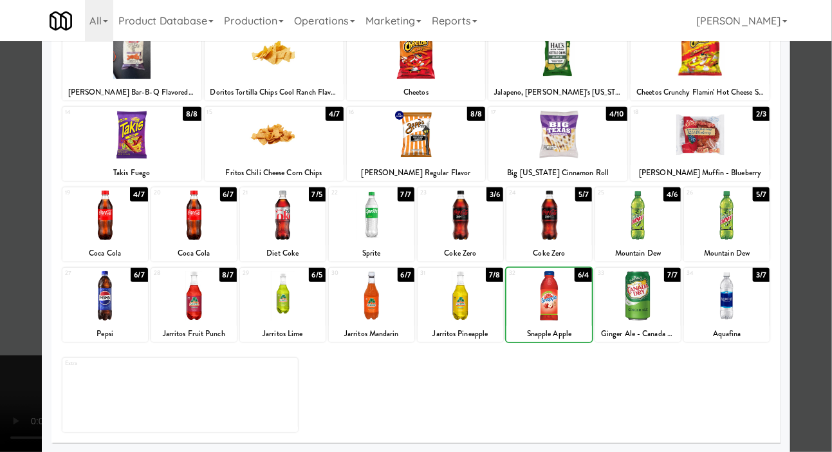
click at [36, 186] on div at bounding box center [416, 226] width 832 height 452
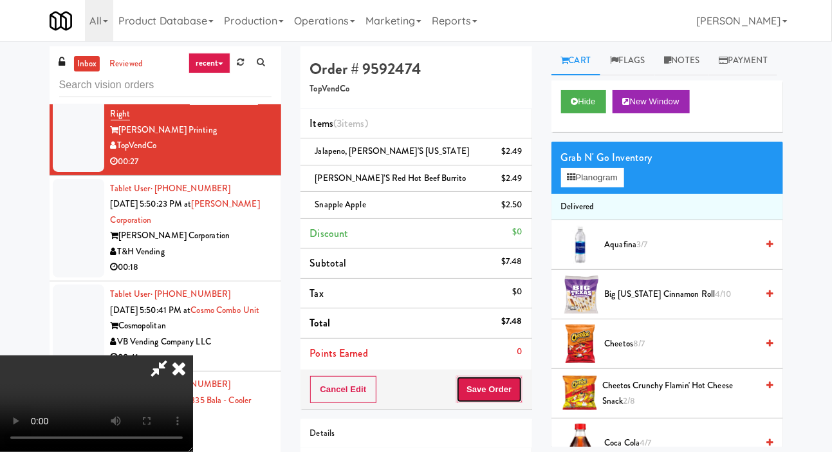
click at [516, 377] on button "Save Order" at bounding box center [489, 389] width 66 height 27
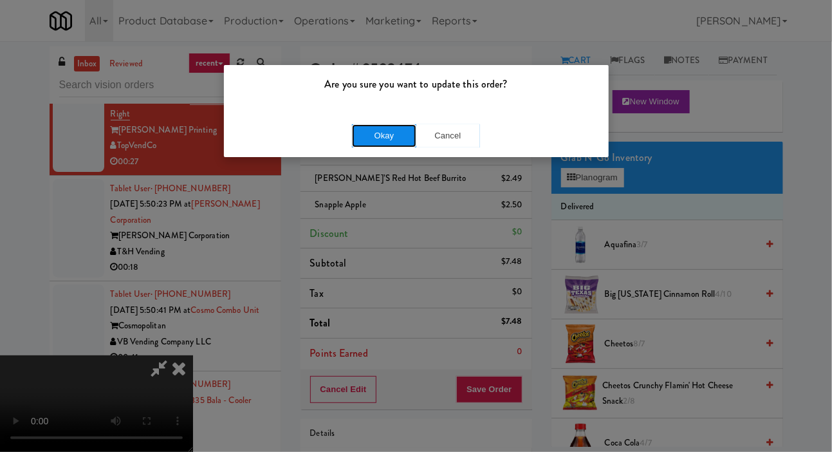
click at [375, 138] on button "Okay" at bounding box center [384, 135] width 64 height 23
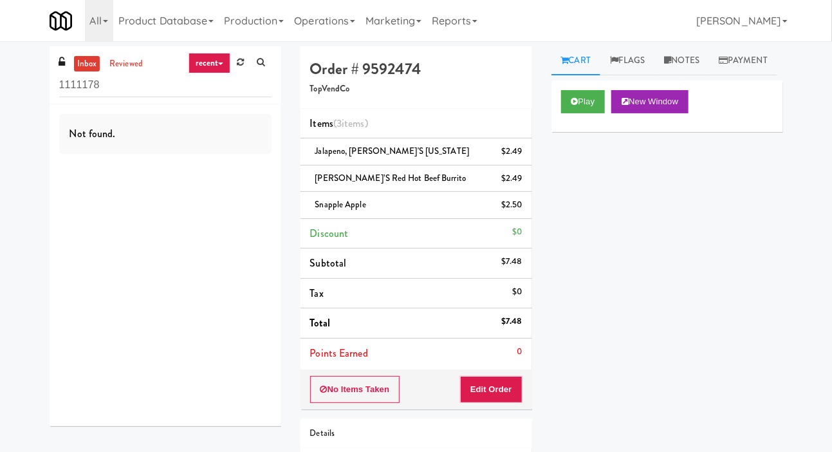
click at [261, 79] on input "1111178" at bounding box center [165, 85] width 212 height 24
click at [243, 65] on icon at bounding box center [240, 62] width 7 height 8
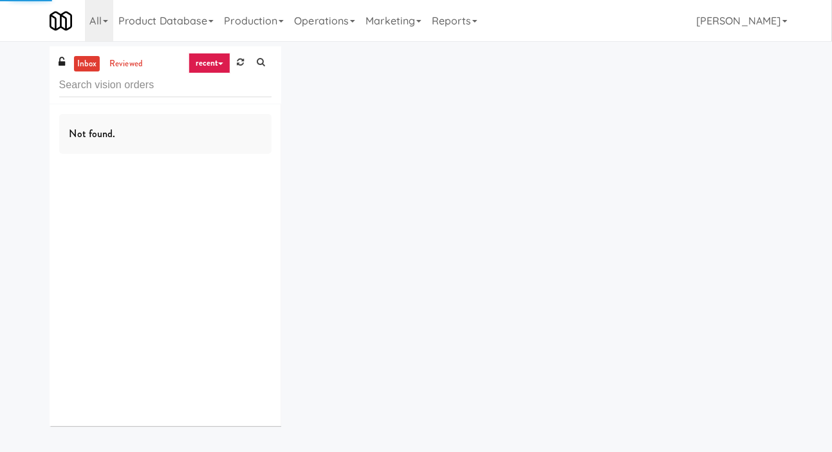
click at [8, 159] on div "inbox reviewed recent all unclear take inventory issue suspicious failed recent…" at bounding box center [416, 240] width 832 height 389
